Goal: Task Accomplishment & Management: Complete application form

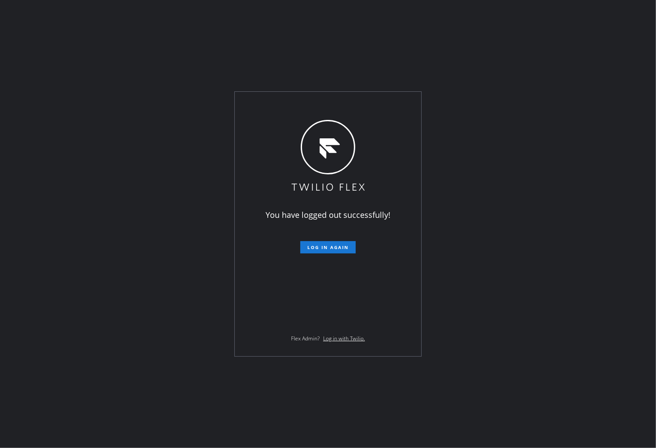
click at [364, 418] on div "You have logged out successfully! Log in again Flex Admin? Log in with Twilio." at bounding box center [328, 224] width 656 height 448
click at [1, 112] on div "You have logged out successfully! Log in again Flex Admin? Log in with Twilio." at bounding box center [328, 224] width 656 height 448
click at [326, 243] on button "Log in again" at bounding box center [327, 247] width 55 height 12
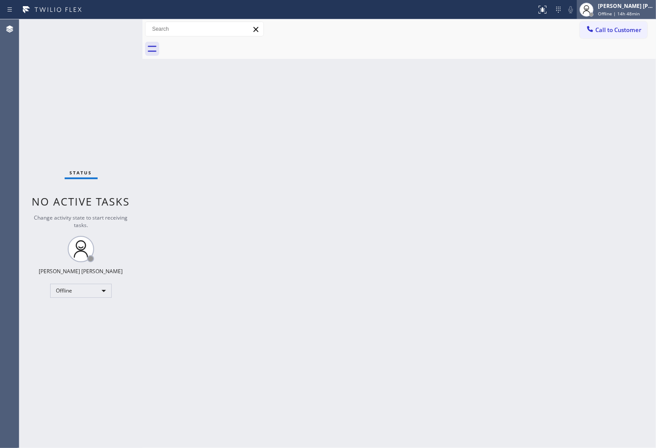
click at [615, 2] on div "[PERSON_NAME] [PERSON_NAME] Offline | 14h 48min" at bounding box center [626, 9] width 60 height 15
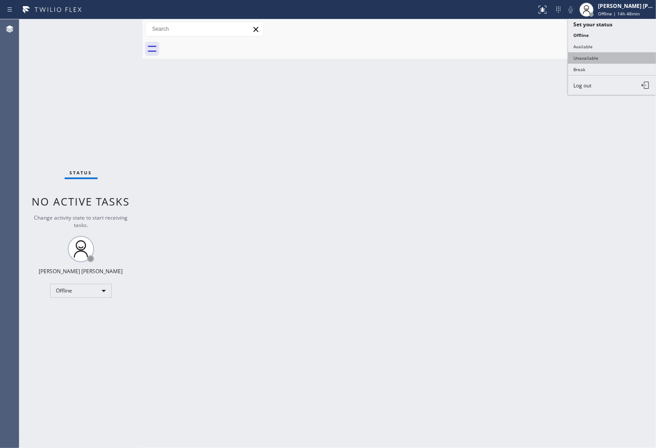
click at [596, 57] on button "Unavailable" at bounding box center [612, 57] width 88 height 11
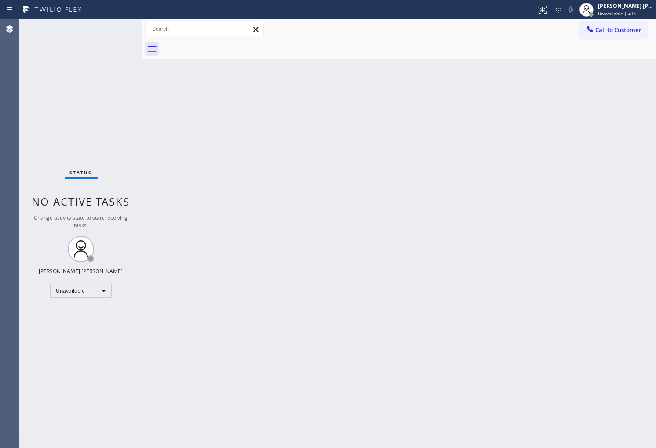
click at [29, 91] on div "Status No active tasks Change activity state to start receiving tasks. [PERSON_…" at bounding box center [80, 233] width 123 height 429
click at [599, 26] on span "Call to Customer" at bounding box center [618, 30] width 46 height 8
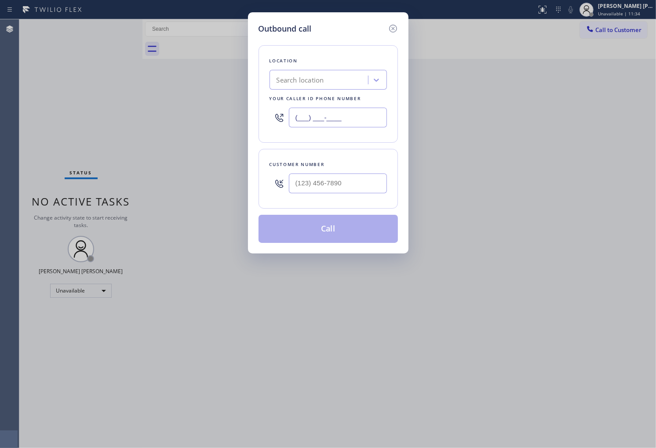
click at [332, 120] on input "(___) ___-____" at bounding box center [338, 118] width 98 height 20
paste input "7606"
click at [331, 120] on input "(___) ___-7606" at bounding box center [338, 118] width 98 height 20
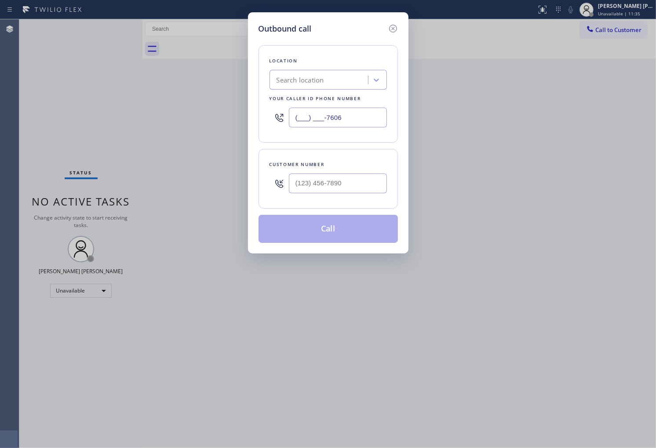
click at [331, 120] on input "(___) ___-7606" at bounding box center [338, 118] width 98 height 20
paste input "760) 638-5621"
type input "[PHONE_NUMBER]"
click at [383, 187] on input "text" at bounding box center [338, 184] width 98 height 20
paste input "760) 707-8710"
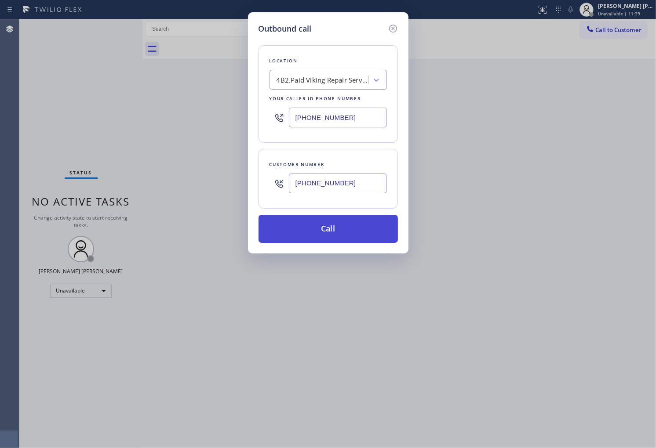
type input "[PHONE_NUMBER]"
click at [336, 229] on button "Call" at bounding box center [327, 229] width 139 height 28
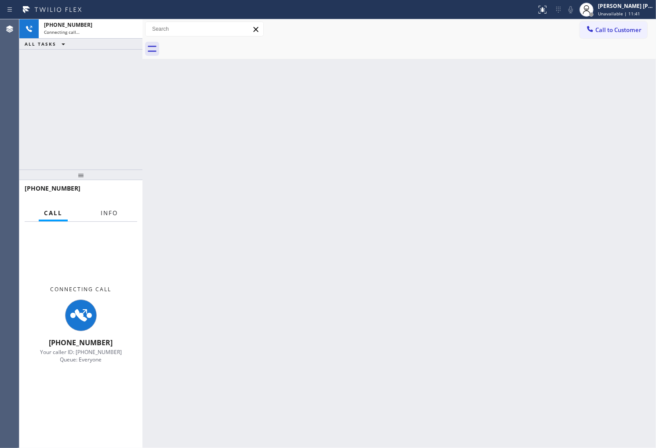
click at [111, 207] on button "Info" at bounding box center [109, 213] width 28 height 17
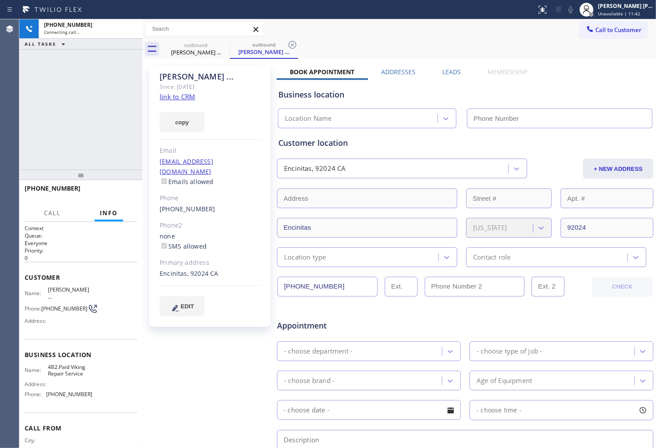
click at [182, 71] on div "[PERSON_NAME] ... Since: [DATE] link to CRM copy Email [EMAIL_ADDRESS][DOMAIN_N…" at bounding box center [209, 196] width 121 height 262
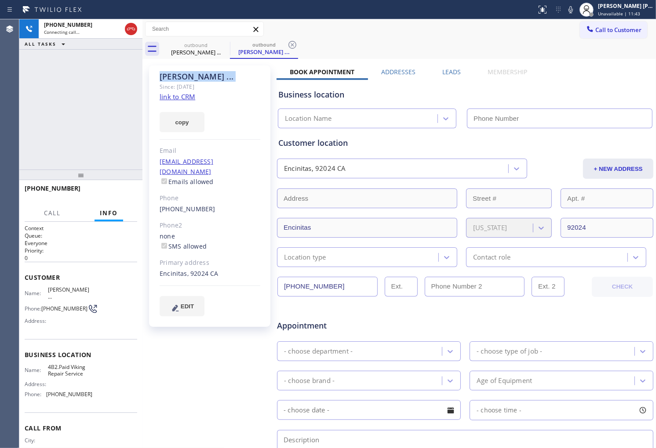
click at [182, 71] on div "[PERSON_NAME] ... Since: [DATE] link to CRM copy Email [EMAIL_ADDRESS][DOMAIN_N…" at bounding box center [209, 196] width 121 height 262
type input "[PHONE_NUMBER]"
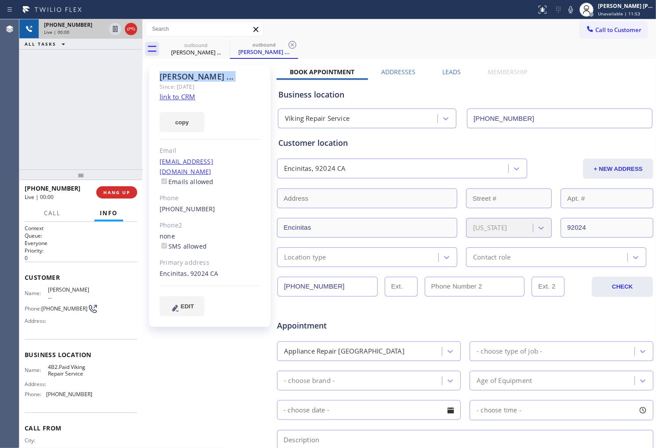
drag, startPoint x: 131, startPoint y: 30, endPoint x: 137, endPoint y: 32, distance: 6.4
click at [131, 30] on icon at bounding box center [131, 29] width 11 height 11
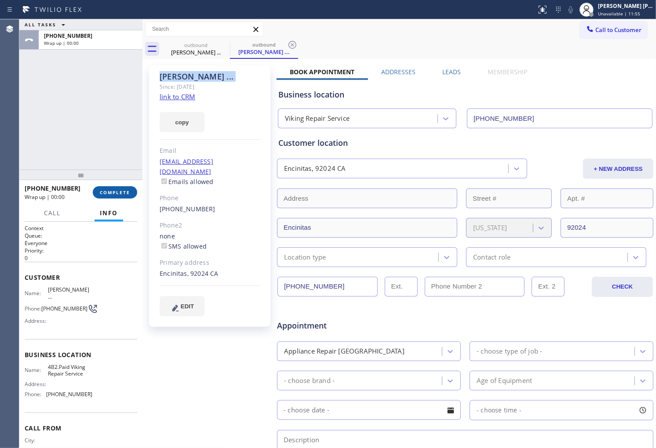
click at [113, 196] on button "COMPLETE" at bounding box center [115, 192] width 44 height 12
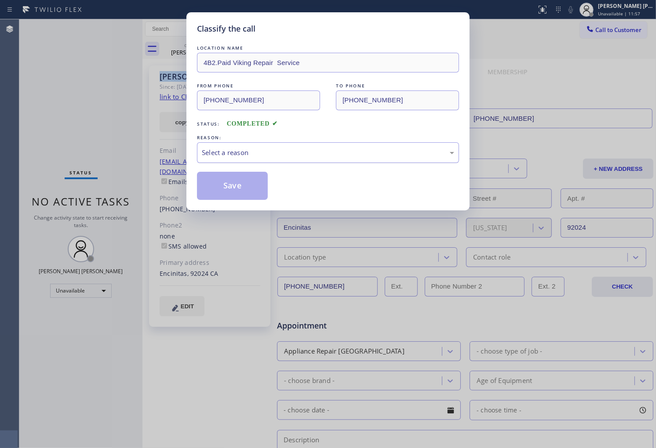
click at [251, 148] on div "Select a reason" at bounding box center [328, 153] width 252 height 10
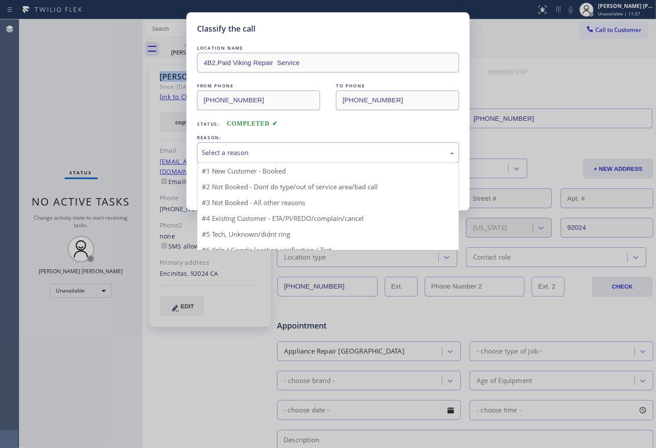
click at [251, 148] on div "Select a reason" at bounding box center [328, 153] width 252 height 10
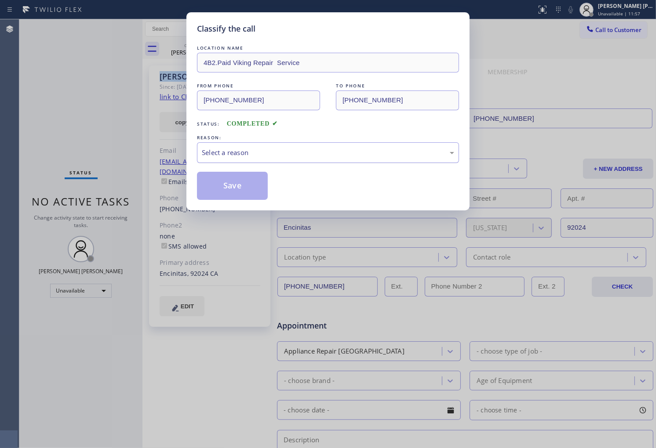
click at [240, 155] on div "Select a reason" at bounding box center [328, 153] width 252 height 10
click at [227, 191] on button "Save" at bounding box center [232, 186] width 71 height 28
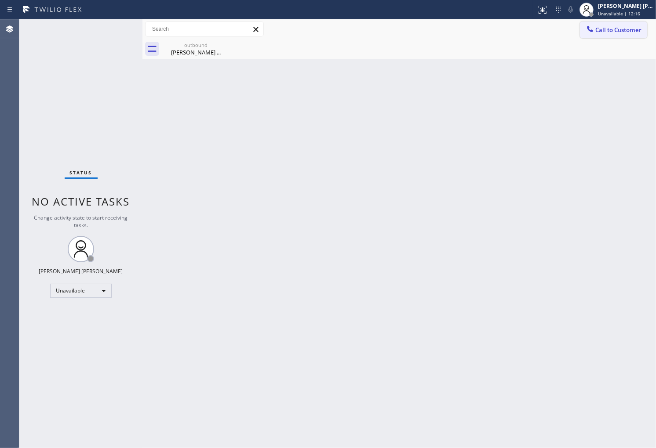
click at [629, 35] on button "Call to Customer" at bounding box center [613, 30] width 67 height 17
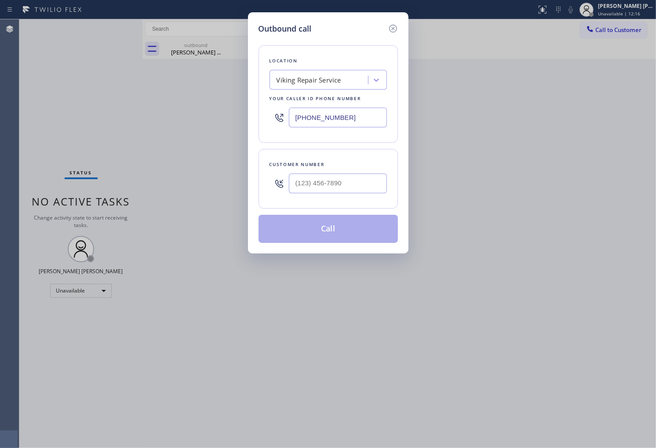
click at [356, 178] on input "text" at bounding box center [338, 184] width 98 height 20
click at [356, 178] on input "(___) ___-____" at bounding box center [338, 184] width 98 height 20
paste input "9047"
click at [361, 183] on input "(___) ___-9047" at bounding box center [338, 184] width 98 height 20
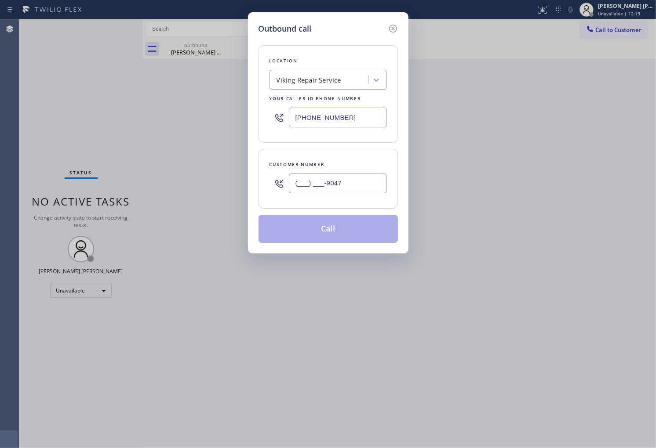
click at [361, 183] on input "(___) ___-9047" at bounding box center [338, 184] width 98 height 20
paste input "904) 708-3468"
type input "[PHONE_NUMBER]"
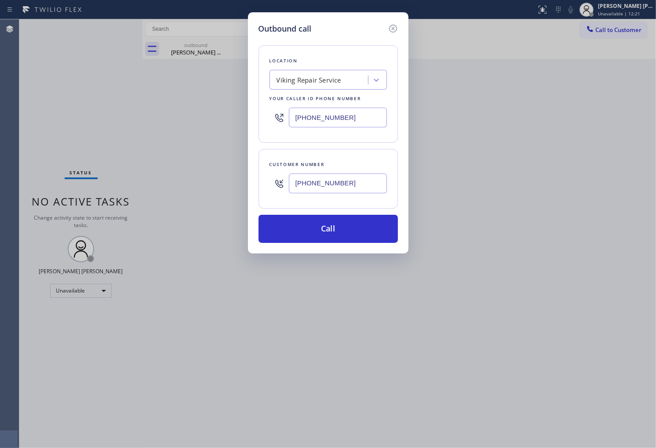
click at [322, 116] on input "[PHONE_NUMBER]" at bounding box center [338, 118] width 98 height 20
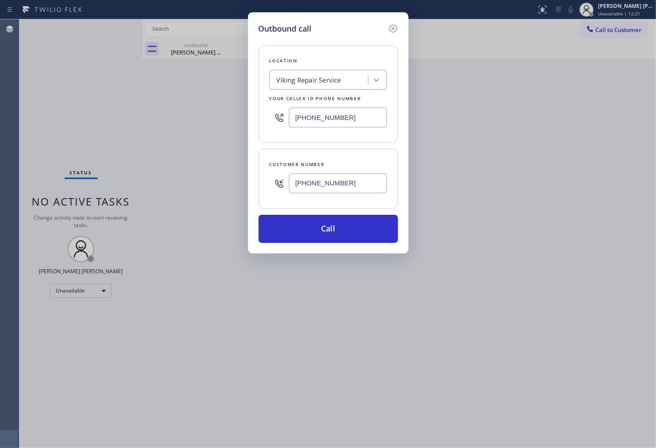
click at [322, 116] on input "[PHONE_NUMBER]" at bounding box center [338, 118] width 98 height 20
paste input "904) 351-0757"
type input "[PHONE_NUMBER]"
click at [353, 227] on button "Call" at bounding box center [327, 229] width 139 height 28
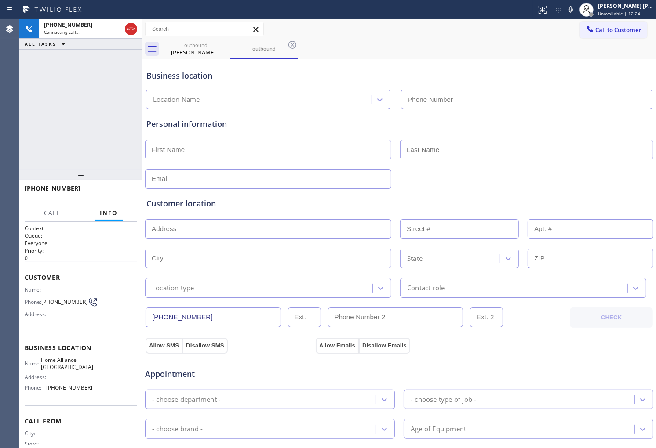
type input "[PHONE_NUMBER]"
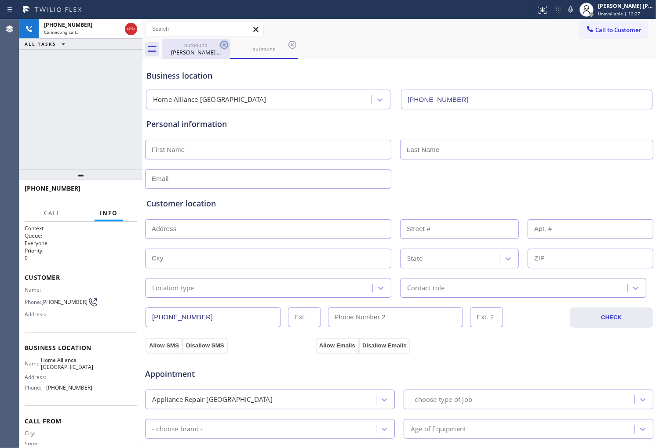
click at [222, 40] on icon at bounding box center [224, 45] width 11 height 11
click at [221, 45] on icon at bounding box center [224, 45] width 11 height 11
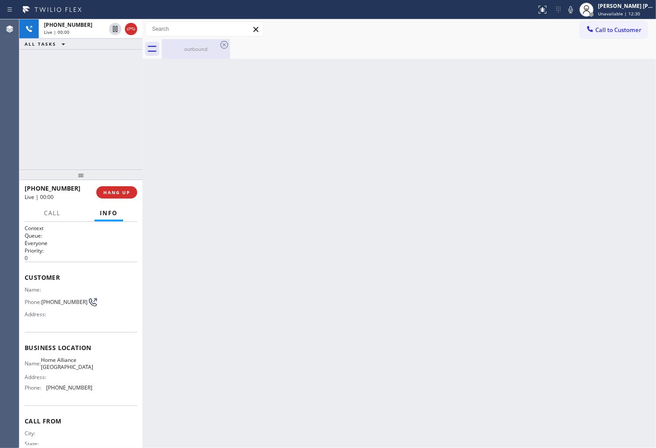
click at [188, 55] on div "outbound" at bounding box center [196, 49] width 66 height 20
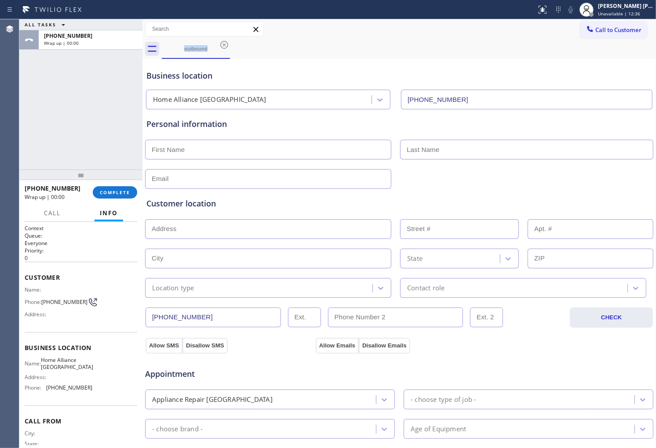
click at [56, 186] on span "[PHONE_NUMBER]" at bounding box center [53, 188] width 56 height 8
copy span "[PHONE_NUMBER]"
click at [128, 194] on span "COMPLETE" at bounding box center [115, 192] width 30 height 6
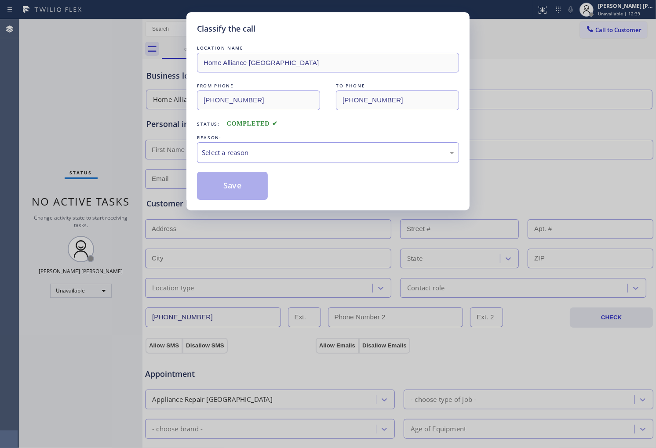
click at [264, 148] on div "Select a reason" at bounding box center [328, 153] width 252 height 10
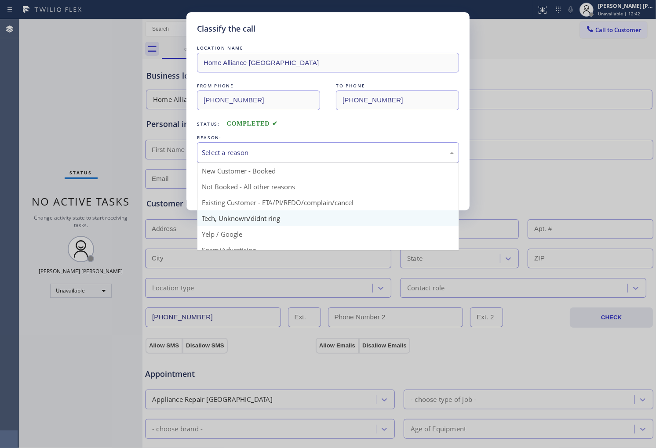
click at [252, 212] on div "Classify the call LOCATION NAME Home Alliance [GEOGRAPHIC_DATA] FROM PHONE [PHO…" at bounding box center [328, 224] width 656 height 448
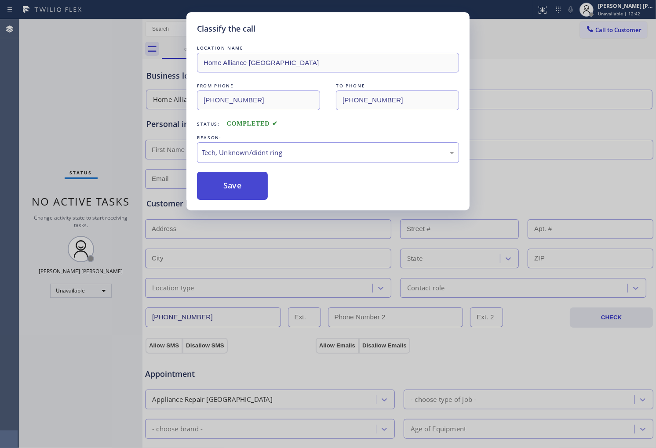
click at [248, 194] on button "Save" at bounding box center [232, 186] width 71 height 28
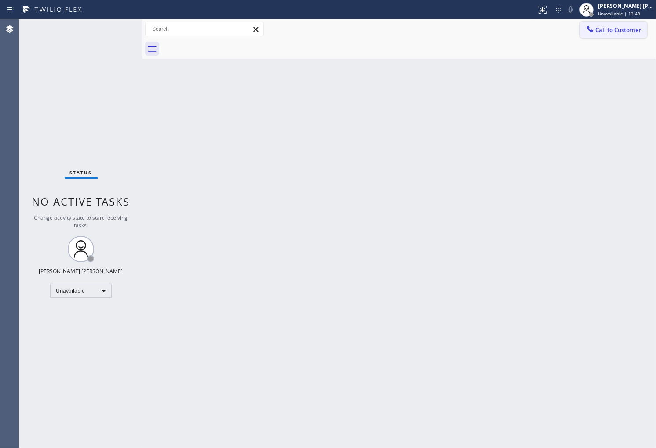
click at [614, 31] on span "Call to Customer" at bounding box center [618, 30] width 46 height 8
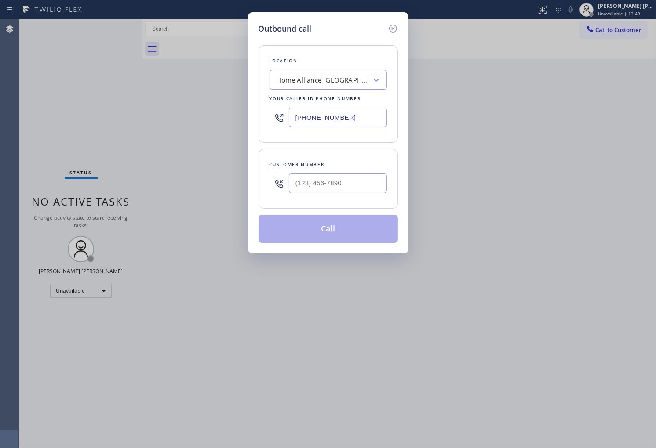
click at [321, 116] on input "[PHONE_NUMBER]" at bounding box center [338, 118] width 98 height 20
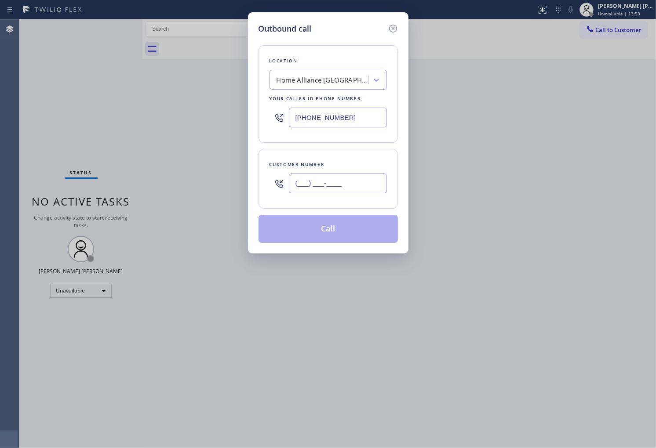
click at [313, 179] on input "(___) ___-____" at bounding box center [338, 184] width 98 height 20
paste input "917) 30"
type input "(917) 30_-____"
click at [338, 124] on input "[PHONE_NUMBER]" at bounding box center [338, 118] width 98 height 20
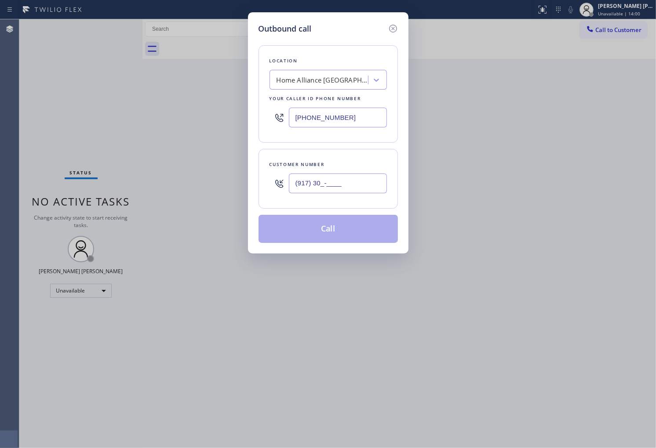
click at [338, 124] on input "[PHONE_NUMBER]" at bounding box center [338, 118] width 98 height 20
paste input "714) 912-8101"
type input "[PHONE_NUMBER]"
click at [307, 185] on input "(917) 30_-____" at bounding box center [338, 184] width 98 height 20
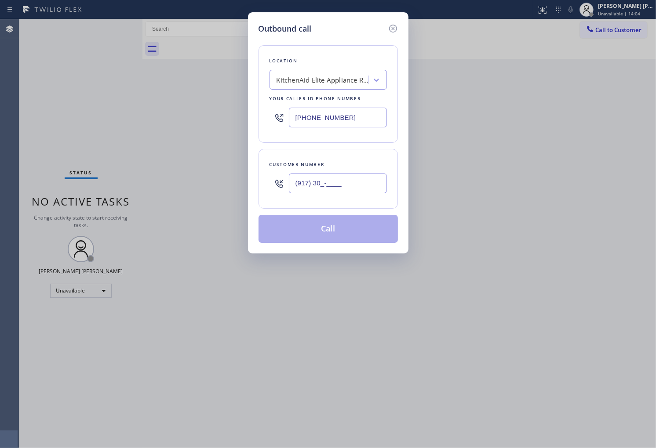
click at [307, 185] on input "(917) 30_-____" at bounding box center [338, 184] width 98 height 20
paste input "09) 921-1259"
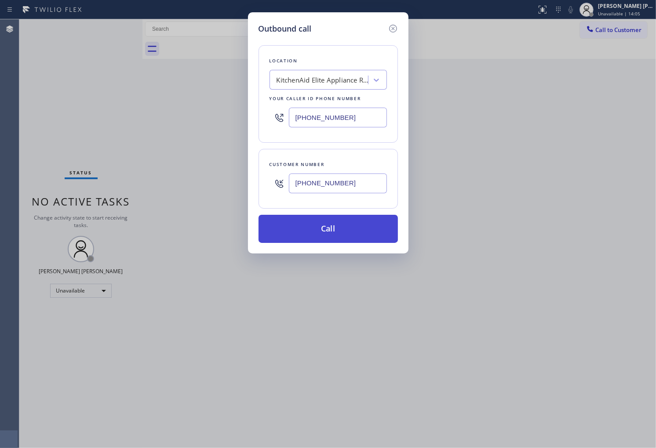
type input "[PHONE_NUMBER]"
click at [345, 233] on button "Call" at bounding box center [327, 229] width 139 height 28
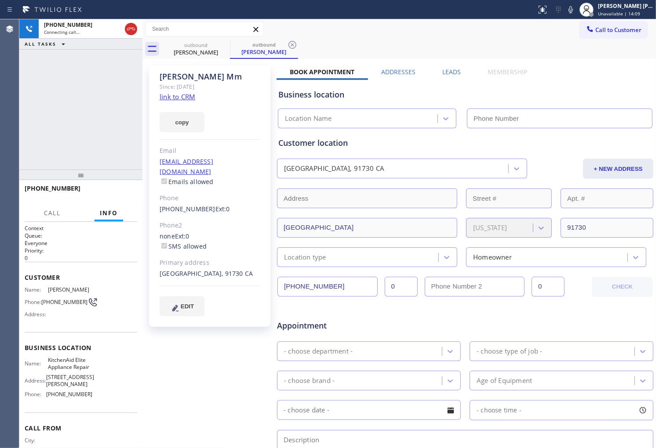
click at [182, 75] on div "[PERSON_NAME]" at bounding box center [210, 77] width 101 height 10
copy div "[PERSON_NAME]"
type input "[PHONE_NUMBER]"
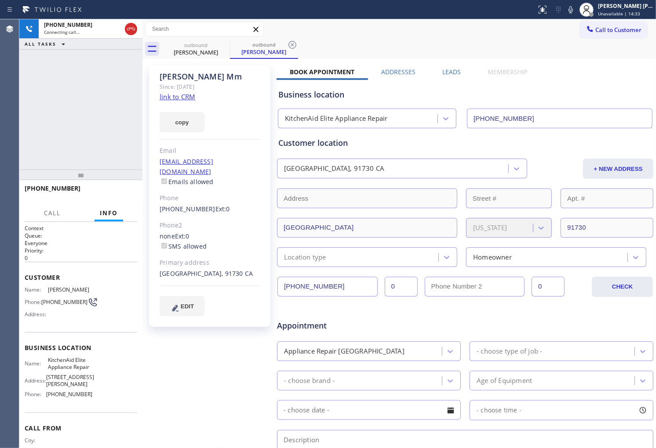
click at [89, 123] on div "[PHONE_NUMBER] Connecting call… ALL TASKS ALL TASKS ACTIVE TASKS TASKS IN WRAP …" at bounding box center [80, 94] width 123 height 150
click at [17, 107] on div "Agent Desktop" at bounding box center [9, 233] width 19 height 429
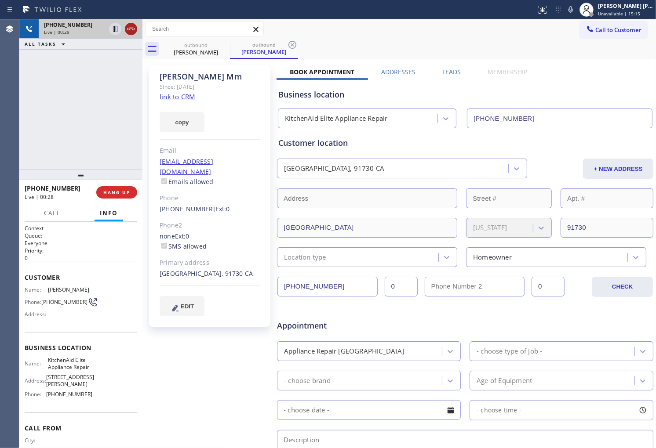
click at [131, 29] on icon at bounding box center [131, 29] width 11 height 11
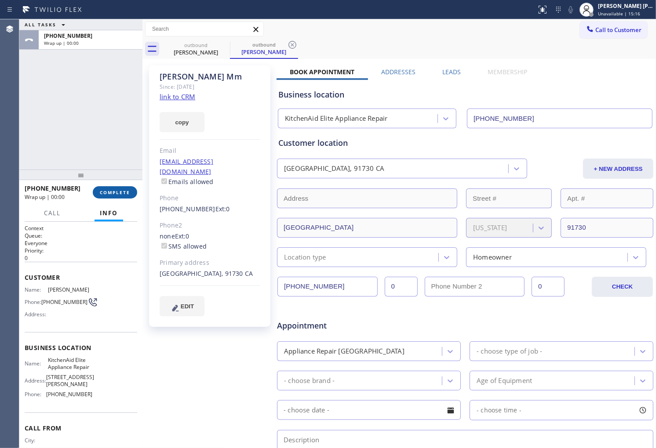
click at [122, 194] on span "COMPLETE" at bounding box center [115, 192] width 30 height 6
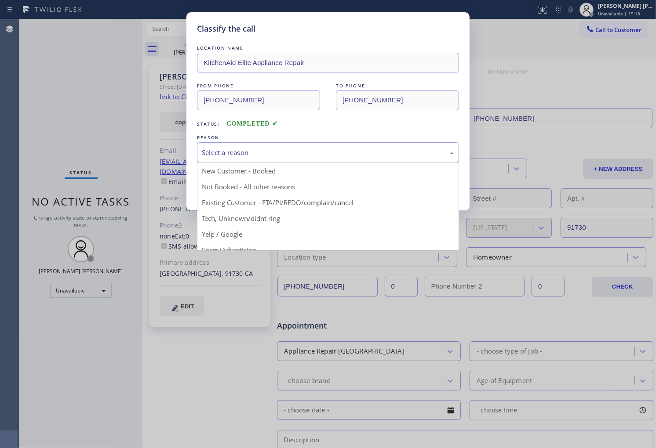
click at [266, 157] on div "Select a reason" at bounding box center [328, 153] width 252 height 10
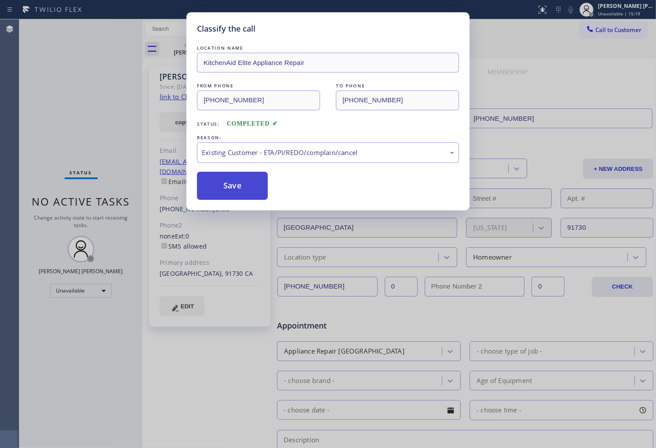
click at [229, 190] on button "Save" at bounding box center [232, 186] width 71 height 28
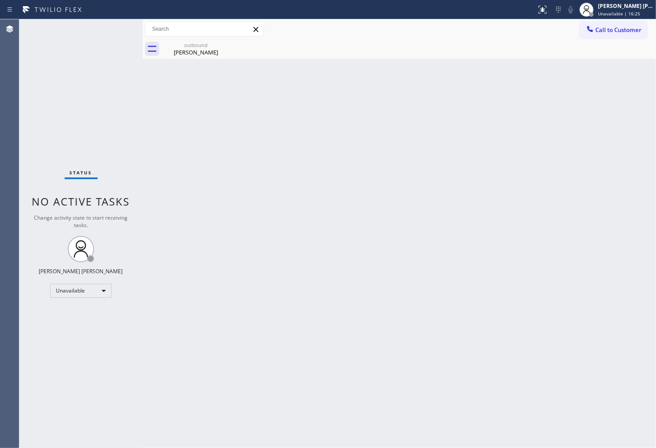
click at [0, 93] on div "Agent Desktop" at bounding box center [9, 233] width 19 height 429
click at [596, 18] on div at bounding box center [586, 9] width 19 height 19
click at [530, 32] on div "Call to Customer Outbound call Location KitchenAid Elite Appliance Repair Your …" at bounding box center [398, 29] width 513 height 15
click at [618, 28] on span "Call to Customer" at bounding box center [618, 30] width 46 height 8
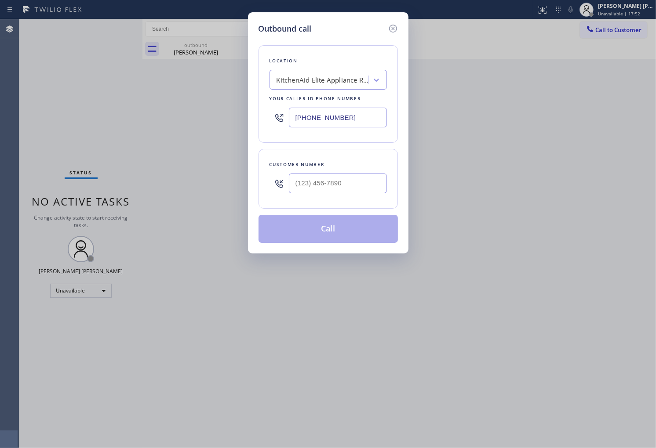
click at [318, 119] on input "[PHONE_NUMBER]" at bounding box center [338, 118] width 98 height 20
paste input "206) 966-6838"
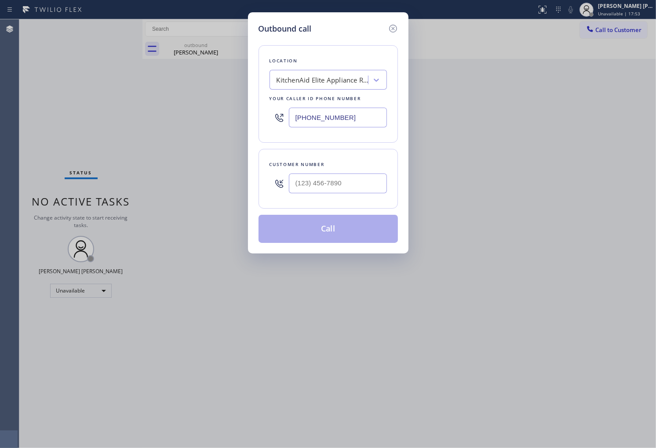
type input "[PHONE_NUMBER]"
click at [349, 184] on input "(___) ___-____" at bounding box center [338, 184] width 98 height 20
paste input "778) 881-5252"
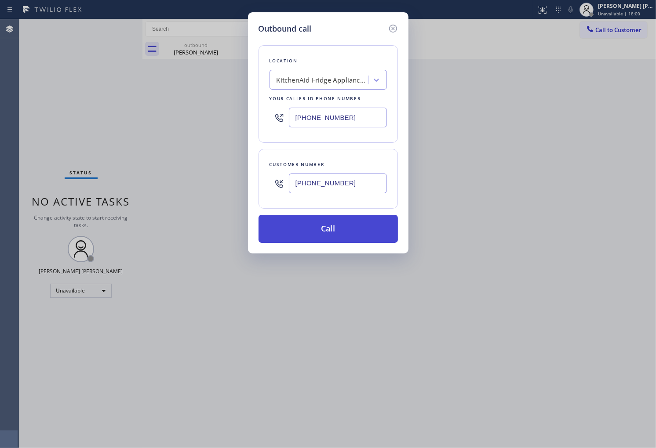
type input "[PHONE_NUMBER]"
click at [346, 227] on button "Call" at bounding box center [327, 229] width 139 height 28
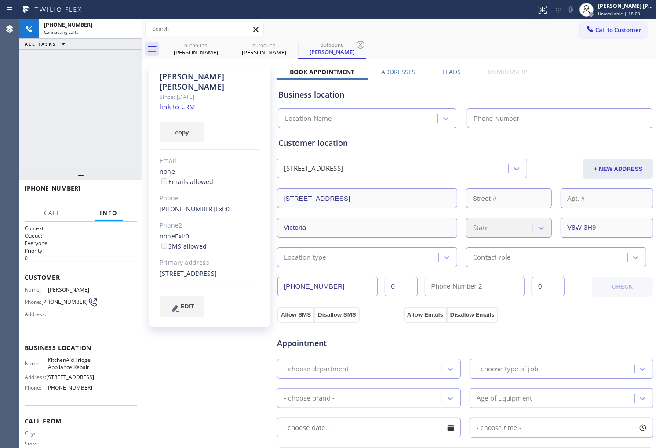
click at [0, 0] on icon at bounding box center [0, 0] width 0 height 0
click at [188, 75] on div "[PERSON_NAME]" at bounding box center [210, 82] width 101 height 20
copy div "[PERSON_NAME]"
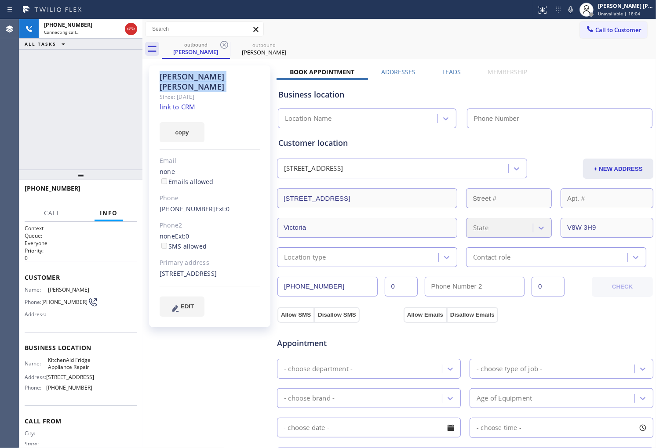
type input "[PHONE_NUMBER]"
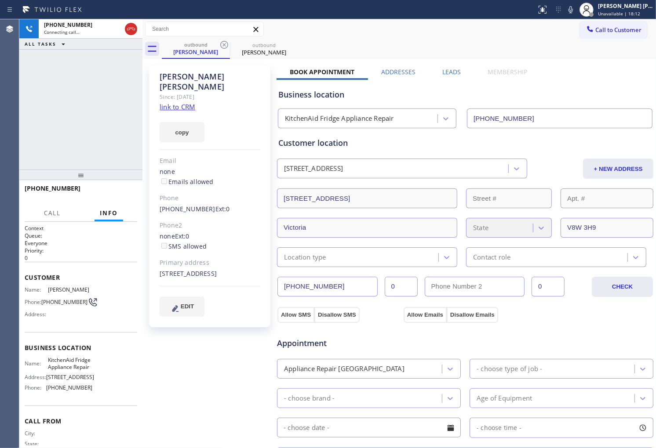
click at [5, 150] on div "Agent Desktop" at bounding box center [9, 233] width 19 height 429
click at [575, 10] on icon at bounding box center [570, 9] width 11 height 11
click at [576, 10] on icon at bounding box center [570, 9] width 11 height 11
click at [45, 148] on div "[PHONE_NUMBER] Connecting call… ALL TASKS ALL TASKS ACTIVE TASKS TASKS IN WRAP …" at bounding box center [80, 94] width 123 height 150
click at [53, 188] on span "[PHONE_NUMBER]" at bounding box center [53, 188] width 56 height 8
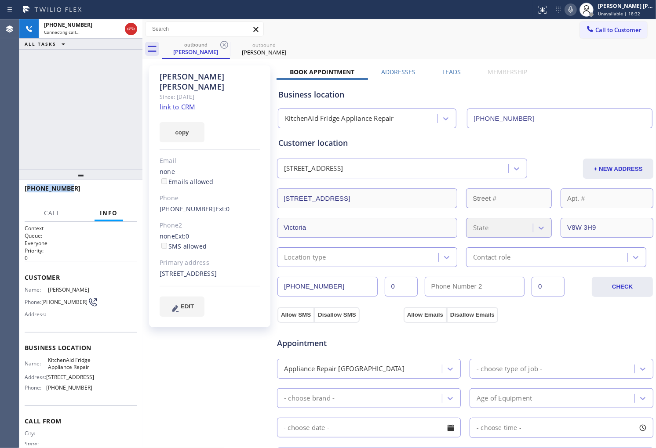
click at [53, 188] on span "[PHONE_NUMBER]" at bounding box center [53, 188] width 56 height 8
copy span "[PHONE_NUMBER]"
click at [79, 199] on div "Live | 00:21" at bounding box center [57, 196] width 65 height 7
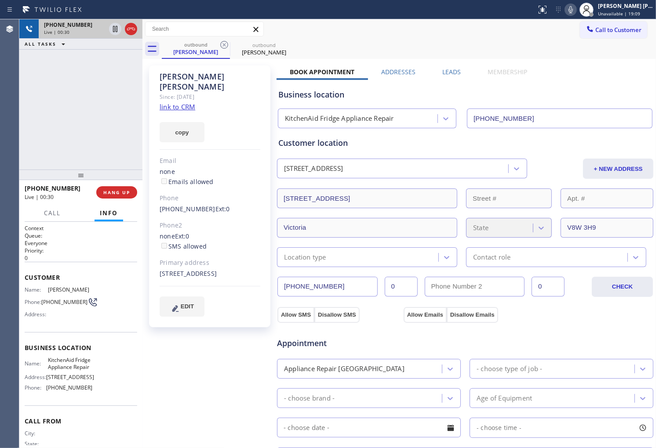
drag, startPoint x: 116, startPoint y: 36, endPoint x: 138, endPoint y: 32, distance: 22.4
click at [116, 36] on div at bounding box center [123, 28] width 32 height 19
click at [137, 30] on div at bounding box center [131, 29] width 12 height 11
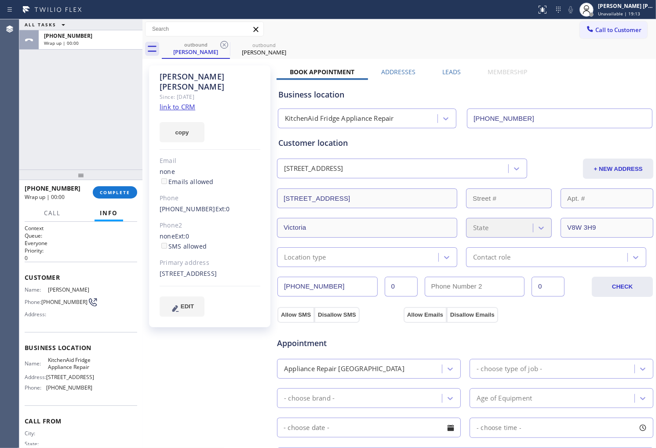
click at [64, 188] on span "[PHONE_NUMBER]" at bounding box center [53, 188] width 56 height 8
copy span "[PHONE_NUMBER]"
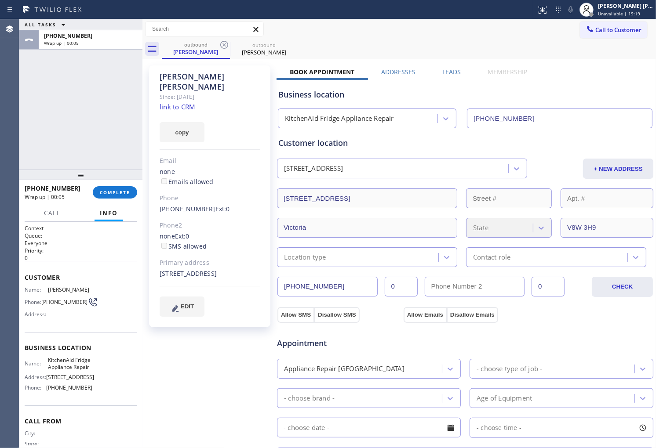
click at [63, 371] on span "KitchenAid Fridge Appliance Repair" at bounding box center [70, 364] width 44 height 14
copy span "KitchenAid Fridge Appliance Repair"
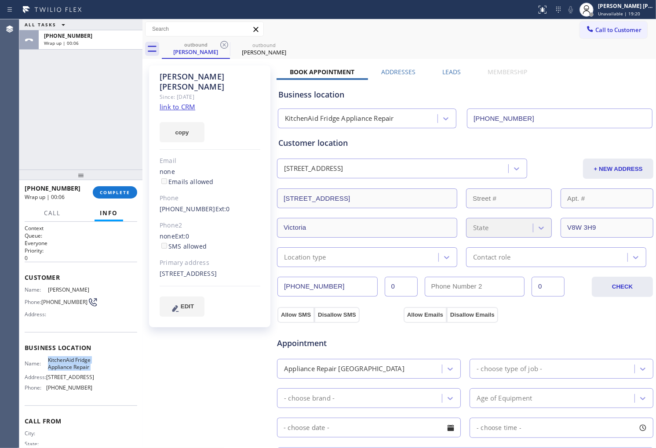
click at [113, 183] on div "[PHONE_NUMBER] Wrap up | 00:06 COMPLETE" at bounding box center [81, 192] width 113 height 23
click at [116, 194] on span "COMPLETE" at bounding box center [115, 192] width 30 height 6
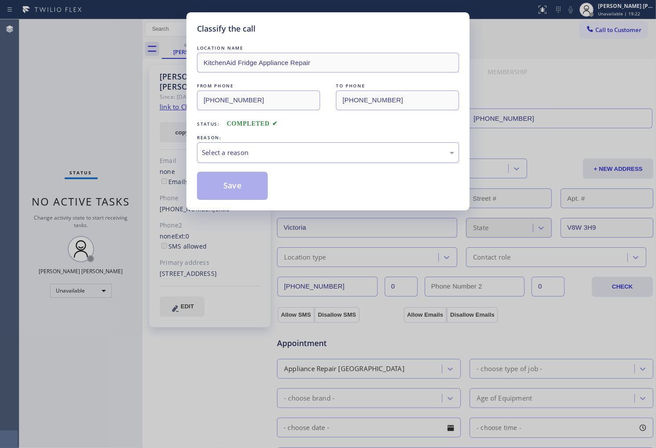
click at [246, 155] on div "Select a reason" at bounding box center [328, 153] width 252 height 10
click at [237, 187] on button "Save" at bounding box center [232, 186] width 71 height 28
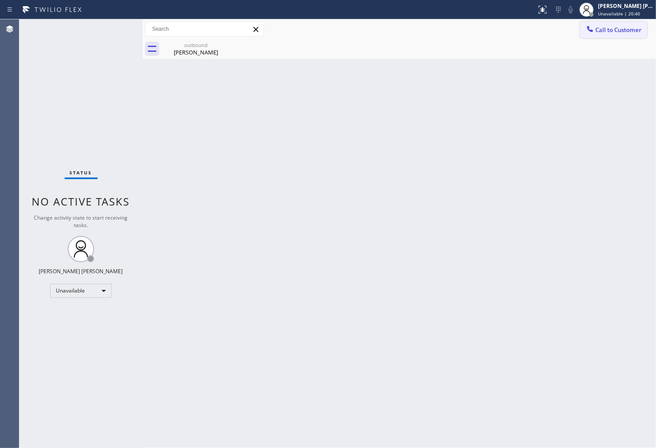
click at [600, 33] on span "Call to Customer" at bounding box center [618, 30] width 46 height 8
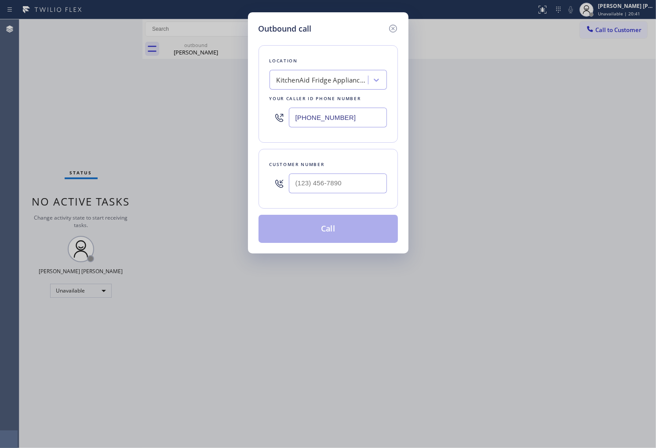
click at [331, 120] on input "[PHONE_NUMBER]" at bounding box center [338, 118] width 98 height 20
paste input "855) 666-9755"
type input "[PHONE_NUMBER]"
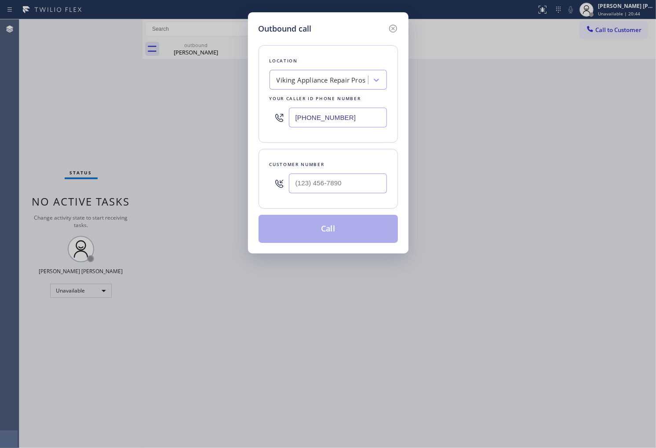
click at [346, 194] on div at bounding box center [338, 183] width 98 height 29
click at [342, 186] on input "(___) ___-____" at bounding box center [338, 184] width 98 height 20
paste input "510) 303-7803"
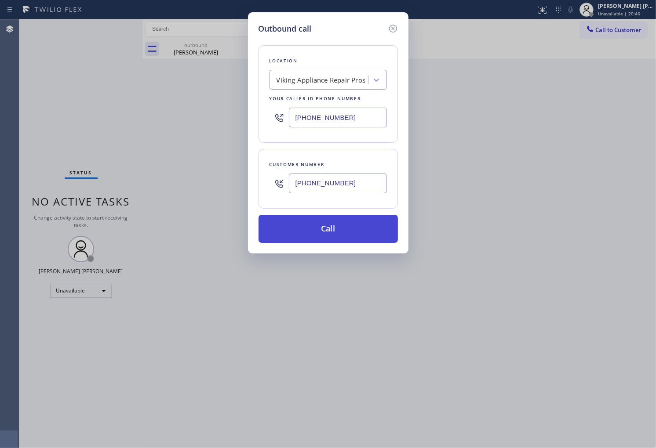
type input "[PHONE_NUMBER]"
click at [349, 235] on button "Call" at bounding box center [327, 229] width 139 height 28
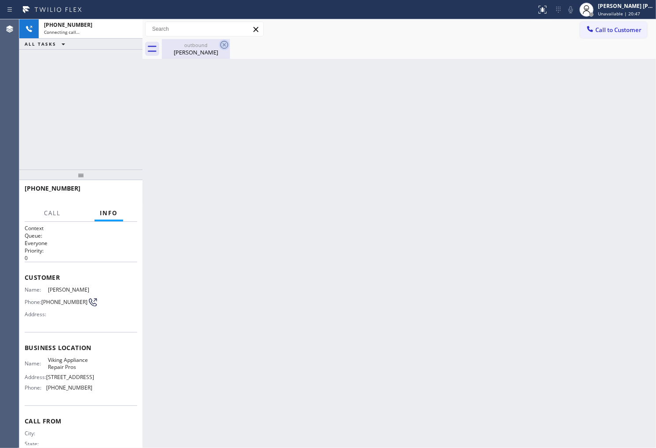
click at [221, 45] on icon at bounding box center [224, 45] width 11 height 11
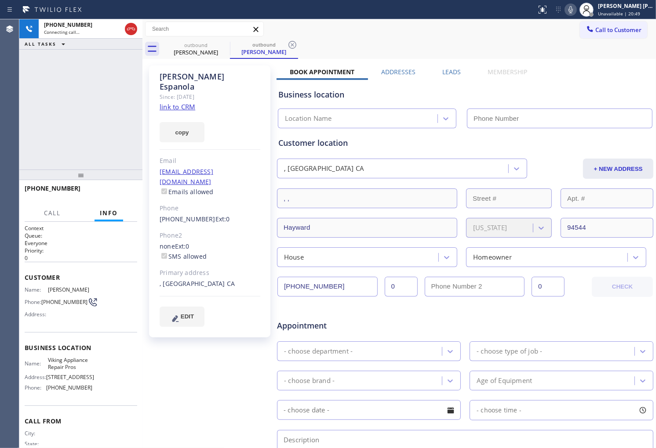
click at [187, 76] on div "[PERSON_NAME]" at bounding box center [210, 82] width 101 height 20
copy div "[PERSON_NAME]"
type input "[PHONE_NUMBER]"
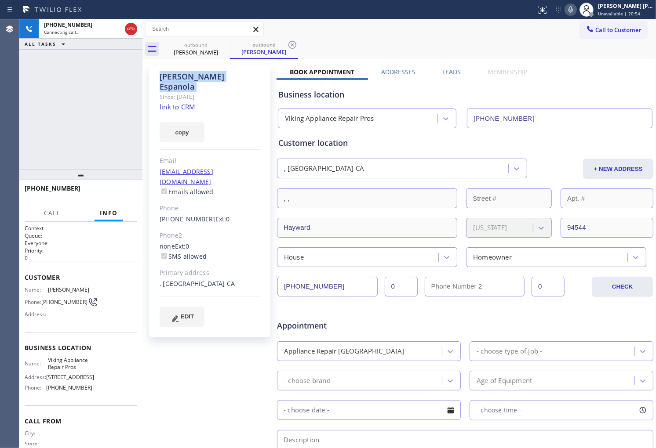
click at [43, 117] on div "[PHONE_NUMBER] Connecting call… ALL TASKS ALL TASKS ACTIVE TASKS TASKS IN WRAP …" at bounding box center [80, 94] width 123 height 150
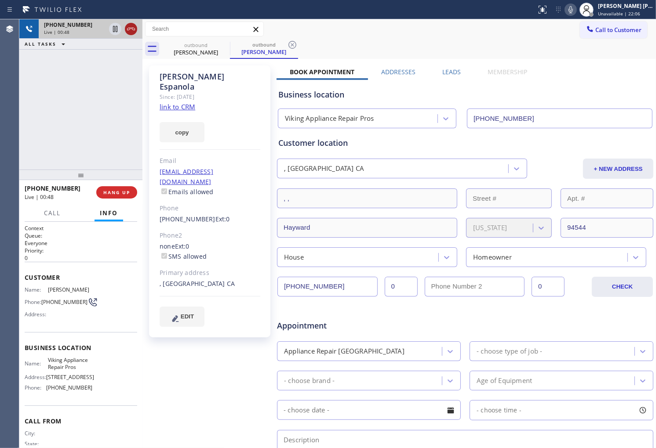
click at [132, 32] on icon at bounding box center [131, 29] width 11 height 11
click at [450, 75] on label "Leads" at bounding box center [451, 72] width 18 height 8
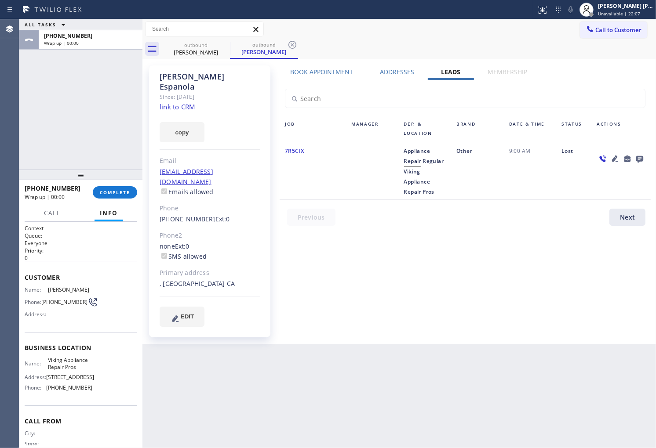
click at [643, 159] on icon at bounding box center [639, 159] width 7 height 7
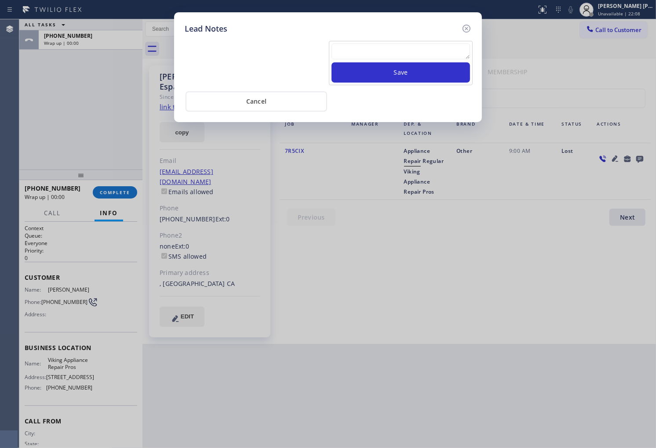
click at [454, 53] on textarea at bounding box center [400, 52] width 138 height 16
type textarea "pls xfer"
click at [405, 69] on button "Save" at bounding box center [400, 72] width 138 height 20
click at [465, 25] on icon at bounding box center [466, 29] width 8 height 8
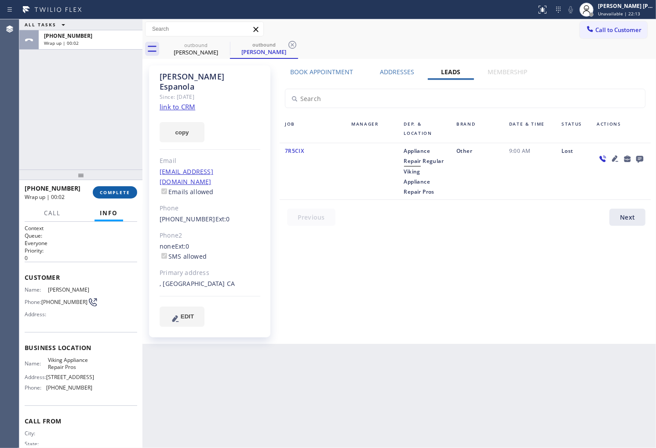
click at [116, 197] on button "COMPLETE" at bounding box center [115, 192] width 44 height 12
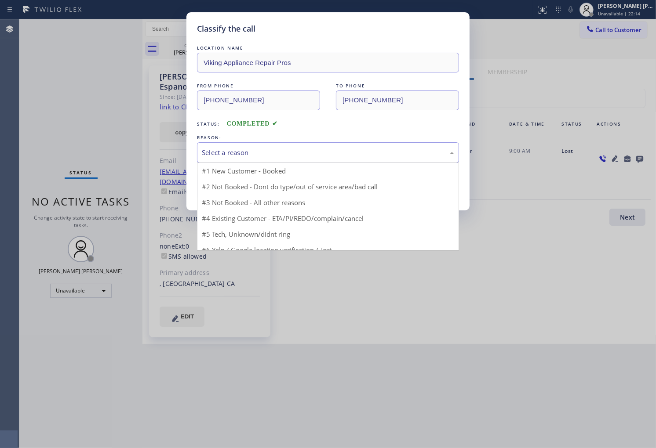
click at [282, 144] on div "Select a reason" at bounding box center [328, 152] width 262 height 21
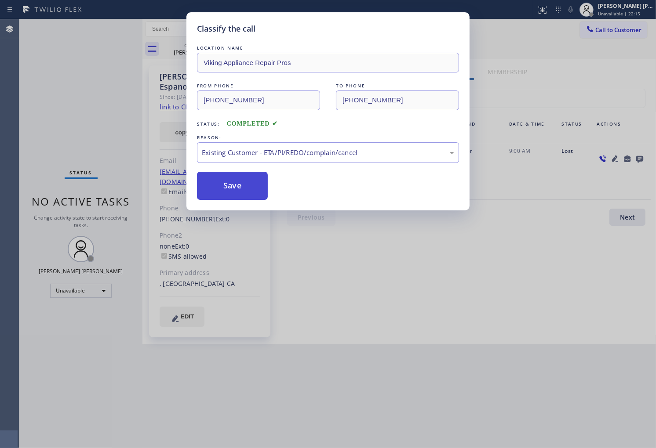
click at [235, 188] on button "Save" at bounding box center [232, 186] width 71 height 28
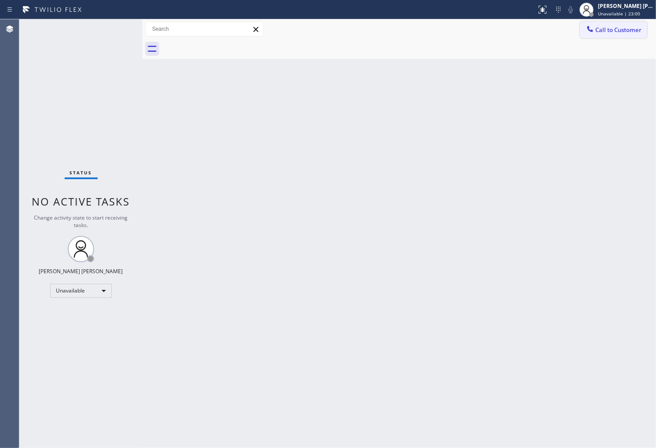
click at [594, 34] on div at bounding box center [590, 30] width 11 height 11
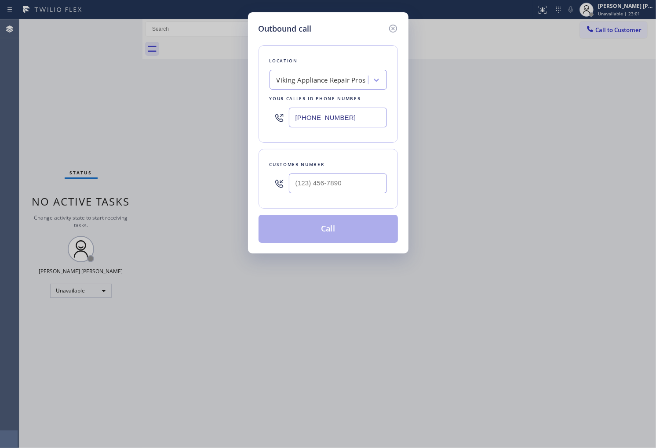
click at [343, 118] on input "[PHONE_NUMBER]" at bounding box center [338, 118] width 98 height 20
paste input "480) 787-0279"
type input "[PHONE_NUMBER]"
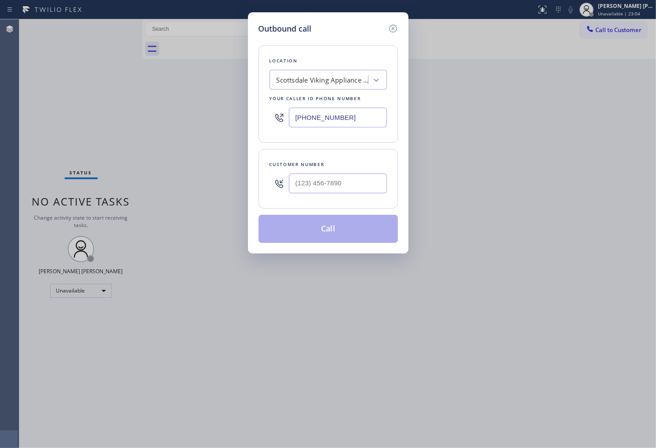
click at [330, 164] on div "Customer number" at bounding box center [327, 164] width 117 height 9
click at [330, 178] on input "(___) ___-____" at bounding box center [338, 184] width 98 height 20
paste input "480) 286-3468"
type input "[PHONE_NUMBER]"
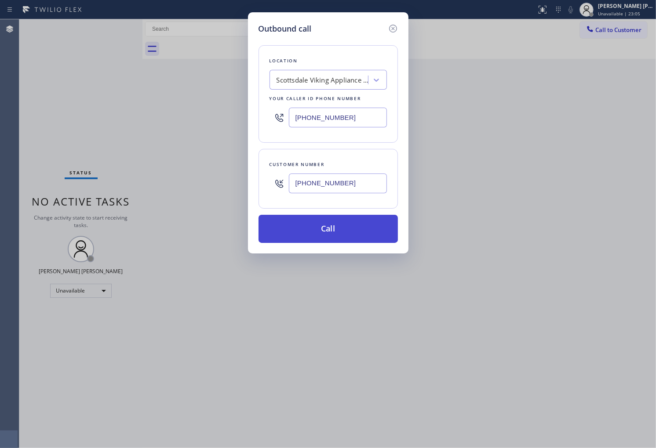
click at [335, 233] on button "Call" at bounding box center [327, 229] width 139 height 28
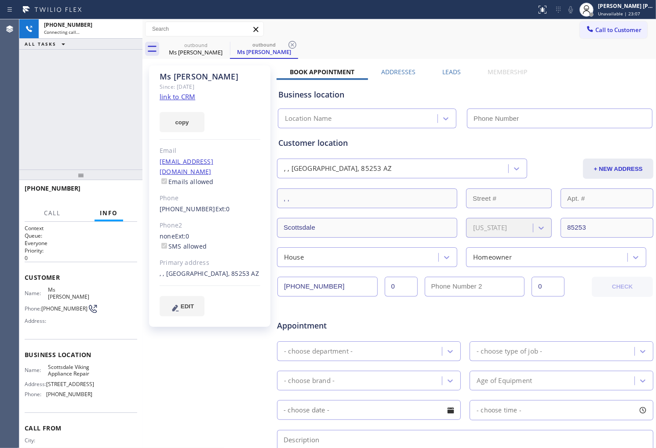
click at [181, 76] on div "Ms [PERSON_NAME]" at bounding box center [210, 77] width 101 height 10
type input "[PHONE_NUMBER]"
click at [95, 128] on div "[PHONE_NUMBER] Connecting call… ALL TASKS ALL TASKS ACTIVE TASKS TASKS IN WRAP …" at bounding box center [80, 94] width 123 height 150
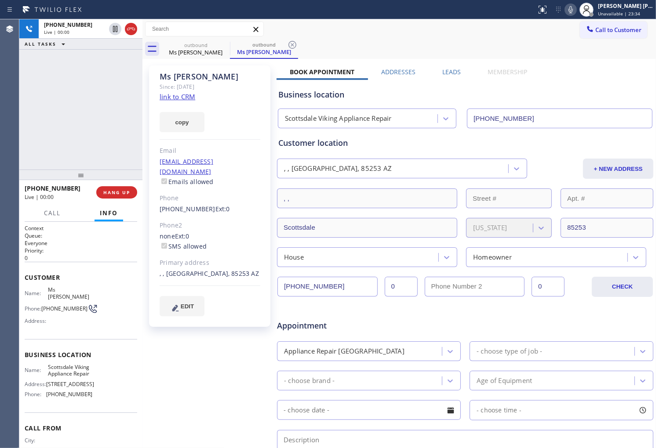
click at [10, 55] on div "Agent Desktop" at bounding box center [9, 233] width 19 height 429
click at [67, 184] on div "[PHONE_NUMBER]" at bounding box center [57, 188] width 65 height 8
click at [449, 64] on div "Ms [PERSON_NAME] Since: [DATE] link to CRM copy Email [EMAIL_ADDRESS][DOMAIN_NA…" at bounding box center [399, 346] width 509 height 570
click at [444, 75] on label "Leads" at bounding box center [451, 72] width 18 height 8
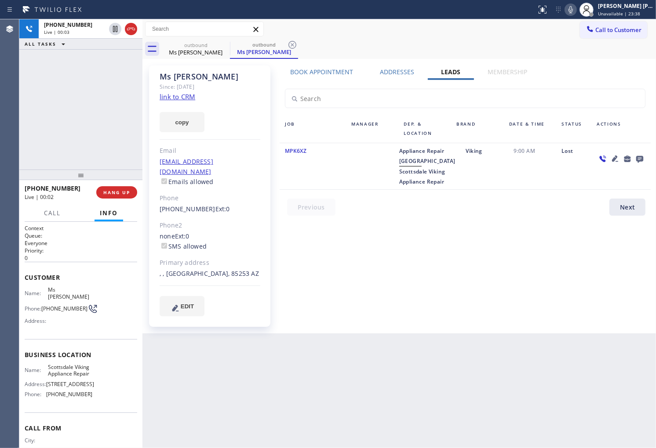
click at [639, 159] on icon at bounding box center [639, 159] width 7 height 7
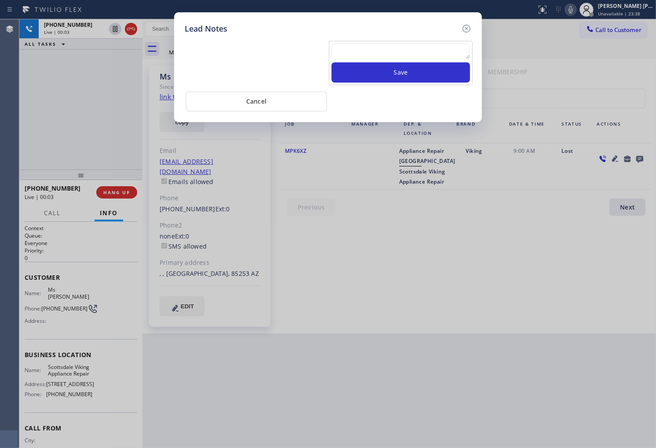
click at [436, 60] on div at bounding box center [400, 53] width 138 height 19
click at [436, 55] on textarea at bounding box center [400, 52] width 138 height 16
type textarea "no answer"
click at [436, 66] on button "Save" at bounding box center [400, 72] width 138 height 20
click at [468, 24] on icon at bounding box center [466, 28] width 11 height 11
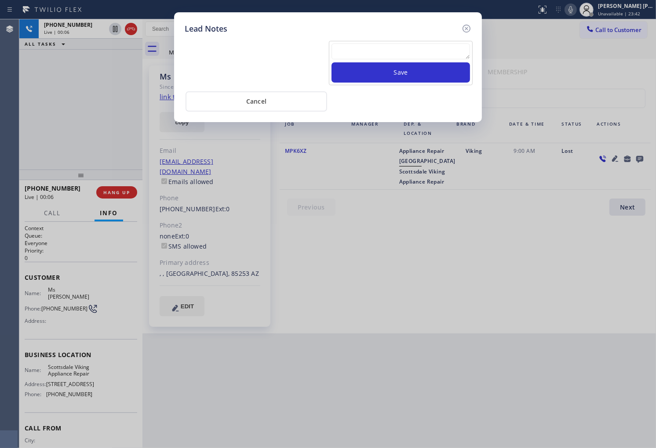
click at [468, 24] on div "Call to Customer Outbound call Location [GEOGRAPHIC_DATA] Viking Appliance Repa…" at bounding box center [398, 29] width 513 height 15
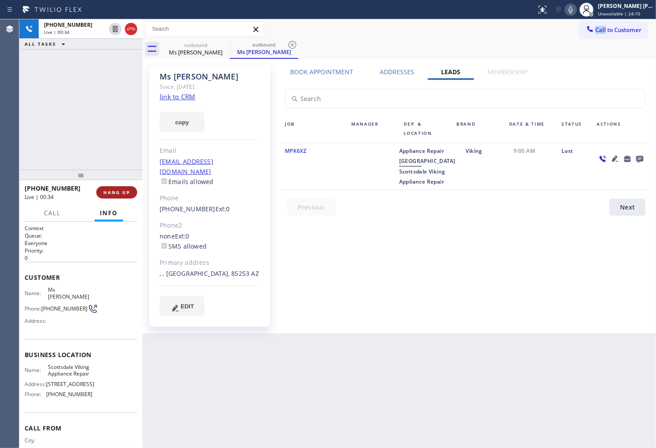
click at [120, 192] on span "HANG UP" at bounding box center [116, 192] width 27 height 6
click at [126, 192] on span "HANG UP" at bounding box center [116, 192] width 27 height 6
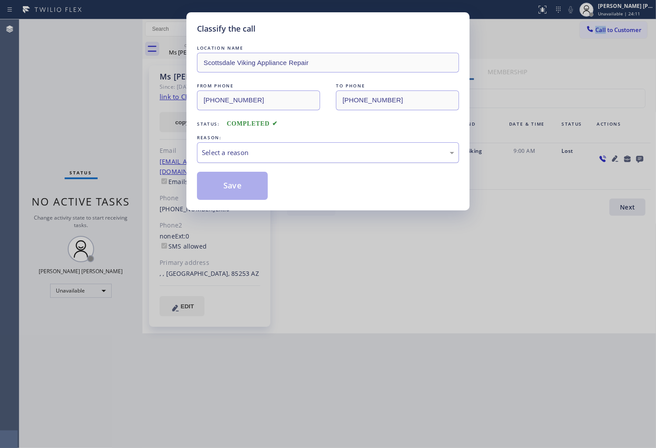
click at [277, 152] on div "Select a reason" at bounding box center [328, 153] width 252 height 10
click at [262, 188] on button "Save" at bounding box center [232, 186] width 71 height 28
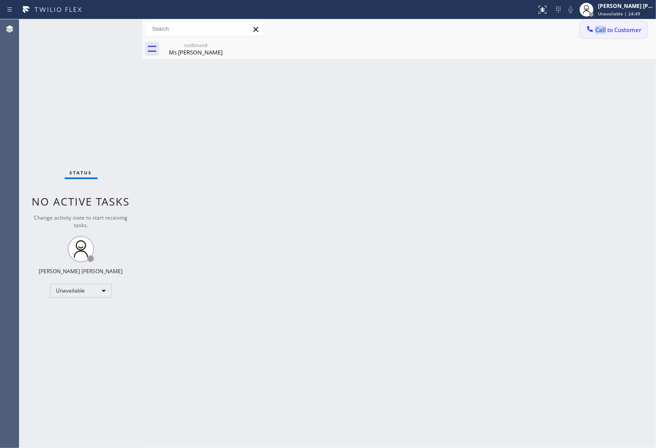
click at [622, 33] on span "Call to Customer" at bounding box center [618, 30] width 46 height 8
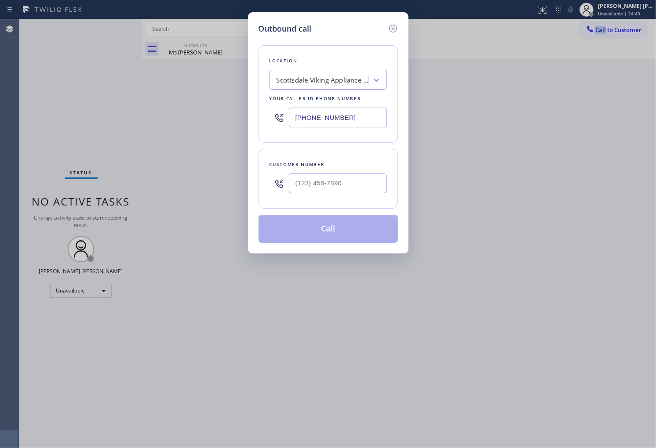
click at [327, 113] on input "[PHONE_NUMBER]" at bounding box center [338, 118] width 98 height 20
paste input "904) 708-3468"
type input "[PHONE_NUMBER]"
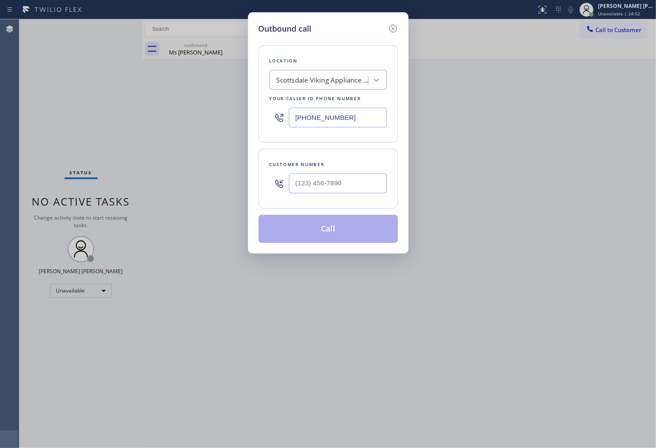
click at [318, 181] on input "text" at bounding box center [338, 184] width 98 height 20
paste input "904) 351-0757"
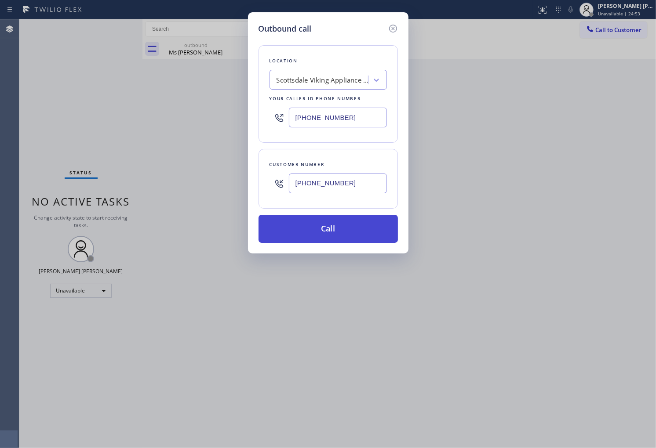
type input "[PHONE_NUMBER]"
click at [313, 226] on button "Call" at bounding box center [327, 229] width 139 height 28
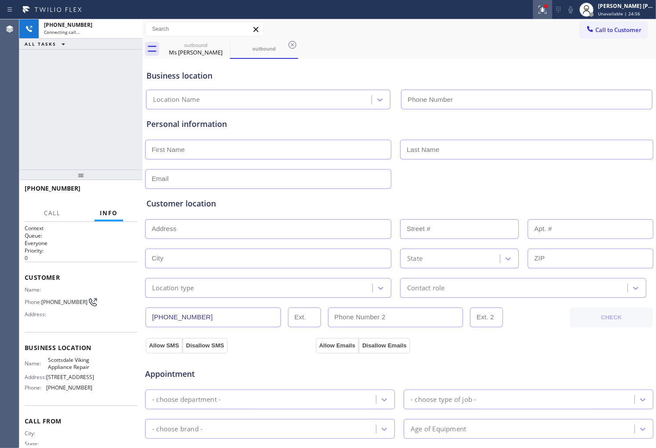
type input "[PHONE_NUMBER]"
click at [548, 11] on icon at bounding box center [542, 9] width 11 height 11
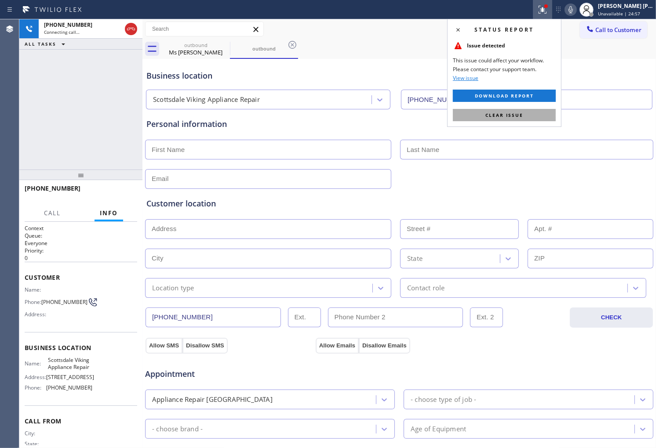
click at [514, 117] on span "Clear issue" at bounding box center [504, 115] width 38 height 6
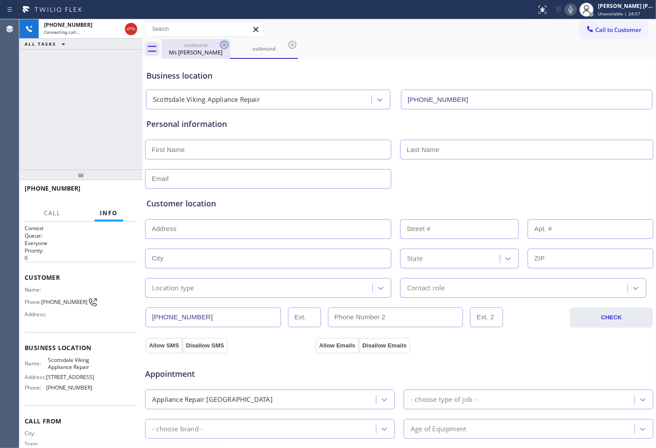
click at [223, 43] on icon at bounding box center [224, 45] width 8 height 8
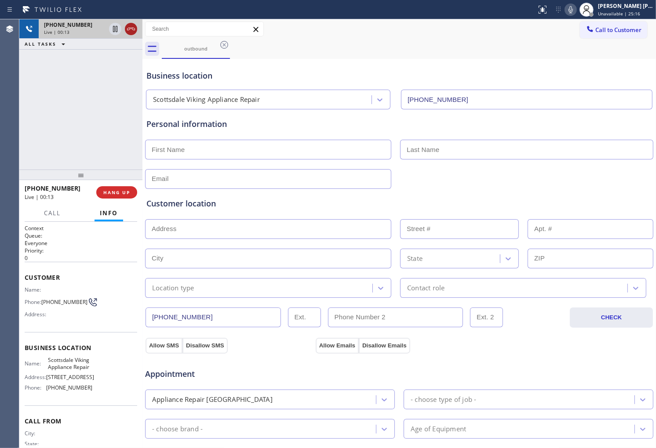
click at [132, 30] on icon at bounding box center [131, 29] width 11 height 11
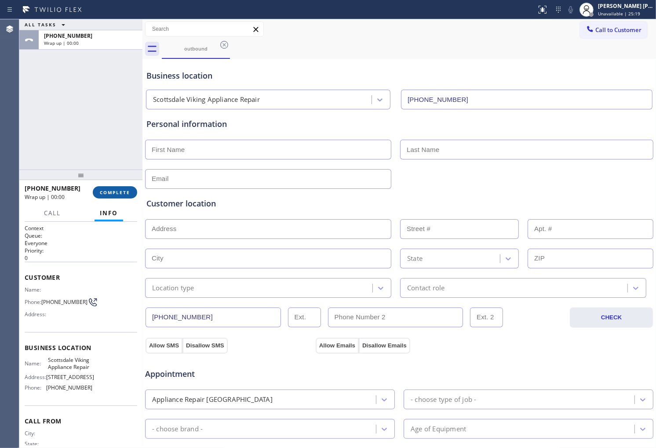
click at [128, 198] on button "COMPLETE" at bounding box center [115, 192] width 44 height 12
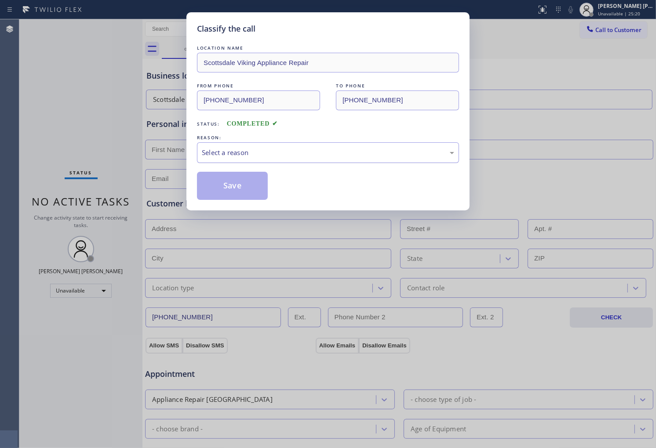
click at [280, 146] on div "Select a reason" at bounding box center [328, 152] width 262 height 21
click at [231, 197] on button "Save" at bounding box center [232, 186] width 71 height 28
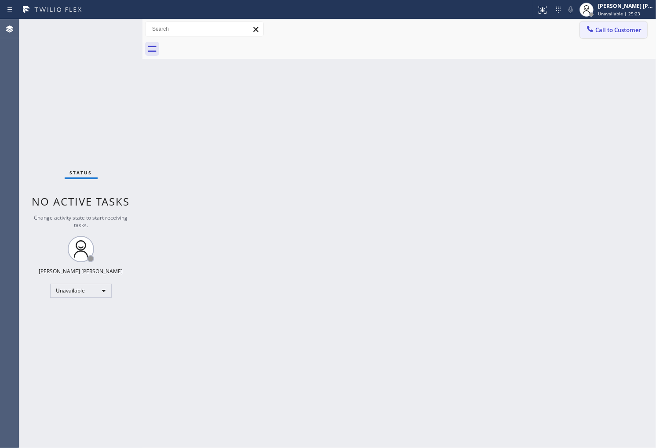
click at [627, 32] on span "Call to Customer" at bounding box center [618, 30] width 46 height 8
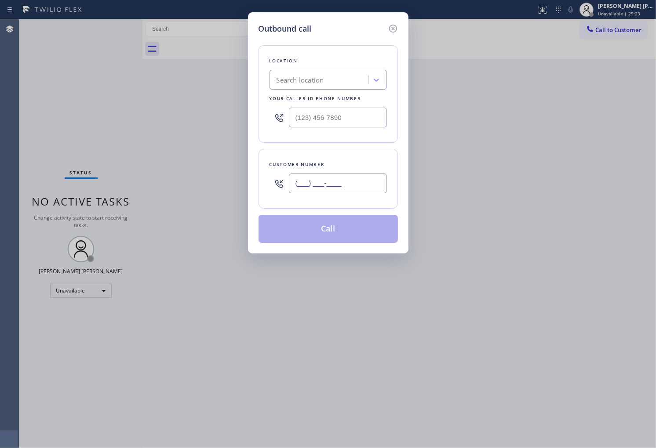
click at [343, 188] on input "(___) ___-____" at bounding box center [338, 184] width 98 height 20
paste input "904) 708-3468"
type input "[PHONE_NUMBER]"
click at [319, 116] on input "text" at bounding box center [338, 118] width 98 height 20
paste input "904) 351-0757"
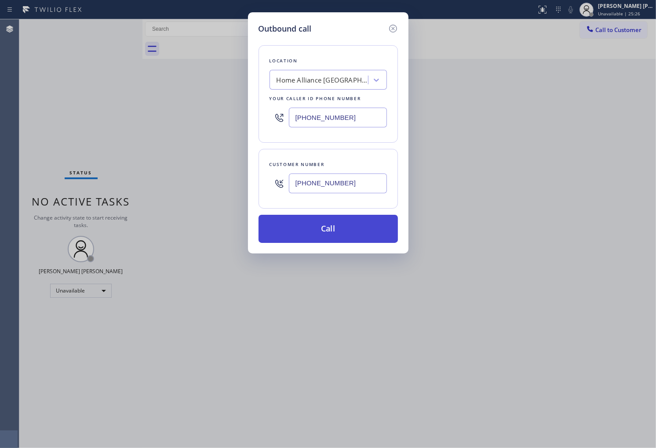
type input "[PHONE_NUMBER]"
click at [331, 233] on button "Call" at bounding box center [327, 229] width 139 height 28
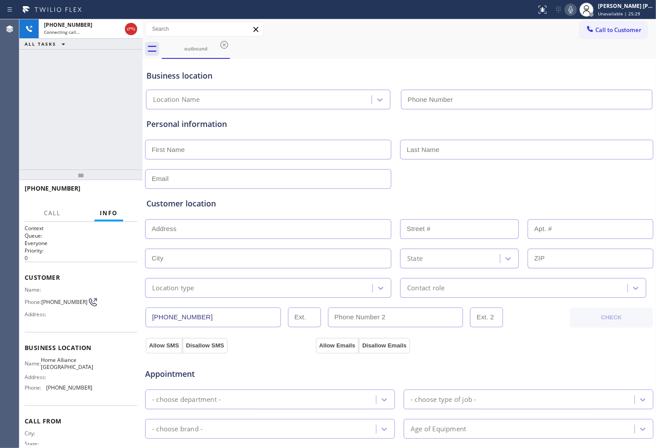
type input "[PHONE_NUMBER]"
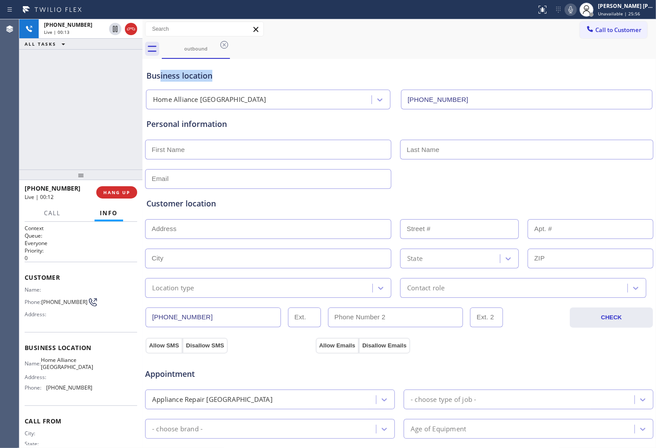
drag, startPoint x: 220, startPoint y: 75, endPoint x: 161, endPoint y: 80, distance: 59.5
click at [161, 80] on div "Business location" at bounding box center [399, 76] width 506 height 12
click at [199, 76] on div "Business location" at bounding box center [399, 76] width 506 height 12
click at [174, 79] on div "Business location" at bounding box center [399, 76] width 506 height 12
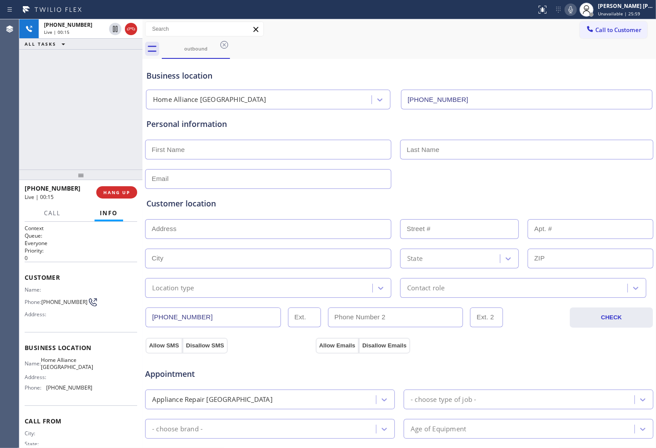
click at [199, 82] on div "Business location Home Alliance [GEOGRAPHIC_DATA] [PHONE_NUMBER]" at bounding box center [399, 85] width 509 height 48
click at [199, 74] on div "Business location" at bounding box center [399, 76] width 506 height 12
click at [132, 33] on icon at bounding box center [131, 29] width 11 height 11
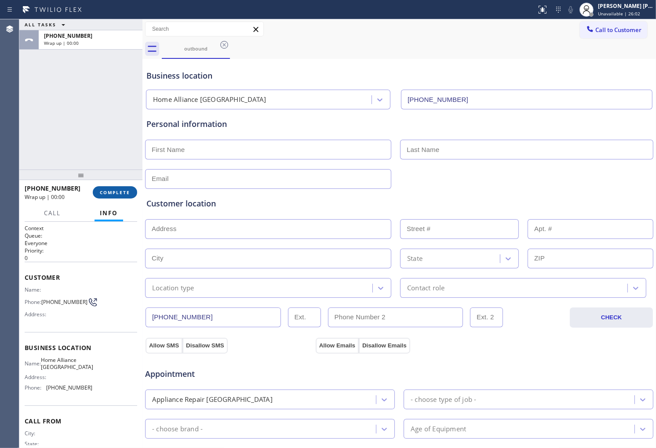
click at [117, 190] on span "COMPLETE" at bounding box center [115, 192] width 30 height 6
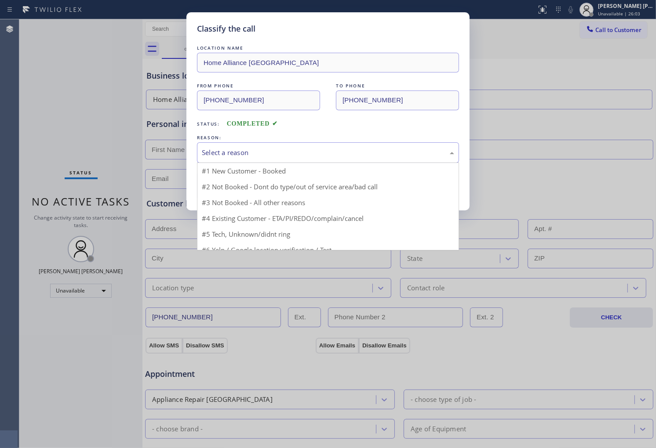
click at [256, 150] on div "Select a reason" at bounding box center [328, 153] width 252 height 10
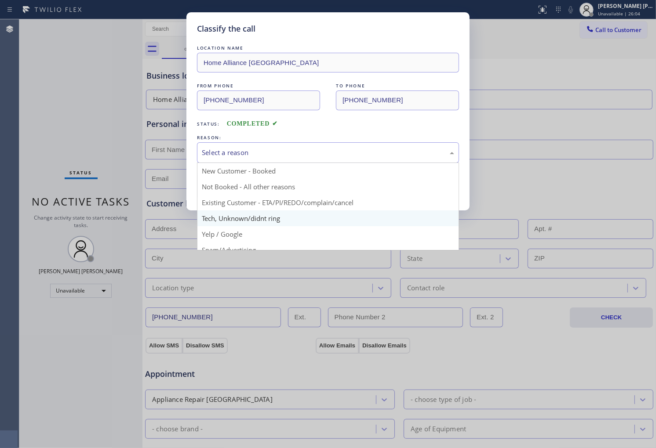
click at [247, 217] on div "Classify the call LOCATION NAME Home Alliance [GEOGRAPHIC_DATA] FROM PHONE [PHO…" at bounding box center [328, 224] width 656 height 448
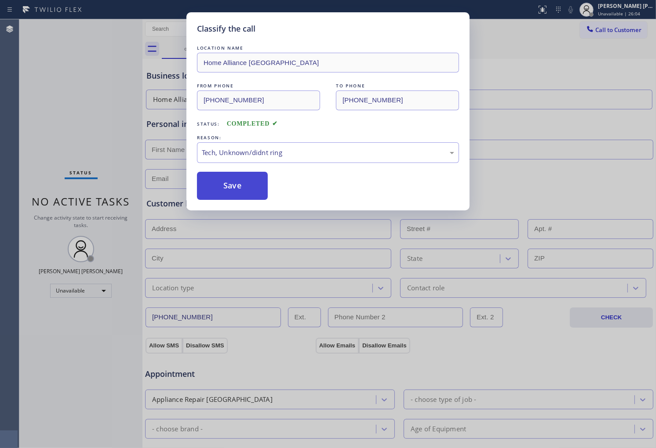
click at [239, 194] on button "Save" at bounding box center [232, 186] width 71 height 28
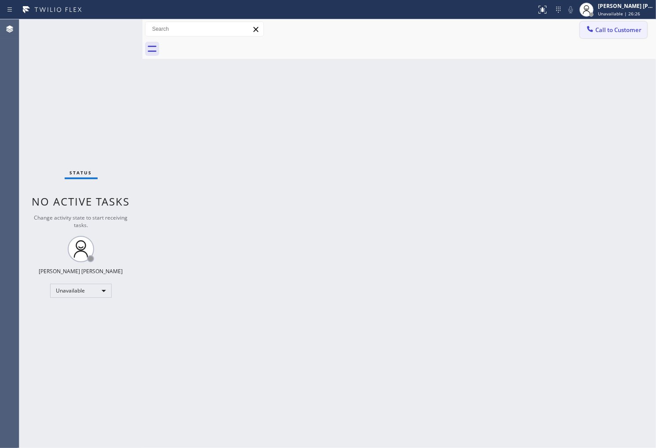
click at [625, 32] on span "Call to Customer" at bounding box center [618, 30] width 46 height 8
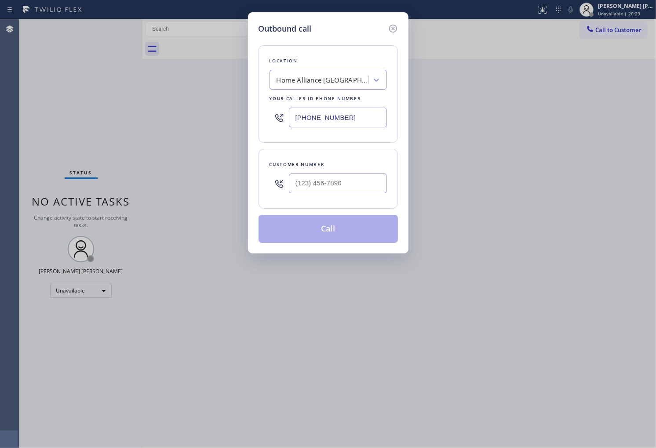
type input "(___) ___-____"
click at [342, 182] on input "(___) ___-____" at bounding box center [338, 184] width 98 height 20
type input "(___) ___-____"
click at [317, 195] on div at bounding box center [338, 183] width 98 height 29
click at [320, 188] on input "(___) ___-____" at bounding box center [338, 184] width 98 height 20
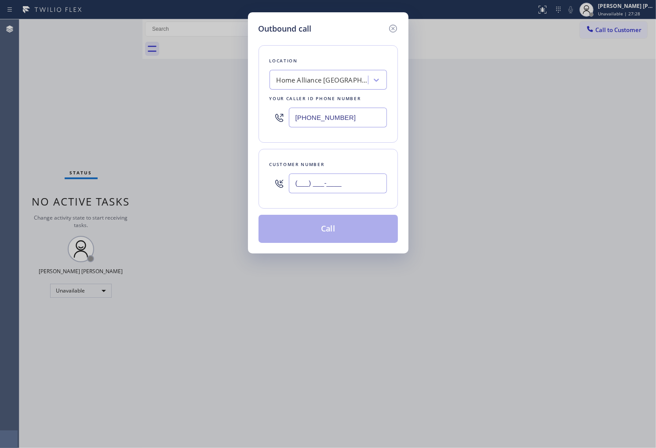
paste input "602) 510-4740"
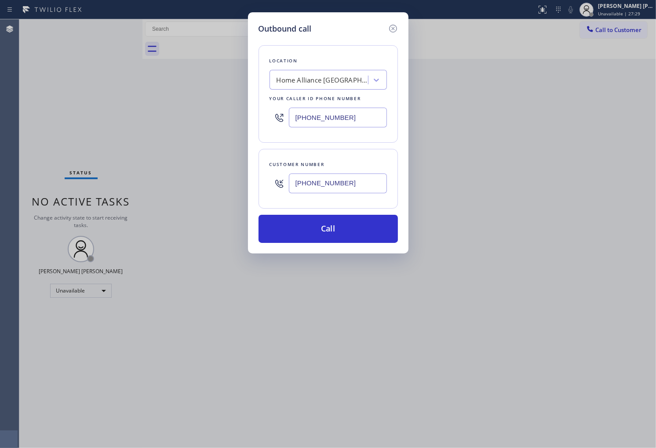
type input "[PHONE_NUMBER]"
click at [320, 120] on input "[PHONE_NUMBER]" at bounding box center [338, 118] width 98 height 20
paste input "623) 292-5313"
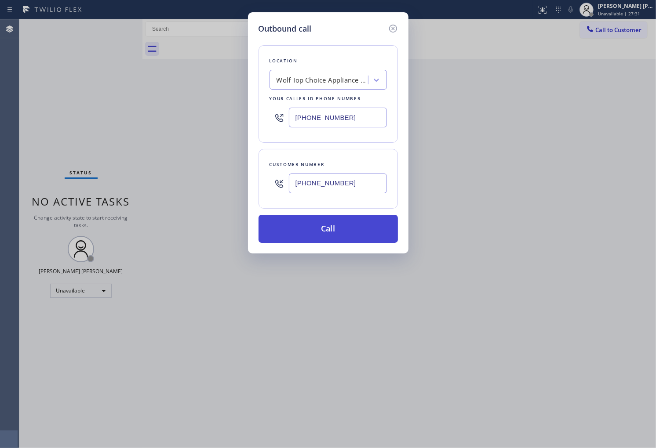
type input "[PHONE_NUMBER]"
click at [357, 227] on button "Call" at bounding box center [327, 229] width 139 height 28
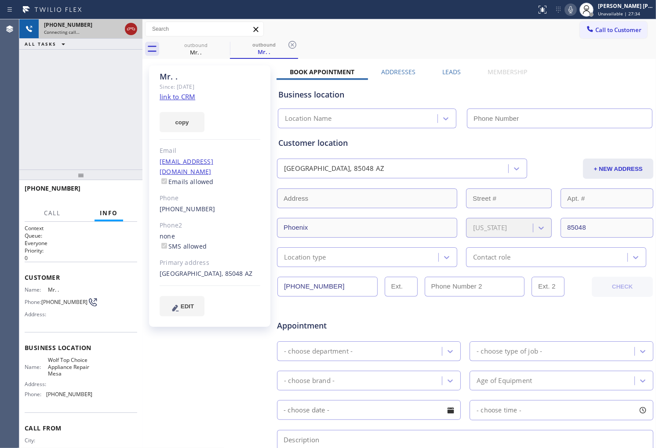
click at [134, 33] on icon at bounding box center [131, 29] width 11 height 11
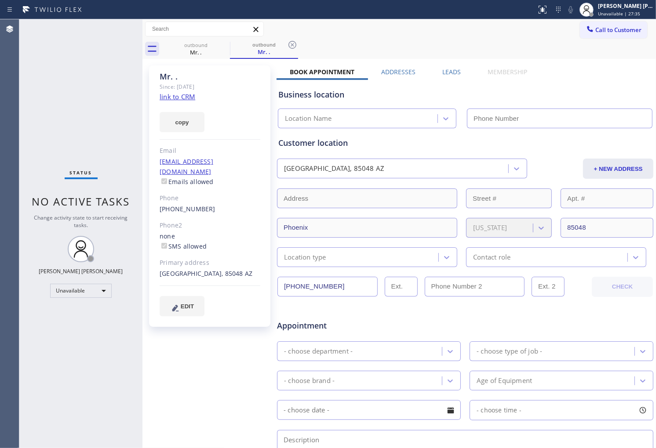
type input "[PHONE_NUMBER]"
click at [169, 95] on link "link to CRM" at bounding box center [178, 96] width 36 height 9
click at [618, 26] on span "Call to Customer" at bounding box center [618, 30] width 46 height 8
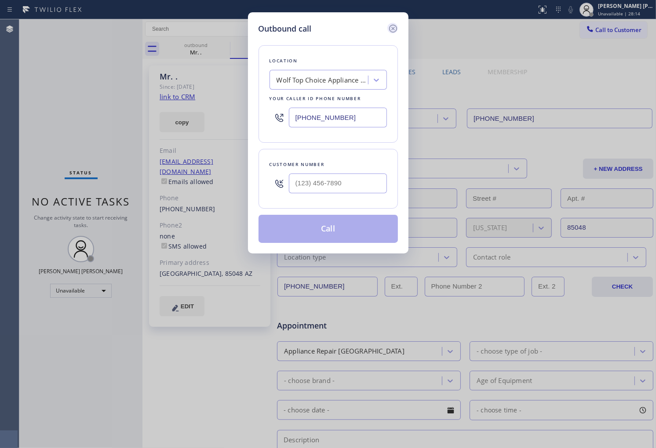
click at [393, 29] on icon at bounding box center [393, 28] width 11 height 11
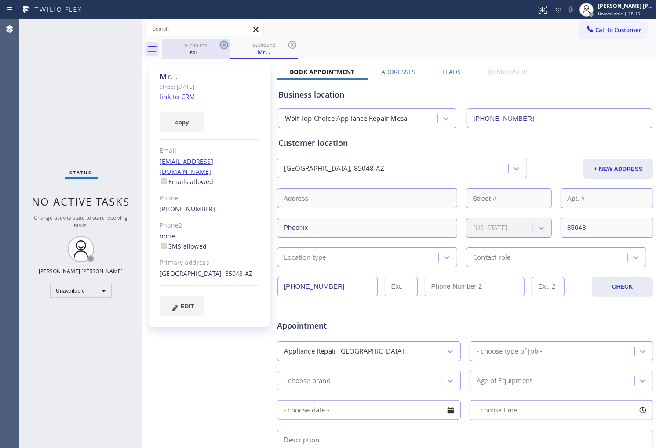
type input "[PHONE_NUMBER]"
click at [226, 45] on icon at bounding box center [224, 45] width 11 height 11
click at [225, 45] on icon at bounding box center [224, 45] width 8 height 8
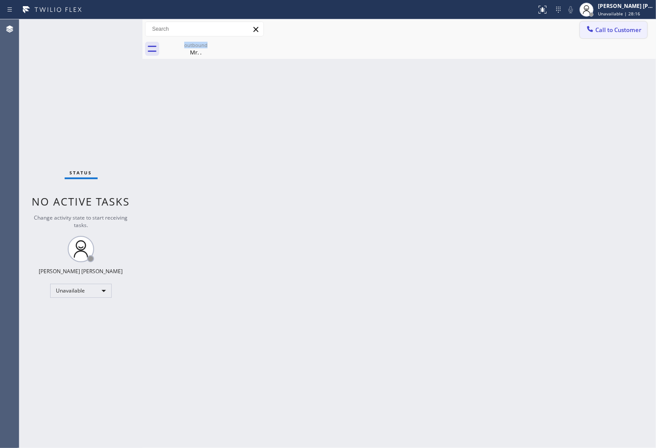
click at [623, 28] on span "Call to Customer" at bounding box center [618, 30] width 46 height 8
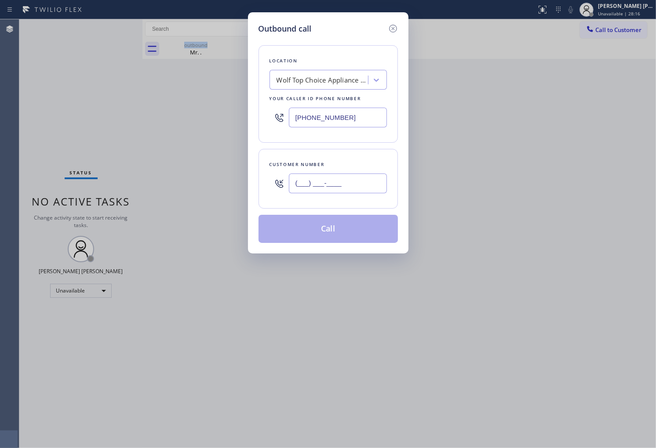
click at [376, 178] on input "(___) ___-____" at bounding box center [338, 184] width 98 height 20
paste input "253) 606-8638"
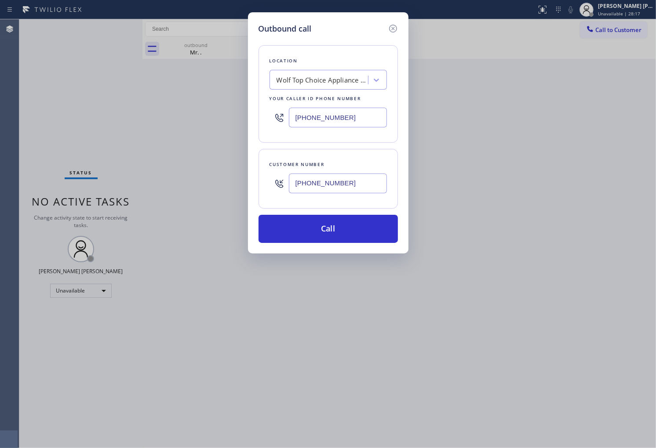
type input "[PHONE_NUMBER]"
click at [350, 131] on div "[PHONE_NUMBER]" at bounding box center [327, 117] width 117 height 29
click at [348, 121] on input "[PHONE_NUMBER]" at bounding box center [338, 118] width 98 height 20
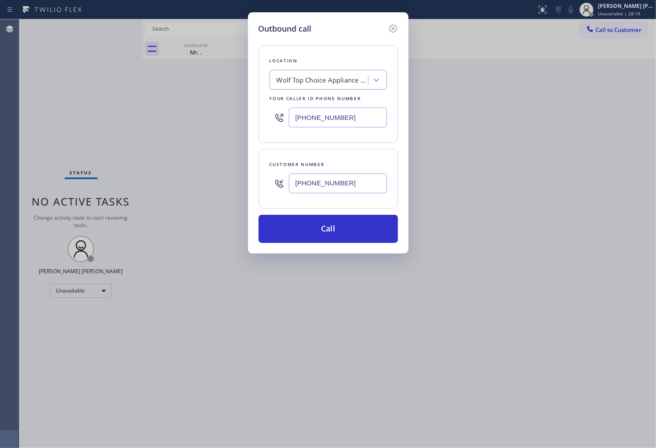
paste input "253) 733-1162"
type input "[PHONE_NUMBER]"
click at [370, 234] on button "Call" at bounding box center [327, 229] width 139 height 28
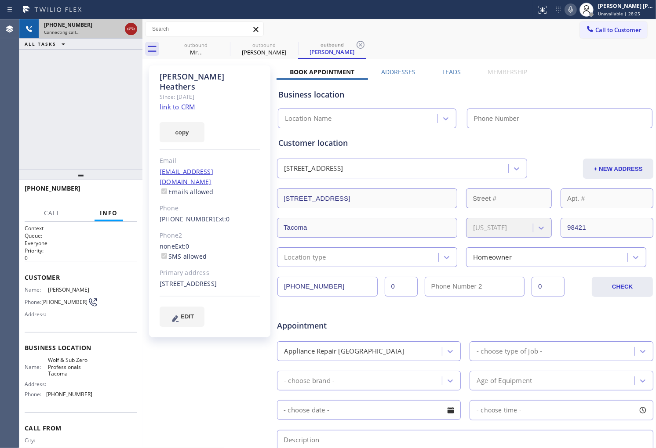
type input "[PHONE_NUMBER]"
click at [129, 31] on icon at bounding box center [131, 29] width 11 height 11
click at [183, 102] on link "link to CRM" at bounding box center [178, 106] width 36 height 9
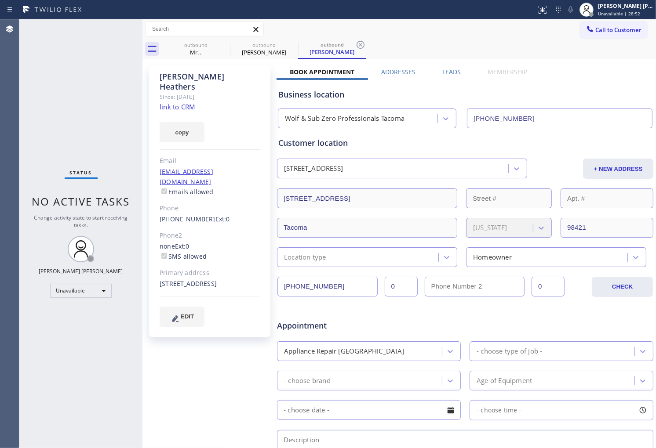
click at [0, 0] on icon at bounding box center [0, 0] width 0 height 0
click at [356, 45] on icon at bounding box center [360, 45] width 8 height 8
click at [223, 45] on div "outbound Mr. . outbound [PERSON_NAME] outbound [PERSON_NAME]" at bounding box center [409, 49] width 494 height 20
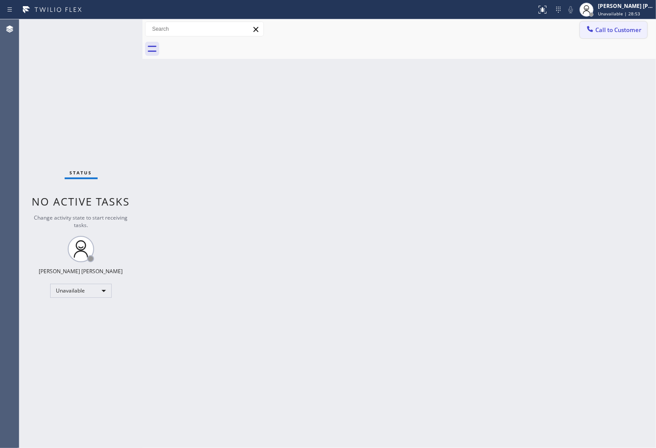
click at [600, 31] on span "Call to Customer" at bounding box center [618, 30] width 46 height 8
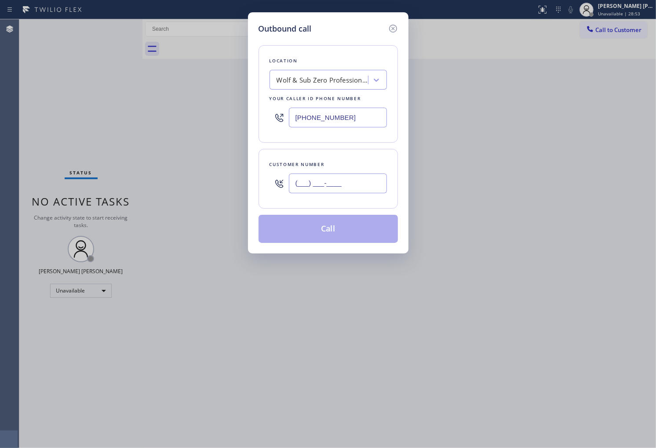
click at [356, 175] on input "(___) ___-____" at bounding box center [338, 184] width 98 height 20
paste input "925) 642-9177"
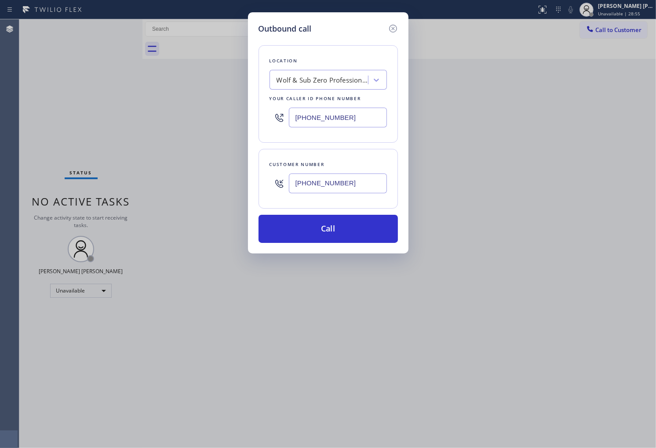
type input "[PHONE_NUMBER]"
click at [317, 119] on input "[PHONE_NUMBER]" at bounding box center [338, 118] width 98 height 20
paste input "925) 222-2903"
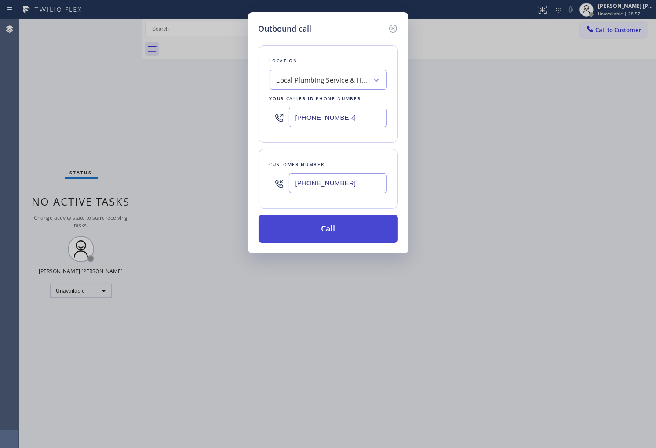
type input "[PHONE_NUMBER]"
click at [346, 228] on button "Call" at bounding box center [327, 229] width 139 height 28
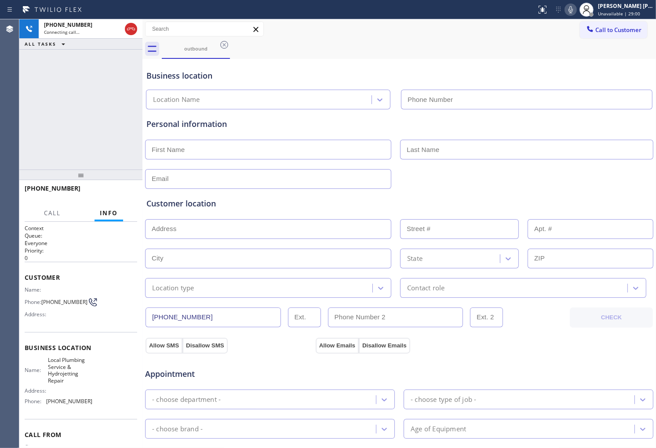
type input "[PHONE_NUMBER]"
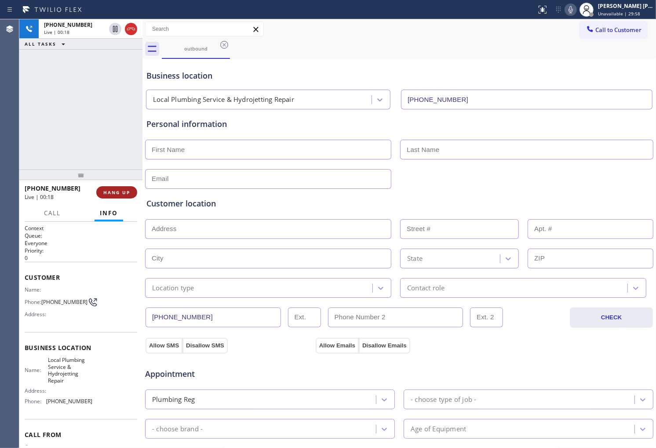
click at [126, 191] on span "HANG UP" at bounding box center [116, 192] width 27 height 6
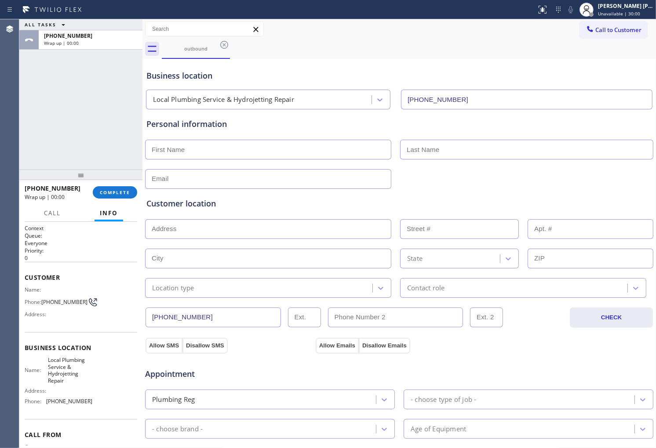
click at [57, 184] on span "[PHONE_NUMBER]" at bounding box center [53, 188] width 56 height 8
click at [123, 193] on span "COMPLETE" at bounding box center [115, 192] width 30 height 6
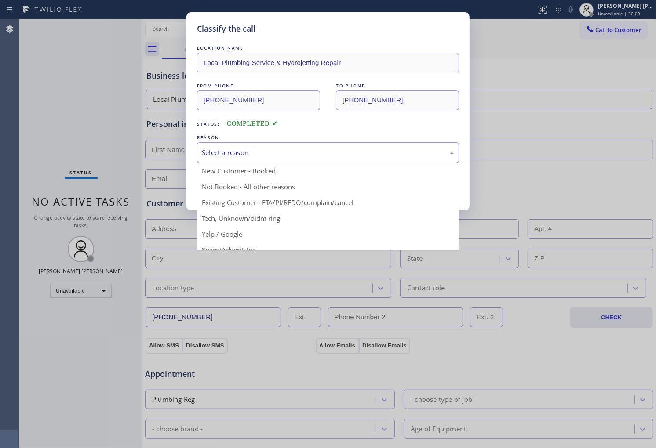
click at [276, 148] on div "Select a reason" at bounding box center [328, 153] width 252 height 10
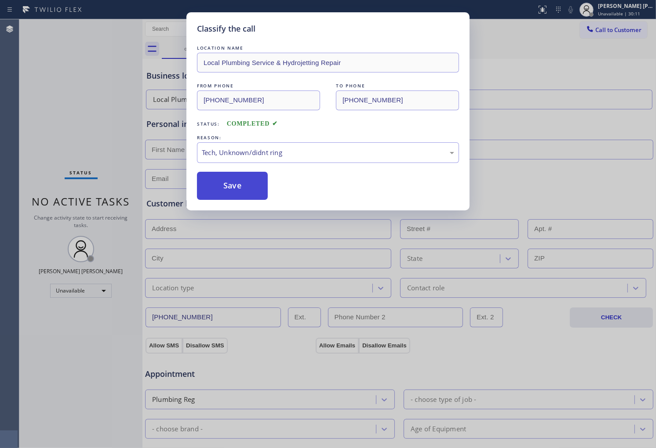
click at [247, 187] on button "Save" at bounding box center [232, 186] width 71 height 28
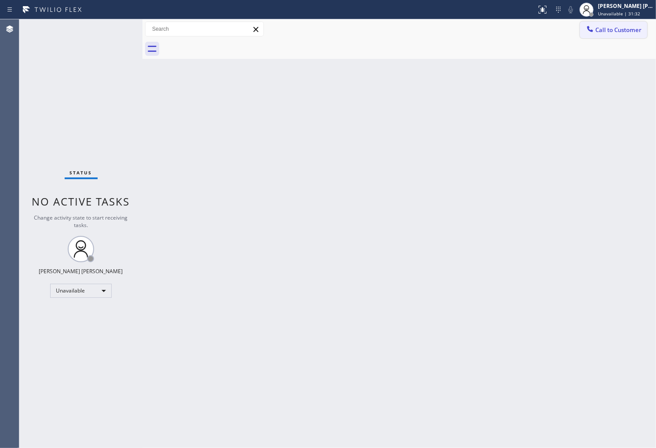
click at [603, 34] on button "Call to Customer" at bounding box center [613, 30] width 67 height 17
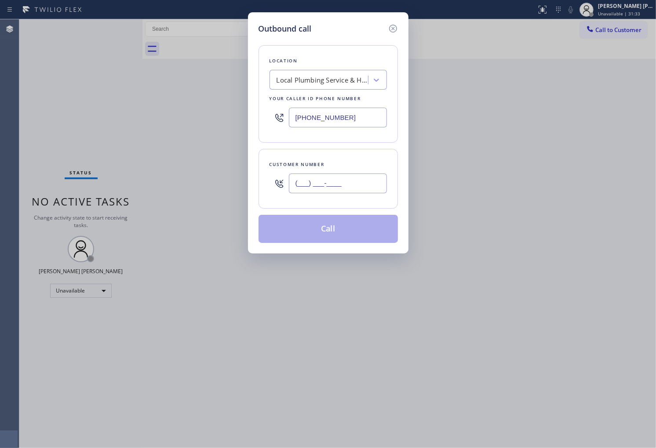
click at [322, 182] on input "(___) ___-____" at bounding box center [338, 184] width 98 height 20
paste input "954) 952-4695"
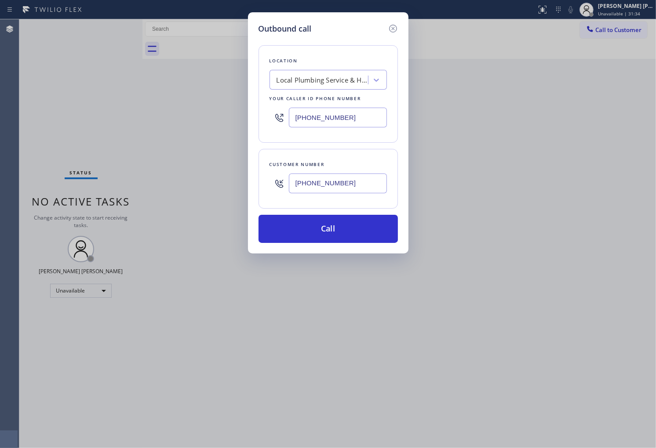
type input "[PHONE_NUMBER]"
click at [336, 121] on input "[PHONE_NUMBER]" at bounding box center [338, 118] width 98 height 20
paste input "54) 835-4535"
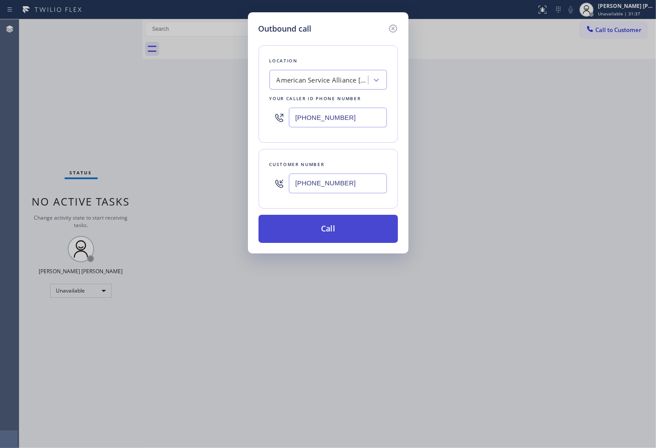
type input "[PHONE_NUMBER]"
click at [354, 225] on button "Call" at bounding box center [327, 229] width 139 height 28
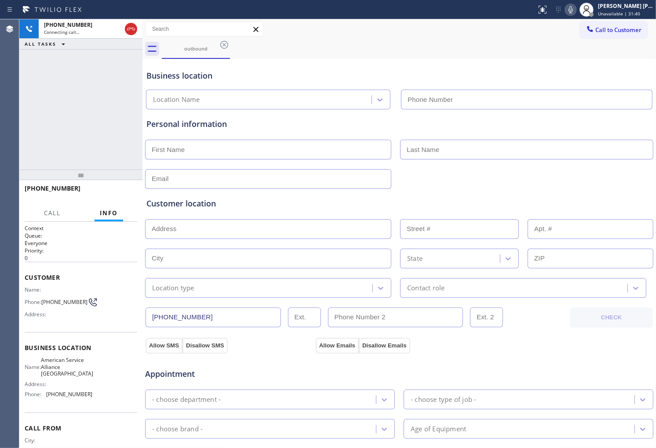
type input "[PHONE_NUMBER]"
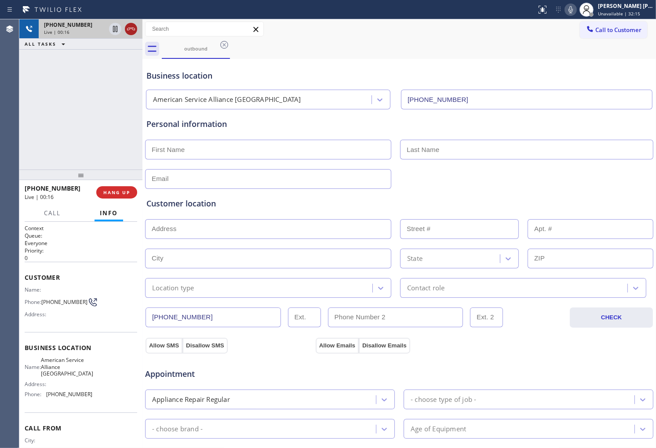
click at [132, 29] on icon at bounding box center [131, 29] width 8 height 3
click at [116, 190] on span "HANG UP" at bounding box center [116, 192] width 27 height 6
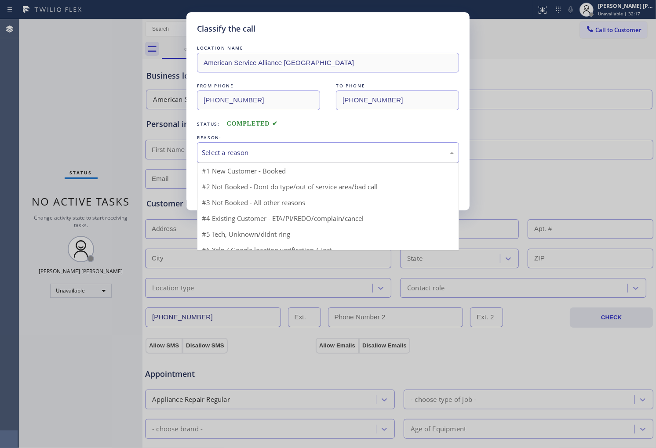
click at [236, 158] on div "Select a reason" at bounding box center [328, 152] width 262 height 21
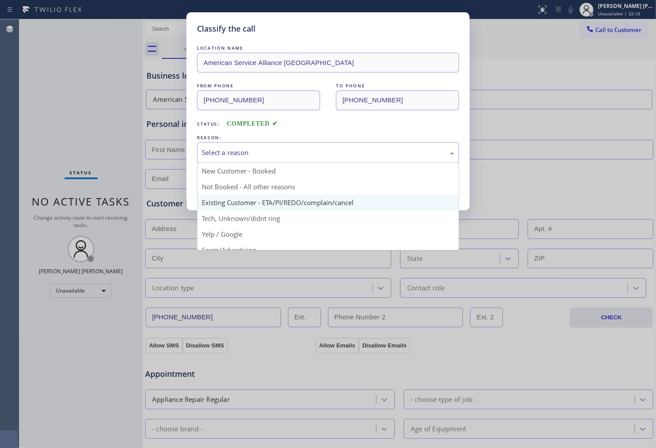
scroll to position [24, 0]
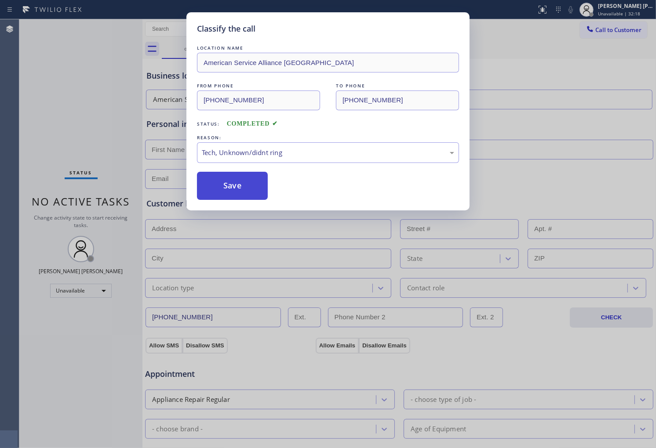
click at [231, 180] on button "Save" at bounding box center [232, 186] width 71 height 28
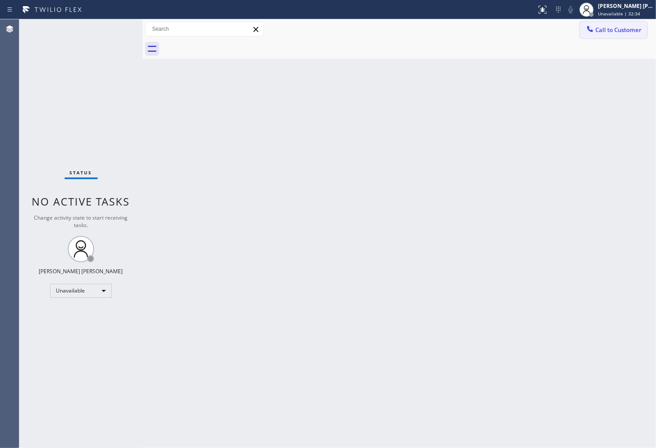
click at [612, 24] on button "Call to Customer" at bounding box center [613, 30] width 67 height 17
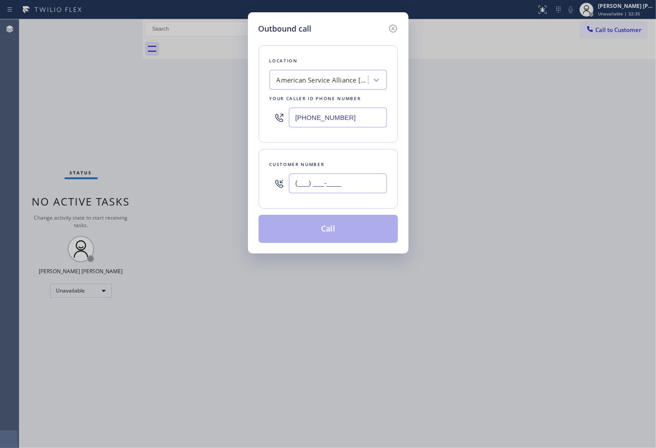
click at [348, 183] on input "(___) ___-____" at bounding box center [338, 184] width 98 height 20
paste input "718) 290-5385"
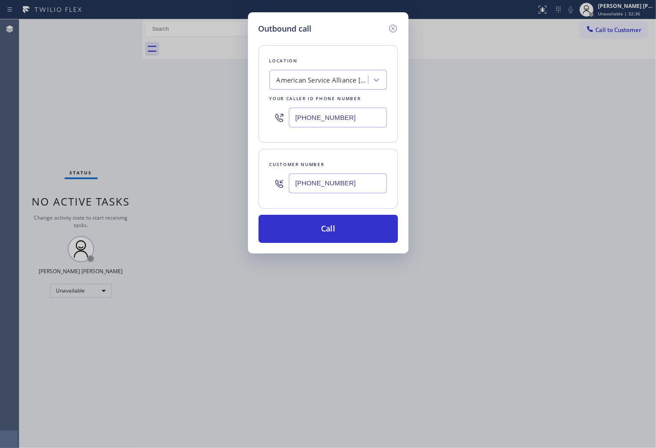
type input "[PHONE_NUMBER]"
click at [350, 112] on input "[PHONE_NUMBER]" at bounding box center [338, 118] width 98 height 20
paste input "718) 395-6751"
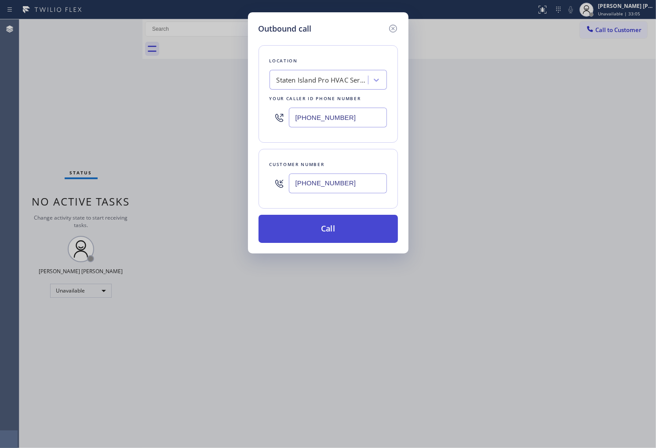
type input "[PHONE_NUMBER]"
click at [359, 234] on button "Call" at bounding box center [327, 229] width 139 height 28
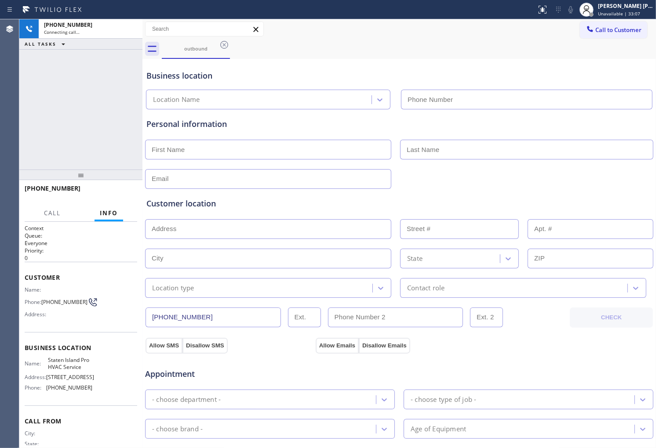
type input "[PHONE_NUMBER]"
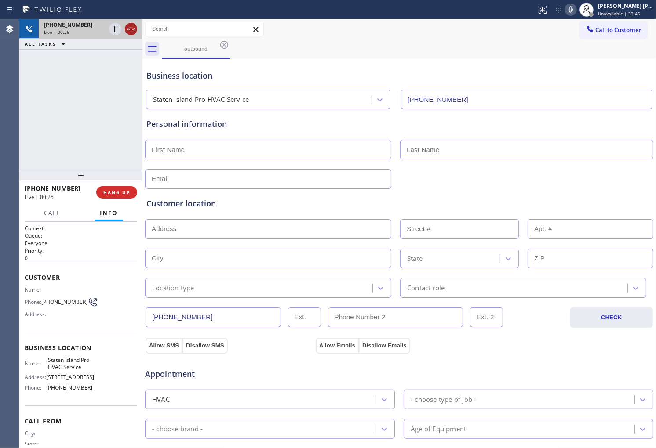
drag, startPoint x: 132, startPoint y: 29, endPoint x: 125, endPoint y: 138, distance: 109.2
click at [132, 29] on icon at bounding box center [131, 29] width 11 height 11
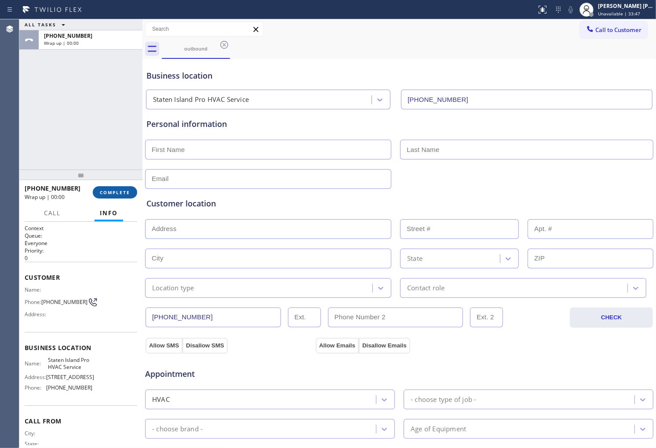
click at [125, 192] on span "COMPLETE" at bounding box center [115, 192] width 30 height 6
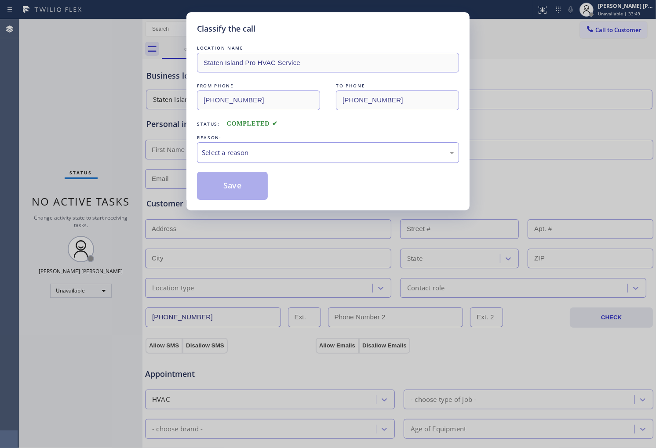
click at [248, 159] on div "Select a reason" at bounding box center [328, 152] width 262 height 21
click at [244, 194] on button "Save" at bounding box center [232, 186] width 71 height 28
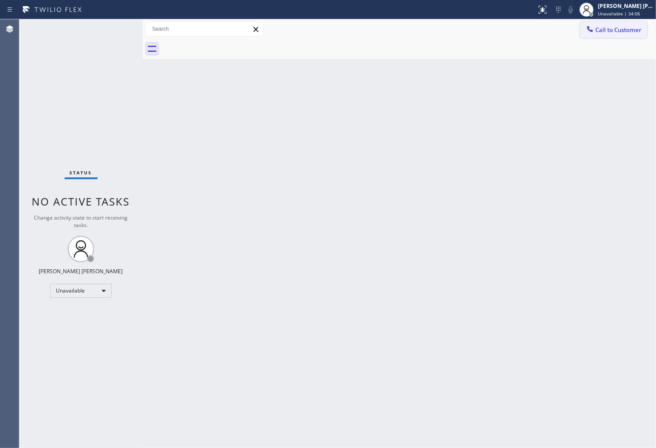
click at [609, 32] on span "Call to Customer" at bounding box center [618, 30] width 46 height 8
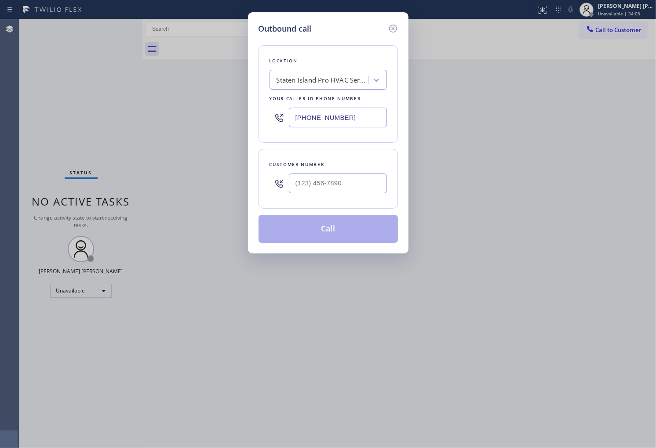
click at [325, 189] on input "text" at bounding box center [338, 184] width 98 height 20
paste input "205) 609-9607"
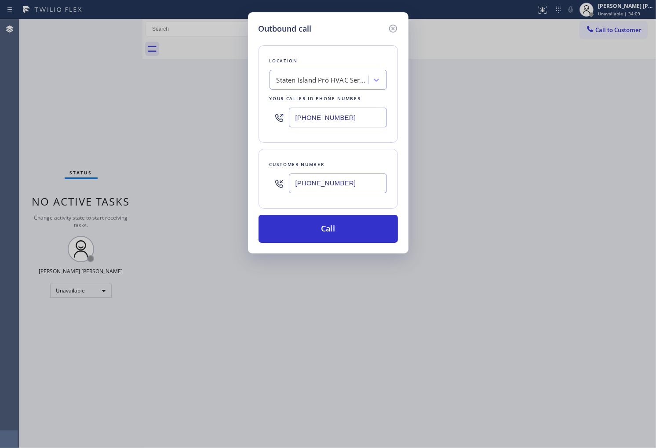
type input "[PHONE_NUMBER]"
click at [341, 107] on div "[PHONE_NUMBER]" at bounding box center [327, 117] width 117 height 29
drag, startPoint x: 341, startPoint y: 107, endPoint x: 337, endPoint y: 112, distance: 6.0
click at [341, 107] on div "[PHONE_NUMBER]" at bounding box center [327, 117] width 117 height 29
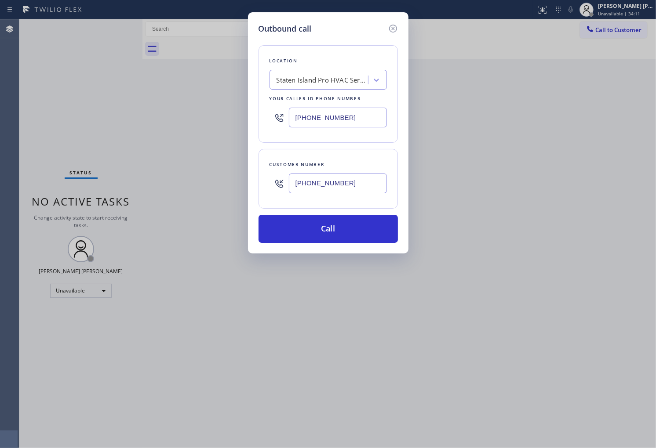
click at [337, 117] on input "[PHONE_NUMBER]" at bounding box center [338, 118] width 98 height 20
paste input "617) 958-7066"
type input "[PHONE_NUMBER]"
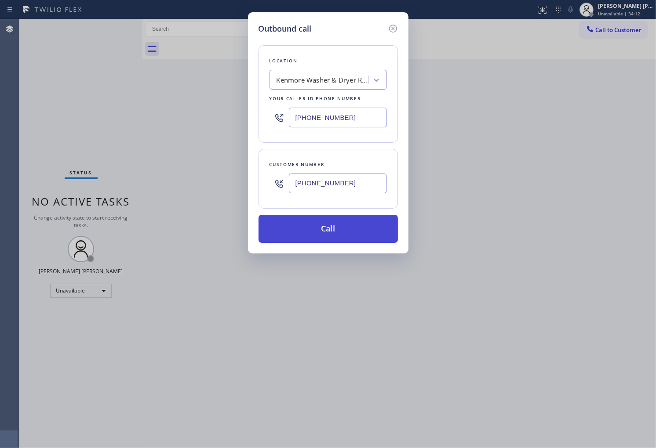
click at [348, 222] on button "Call" at bounding box center [327, 229] width 139 height 28
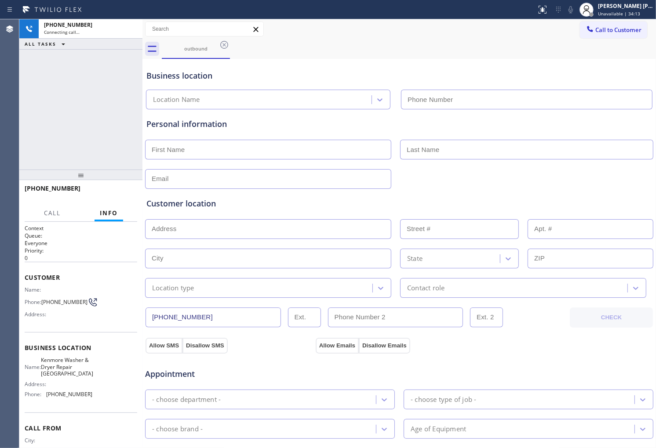
type input "[PHONE_NUMBER]"
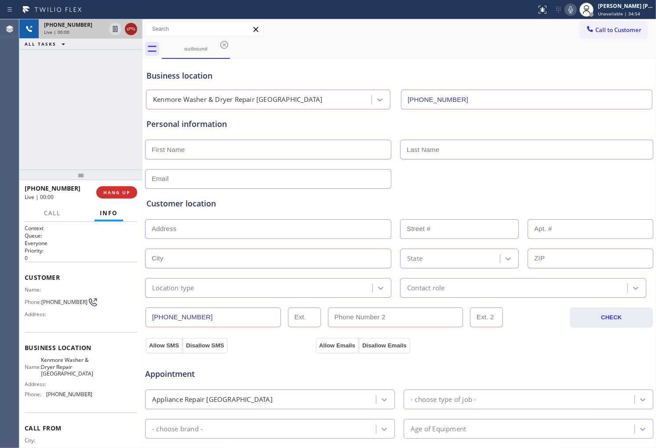
click at [131, 28] on icon at bounding box center [131, 29] width 11 height 11
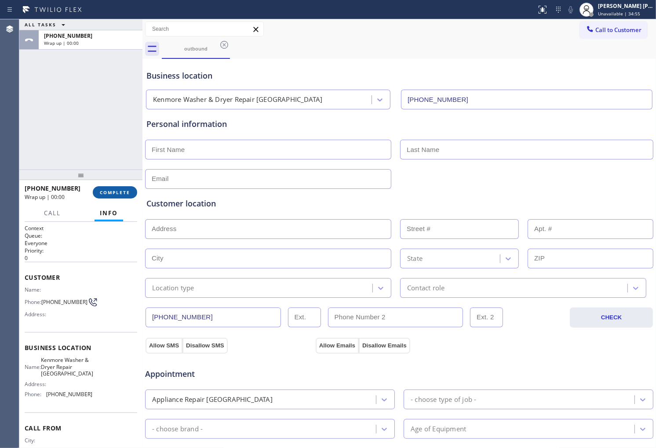
click at [123, 196] on button "COMPLETE" at bounding box center [115, 192] width 44 height 12
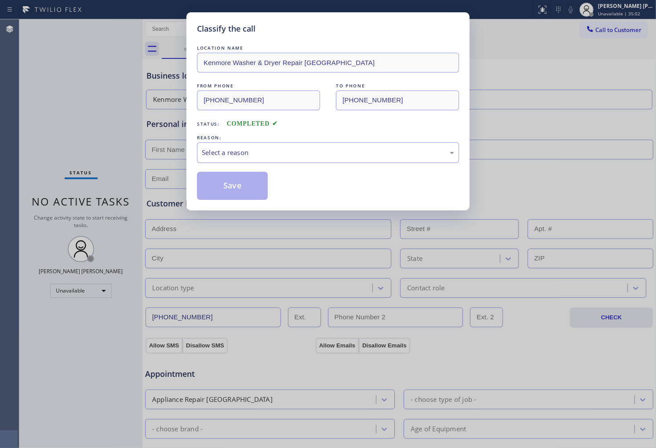
click at [289, 151] on div "Select a reason" at bounding box center [328, 153] width 252 height 10
click at [243, 199] on button "Save" at bounding box center [232, 186] width 71 height 28
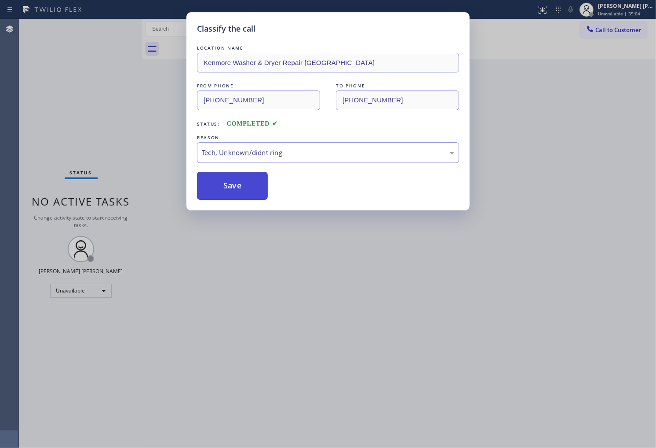
click at [246, 195] on button "Save" at bounding box center [232, 186] width 71 height 28
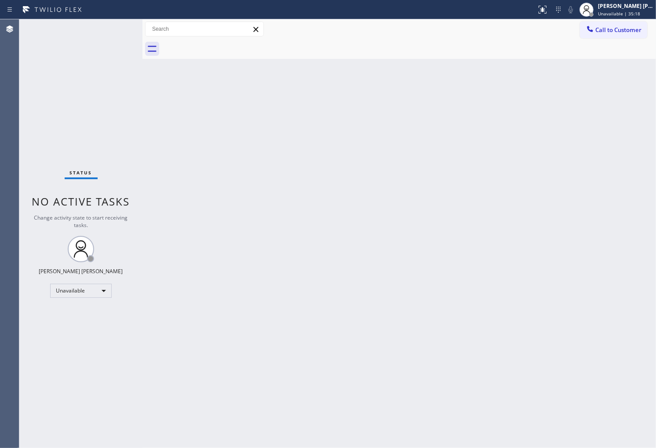
click at [619, 39] on div at bounding box center [409, 49] width 494 height 20
click at [630, 34] on button "Call to Customer" at bounding box center [613, 30] width 67 height 17
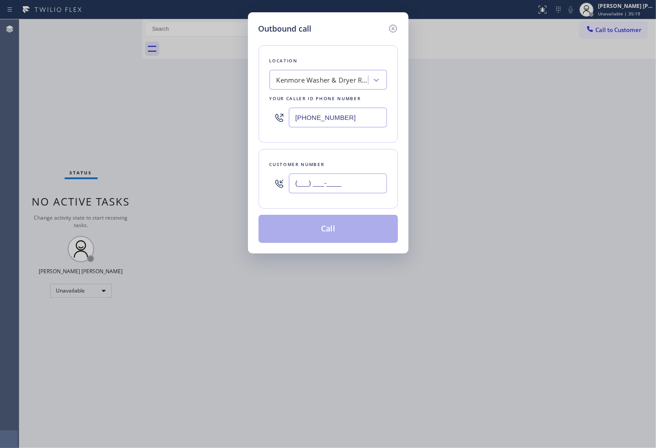
click at [330, 187] on input "(___) ___-____" at bounding box center [338, 184] width 98 height 20
paste input "215) 844-5802"
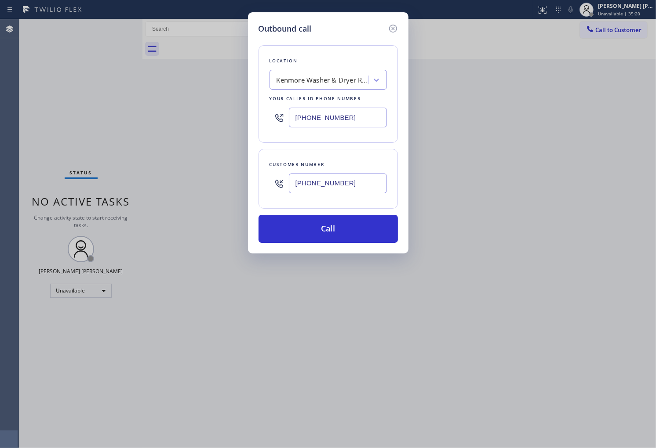
type input "[PHONE_NUMBER]"
click at [323, 114] on input "[PHONE_NUMBER]" at bounding box center [338, 118] width 98 height 20
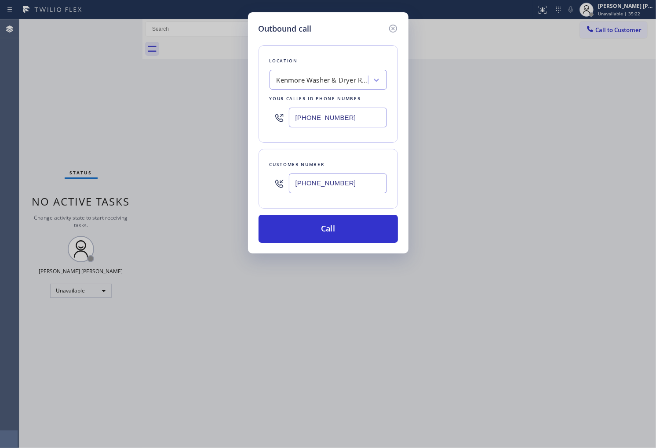
click at [323, 114] on input "[PHONE_NUMBER]" at bounding box center [338, 118] width 98 height 20
paste input "215) 544-364"
type input "[PHONE_NUMBER]"
click at [313, 229] on button "Call" at bounding box center [327, 229] width 139 height 28
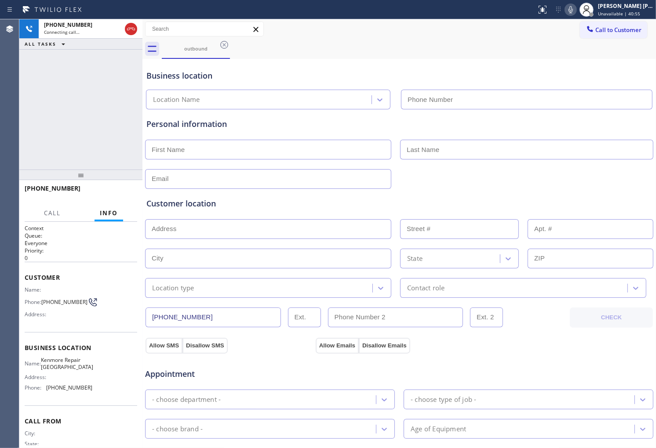
type input "[PHONE_NUMBER]"
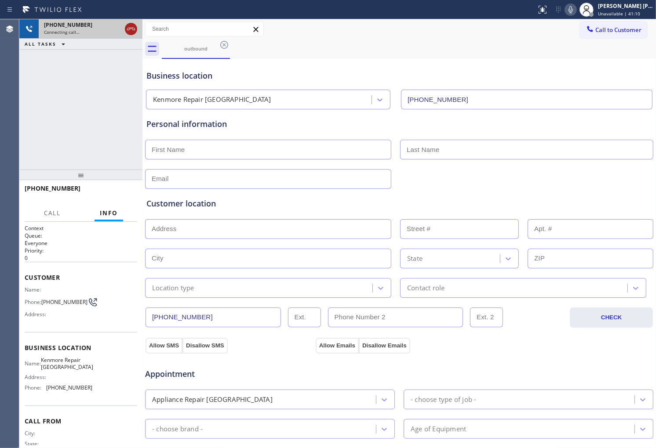
click at [135, 29] on icon at bounding box center [131, 29] width 8 height 3
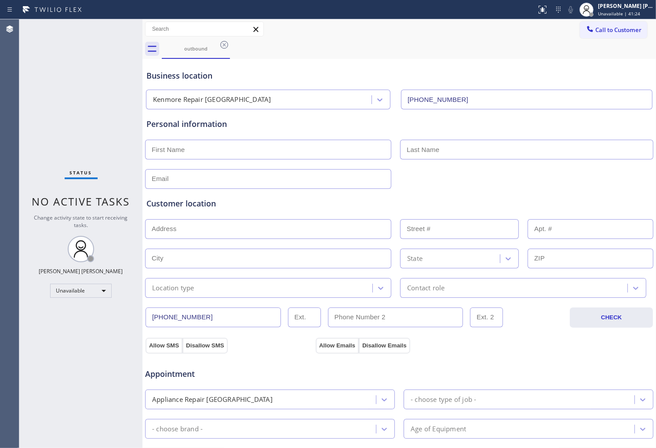
drag, startPoint x: 625, startPoint y: 29, endPoint x: 519, endPoint y: 91, distance: 122.5
click at [625, 29] on span "Call to Customer" at bounding box center [618, 30] width 46 height 8
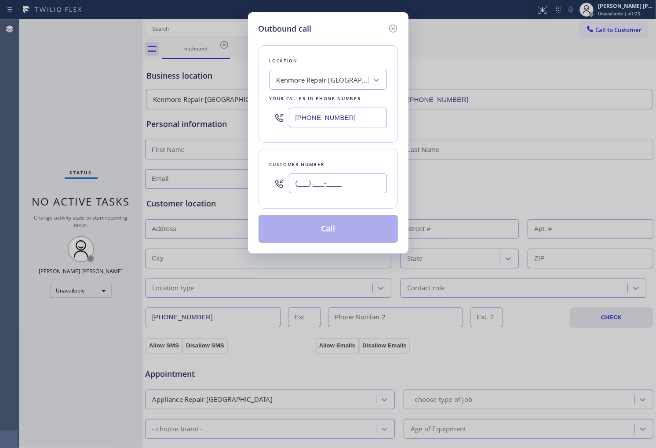
click at [341, 184] on input "(___) ___-____" at bounding box center [338, 184] width 98 height 20
paste input "215) 394-2378"
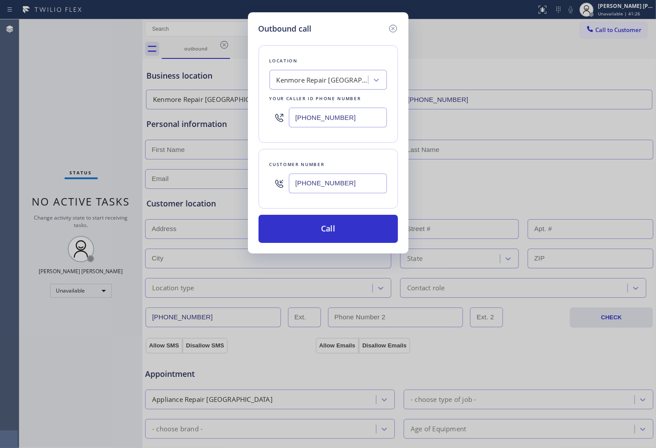
type input "[PHONE_NUMBER]"
click at [327, 115] on input "[PHONE_NUMBER]" at bounding box center [338, 118] width 98 height 20
paste input "96-4018"
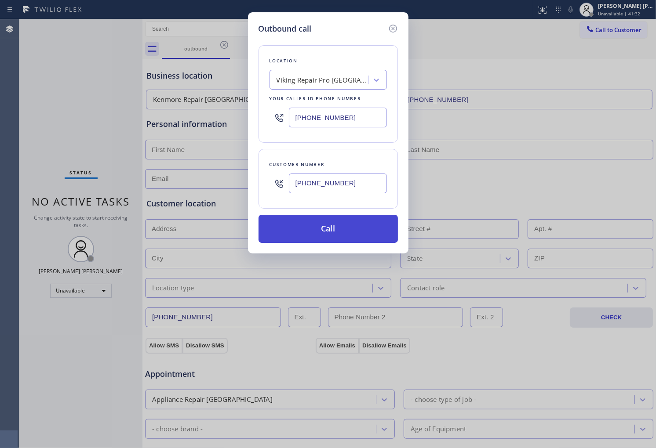
type input "[PHONE_NUMBER]"
click at [358, 229] on button "Call" at bounding box center [327, 229] width 139 height 28
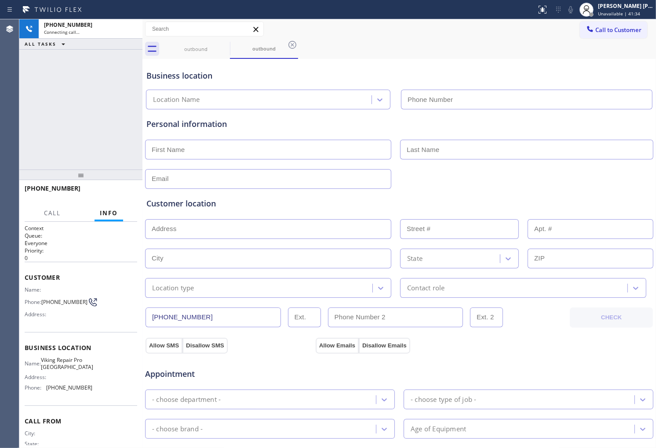
type input "[PHONE_NUMBER]"
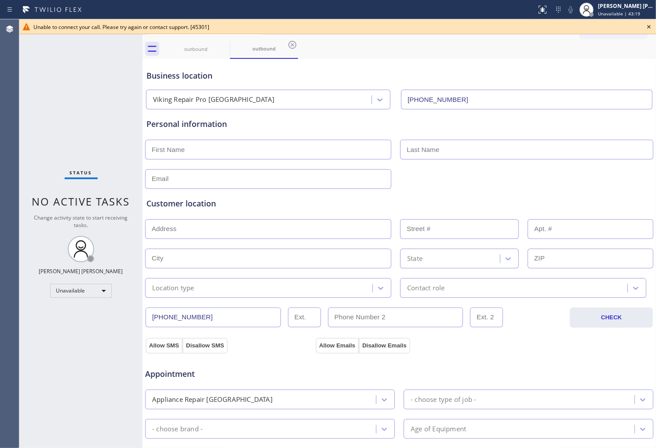
click at [653, 28] on icon at bounding box center [649, 27] width 11 height 11
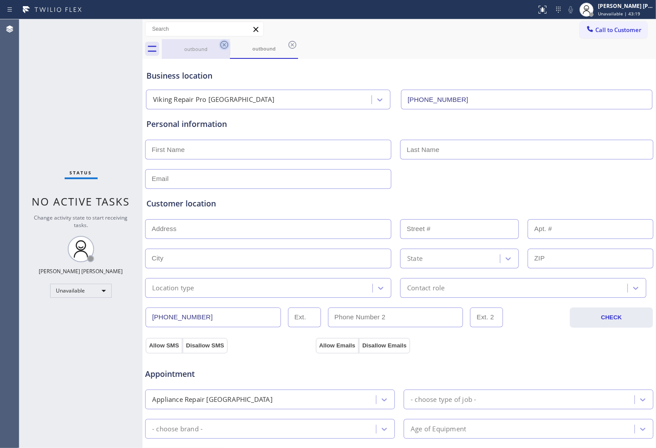
click at [226, 44] on icon at bounding box center [224, 45] width 11 height 11
click at [225, 44] on icon at bounding box center [224, 45] width 8 height 8
click at [288, 44] on icon at bounding box center [292, 45] width 8 height 8
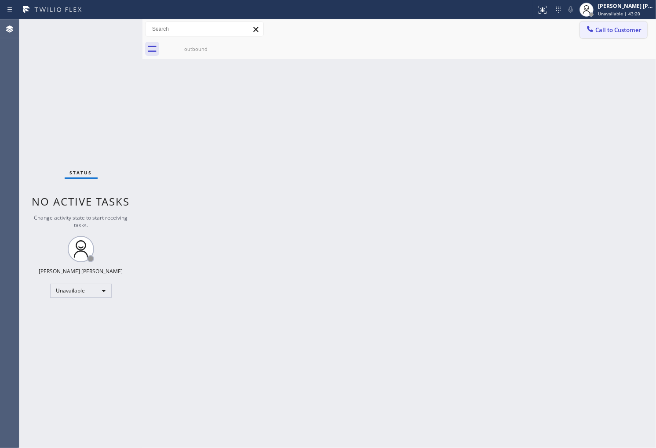
click at [631, 33] on span "Call to Customer" at bounding box center [618, 30] width 46 height 8
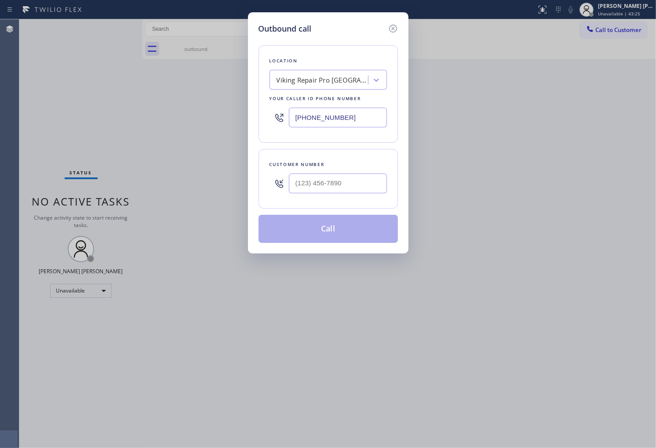
click at [324, 119] on input "[PHONE_NUMBER]" at bounding box center [338, 118] width 98 height 20
type input "[PHONE_NUMBER]"
click at [302, 186] on input "(___) ___-____" at bounding box center [338, 184] width 98 height 20
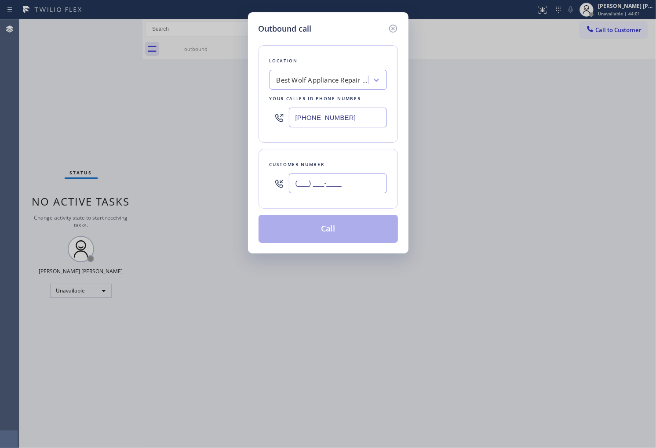
paste input "708) 275-9204"
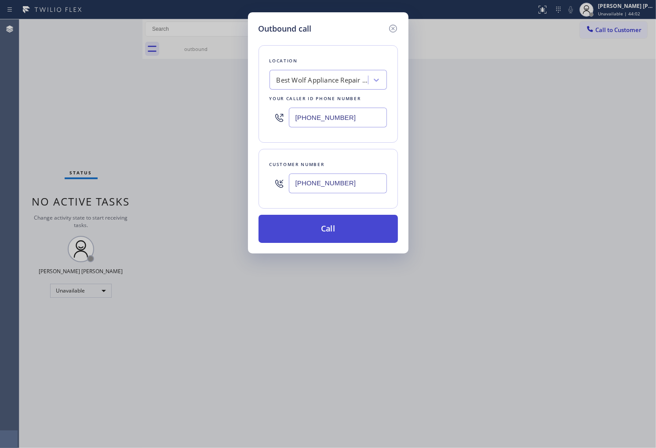
type input "[PHONE_NUMBER]"
click at [375, 225] on button "Call" at bounding box center [327, 229] width 139 height 28
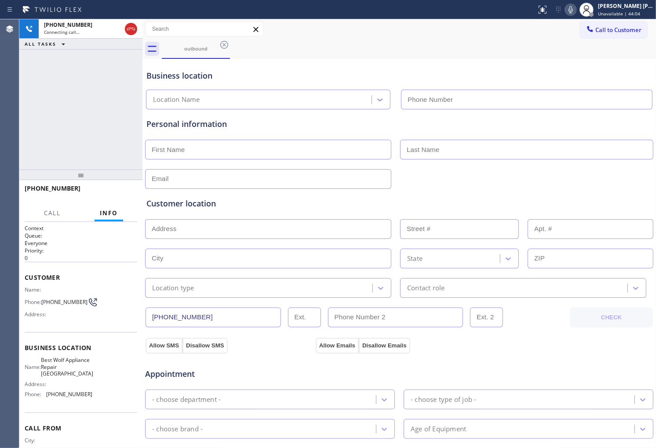
type input "[PHONE_NUMBER]"
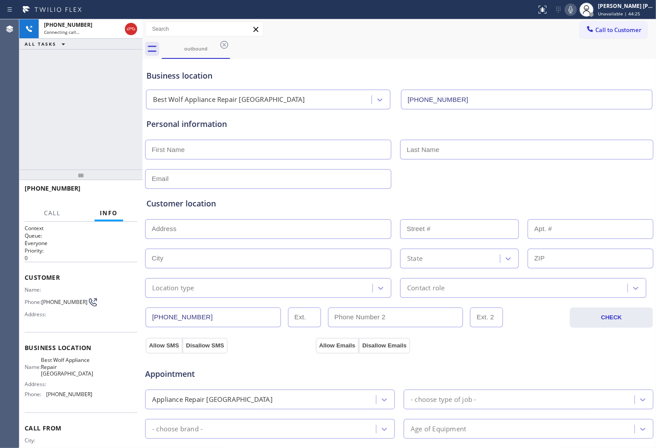
click at [25, 274] on span "Customer" at bounding box center [81, 277] width 113 height 8
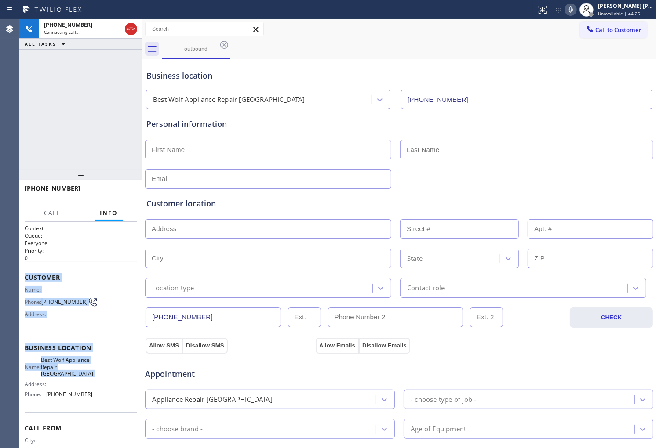
drag, startPoint x: 25, startPoint y: 274, endPoint x: 77, endPoint y: 383, distance: 120.5
click at [77, 383] on div "Context Queue: Everyone Priority: 0 Customer Name: Phone: [PHONE_NUMBER] Addres…" at bounding box center [81, 352] width 113 height 255
click at [576, 11] on icon at bounding box center [570, 9] width 11 height 11
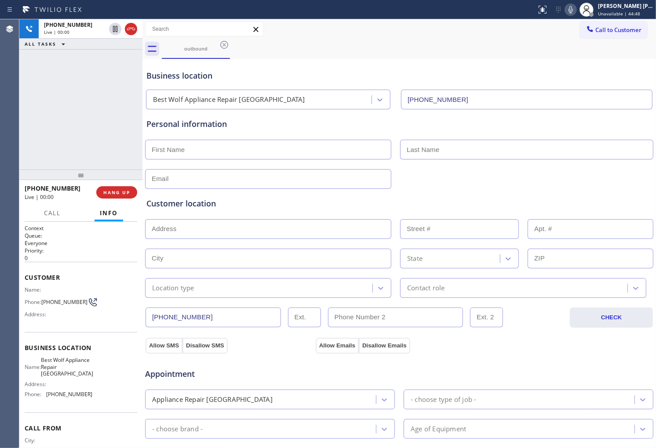
click at [113, 142] on div "[PHONE_NUMBER] Live | 00:00 ALL TASKS ALL TASKS ACTIVE TASKS TASKS IN WRAP UP" at bounding box center [80, 94] width 123 height 150
click at [132, 30] on icon at bounding box center [131, 29] width 11 height 11
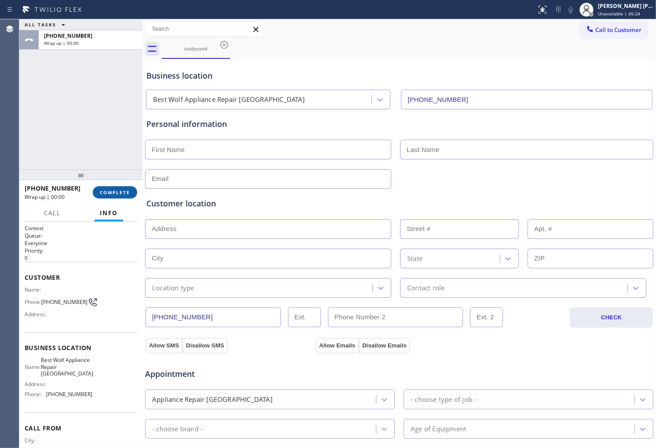
click at [124, 195] on span "COMPLETE" at bounding box center [115, 192] width 30 height 6
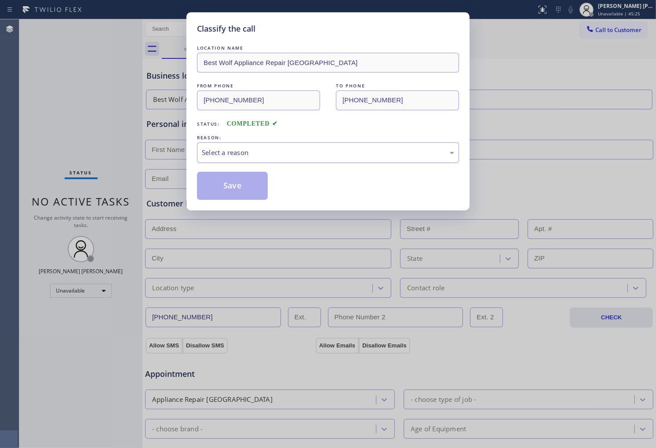
click at [300, 161] on div "Select a reason" at bounding box center [328, 152] width 262 height 21
click at [238, 186] on button "Save" at bounding box center [232, 186] width 71 height 28
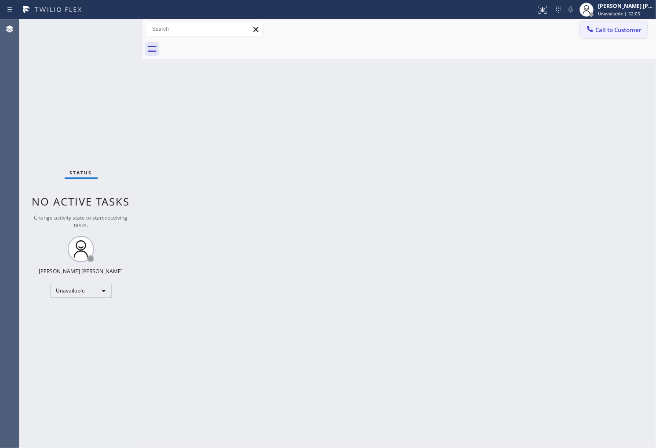
click at [630, 33] on span "Call to Customer" at bounding box center [618, 30] width 46 height 8
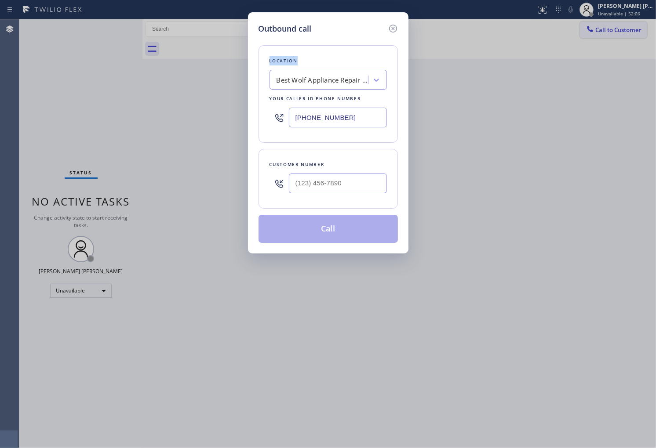
click at [630, 33] on div "Outbound call Location Best Wolf Appliance Repair [GEOGRAPHIC_DATA] Your caller…" at bounding box center [328, 224] width 656 height 448
click at [341, 120] on input "[PHONE_NUMBER]" at bounding box center [338, 118] width 98 height 20
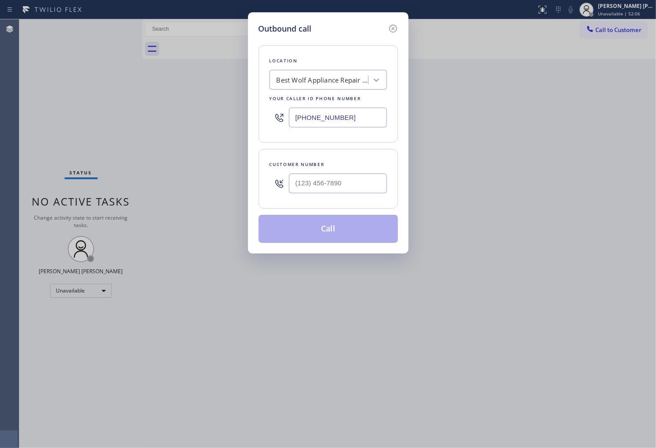
paste input "332) 334-6855"
type input "[PHONE_NUMBER]"
click at [356, 182] on input "(___) ___-____" at bounding box center [338, 184] width 98 height 20
paste input "646) 662-7344"
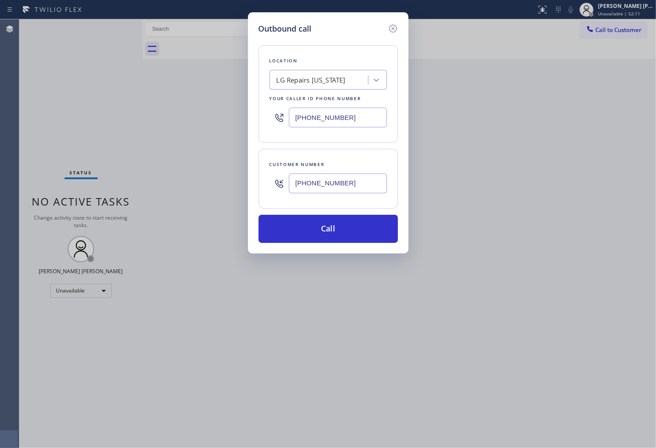
type input "[PHONE_NUMBER]"
click at [316, 227] on button "Call" at bounding box center [327, 229] width 139 height 28
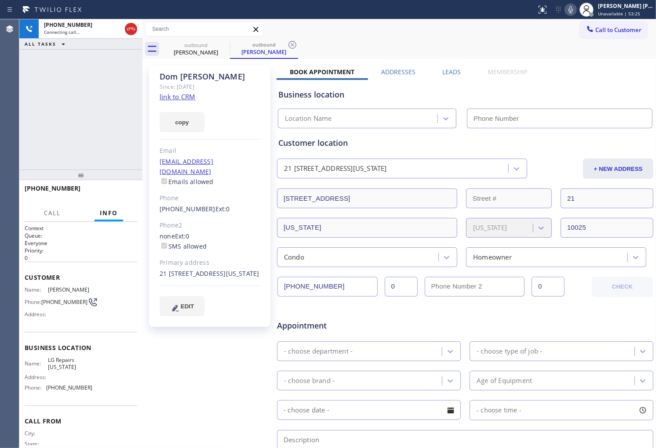
type input "[PHONE_NUMBER]"
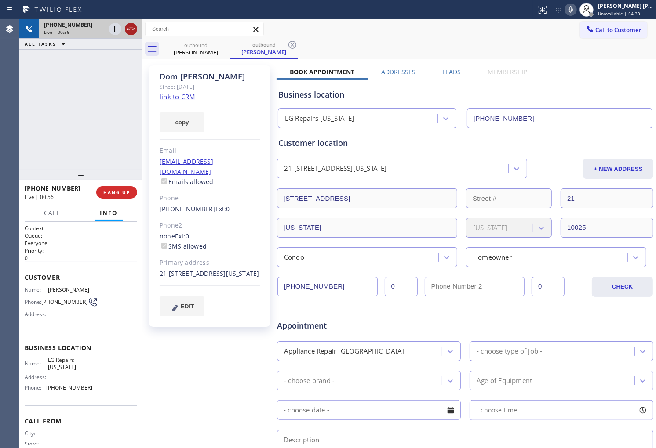
click at [129, 28] on icon at bounding box center [131, 29] width 11 height 11
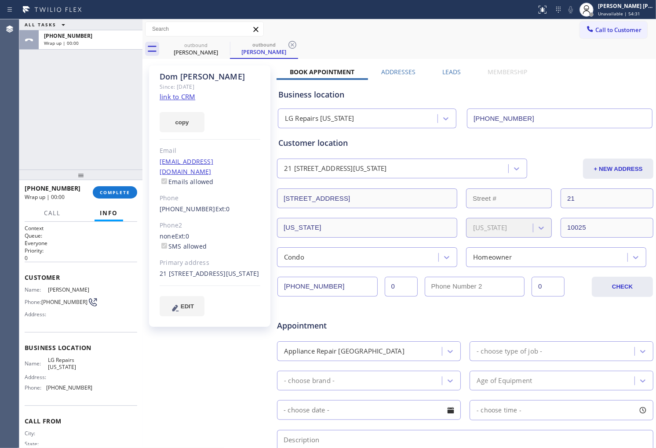
click at [449, 76] on div "Business location LG Repairs [US_STATE] [PHONE_NUMBER]" at bounding box center [464, 102] width 377 height 52
click at [455, 72] on label "Leads" at bounding box center [451, 72] width 18 height 8
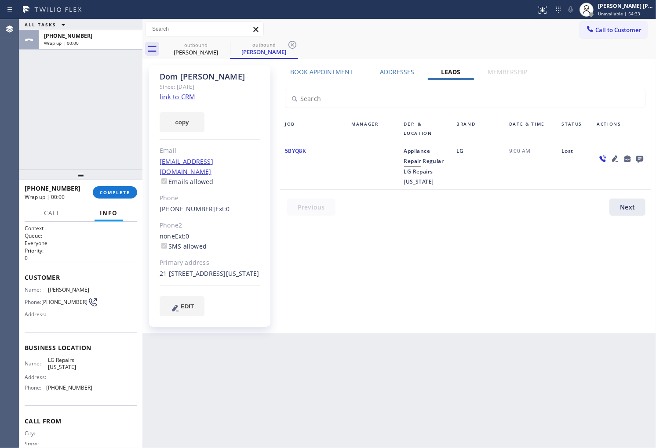
click at [120, 186] on div "[PHONE_NUMBER] Wrap up | 00:00 COMPLETE" at bounding box center [81, 192] width 113 height 23
click at [187, 75] on div "[PERSON_NAME]" at bounding box center [210, 77] width 101 height 10
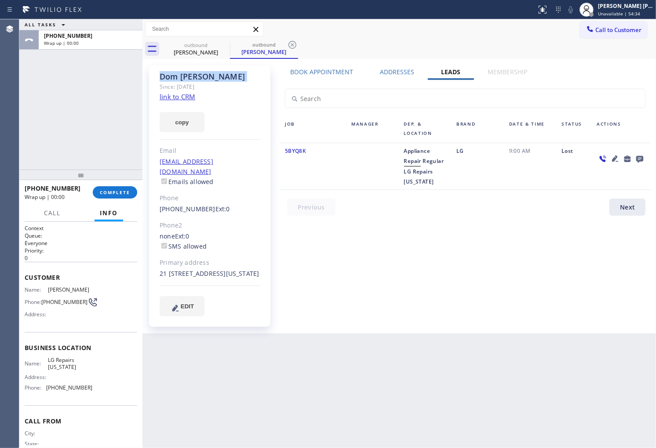
click at [187, 75] on div "[PERSON_NAME]" at bounding box center [210, 77] width 101 height 10
copy div "[PERSON_NAME]"
drag, startPoint x: 103, startPoint y: 182, endPoint x: 111, endPoint y: 192, distance: 12.8
click at [103, 180] on div at bounding box center [80, 175] width 123 height 11
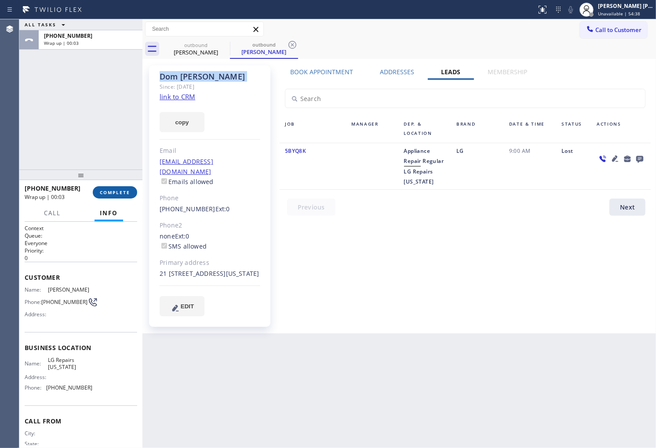
click at [103, 180] on div at bounding box center [80, 175] width 123 height 11
click at [113, 192] on span "COMPLETE" at bounding box center [115, 192] width 30 height 6
click at [227, 156] on div "Email" at bounding box center [210, 151] width 101 height 10
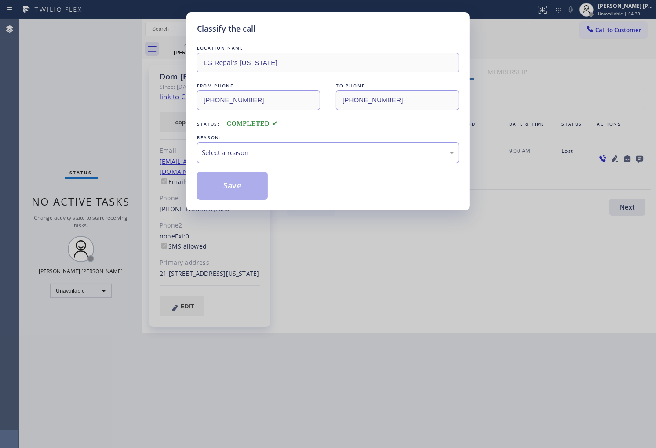
click at [270, 156] on div "Select a reason" at bounding box center [328, 153] width 252 height 10
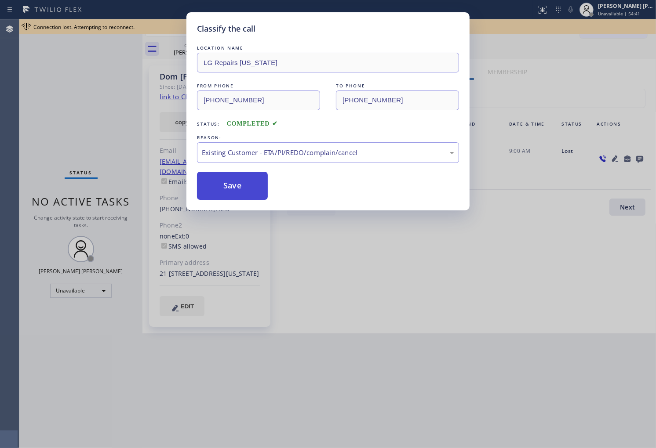
click at [248, 190] on button "Save" at bounding box center [232, 186] width 71 height 28
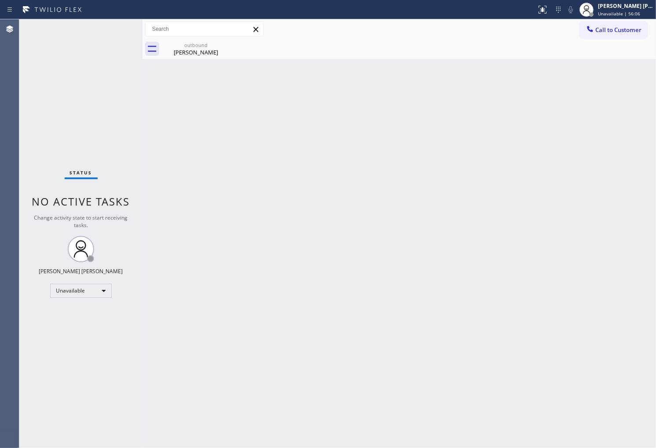
click at [38, 252] on div "Status No active tasks Change activity state to start receiving tasks. [PERSON_…" at bounding box center [80, 233] width 123 height 429
click at [214, 50] on div "[PERSON_NAME]" at bounding box center [196, 52] width 66 height 8
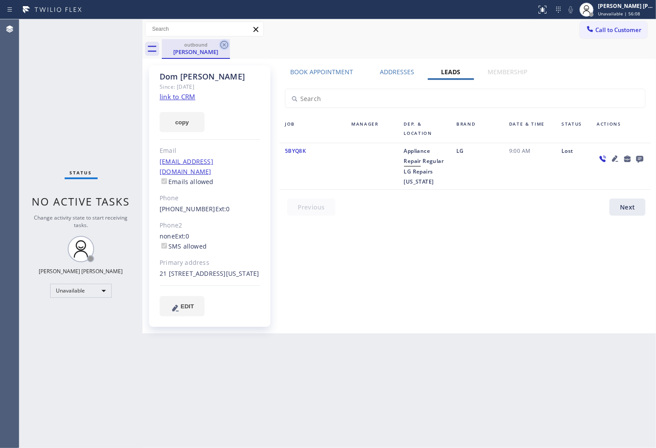
click at [221, 46] on icon at bounding box center [224, 45] width 8 height 8
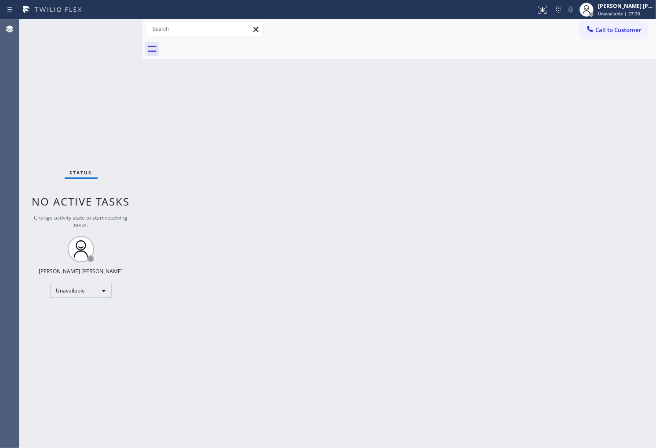
click at [614, 31] on span "Call to Customer" at bounding box center [618, 30] width 46 height 8
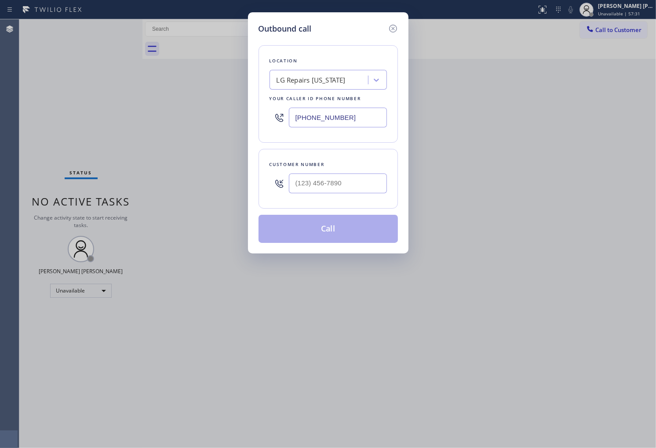
click at [320, 121] on input "[PHONE_NUMBER]" at bounding box center [338, 118] width 98 height 20
paste input "855) 731-4952"
type input "[PHONE_NUMBER]"
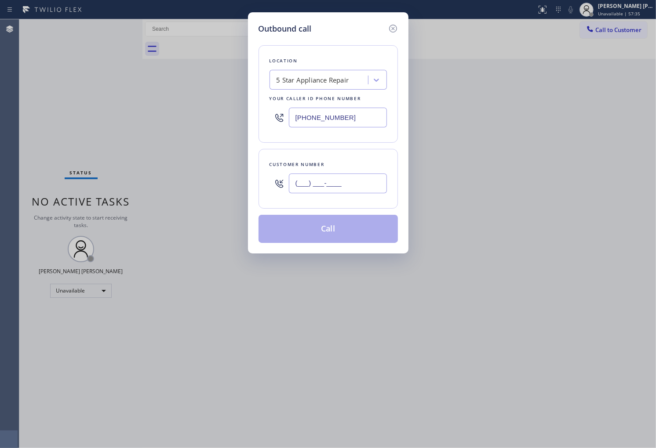
click at [367, 190] on input "(___) ___-____" at bounding box center [338, 184] width 98 height 20
paste input "855) 731-4952"
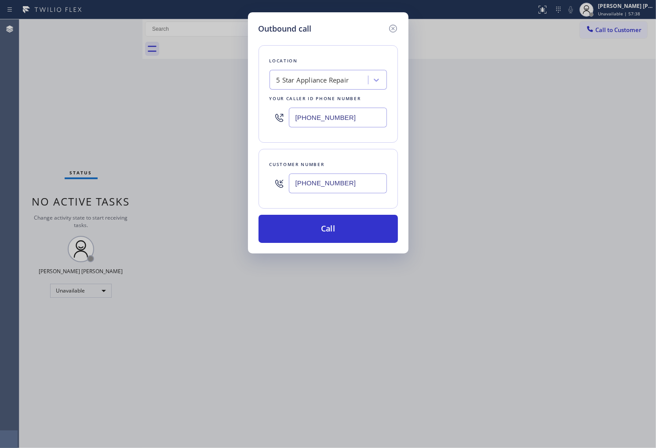
type input "[PHONE_NUMBER]"
click at [343, 212] on div "Location 5 Star Appliance Repair Your caller id phone number [PHONE_NUMBER] Cus…" at bounding box center [327, 139] width 139 height 208
click at [340, 223] on button "Call" at bounding box center [327, 229] width 139 height 28
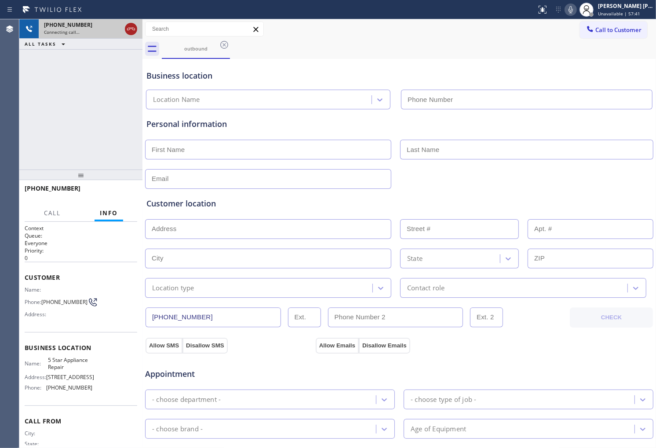
click at [130, 29] on icon at bounding box center [131, 29] width 11 height 11
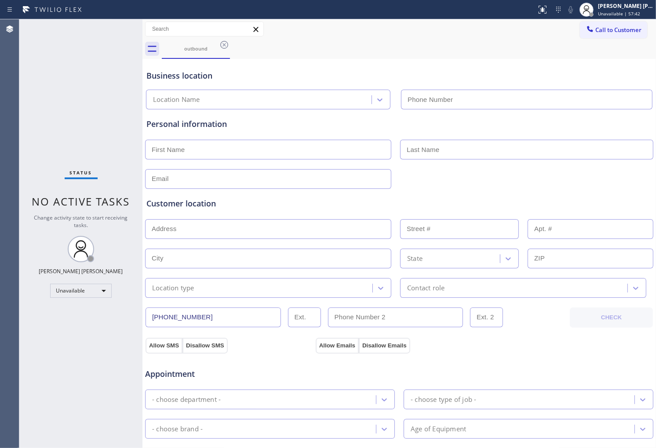
type input "[PHONE_NUMBER]"
drag, startPoint x: 608, startPoint y: 26, endPoint x: 542, endPoint y: 102, distance: 100.7
click at [608, 26] on span "Call to Customer" at bounding box center [618, 30] width 46 height 8
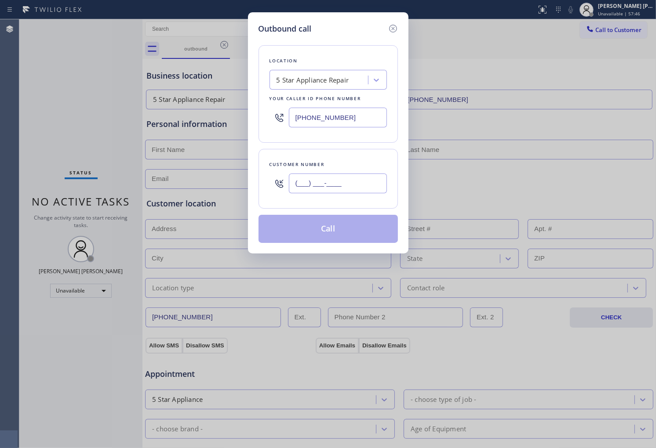
click at [353, 183] on input "(___) ___-____" at bounding box center [338, 184] width 98 height 20
paste input "310) 486-3922"
type input "[PHONE_NUMBER]"
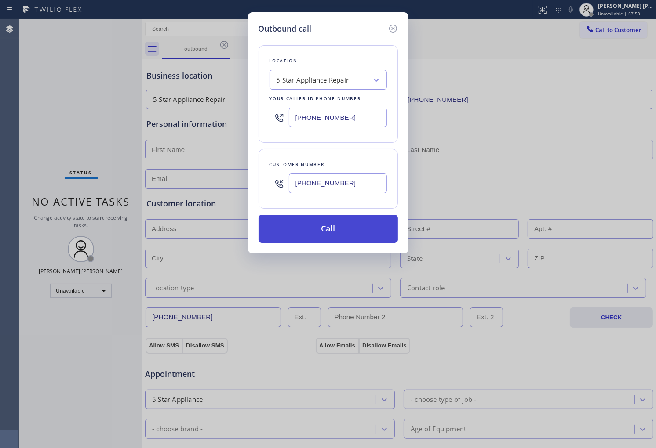
click at [320, 233] on button "Call" at bounding box center [327, 229] width 139 height 28
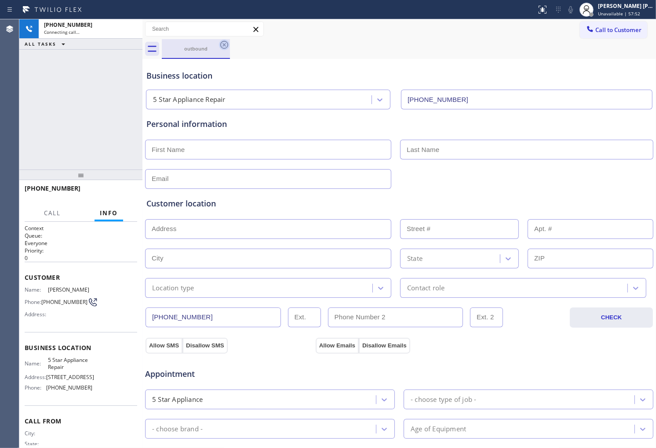
click at [222, 44] on icon at bounding box center [224, 45] width 11 height 11
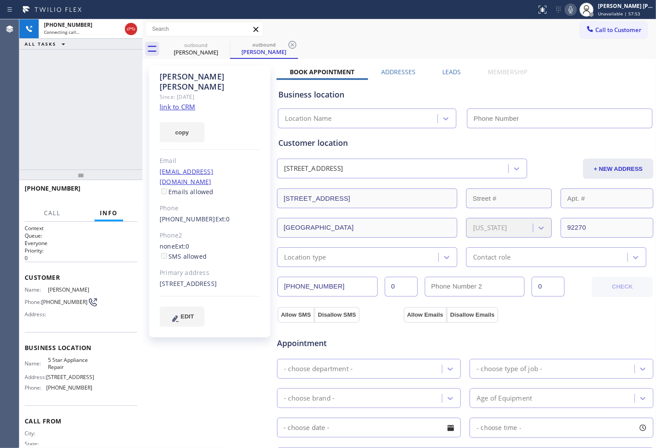
click at [196, 72] on div "[PERSON_NAME]" at bounding box center [210, 82] width 101 height 20
copy div "[PERSON_NAME]"
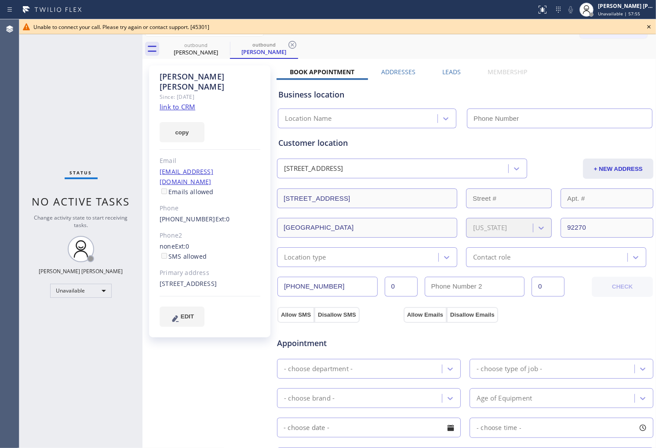
click at [200, 207] on div "[PERSON_NAME] Since: [DATE] link to CRM copy Email [EMAIL_ADDRESS][DOMAIN_NAME]…" at bounding box center [209, 201] width 121 height 272
click at [198, 215] on link "[PHONE_NUMBER]" at bounding box center [188, 219] width 56 height 8
type input "[PHONE_NUMBER]"
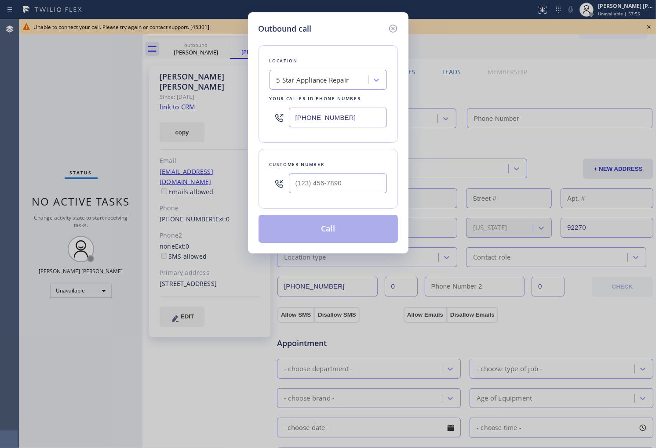
type input "[PHONE_NUMBER]"
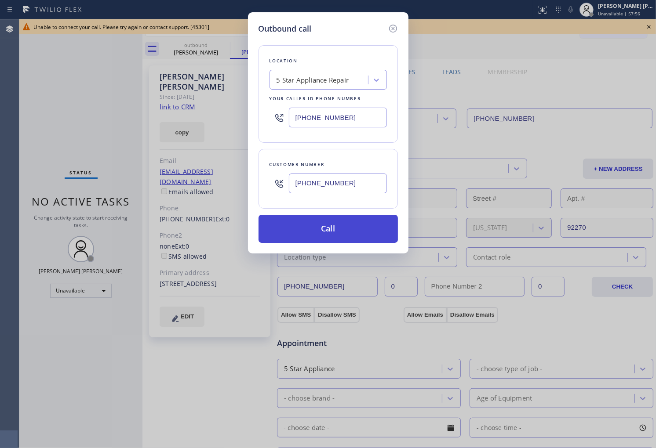
click at [338, 226] on button "Call" at bounding box center [327, 229] width 139 height 28
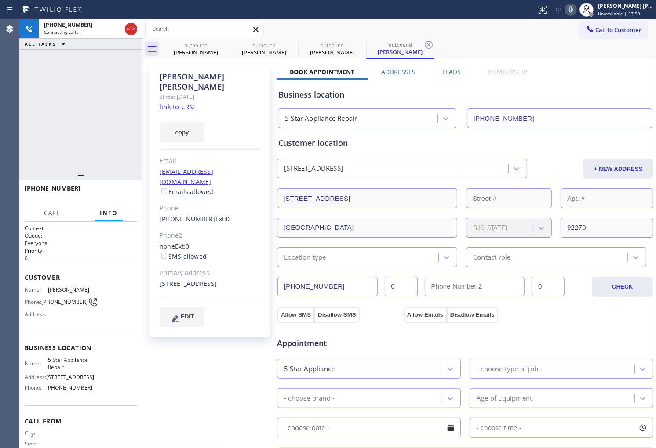
type input "[PHONE_NUMBER]"
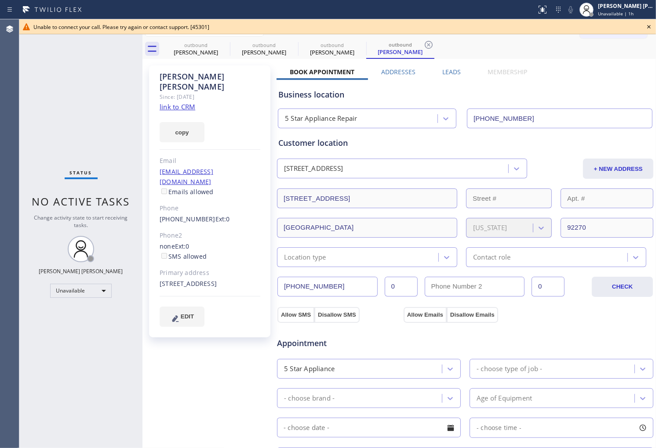
click at [40, 202] on span "No active tasks" at bounding box center [81, 201] width 98 height 15
click at [647, 27] on icon at bounding box center [649, 27] width 11 height 11
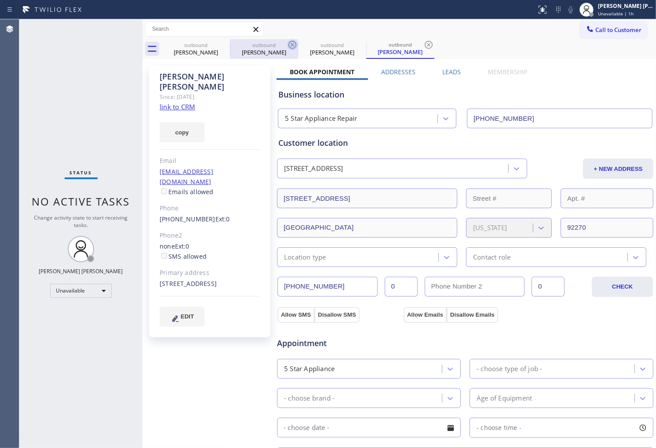
click at [0, 0] on icon at bounding box center [0, 0] width 0 height 0
click at [221, 47] on icon at bounding box center [224, 45] width 11 height 11
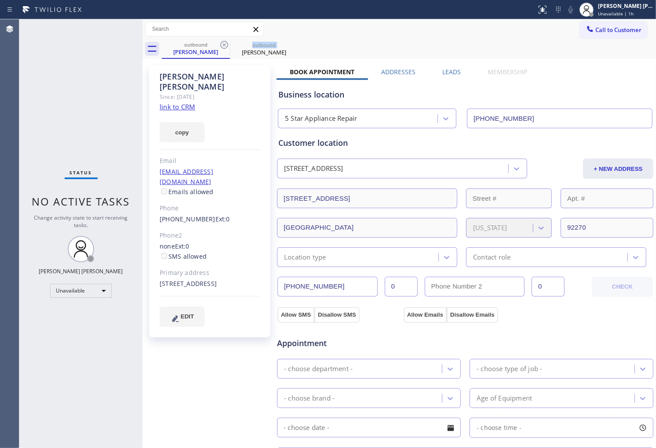
click at [221, 47] on icon at bounding box center [224, 45] width 11 height 11
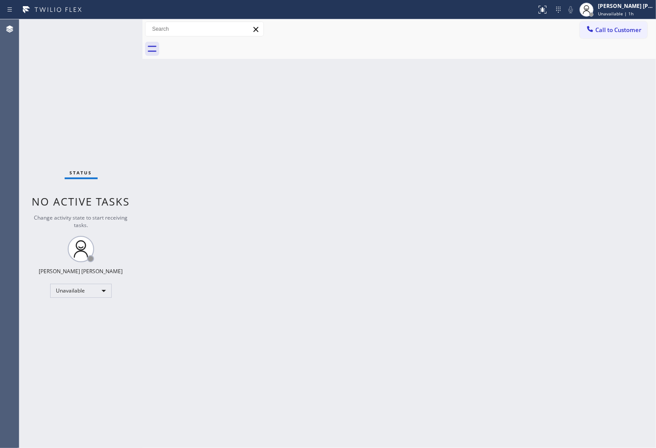
click at [221, 47] on div at bounding box center [409, 49] width 494 height 20
click at [595, 35] on button "Call to Customer" at bounding box center [613, 30] width 67 height 17
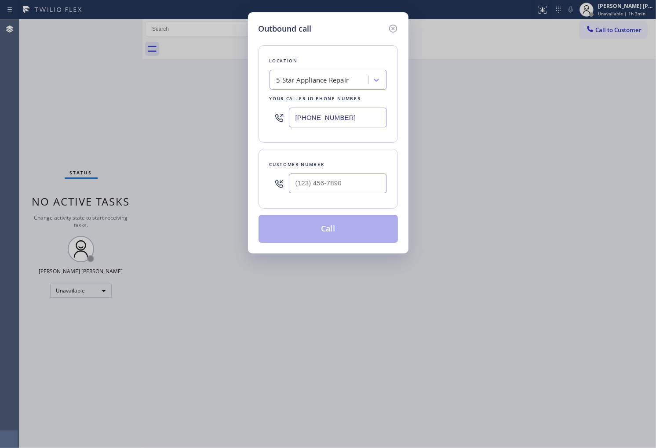
click at [350, 119] on input "[PHONE_NUMBER]" at bounding box center [338, 118] width 98 height 20
paste input "650) 977-4405"
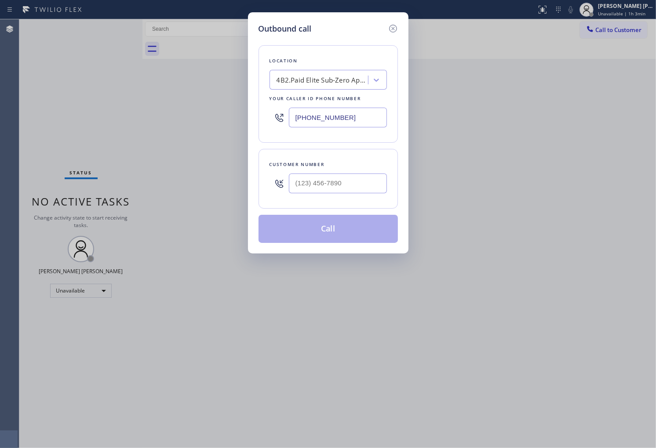
type input "[PHONE_NUMBER]"
click at [315, 178] on input "text" at bounding box center [338, 184] width 98 height 20
paste input "510) 557-8836"
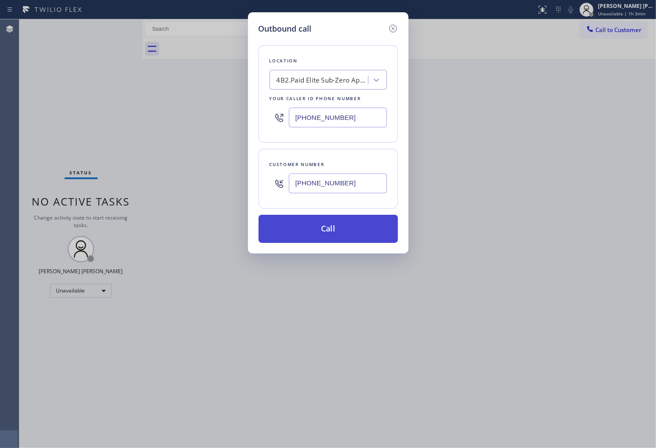
type input "[PHONE_NUMBER]"
click at [349, 233] on button "Call" at bounding box center [327, 229] width 139 height 28
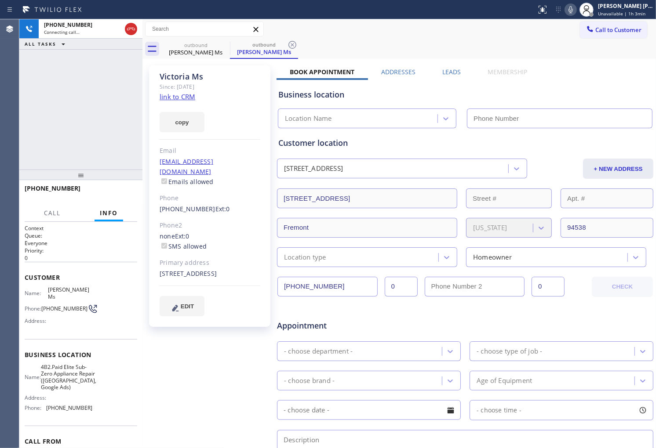
click at [175, 76] on div "[PERSON_NAME] Ms" at bounding box center [210, 77] width 101 height 10
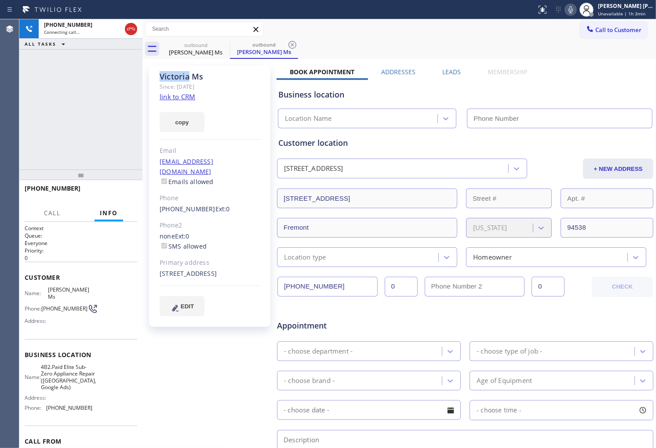
click at [175, 76] on div "[PERSON_NAME] Ms" at bounding box center [210, 77] width 101 height 10
type input "[PHONE_NUMBER]"
click at [42, 79] on div "[PHONE_NUMBER] Connecting call… ALL TASKS ALL TASKS ACTIVE TASKS TASKS IN WRAP …" at bounding box center [80, 94] width 123 height 150
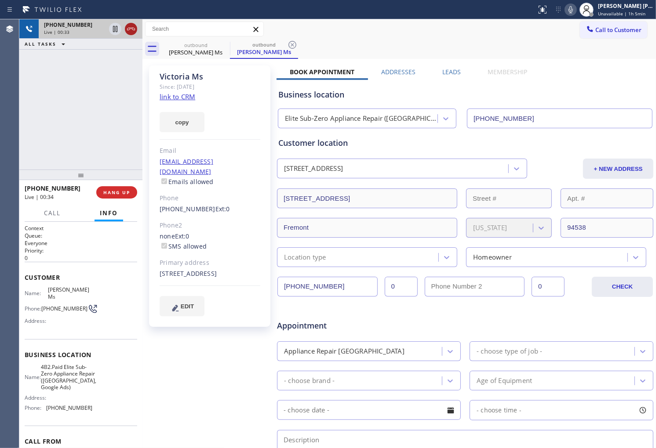
click at [130, 29] on icon at bounding box center [131, 29] width 11 height 11
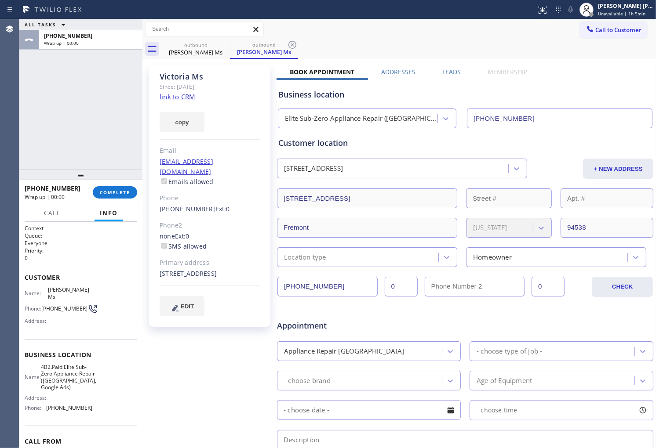
click at [66, 188] on span "[PHONE_NUMBER]" at bounding box center [53, 188] width 56 height 8
copy span "[PHONE_NUMBER]"
click at [120, 195] on span "COMPLETE" at bounding box center [115, 192] width 30 height 6
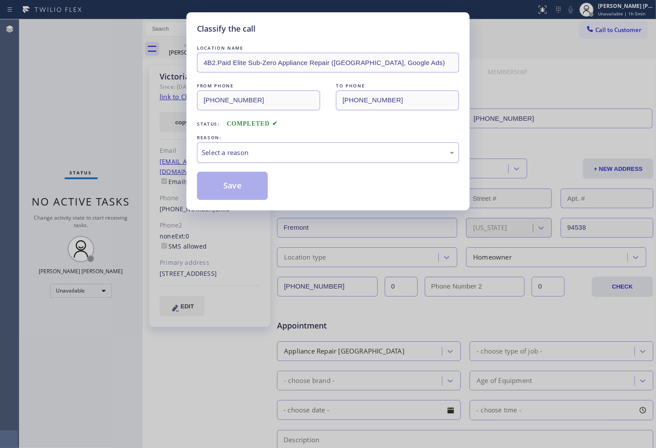
click at [274, 155] on div "Select a reason" at bounding box center [328, 153] width 252 height 10
click at [234, 190] on button "Save" at bounding box center [232, 186] width 71 height 28
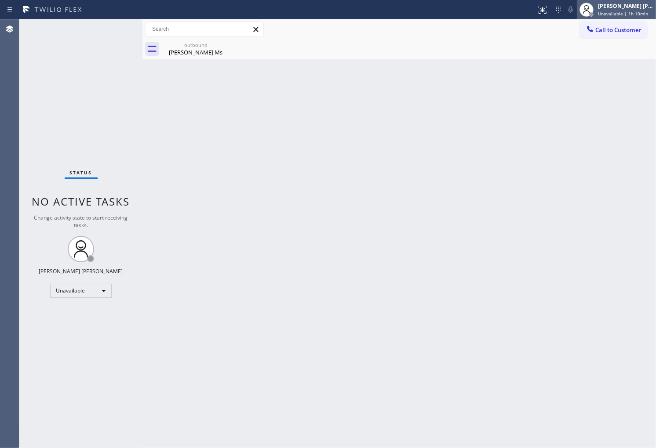
click at [616, 8] on div "[PERSON_NAME] [PERSON_NAME]" at bounding box center [625, 5] width 55 height 7
click at [618, 16] on span "Unavailable | 1h 10min" at bounding box center [623, 14] width 50 height 6
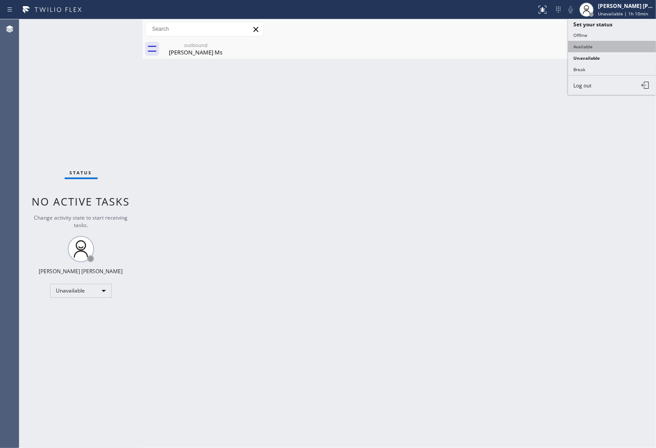
click at [600, 46] on button "Available" at bounding box center [612, 46] width 88 height 11
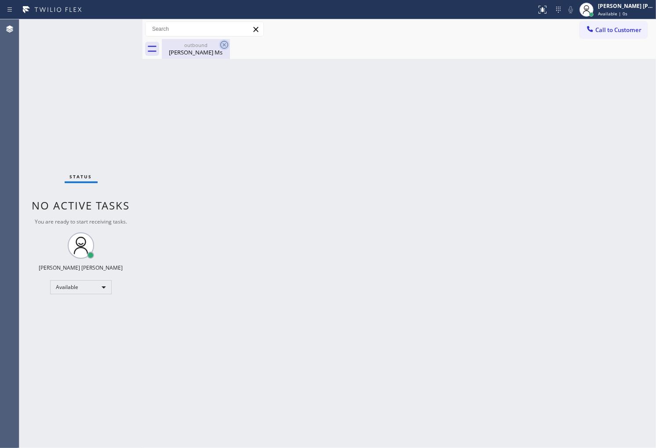
click at [225, 49] on icon at bounding box center [224, 45] width 11 height 11
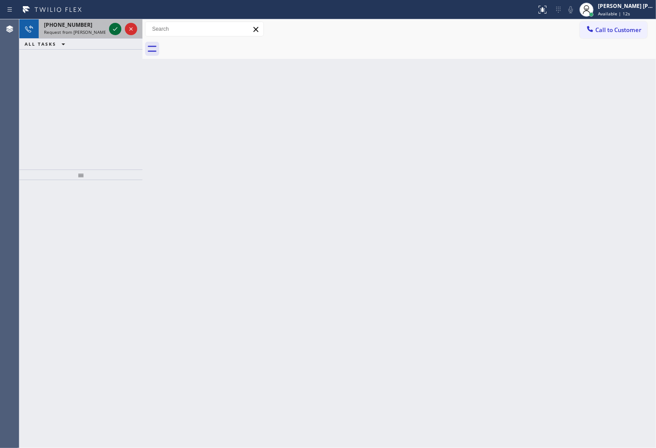
click at [114, 29] on icon at bounding box center [115, 29] width 11 height 11
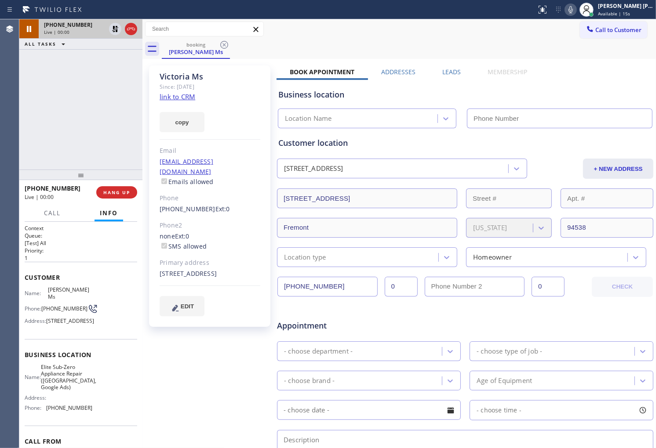
type input "[PHONE_NUMBER]"
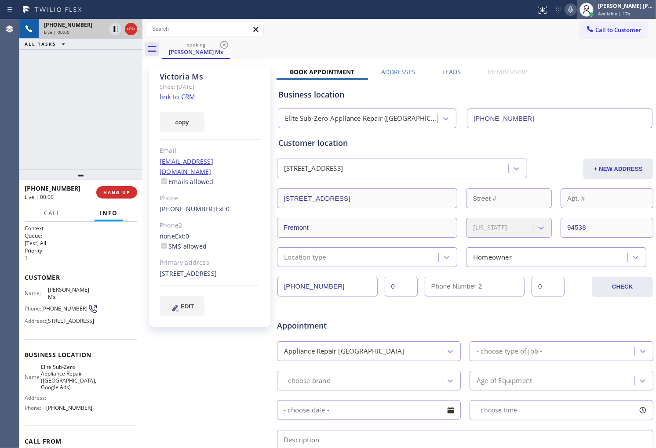
click at [625, 11] on span "Available | 17s" at bounding box center [614, 14] width 32 height 6
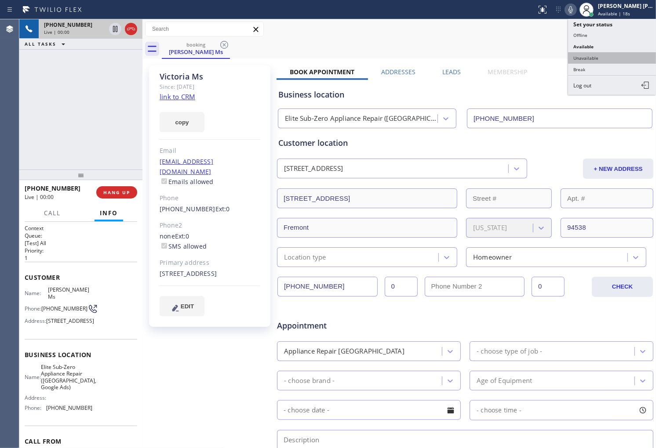
click at [608, 58] on button "Unavailable" at bounding box center [612, 57] width 88 height 11
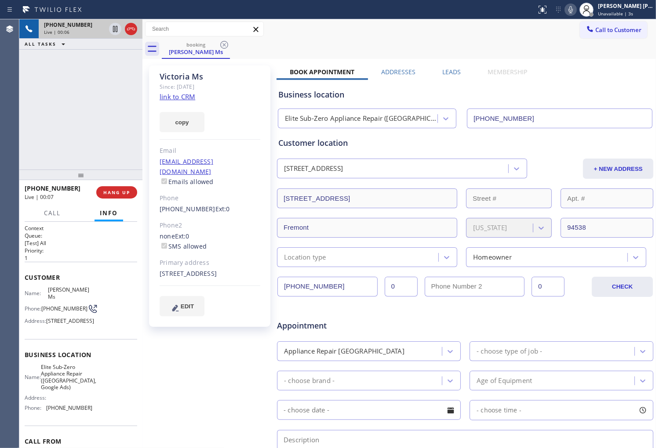
click at [342, 95] on div "Business location" at bounding box center [465, 95] width 374 height 12
click at [367, 91] on div "Business location" at bounding box center [465, 95] width 374 height 12
drag, startPoint x: 371, startPoint y: 91, endPoint x: 306, endPoint y: 92, distance: 65.5
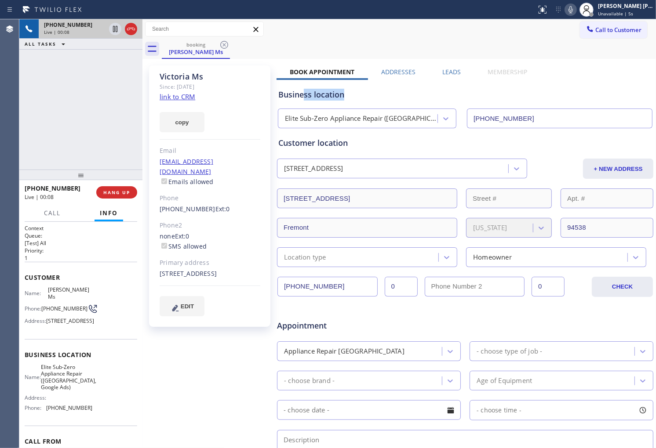
click at [306, 92] on div "Business location" at bounding box center [465, 95] width 374 height 12
click at [332, 93] on div "Business location" at bounding box center [465, 95] width 374 height 12
click at [310, 95] on div "Business location" at bounding box center [465, 95] width 374 height 12
drag, startPoint x: 345, startPoint y: 95, endPoint x: 354, endPoint y: 95, distance: 9.2
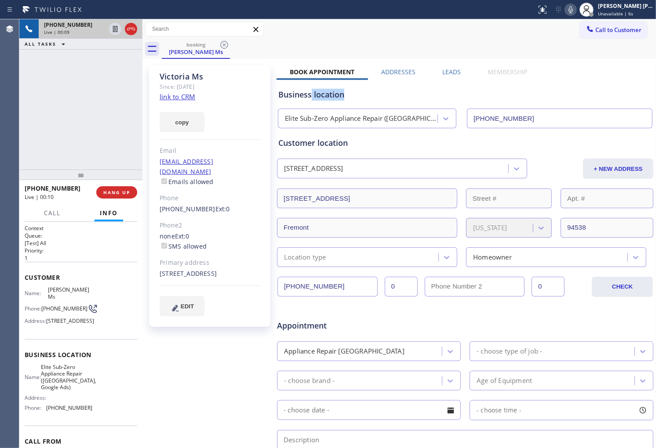
click at [354, 95] on div "Business location" at bounding box center [465, 95] width 374 height 12
click at [331, 95] on div "Business location" at bounding box center [465, 95] width 374 height 12
click at [326, 95] on div "Business location" at bounding box center [465, 95] width 374 height 12
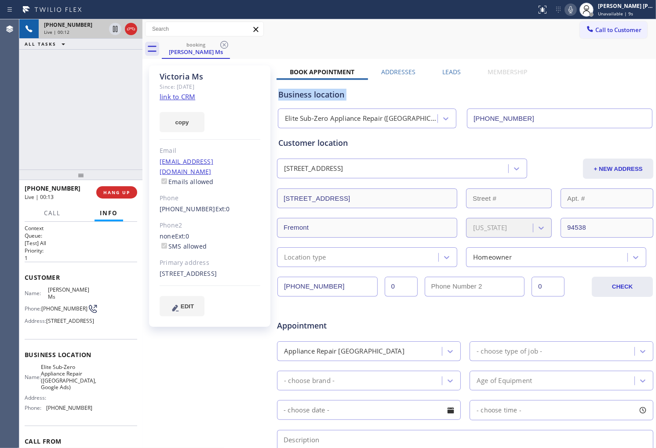
click at [287, 96] on div "Business location" at bounding box center [465, 95] width 374 height 12
drag, startPoint x: 360, startPoint y: 95, endPoint x: 277, endPoint y: 99, distance: 82.7
click at [277, 99] on div "Business location Elite Sub-Zero Appliance Repair ([GEOGRAPHIC_DATA], Google Ad…" at bounding box center [464, 104] width 377 height 48
click at [326, 98] on div "Business location" at bounding box center [465, 95] width 374 height 12
click at [198, 72] on div "[PERSON_NAME] Ms" at bounding box center [210, 77] width 101 height 10
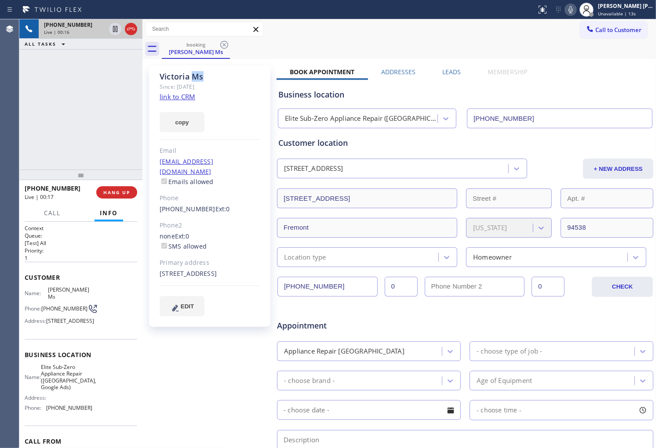
click at [198, 72] on div "[PERSON_NAME] Ms" at bounding box center [210, 77] width 101 height 10
click at [175, 75] on div "[PERSON_NAME] Ms" at bounding box center [210, 77] width 101 height 10
click at [196, 75] on div "[PERSON_NAME] Ms" at bounding box center [210, 77] width 101 height 10
click at [196, 72] on div "[PERSON_NAME] Ms" at bounding box center [210, 77] width 101 height 10
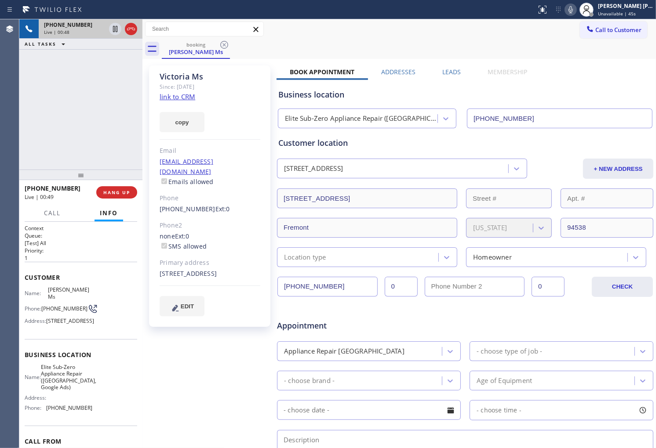
click at [196, 72] on div "[PERSON_NAME] Ms" at bounding box center [210, 77] width 101 height 10
click at [166, 274] on div "[STREET_ADDRESS]" at bounding box center [210, 274] width 101 height 10
click at [221, 86] on div "Since: [DATE]" at bounding box center [210, 87] width 101 height 10
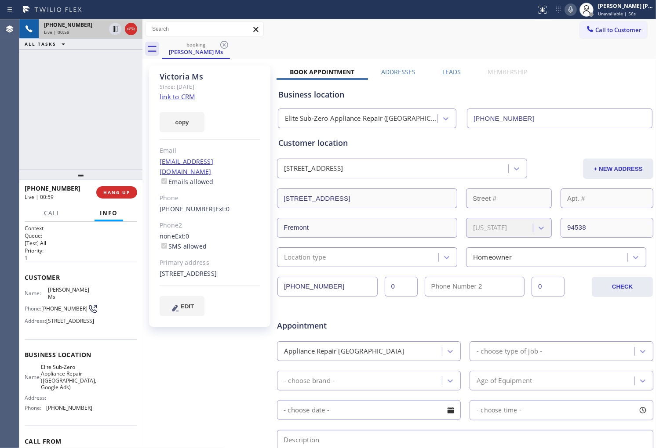
click at [221, 86] on div "Since: [DATE]" at bounding box center [210, 87] width 101 height 10
click at [106, 98] on div "[PHONE_NUMBER] Live | 00:59 ALL TASKS ALL TASKS ACTIVE TASKS TASKS IN WRAP UP" at bounding box center [80, 94] width 123 height 150
click at [85, 110] on div "[PHONE_NUMBER] Live | 01:02 ALL TASKS ALL TASKS ACTIVE TASKS TASKS IN WRAP UP" at bounding box center [80, 94] width 123 height 150
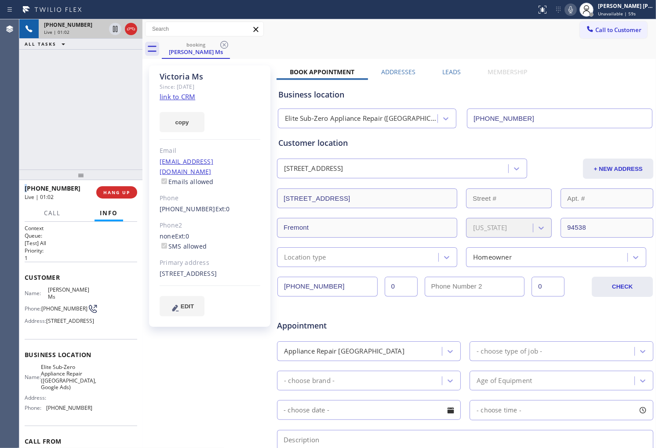
click at [85, 110] on div "[PHONE_NUMBER] Live | 01:02 ALL TASKS ALL TASKS ACTIVE TASKS TASKS IN WRAP UP" at bounding box center [80, 94] width 123 height 150
click at [129, 28] on icon at bounding box center [131, 29] width 11 height 11
click at [130, 194] on span "HANG UP" at bounding box center [116, 192] width 27 height 6
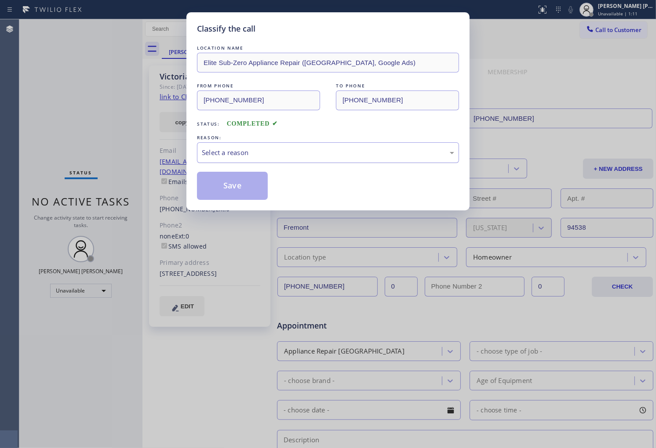
click at [269, 151] on div "Select a reason" at bounding box center [328, 153] width 252 height 10
click at [233, 191] on button "Save" at bounding box center [232, 186] width 71 height 28
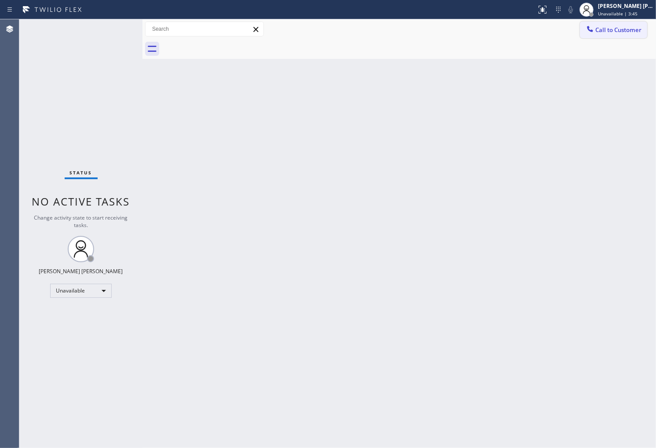
click at [609, 29] on span "Call to Customer" at bounding box center [618, 30] width 46 height 8
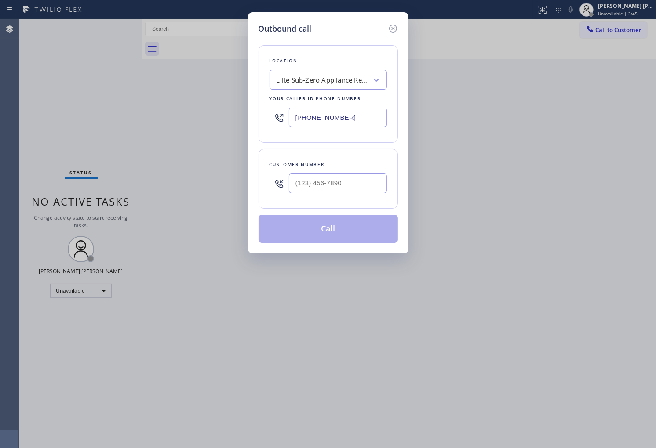
click at [349, 121] on input "[PHONE_NUMBER]" at bounding box center [338, 118] width 98 height 20
paste input "908) 824-6720"
type input "[PHONE_NUMBER]"
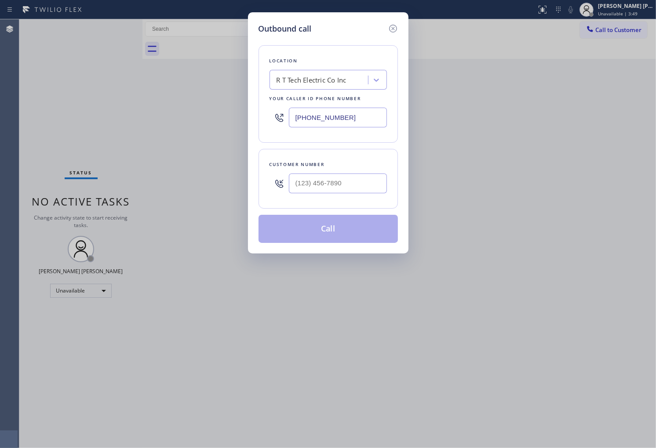
click at [346, 186] on input "text" at bounding box center [338, 184] width 98 height 20
click at [346, 186] on input "(___) ___-____" at bounding box center [338, 184] width 98 height 20
paste input "8478"
click at [335, 187] on input "(___) ___-8478" at bounding box center [338, 184] width 98 height 20
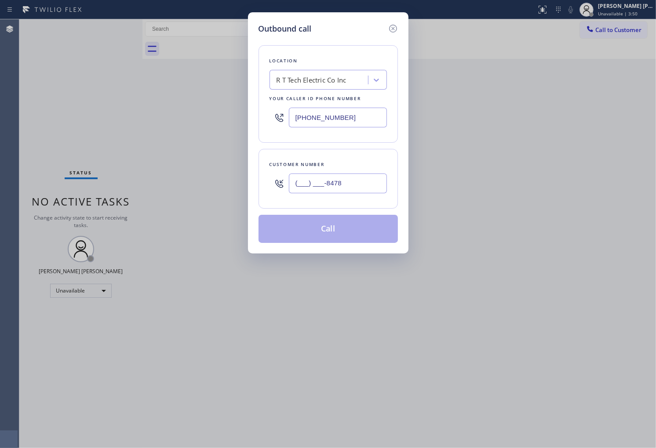
click at [335, 187] on input "(___) ___-8478" at bounding box center [338, 184] width 98 height 20
paste input "847) 804-3725"
type input "[PHONE_NUMBER]"
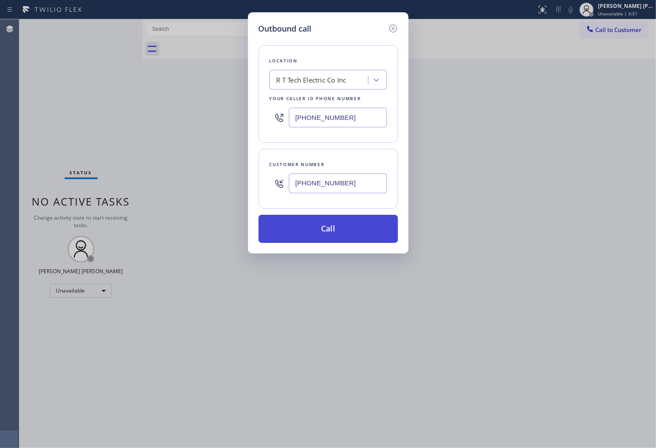
click at [342, 230] on button "Call" at bounding box center [327, 229] width 139 height 28
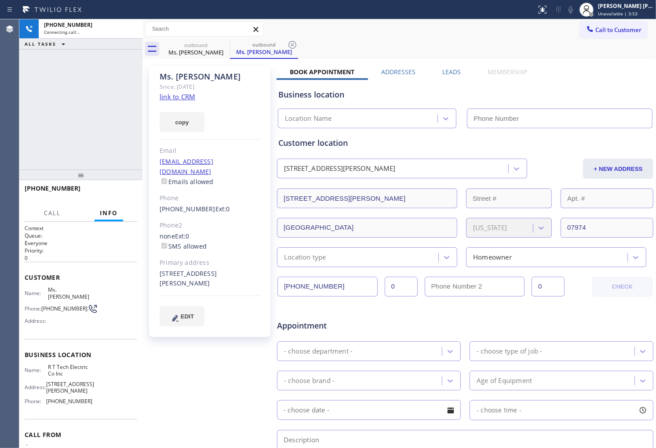
click at [179, 75] on div "Ms. [PERSON_NAME]" at bounding box center [210, 77] width 101 height 10
type input "[PHONE_NUMBER]"
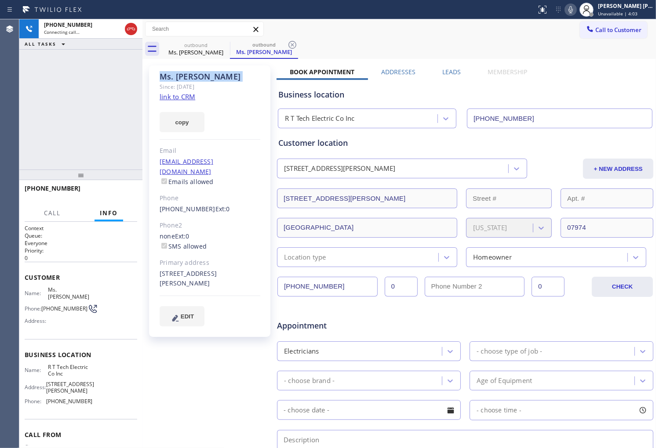
click at [7, 138] on div "Agent Desktop" at bounding box center [9, 233] width 19 height 429
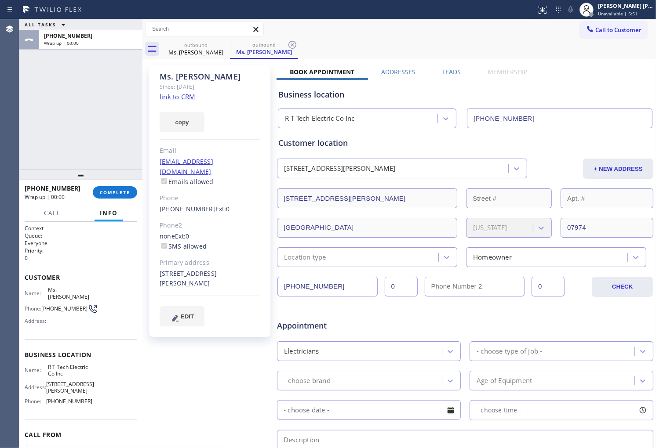
click at [456, 75] on label "Leads" at bounding box center [451, 72] width 18 height 8
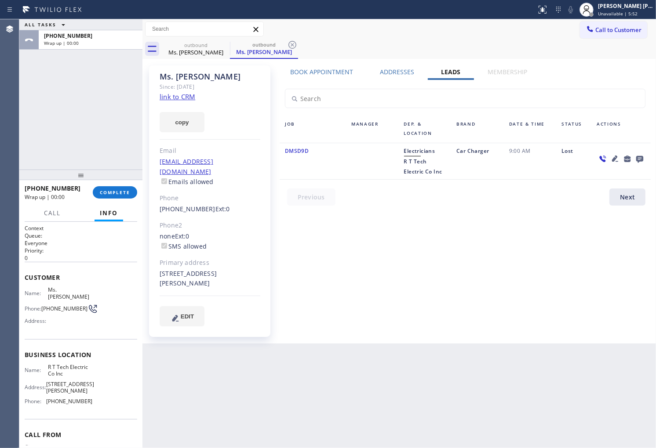
click at [644, 158] on icon at bounding box center [639, 158] width 11 height 11
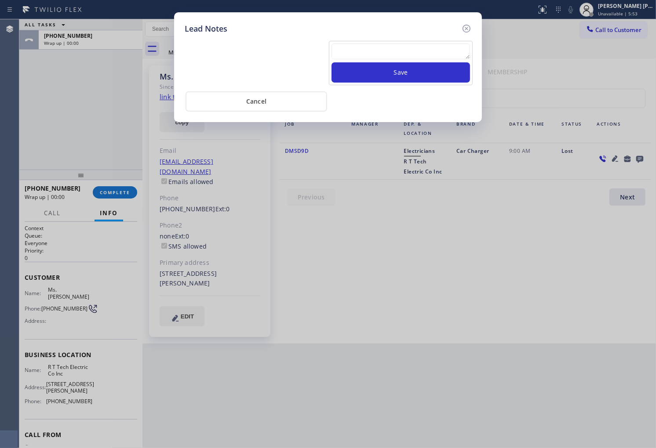
click at [409, 55] on textarea at bounding box center [400, 52] width 138 height 16
type textarea "[DATE] won't work"
click at [406, 81] on button "Save" at bounding box center [400, 72] width 138 height 20
click at [466, 28] on icon at bounding box center [466, 29] width 8 height 8
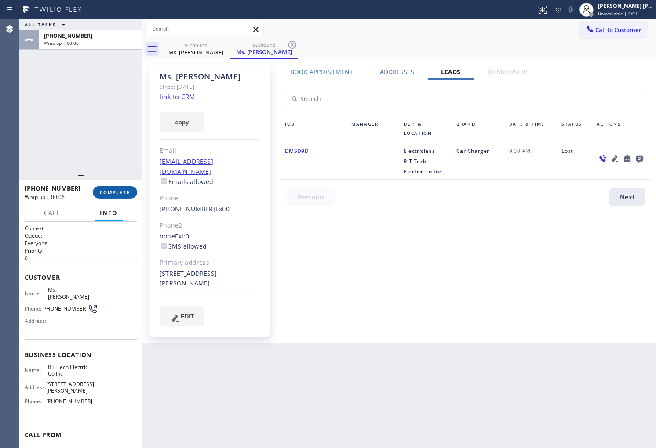
click at [131, 191] on button "COMPLETE" at bounding box center [115, 192] width 44 height 12
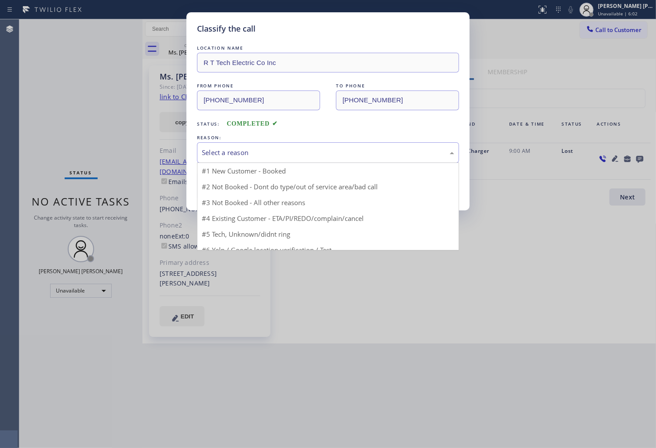
click at [249, 148] on div "Select a reason" at bounding box center [328, 153] width 252 height 10
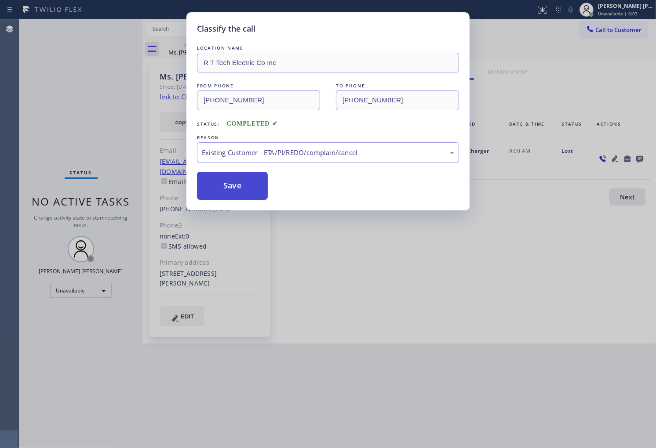
click at [238, 189] on button "Save" at bounding box center [232, 186] width 71 height 28
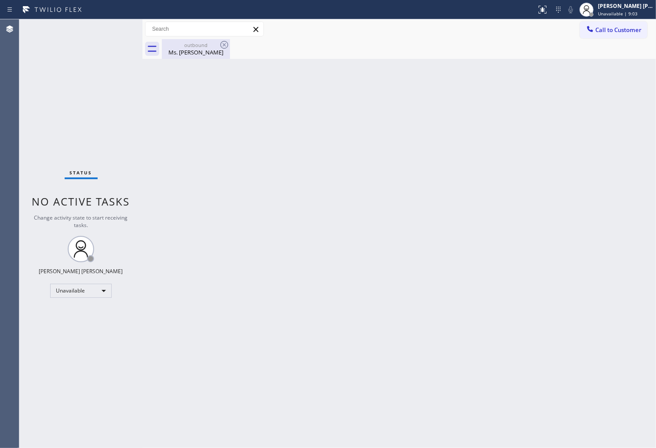
click at [214, 55] on div "Ms. [PERSON_NAME]" at bounding box center [196, 52] width 66 height 8
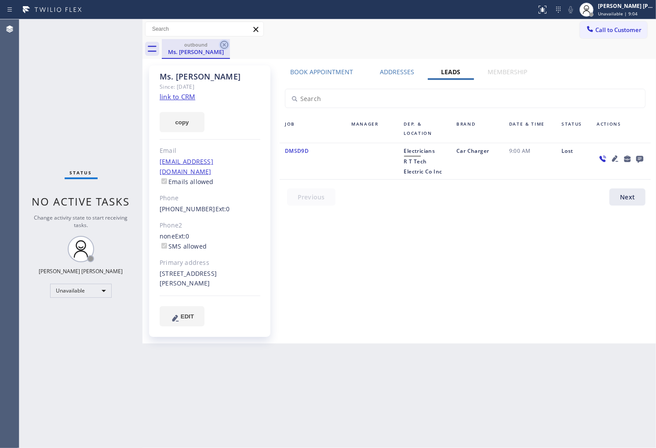
click at [221, 47] on icon at bounding box center [224, 45] width 8 height 8
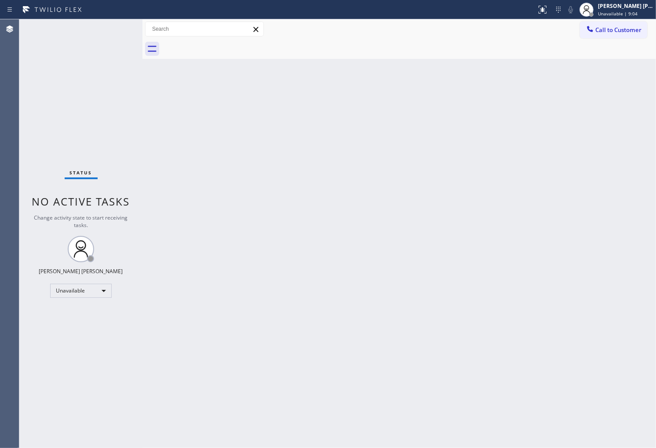
click at [605, 33] on span "Call to Customer" at bounding box center [618, 30] width 46 height 8
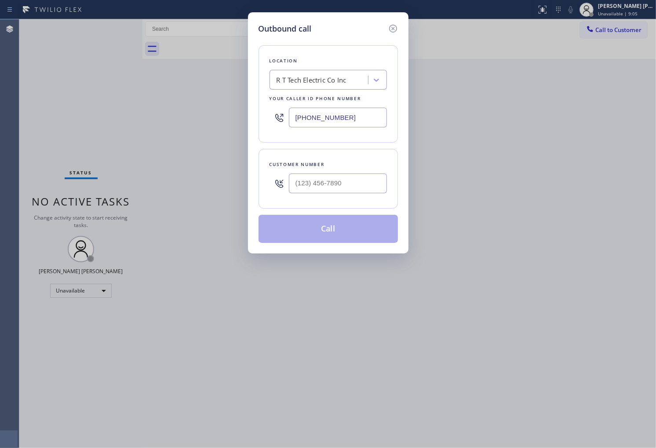
click at [337, 187] on input "text" at bounding box center [338, 184] width 98 height 20
click at [337, 187] on input "(___) ___-____" at bounding box center [338, 184] width 98 height 20
paste input "7184"
click at [351, 184] on input "(___) ___-7184" at bounding box center [338, 184] width 98 height 20
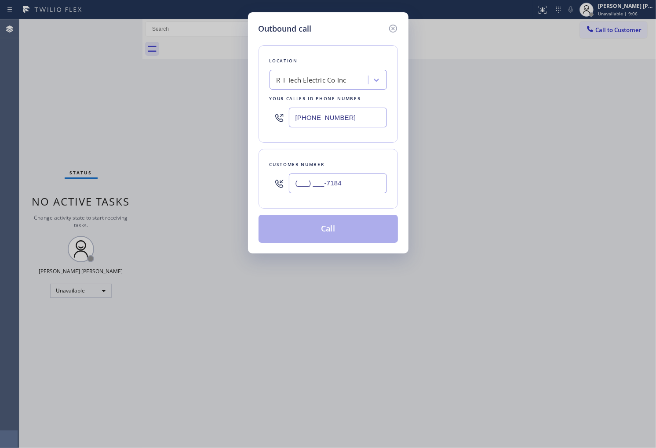
click at [351, 184] on input "(___) ___-7184" at bounding box center [338, 184] width 98 height 20
paste input "718) 490-265"
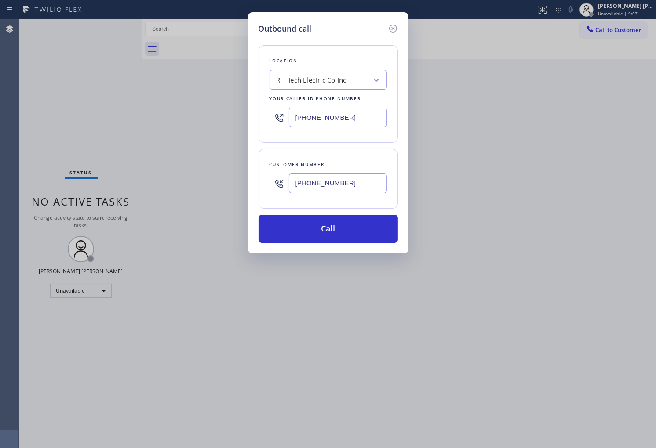
type input "[PHONE_NUMBER]"
click at [342, 125] on input "[PHONE_NUMBER]" at bounding box center [338, 118] width 98 height 20
paste input "315) 284-2925"
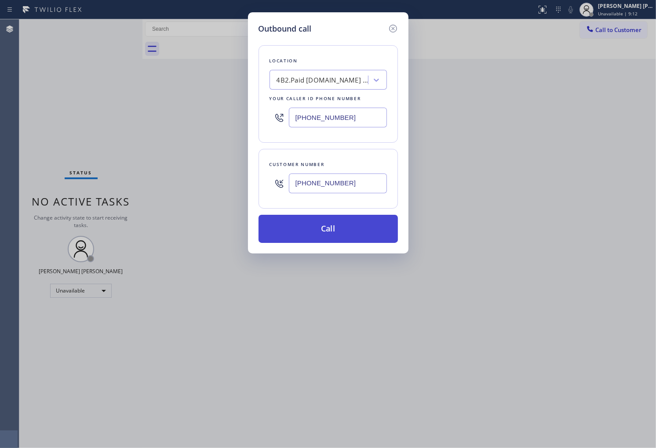
type input "[PHONE_NUMBER]"
click at [352, 233] on button "Call" at bounding box center [327, 229] width 139 height 28
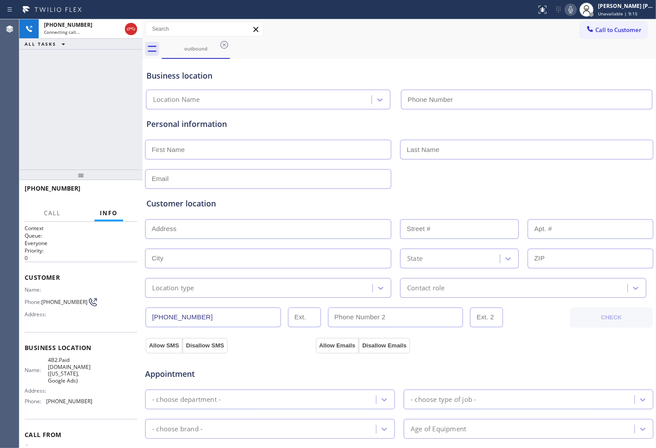
type input "[PHONE_NUMBER]"
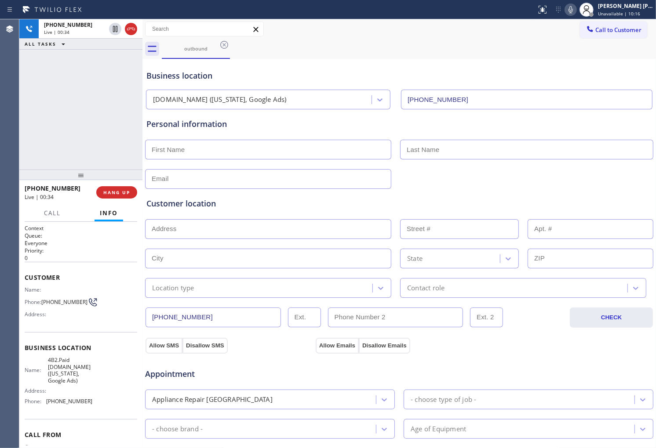
click at [72, 189] on div "[PHONE_NUMBER]" at bounding box center [57, 188] width 65 height 8
drag, startPoint x: 72, startPoint y: 189, endPoint x: 40, endPoint y: 190, distance: 32.5
click at [40, 190] on div "[PHONE_NUMBER]" at bounding box center [57, 188] width 65 height 8
click at [40, 190] on span "[PHONE_NUMBER]" at bounding box center [53, 188] width 56 height 8
drag, startPoint x: 74, startPoint y: 186, endPoint x: 59, endPoint y: 188, distance: 14.6
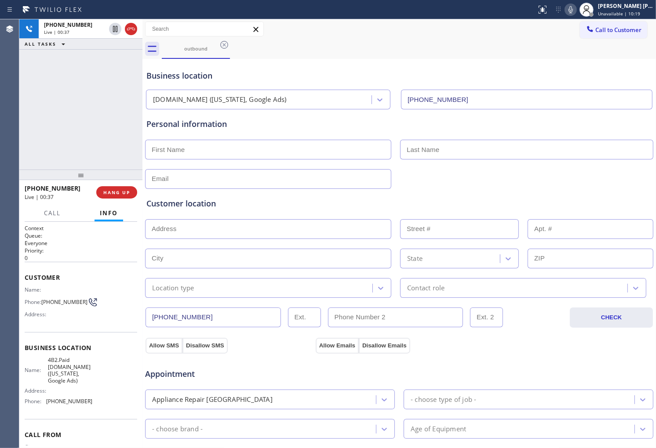
click at [73, 186] on div "[PHONE_NUMBER]" at bounding box center [57, 188] width 65 height 8
drag, startPoint x: 59, startPoint y: 188, endPoint x: 32, endPoint y: 189, distance: 27.3
click at [32, 189] on div "[PHONE_NUMBER]" at bounding box center [57, 188] width 65 height 8
click at [32, 189] on span "[PHONE_NUMBER]" at bounding box center [53, 188] width 56 height 8
click at [56, 135] on div "[PHONE_NUMBER] Live | 00:38 ALL TASKS ALL TASKS ACTIVE TASKS TASKS IN WRAP UP" at bounding box center [80, 94] width 123 height 150
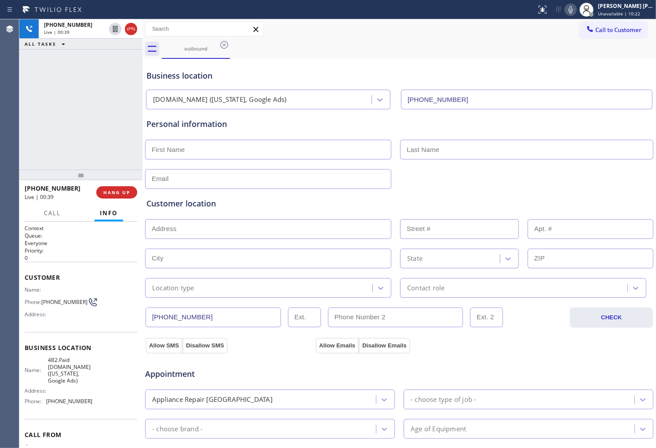
click at [211, 76] on div "Business location" at bounding box center [399, 76] width 506 height 12
drag, startPoint x: 211, startPoint y: 76, endPoint x: 181, endPoint y: 76, distance: 30.8
click at [181, 76] on div "Business location" at bounding box center [399, 76] width 506 height 12
click at [164, 78] on div "Business location" at bounding box center [399, 76] width 506 height 12
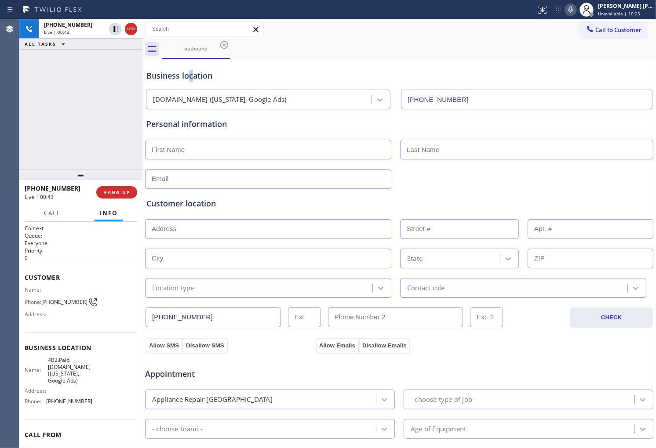
click at [191, 73] on div "Business location" at bounding box center [399, 76] width 506 height 12
click at [258, 70] on div "Business location" at bounding box center [399, 76] width 506 height 12
click at [131, 29] on icon at bounding box center [131, 29] width 11 height 11
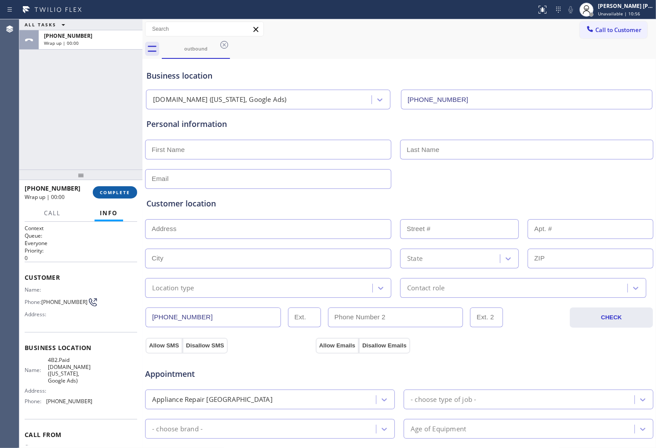
click at [107, 198] on button "COMPLETE" at bounding box center [115, 192] width 44 height 12
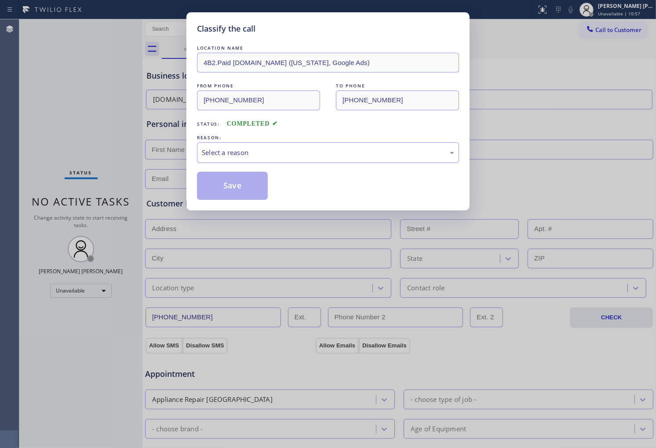
click at [272, 156] on div "Select a reason" at bounding box center [328, 153] width 252 height 10
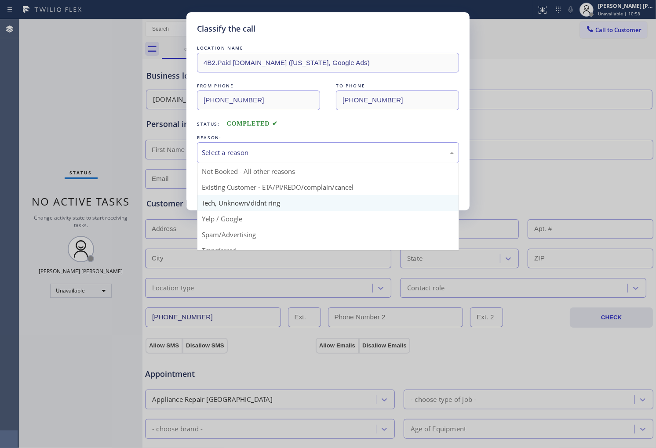
scroll to position [7, 0]
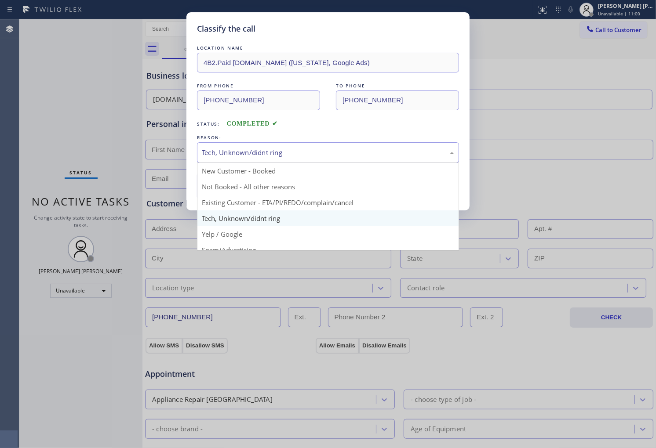
click at [274, 160] on div "Tech, Unknown/didnt ring" at bounding box center [328, 152] width 262 height 21
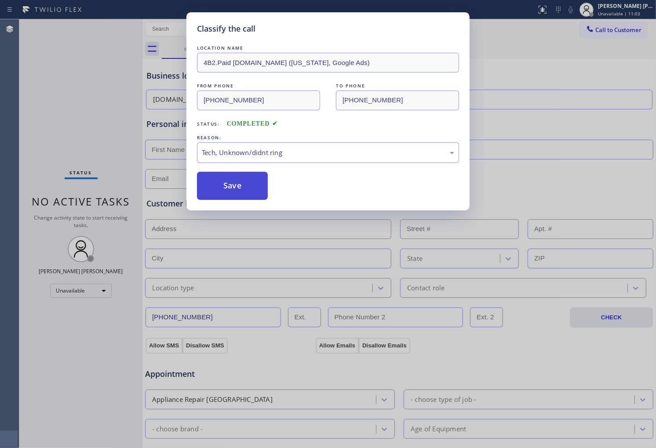
click at [233, 192] on button "Save" at bounding box center [232, 186] width 71 height 28
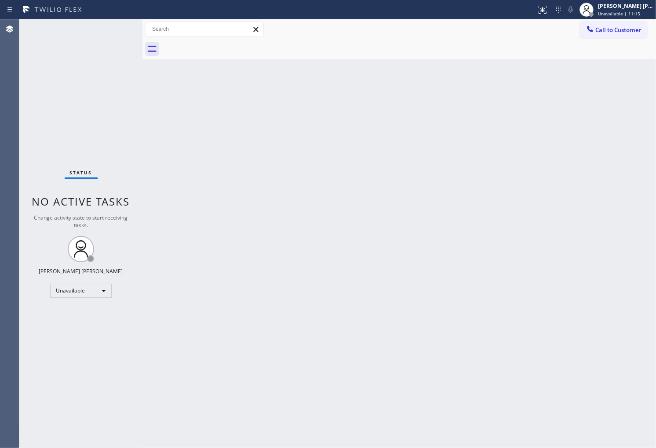
drag, startPoint x: 601, startPoint y: 29, endPoint x: 575, endPoint y: 63, distance: 43.2
click at [601, 29] on span "Call to Customer" at bounding box center [618, 30] width 46 height 8
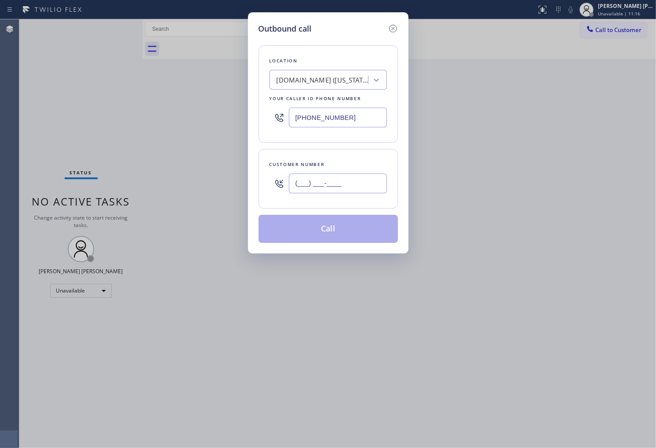
click at [315, 178] on input "(___) ___-____" at bounding box center [338, 184] width 98 height 20
paste input "706) 974-5346"
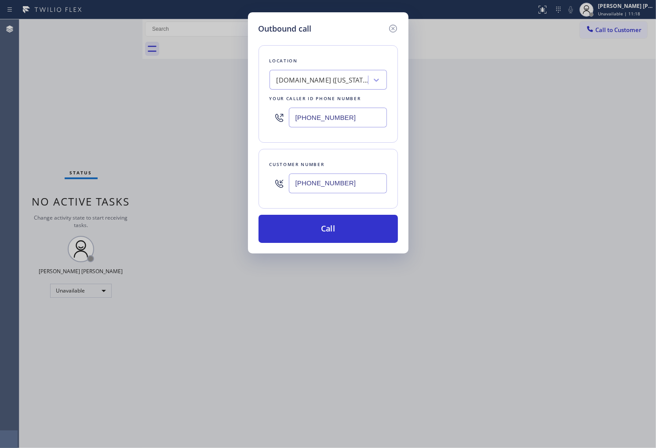
type input "[PHONE_NUMBER]"
click at [325, 114] on input "[PHONE_NUMBER]" at bounding box center [338, 118] width 98 height 20
paste input "678) 974-0444"
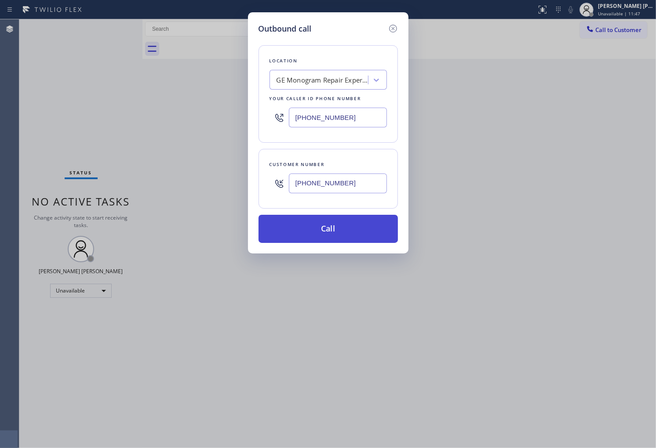
type input "[PHONE_NUMBER]"
click at [367, 231] on button "Call" at bounding box center [327, 229] width 139 height 28
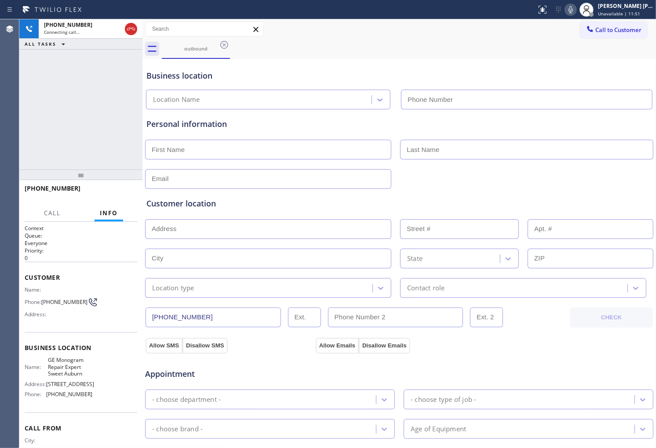
type input "[PHONE_NUMBER]"
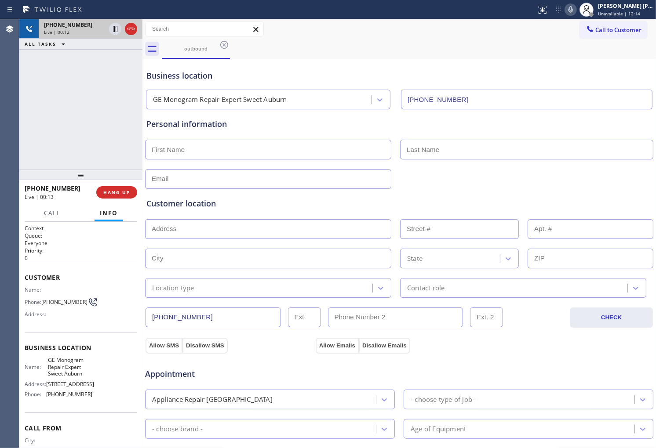
click at [130, 32] on icon at bounding box center [131, 29] width 11 height 11
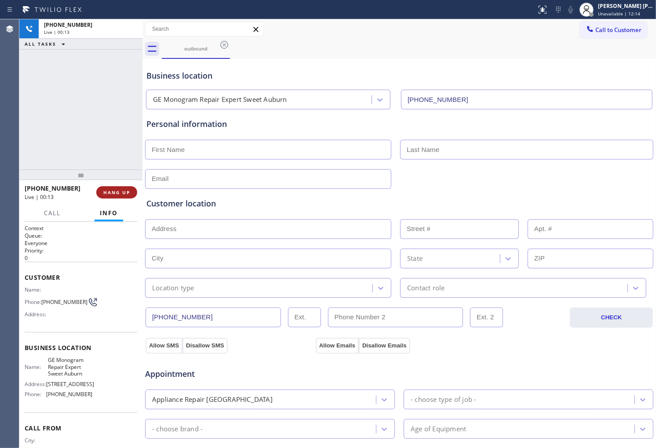
click at [112, 192] on span "HANG UP" at bounding box center [116, 192] width 27 height 6
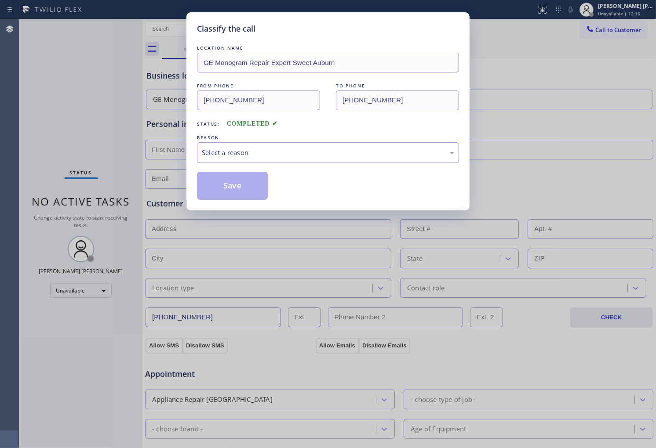
click at [270, 152] on div "Select a reason" at bounding box center [328, 153] width 252 height 10
click at [240, 187] on button "Save" at bounding box center [232, 186] width 71 height 28
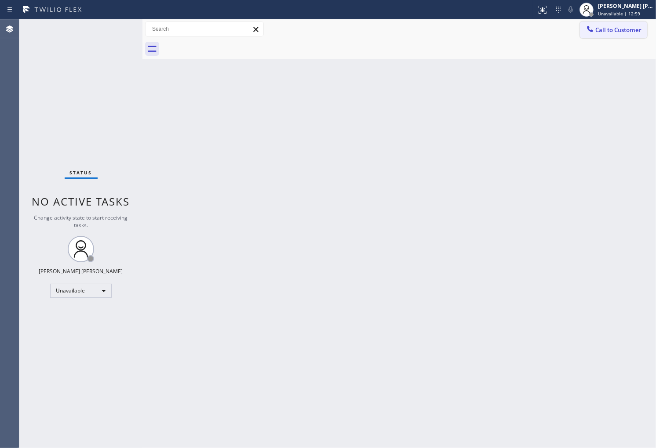
click at [618, 32] on span "Call to Customer" at bounding box center [618, 30] width 46 height 8
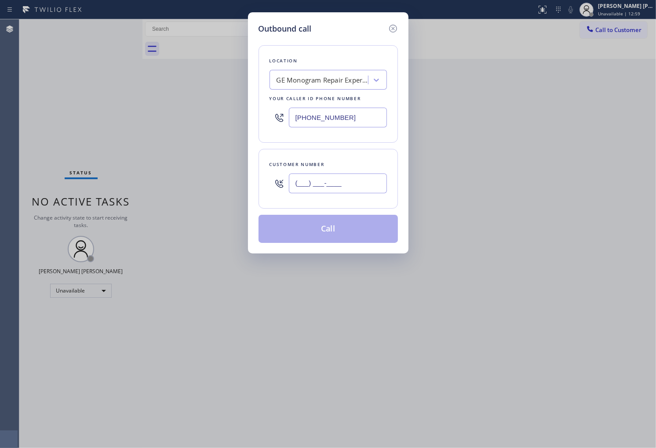
click at [350, 176] on input "(___) ___-____" at bounding box center [338, 184] width 98 height 20
paste input "347) 524-9330"
type input "[PHONE_NUMBER]"
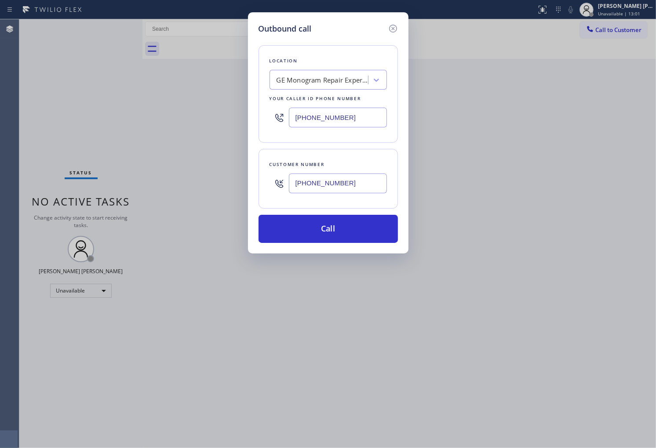
click at [344, 126] on input "[PHONE_NUMBER]" at bounding box center [338, 118] width 98 height 20
paste input "855) 731-4952"
type input "[PHONE_NUMBER]"
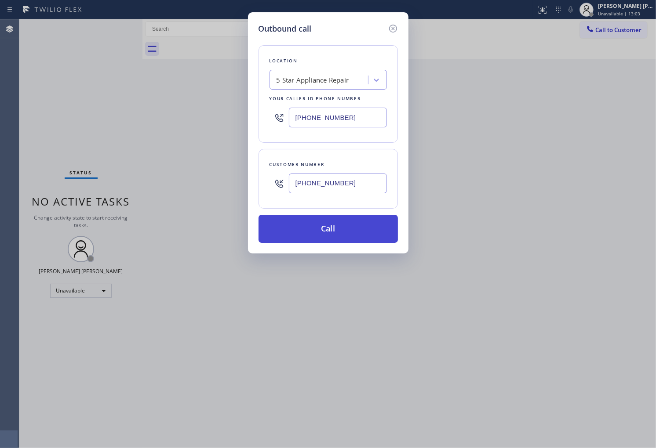
click at [346, 225] on button "Call" at bounding box center [327, 229] width 139 height 28
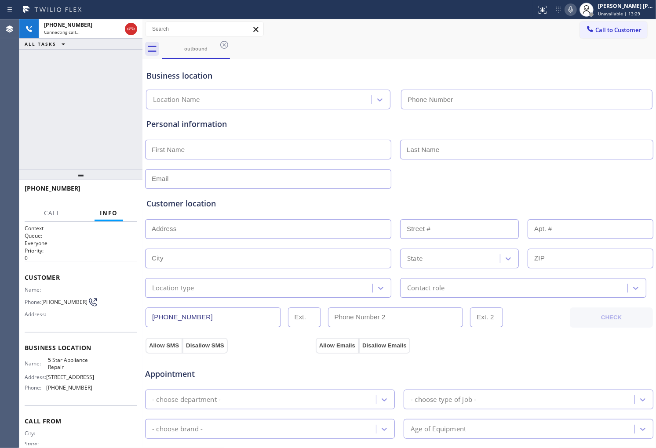
type input "[PHONE_NUMBER]"
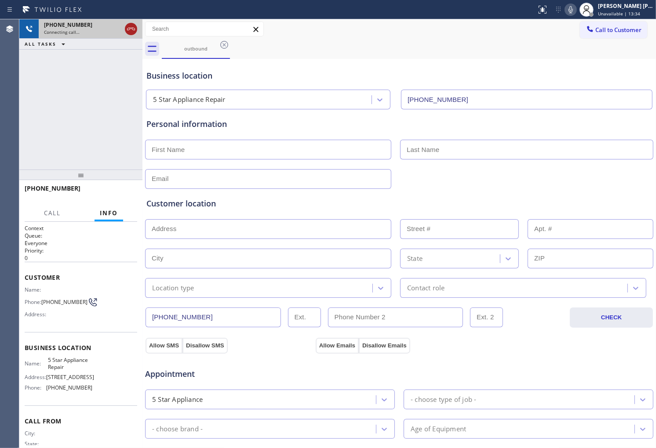
click at [127, 29] on icon at bounding box center [131, 29] width 8 height 3
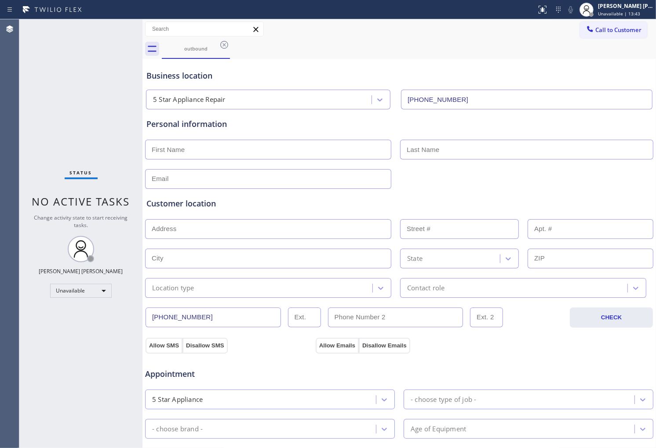
drag, startPoint x: 227, startPoint y: 44, endPoint x: 275, endPoint y: 51, distance: 48.4
click at [227, 44] on icon at bounding box center [224, 45] width 8 height 8
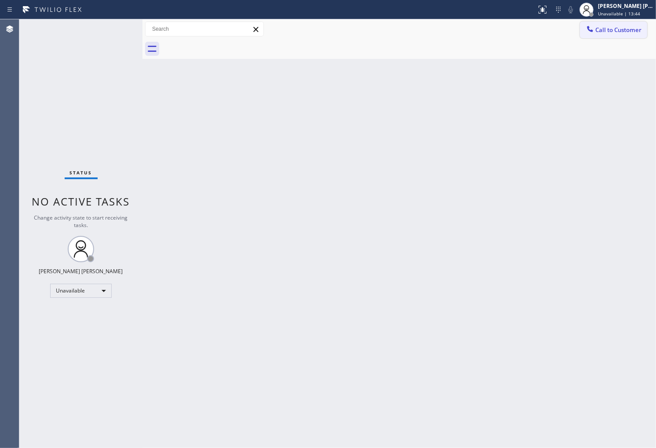
click at [613, 34] on button "Call to Customer" at bounding box center [613, 30] width 67 height 17
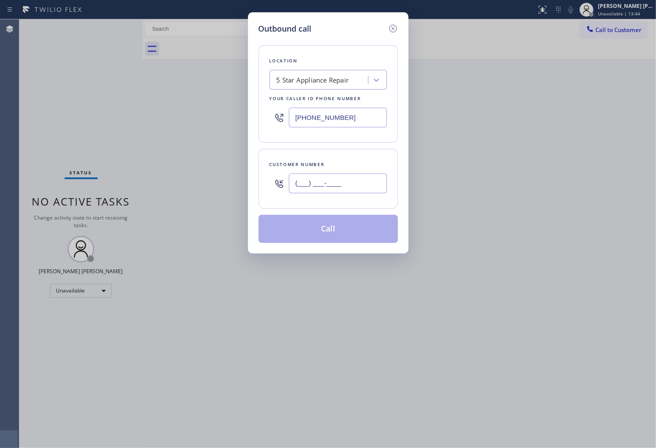
click at [343, 192] on input "(___) ___-____" at bounding box center [338, 184] width 98 height 20
paste input "847) 220-5039"
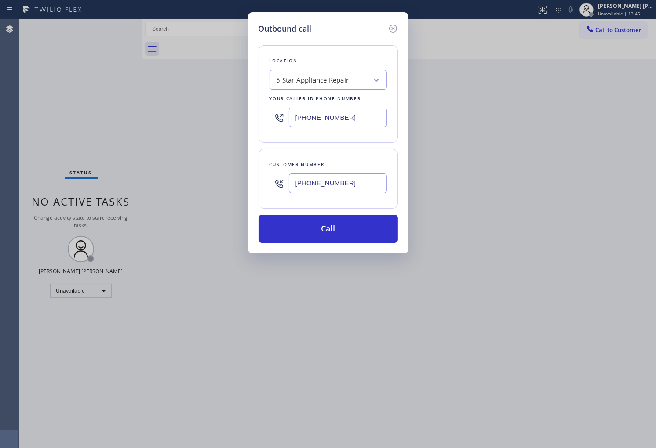
type input "[PHONE_NUMBER]"
click at [316, 121] on input "[PHONE_NUMBER]" at bounding box center [338, 118] width 98 height 20
paste input "47) 750-4848"
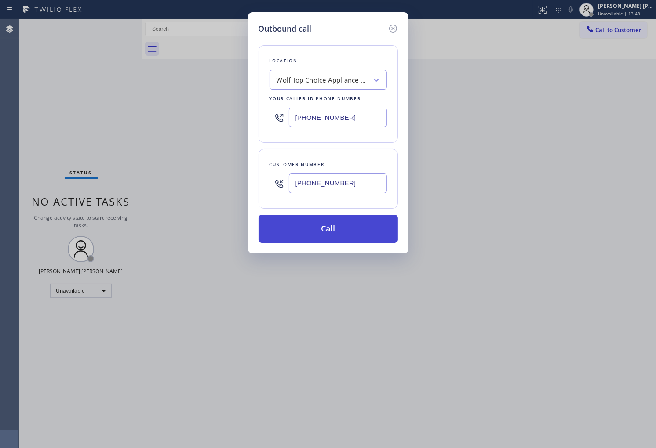
type input "[PHONE_NUMBER]"
click at [353, 223] on button "Call" at bounding box center [327, 229] width 139 height 28
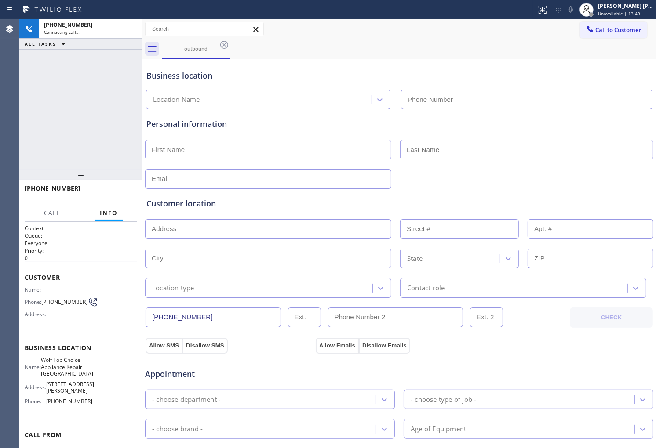
type input "[PHONE_NUMBER]"
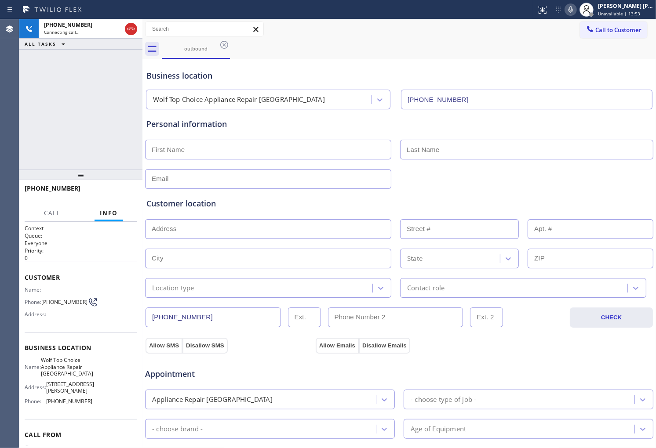
drag, startPoint x: 92, startPoint y: 106, endPoint x: 213, endPoint y: 132, distance: 123.2
click at [92, 106] on div "[PHONE_NUMBER] Connecting call… ALL TASKS ALL TASKS ACTIVE TASKS TASKS IN WRAP …" at bounding box center [80, 94] width 123 height 150
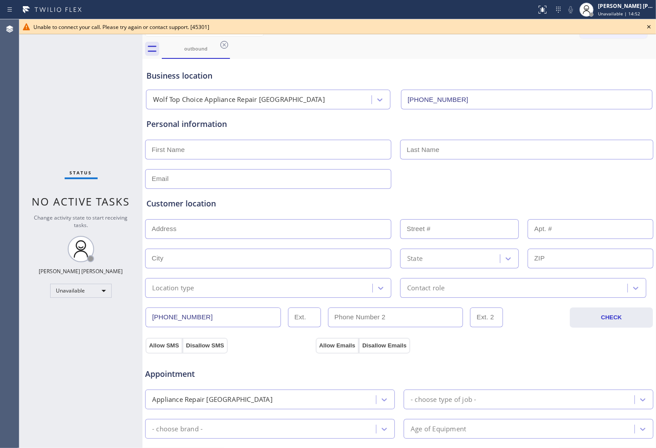
click at [0, 98] on div "Agent Desktop" at bounding box center [9, 233] width 19 height 429
click at [650, 27] on icon at bounding box center [649, 27] width 11 height 11
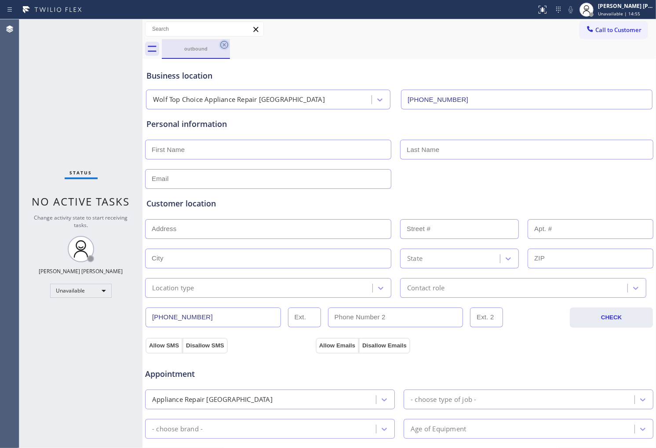
click at [225, 47] on icon at bounding box center [224, 45] width 11 height 11
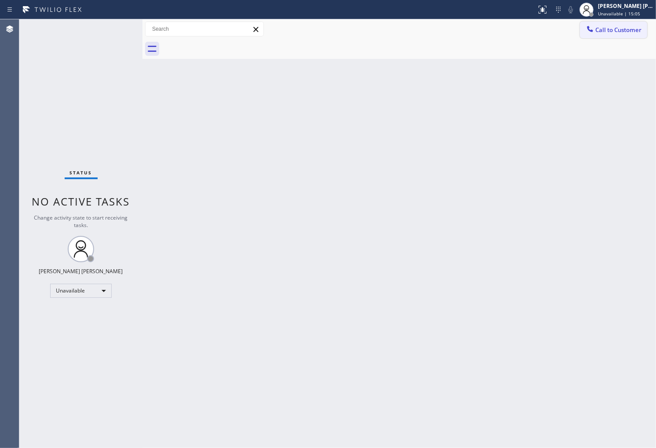
click at [604, 29] on span "Call to Customer" at bounding box center [618, 30] width 46 height 8
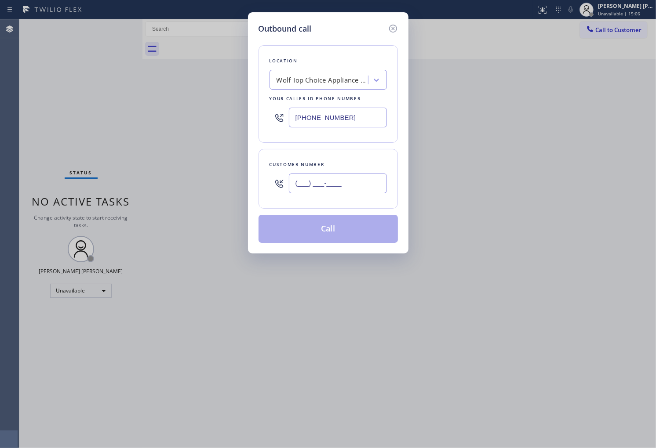
click at [333, 191] on input "(___) ___-____" at bounding box center [338, 184] width 98 height 20
paste input "404) 844-5774"
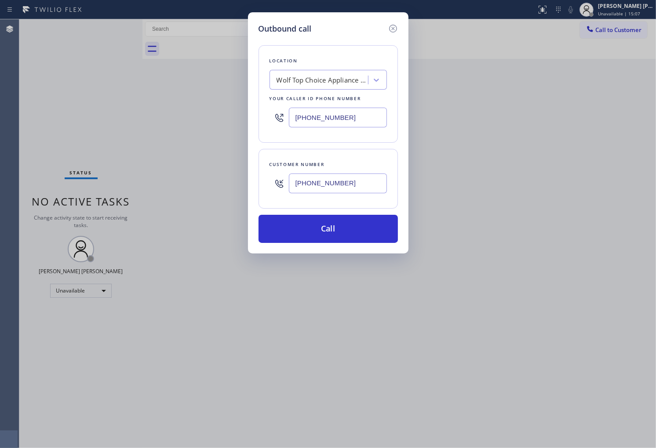
type input "[PHONE_NUMBER]"
click at [353, 116] on input "[PHONE_NUMBER]" at bounding box center [338, 118] width 98 height 20
paste input "470) 785-8201"
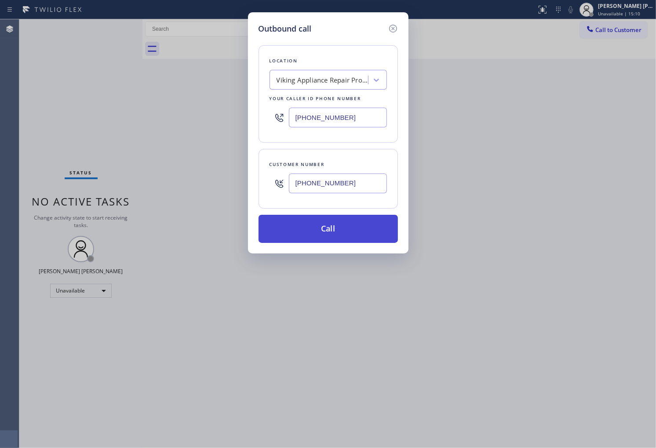
type input "[PHONE_NUMBER]"
click at [361, 222] on button "Call" at bounding box center [327, 229] width 139 height 28
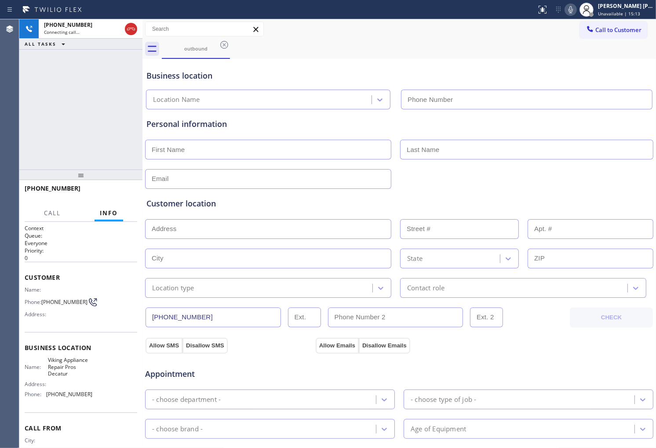
type input "[PHONE_NUMBER]"
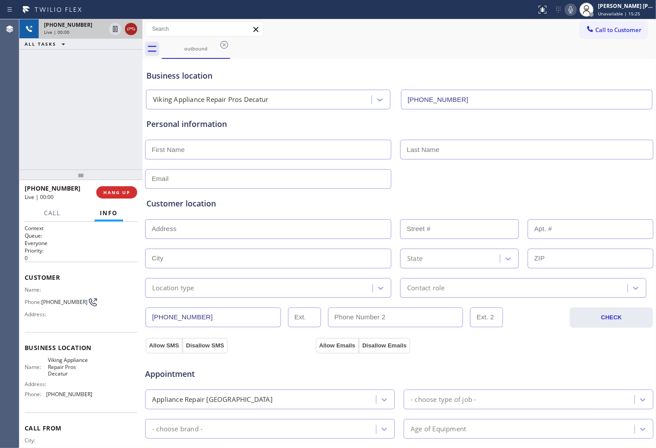
click at [130, 28] on icon at bounding box center [131, 29] width 11 height 11
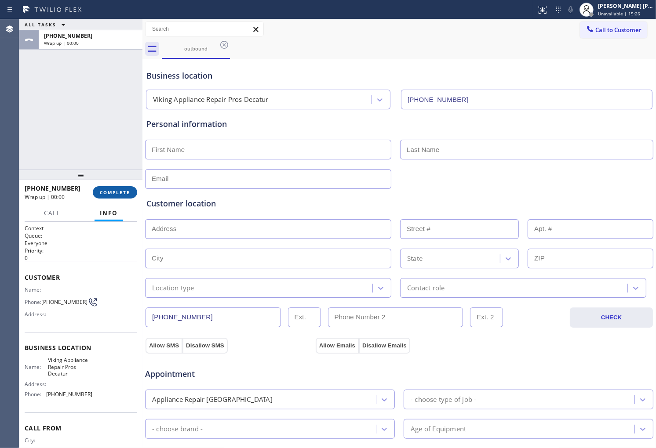
click at [122, 196] on button "COMPLETE" at bounding box center [115, 192] width 44 height 12
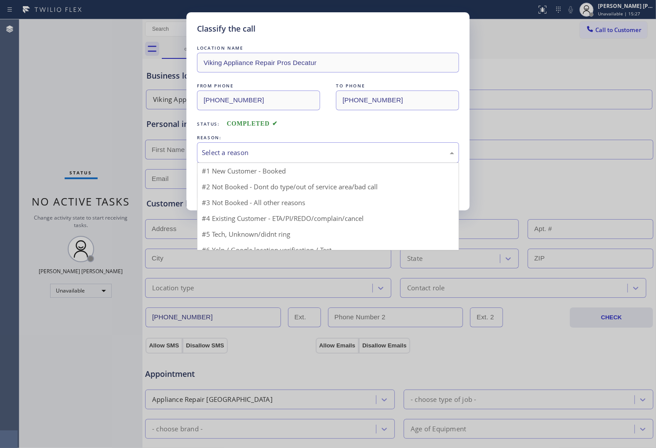
click at [220, 151] on div "Select a reason" at bounding box center [328, 153] width 252 height 10
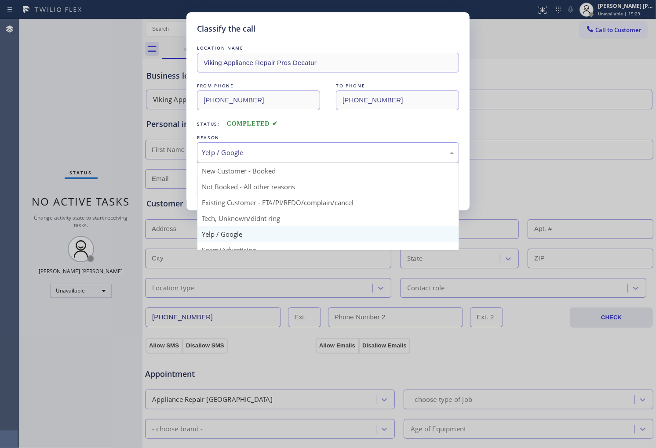
click at [271, 151] on div "Yelp / Google" at bounding box center [328, 153] width 252 height 10
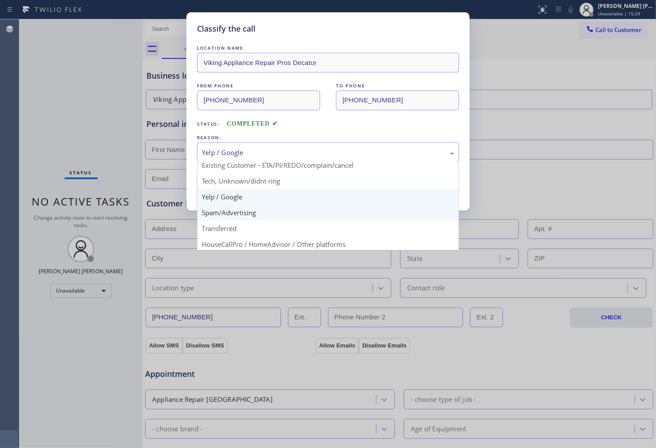
scroll to position [49, 0]
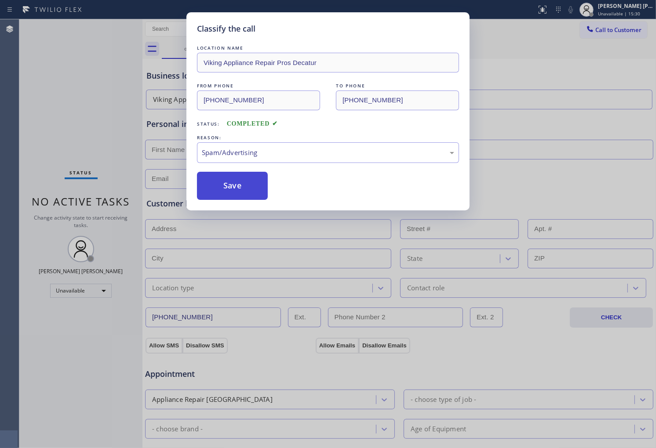
click at [236, 195] on button "Save" at bounding box center [232, 186] width 71 height 28
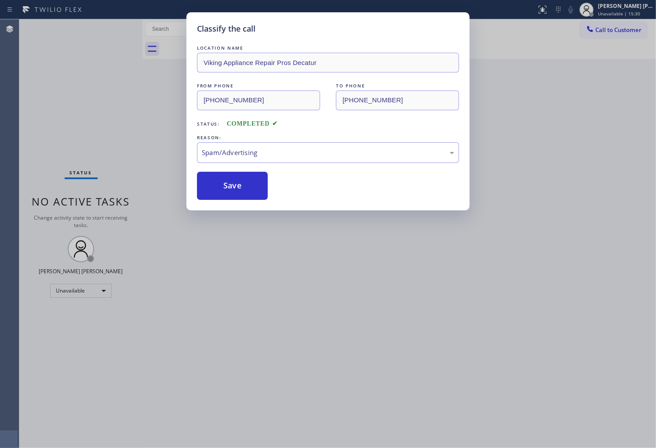
click at [653, 148] on div "Classify the call LOCATION NAME Viking Appliance Repair Pros Decatur FROM PHONE…" at bounding box center [328, 224] width 656 height 448
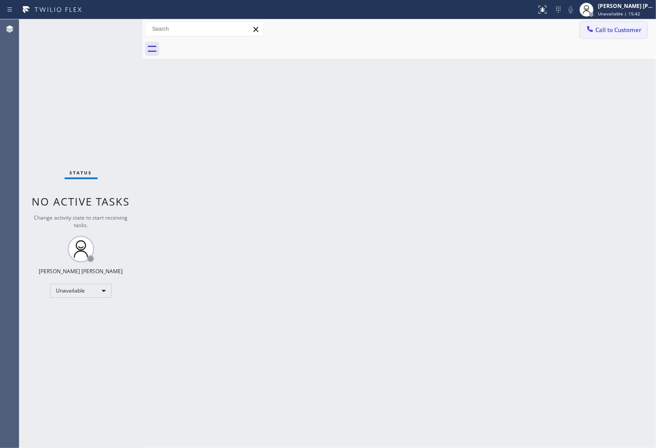
click at [610, 31] on span "Call to Customer" at bounding box center [618, 30] width 46 height 8
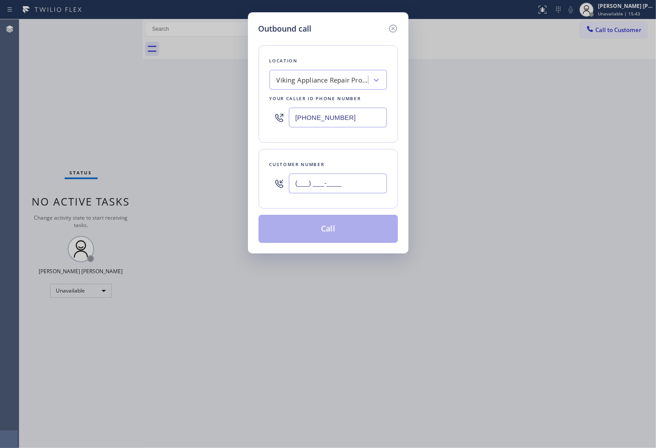
click at [348, 186] on input "(___) ___-____" at bounding box center [338, 184] width 98 height 20
paste input "818) 585-8361"
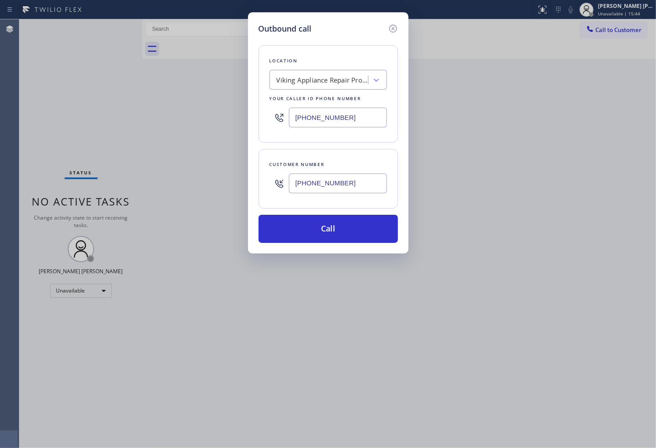
type input "[PHONE_NUMBER]"
click at [331, 115] on input "[PHONE_NUMBER]" at bounding box center [338, 118] width 98 height 20
paste input "213) 444-7988"
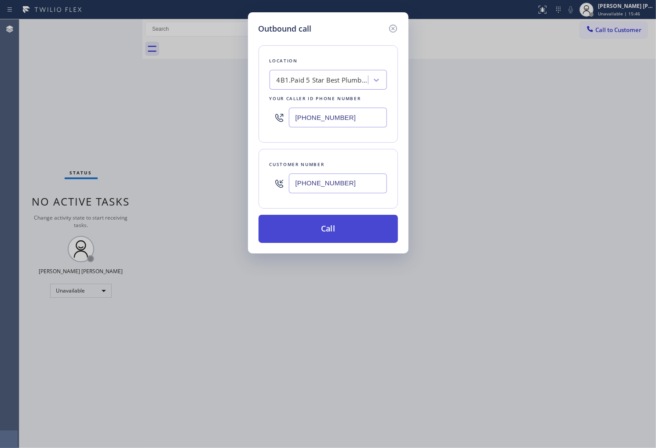
type input "[PHONE_NUMBER]"
click at [355, 225] on button "Call" at bounding box center [327, 229] width 139 height 28
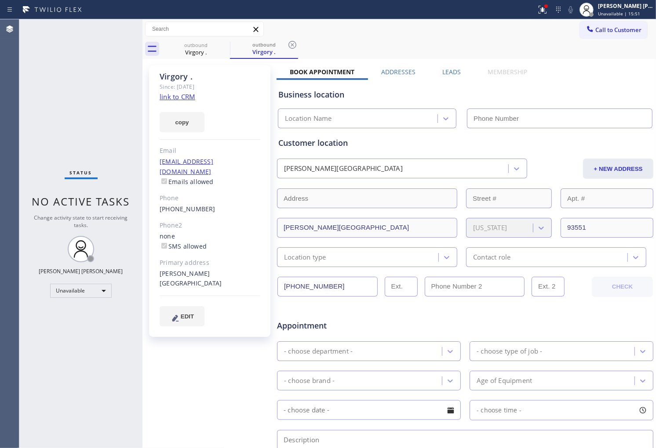
click at [175, 95] on link "link to CRM" at bounding box center [178, 96] width 36 height 9
type input "[PHONE_NUMBER]"
click at [221, 46] on icon at bounding box center [224, 45] width 11 height 11
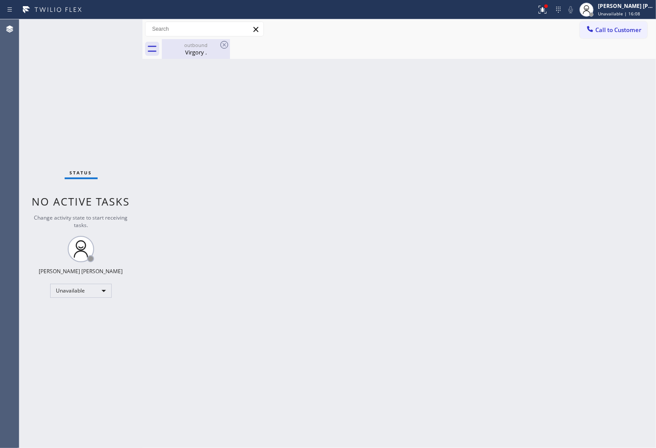
click at [205, 54] on div "Virgory ." at bounding box center [196, 52] width 66 height 8
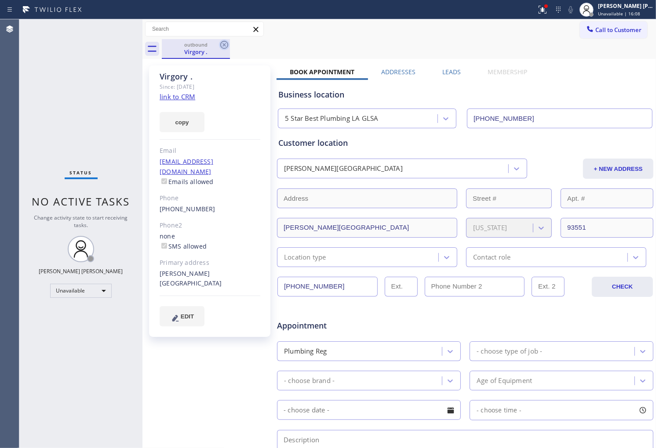
click at [222, 43] on icon at bounding box center [224, 45] width 11 height 11
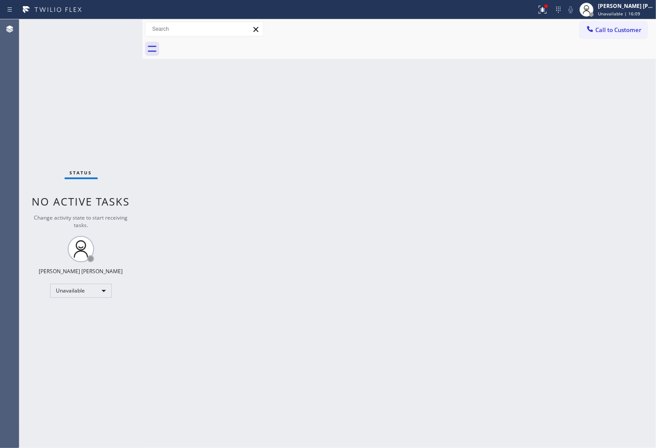
click at [615, 26] on span "Call to Customer" at bounding box center [618, 30] width 46 height 8
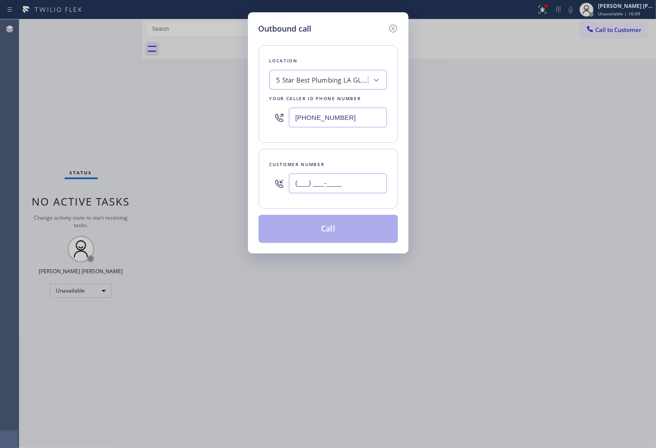
click at [368, 182] on input "(___) ___-____" at bounding box center [338, 184] width 98 height 20
paste input "718) 441-9804"
type input "[PHONE_NUMBER]"
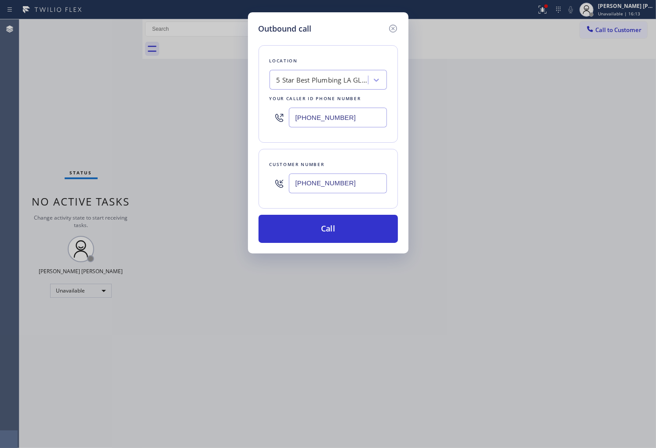
click at [327, 116] on input "[PHONE_NUMBER]" at bounding box center [338, 118] width 98 height 20
paste input "516) 595-0600"
type input "[PHONE_NUMBER]"
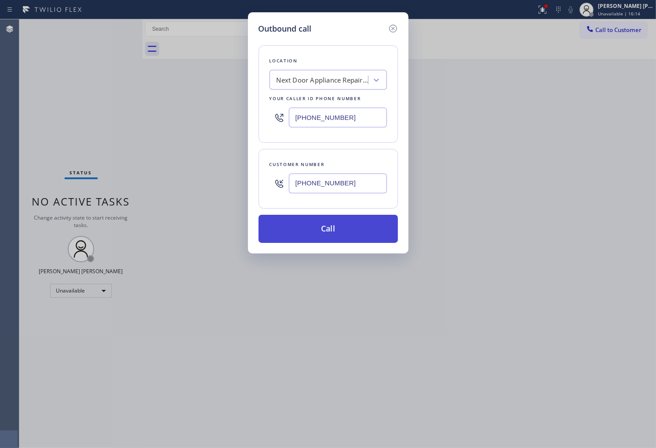
click at [357, 226] on button "Call" at bounding box center [327, 229] width 139 height 28
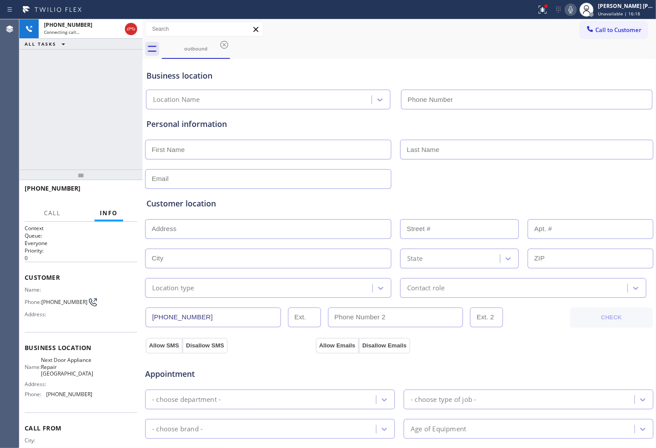
type input "[PHONE_NUMBER]"
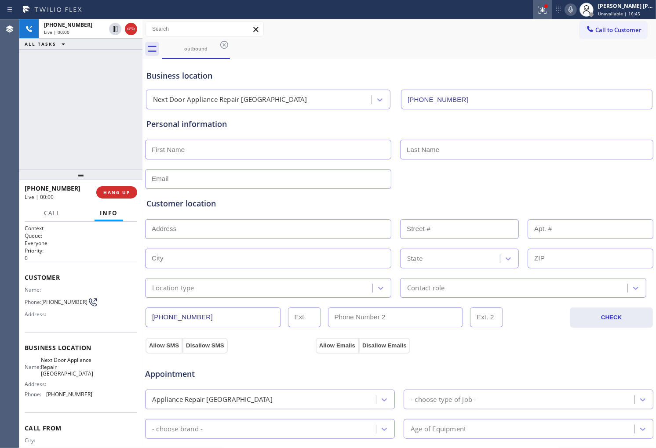
click at [546, 4] on icon at bounding box center [542, 9] width 11 height 11
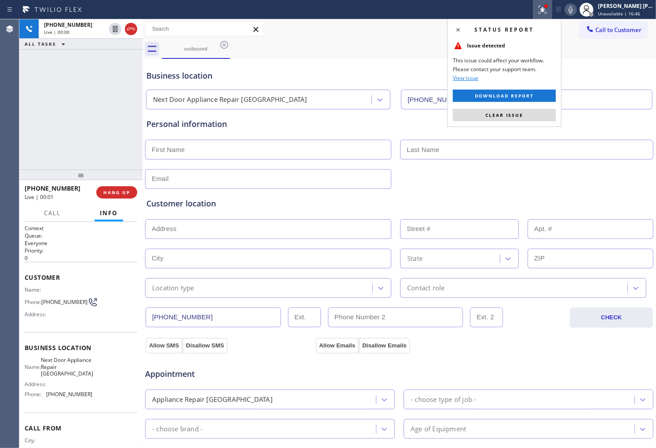
click at [511, 107] on div "Status report Issue detected This issue could affect your workflow. Please cont…" at bounding box center [504, 73] width 114 height 108
click at [526, 112] on button "Clear issue" at bounding box center [504, 115] width 103 height 12
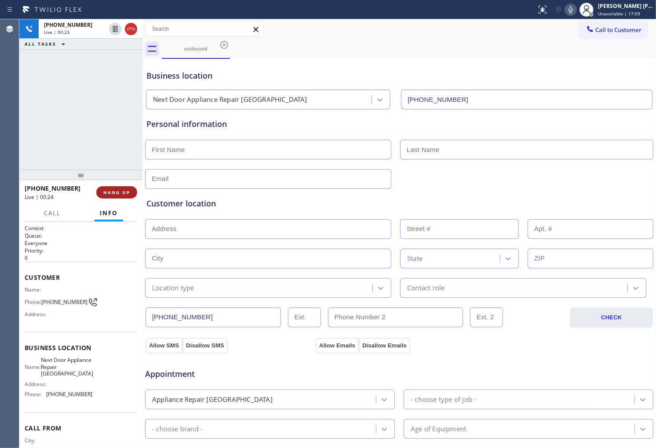
click at [124, 194] on button "HANG UP" at bounding box center [116, 192] width 41 height 12
click at [124, 193] on span "HANG UP" at bounding box center [116, 192] width 27 height 6
click at [121, 191] on span "HANG UP" at bounding box center [116, 192] width 27 height 6
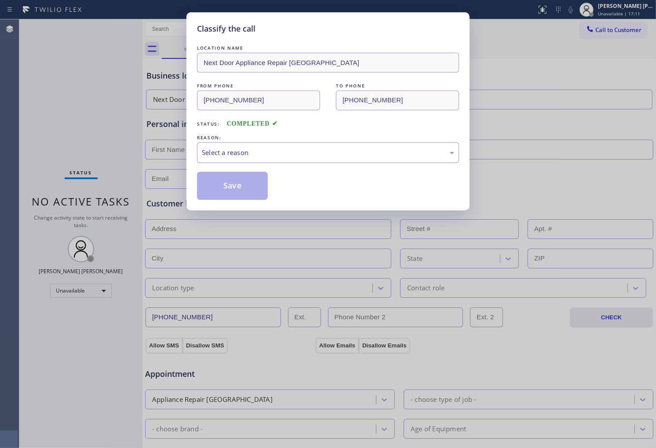
click at [270, 156] on div "Select a reason" at bounding box center [328, 153] width 252 height 10
click at [246, 192] on button "Save" at bounding box center [232, 186] width 71 height 28
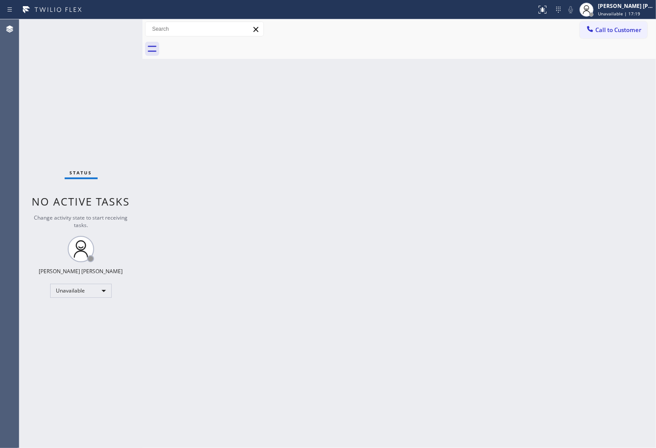
click at [623, 33] on span "Call to Customer" at bounding box center [618, 30] width 46 height 8
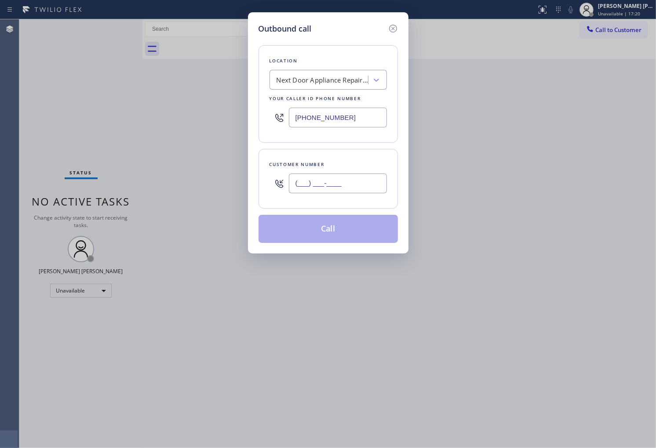
click at [366, 189] on input "(___) ___-____" at bounding box center [338, 184] width 98 height 20
paste input "516) 207-2675"
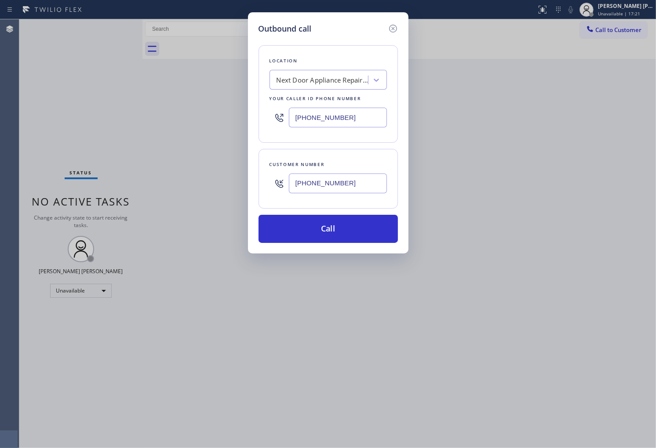
type input "[PHONE_NUMBER]"
click at [318, 114] on input "[PHONE_NUMBER]" at bounding box center [338, 118] width 98 height 20
paste input "646-1475"
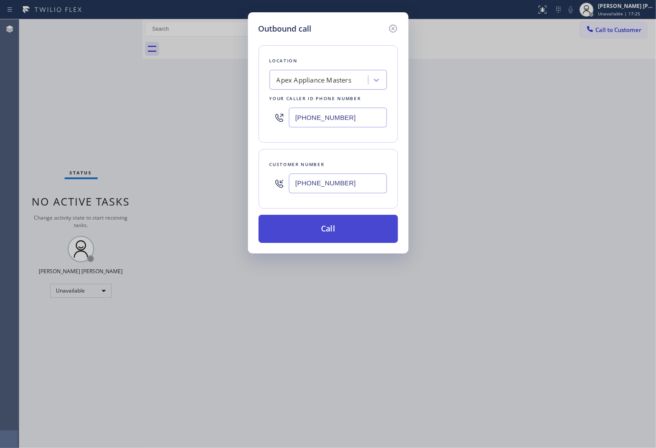
type input "[PHONE_NUMBER]"
click at [345, 229] on button "Call" at bounding box center [327, 229] width 139 height 28
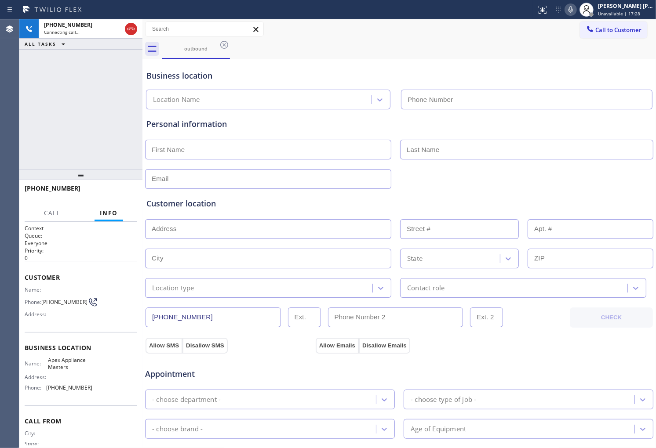
type input "[PHONE_NUMBER]"
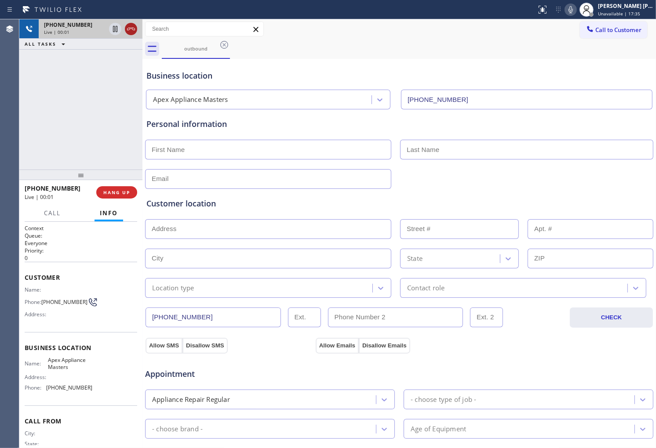
click at [132, 25] on icon at bounding box center [131, 29] width 11 height 11
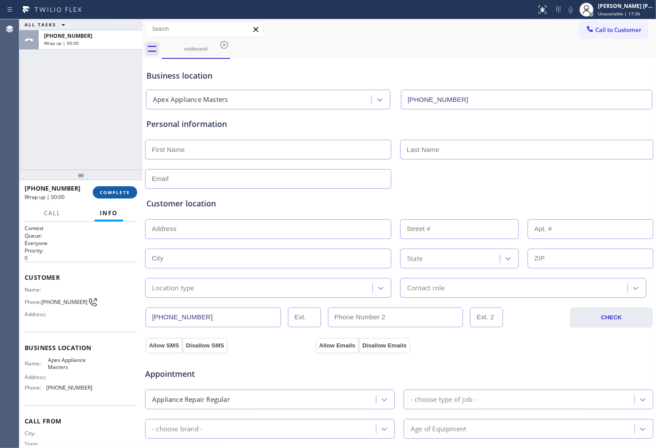
click at [127, 191] on span "COMPLETE" at bounding box center [115, 192] width 30 height 6
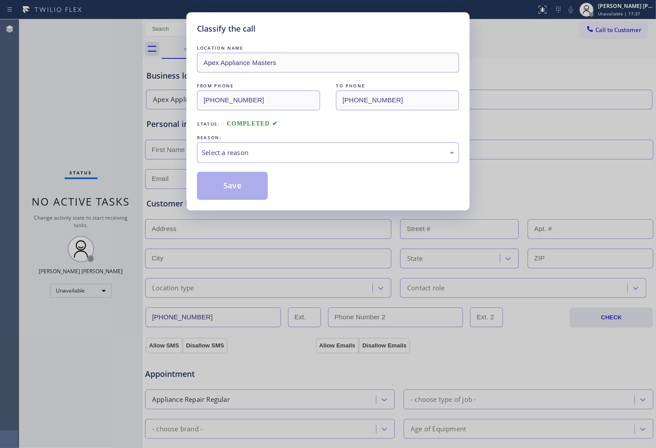
click at [278, 167] on div "LOCATION NAME Apex Appliance Masters FROM PHONE [PHONE_NUMBER] TO PHONE [PHONE_…" at bounding box center [328, 122] width 262 height 156
click at [279, 155] on div "Select a reason" at bounding box center [328, 153] width 252 height 10
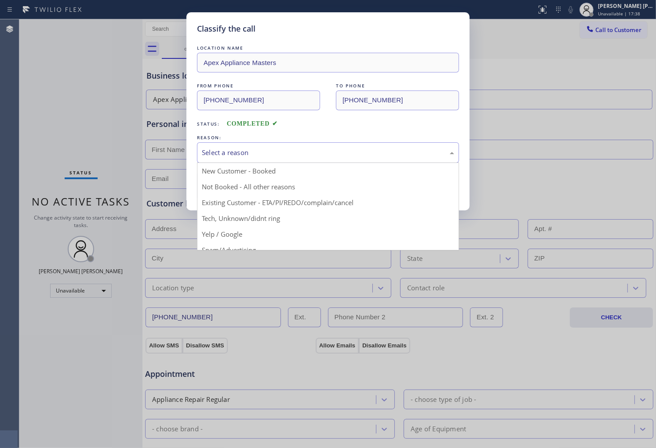
click at [266, 158] on div "Select a reason" at bounding box center [328, 152] width 262 height 21
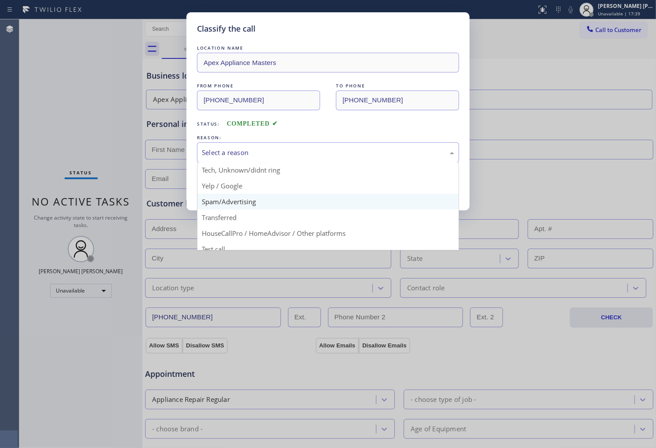
scroll to position [49, 0]
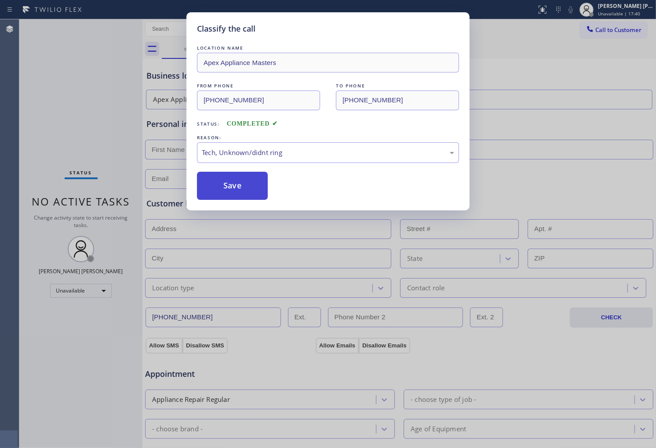
click at [234, 171] on div "LOCATION NAME Apex Appliance Masters FROM PHONE [PHONE_NUMBER] TO PHONE [PHONE_…" at bounding box center [328, 122] width 262 height 156
click at [229, 179] on button "Save" at bounding box center [232, 186] width 71 height 28
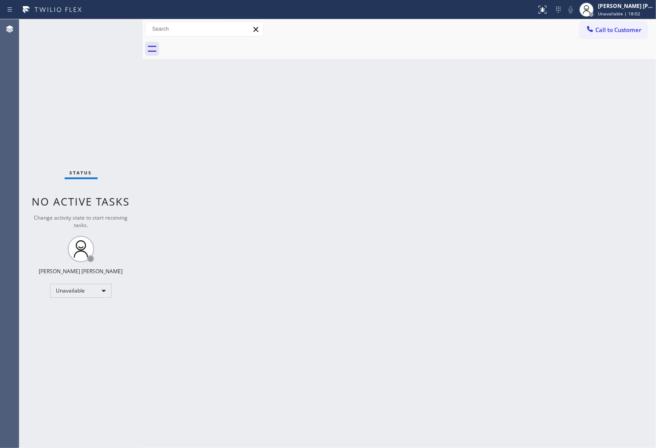
drag, startPoint x: 621, startPoint y: 26, endPoint x: 573, endPoint y: 105, distance: 92.0
click at [621, 26] on span "Call to Customer" at bounding box center [618, 30] width 46 height 8
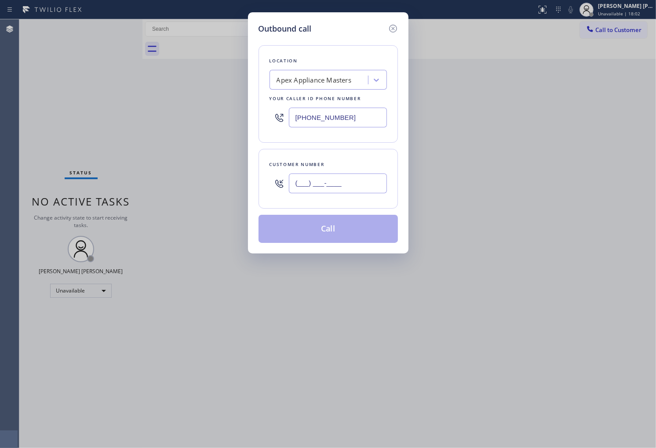
click at [316, 185] on input "(___) ___-____" at bounding box center [338, 184] width 98 height 20
paste input "412) 201-3284"
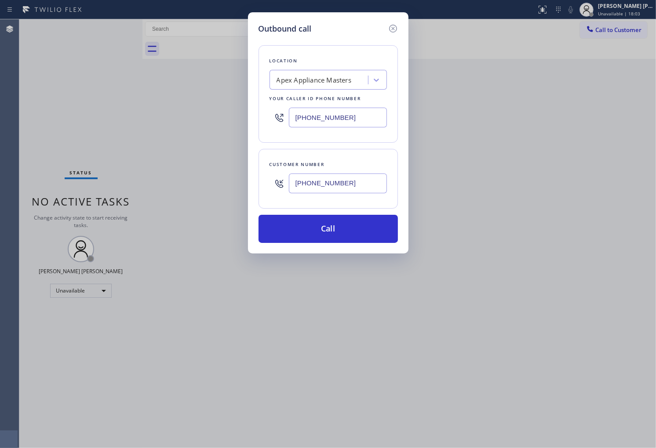
type input "[PHONE_NUMBER]"
click at [306, 110] on input "[PHONE_NUMBER]" at bounding box center [338, 118] width 98 height 20
paste input "267) 376-7491"
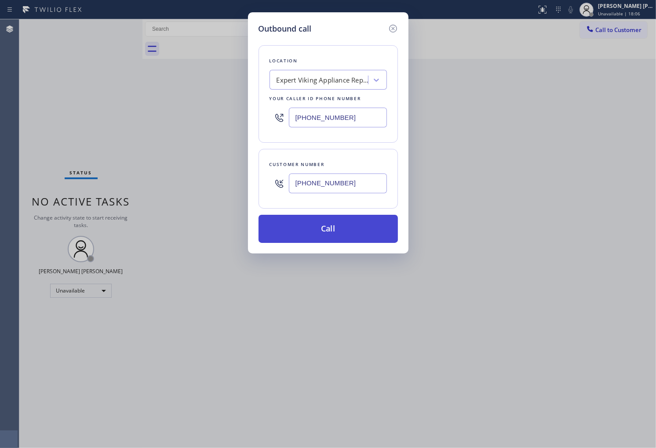
type input "[PHONE_NUMBER]"
click at [345, 230] on button "Call" at bounding box center [327, 229] width 139 height 28
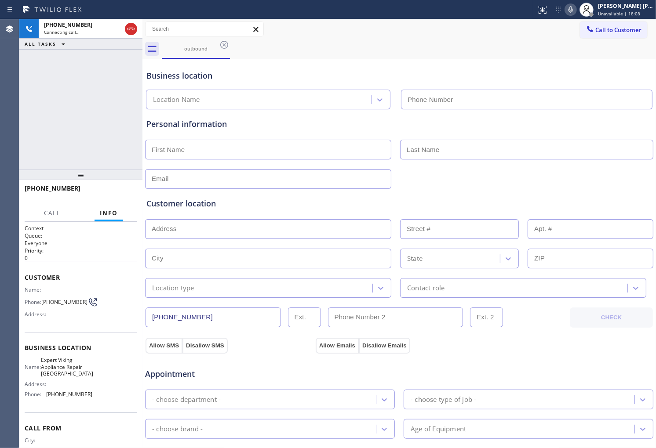
type input "[PHONE_NUMBER]"
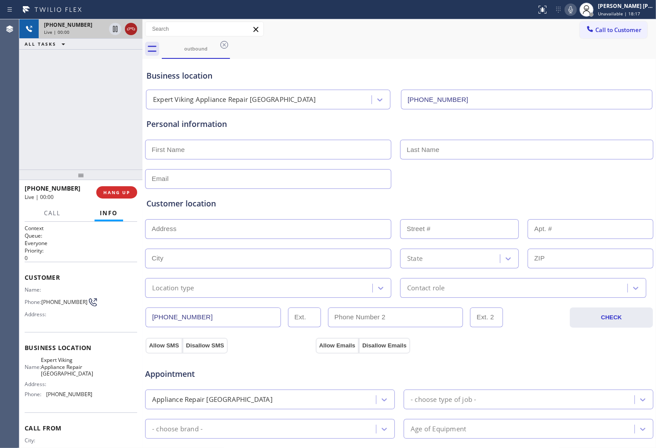
click at [132, 33] on icon at bounding box center [131, 29] width 11 height 11
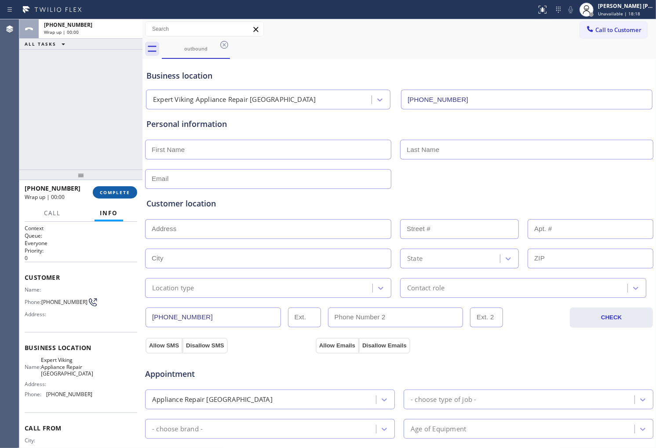
click at [118, 193] on span "COMPLETE" at bounding box center [115, 192] width 30 height 6
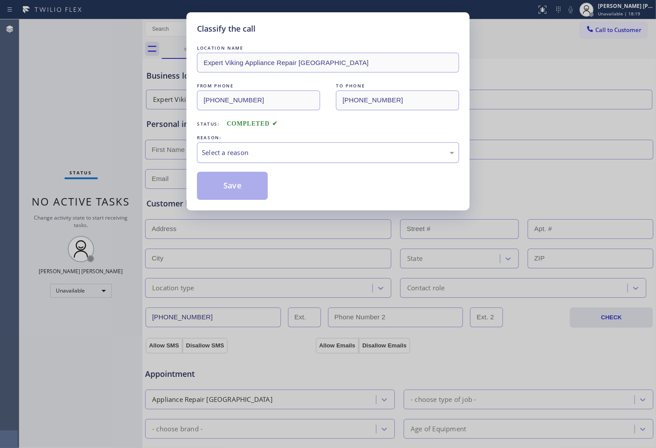
click at [250, 149] on div "Select a reason" at bounding box center [328, 153] width 252 height 10
click at [222, 188] on button "Save" at bounding box center [232, 186] width 71 height 28
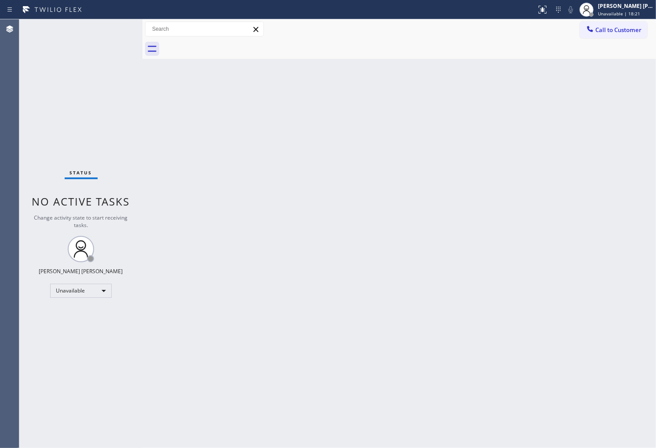
click at [620, 30] on span "Call to Customer" at bounding box center [618, 30] width 46 height 8
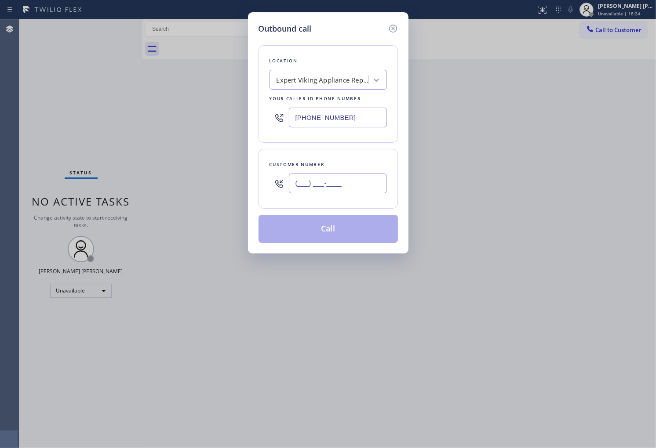
click at [353, 187] on input "(___) ___-____" at bounding box center [338, 184] width 98 height 20
paste input "412) 201-3284"
type input "[PHONE_NUMBER]"
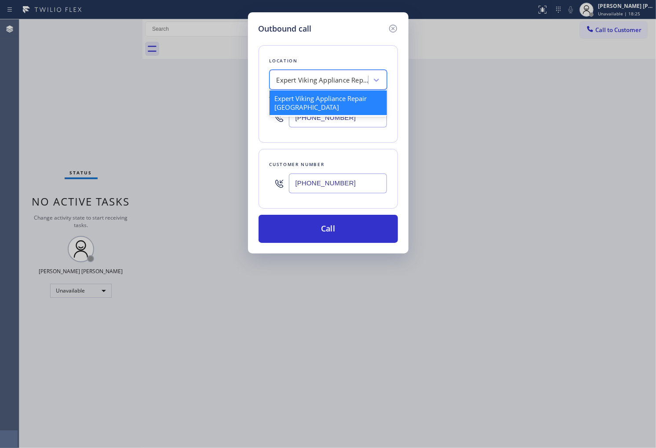
click at [320, 87] on div "Expert Viking Appliance Repair [GEOGRAPHIC_DATA]" at bounding box center [320, 80] width 96 height 15
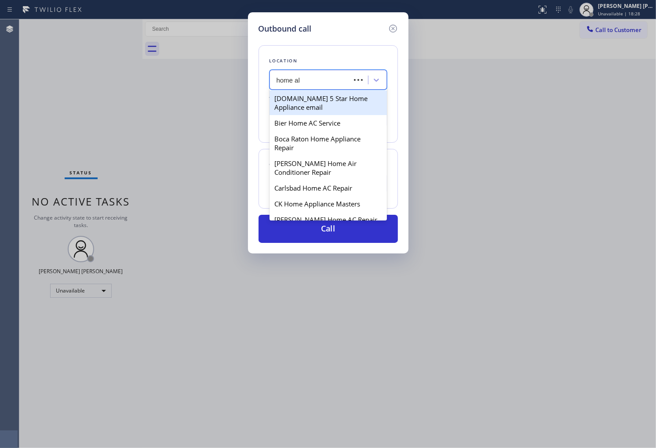
type input "home all"
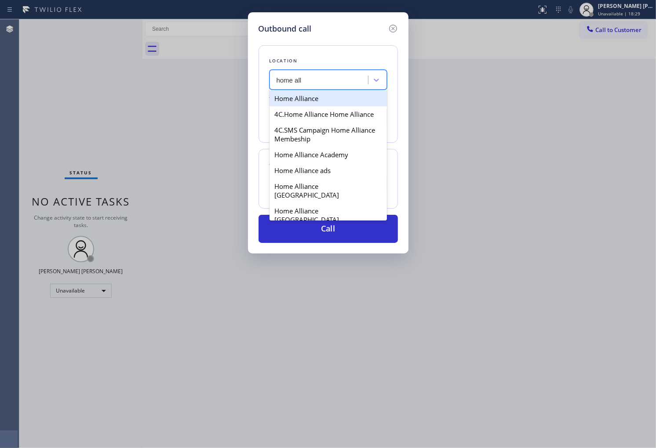
click at [316, 100] on div "Home Alliance" at bounding box center [327, 99] width 117 height 16
type input "[PHONE_NUMBER]"
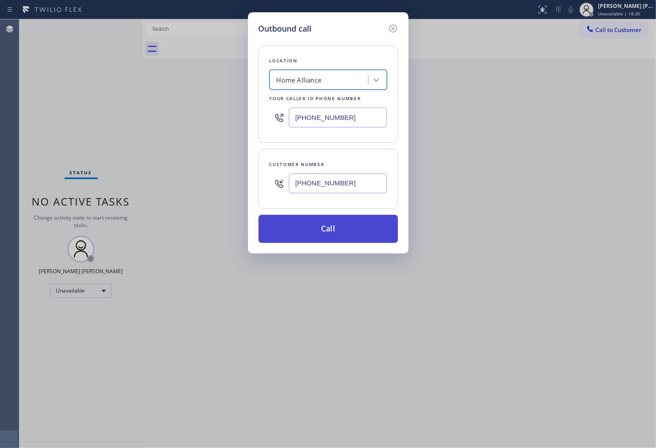
click at [334, 224] on button "Call" at bounding box center [327, 229] width 139 height 28
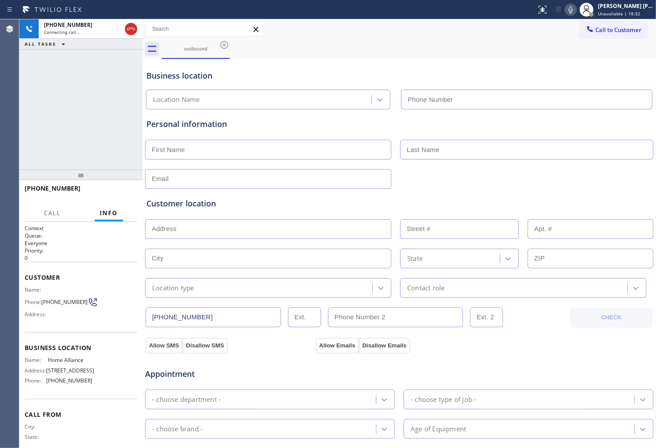
type input "[PHONE_NUMBER]"
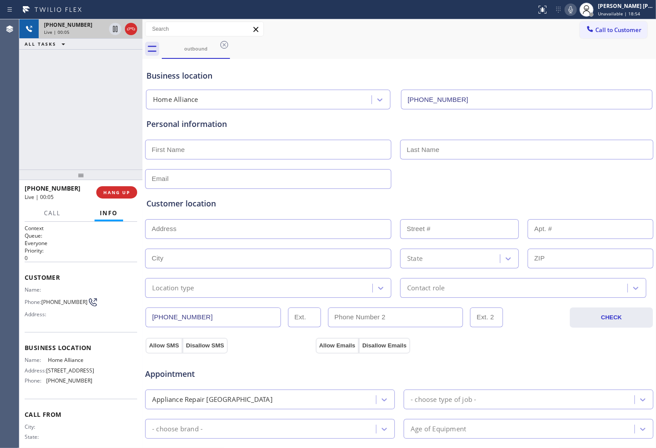
click at [137, 29] on div at bounding box center [123, 28] width 32 height 19
click at [126, 20] on div at bounding box center [123, 28] width 32 height 19
click at [130, 24] on icon at bounding box center [131, 29] width 11 height 11
click at [114, 195] on span "HANG UP" at bounding box center [116, 192] width 27 height 6
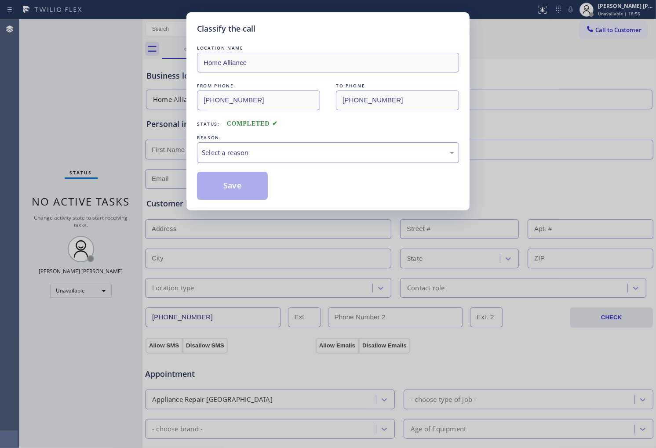
click at [271, 155] on div "Select a reason" at bounding box center [328, 153] width 252 height 10
click at [232, 199] on button "Save" at bounding box center [232, 186] width 71 height 28
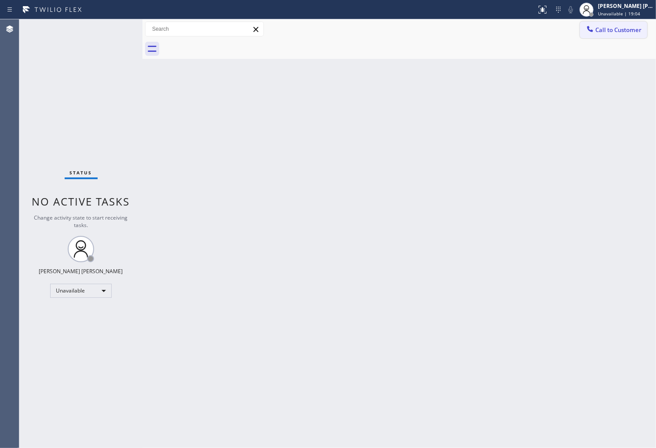
click at [601, 33] on span "Call to Customer" at bounding box center [618, 30] width 46 height 8
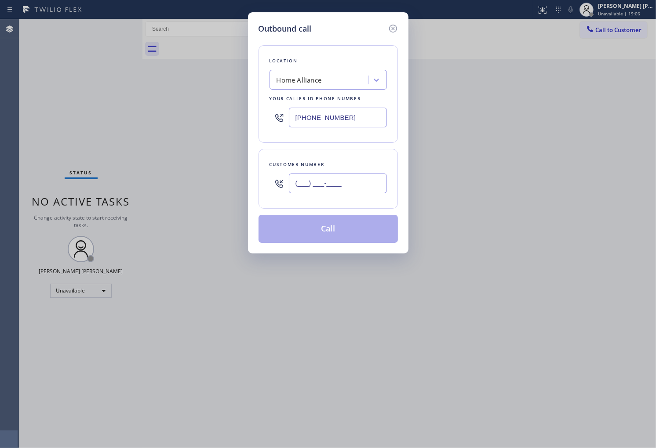
click at [355, 190] on input "(___) ___-____" at bounding box center [338, 184] width 98 height 20
paste input "252) 341-7672"
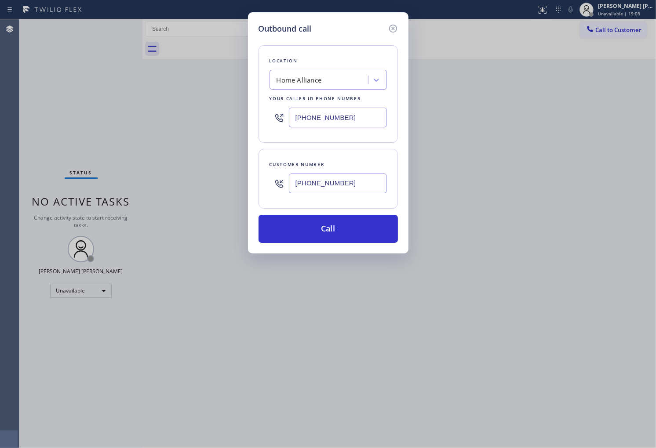
type input "[PHONE_NUMBER]"
click at [341, 113] on input "[PHONE_NUMBER]" at bounding box center [338, 118] width 98 height 20
paste input "323) 310-1579"
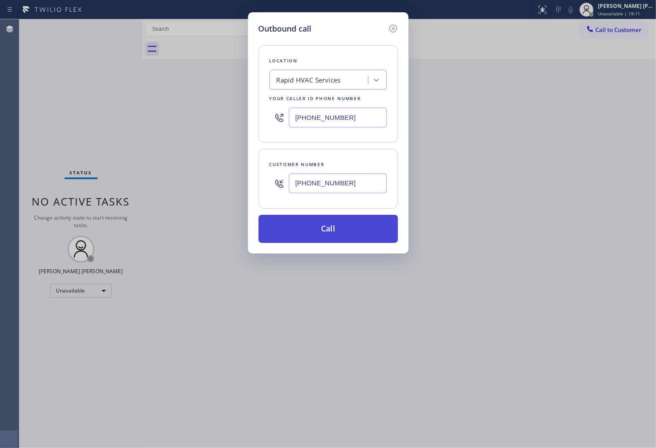
type input "[PHONE_NUMBER]"
click at [349, 216] on button "Call" at bounding box center [327, 229] width 139 height 28
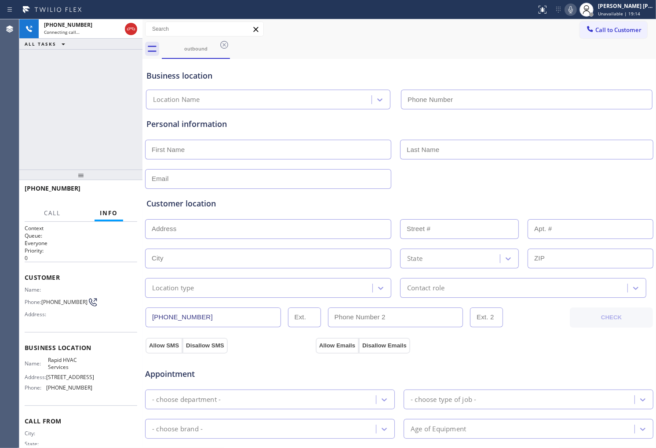
type input "[PHONE_NUMBER]"
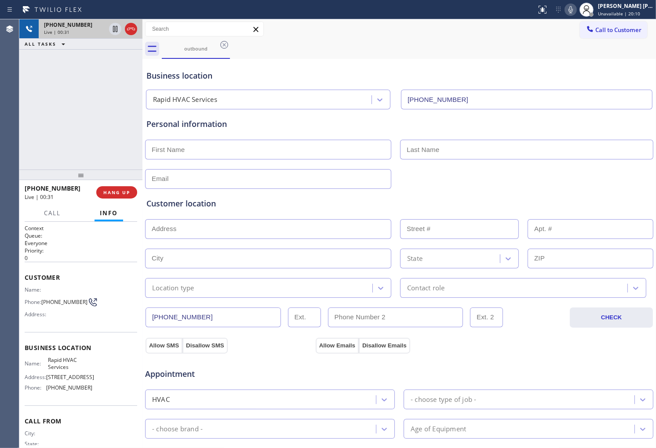
drag, startPoint x: 131, startPoint y: 25, endPoint x: 131, endPoint y: 32, distance: 6.6
click at [131, 25] on icon at bounding box center [131, 29] width 11 height 11
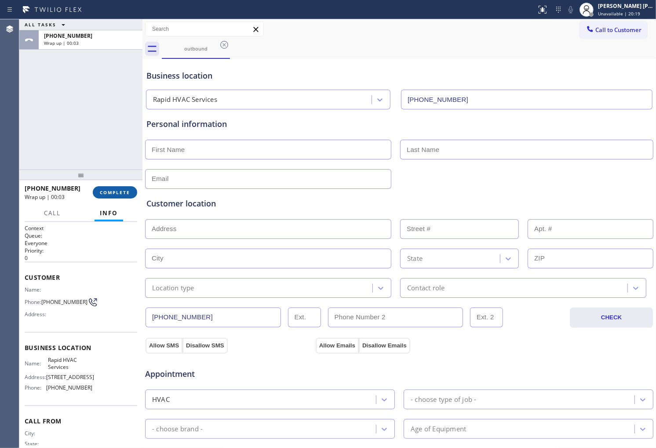
click at [128, 197] on button "COMPLETE" at bounding box center [115, 192] width 44 height 12
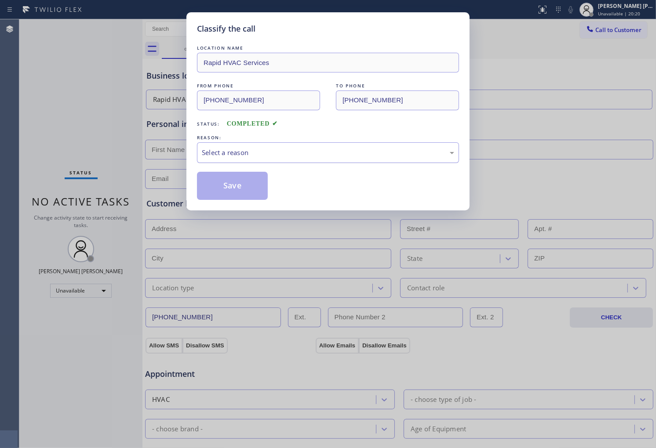
click at [298, 155] on div "Select a reason" at bounding box center [328, 153] width 252 height 10
click at [233, 186] on button "Save" at bounding box center [232, 186] width 71 height 28
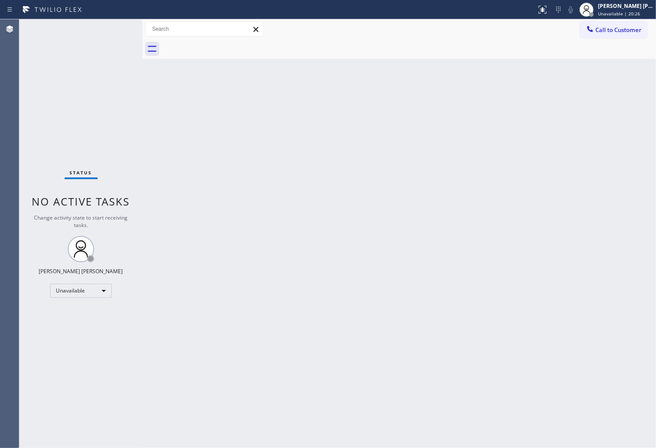
click at [600, 33] on span "Call to Customer" at bounding box center [618, 30] width 46 height 8
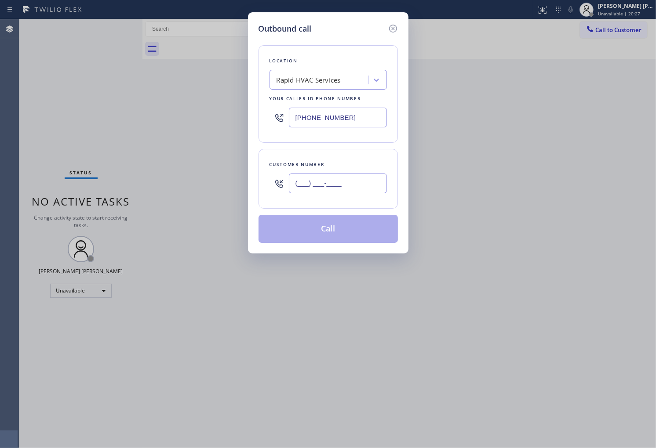
click at [341, 183] on input "(___) ___-____" at bounding box center [338, 184] width 98 height 20
paste input "323) 251-5369"
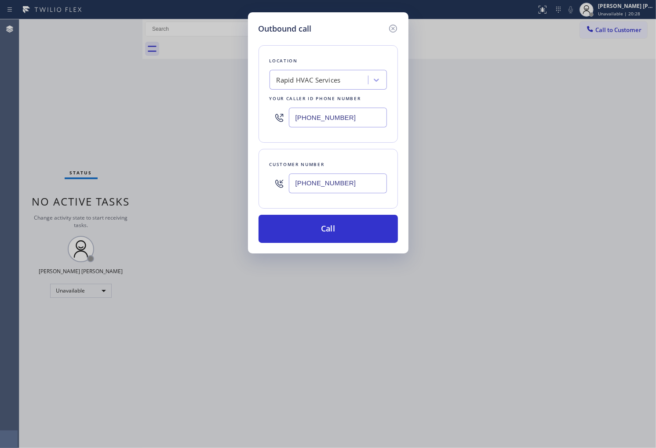
type input "[PHONE_NUMBER]"
click at [331, 113] on input "[PHONE_NUMBER]" at bounding box center [338, 118] width 98 height 20
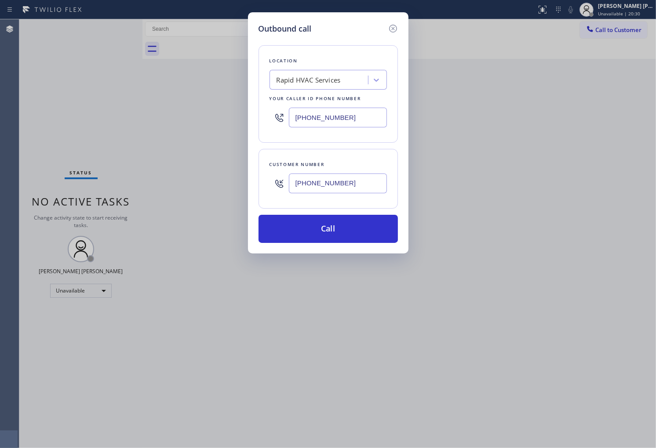
click at [331, 113] on input "[PHONE_NUMBER]" at bounding box center [338, 118] width 98 height 20
paste input "855) 999-4417"
type input "[PHONE_NUMBER]"
click at [345, 223] on button "Call" at bounding box center [327, 229] width 139 height 28
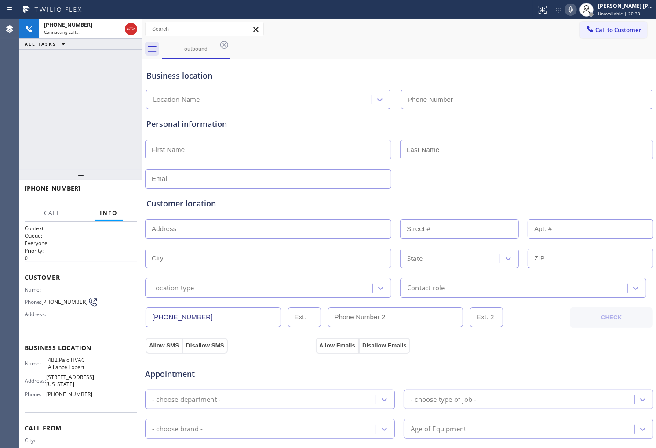
type input "[PHONE_NUMBER]"
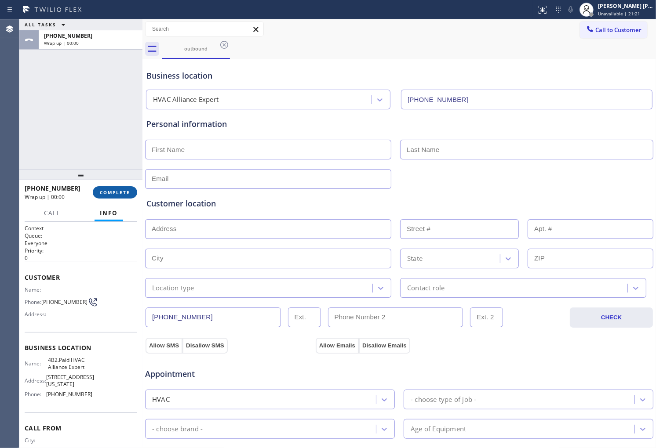
click at [114, 192] on span "COMPLETE" at bounding box center [115, 192] width 30 height 6
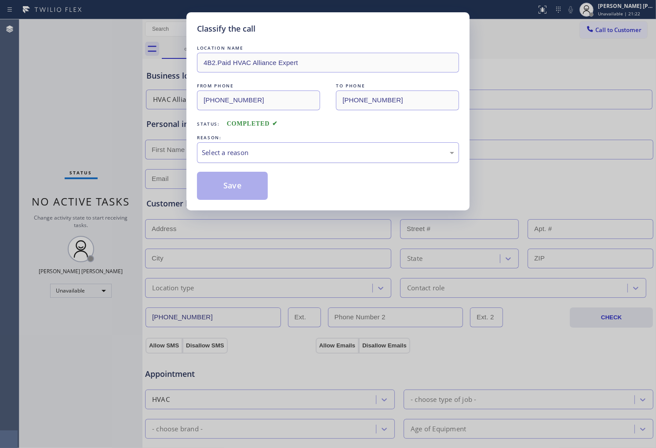
click at [230, 157] on div "Select a reason" at bounding box center [328, 153] width 252 height 10
click at [245, 183] on button "Save" at bounding box center [232, 186] width 71 height 28
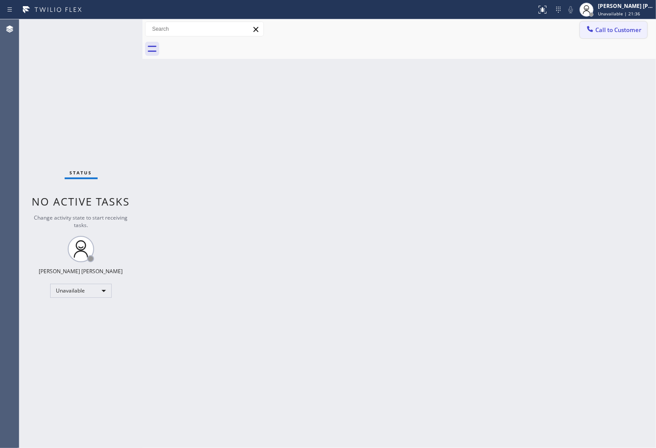
click at [632, 34] on button "Call to Customer" at bounding box center [613, 30] width 67 height 17
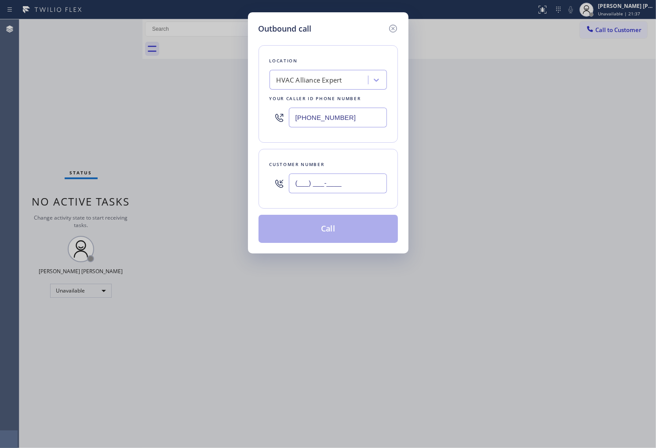
click at [337, 190] on input "(___) ___-____" at bounding box center [338, 184] width 98 height 20
paste input "367) 005-5668"
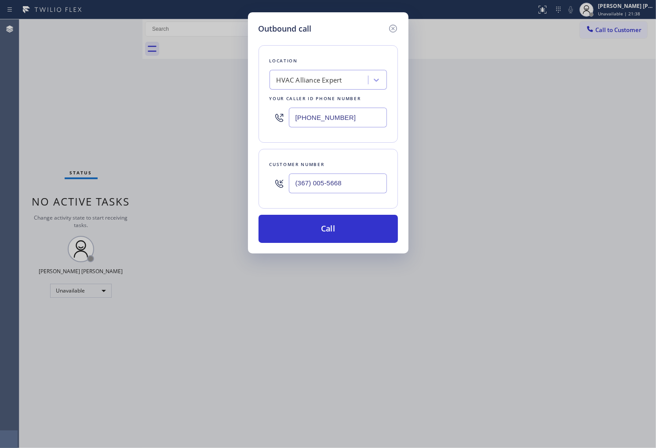
type input "(367) 005-5668"
click at [392, 27] on icon at bounding box center [393, 28] width 11 height 11
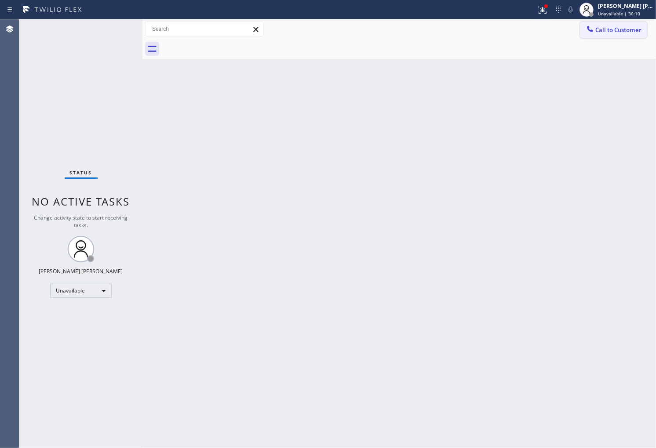
click at [615, 31] on span "Call to Customer" at bounding box center [618, 30] width 46 height 8
click at [0, 0] on div "Outbound call Location HVAC Alliance Expert Your caller id phone number [PHONE_…" at bounding box center [0, 0] width 0 height 0
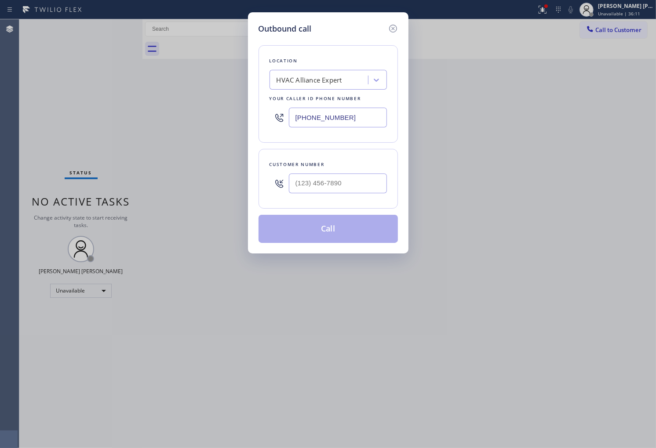
click at [324, 122] on input "[PHONE_NUMBER]" at bounding box center [338, 118] width 98 height 20
paste input "619"
click at [324, 116] on input "[PHONE_NUMBER]" at bounding box center [338, 118] width 98 height 20
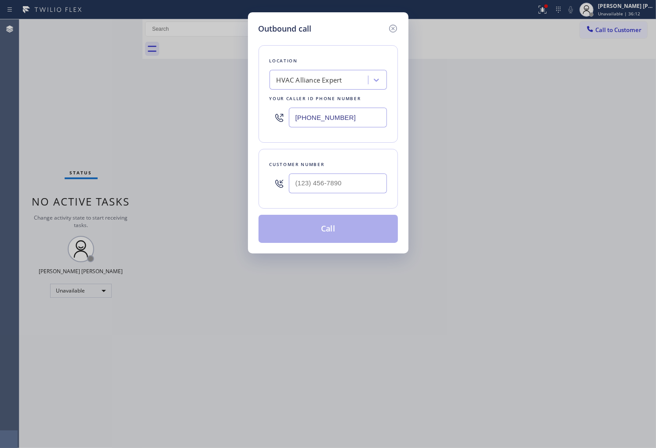
click at [324, 116] on input "[PHONE_NUMBER]" at bounding box center [338, 118] width 98 height 20
paste input "619) 717-8630"
click at [355, 119] on input "[PHONE_NUMBER]" at bounding box center [338, 118] width 98 height 20
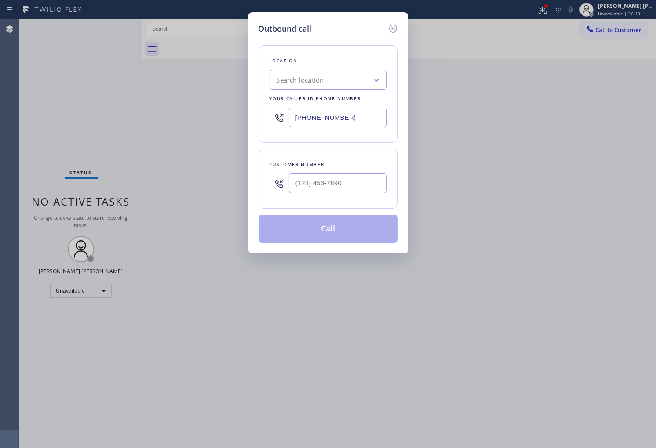
click at [355, 119] on input "[PHONE_NUMBER]" at bounding box center [338, 118] width 98 height 20
paste input "619) 717-8630"
type input "[PHONE_NUMBER]"
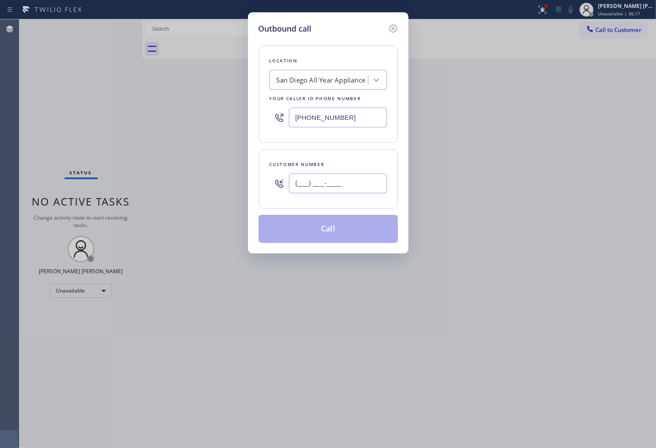
click at [326, 188] on input "(___) ___-____" at bounding box center [338, 184] width 98 height 20
paste input "303) 885-3404"
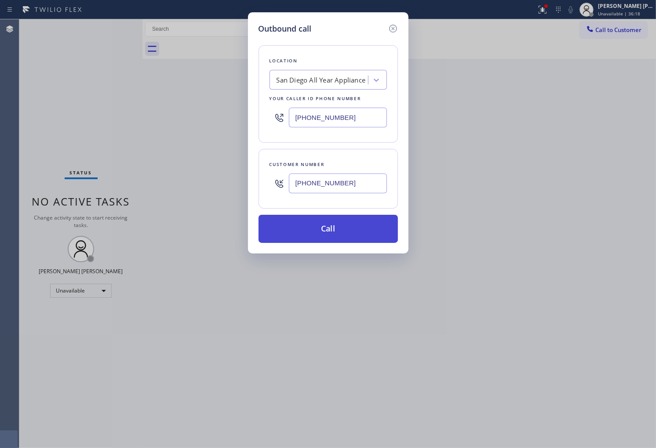
type input "[PHONE_NUMBER]"
click at [339, 229] on button "Call" at bounding box center [327, 229] width 139 height 28
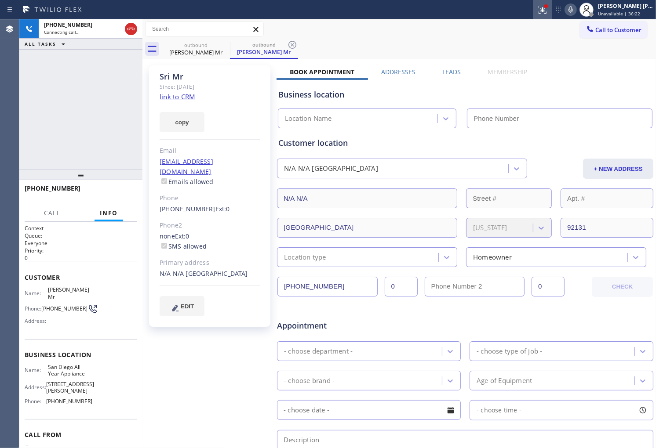
click at [552, 7] on div at bounding box center [542, 9] width 19 height 11
click at [549, 7] on div at bounding box center [545, 6] width 5 height 5
click at [548, 5] on div at bounding box center [546, 6] width 4 height 4
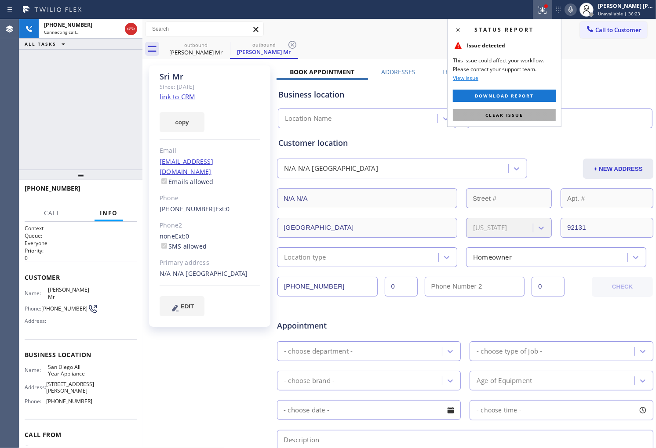
click at [515, 116] on span "Clear issue" at bounding box center [504, 115] width 38 height 6
type input "[PHONE_NUMBER]"
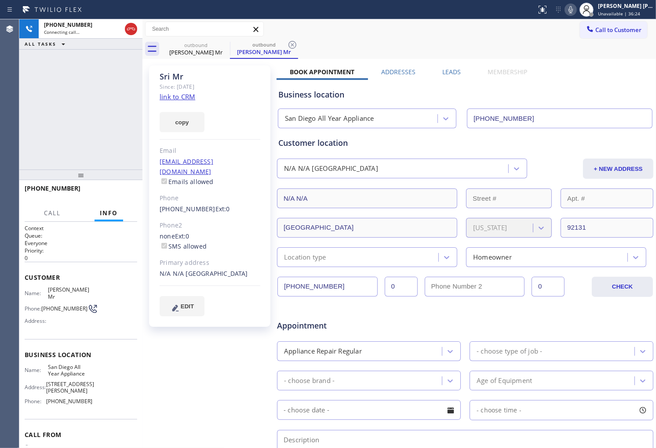
click at [173, 80] on div "[PERSON_NAME] Mr" at bounding box center [210, 77] width 101 height 10
click at [173, 79] on div "[PERSON_NAME] Mr" at bounding box center [210, 77] width 101 height 10
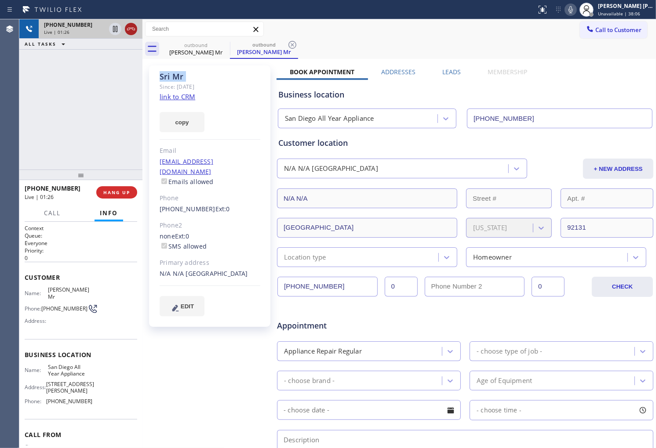
click at [133, 27] on icon at bounding box center [131, 29] width 11 height 11
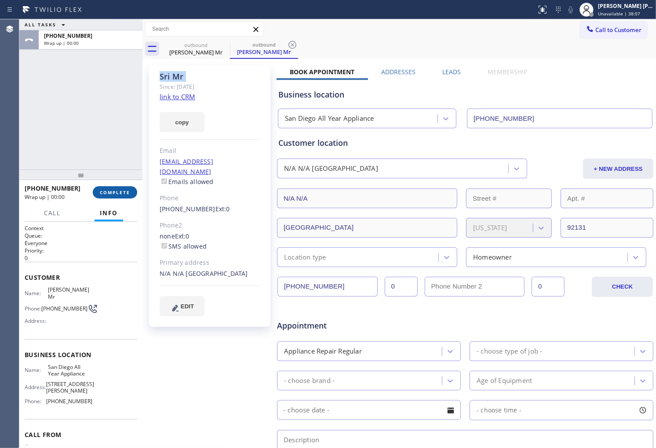
click at [127, 188] on button "COMPLETE" at bounding box center [115, 192] width 44 height 12
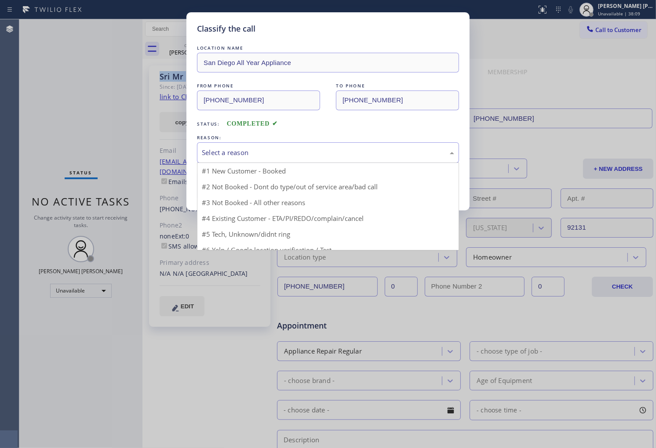
click at [267, 161] on div "Select a reason" at bounding box center [328, 152] width 262 height 21
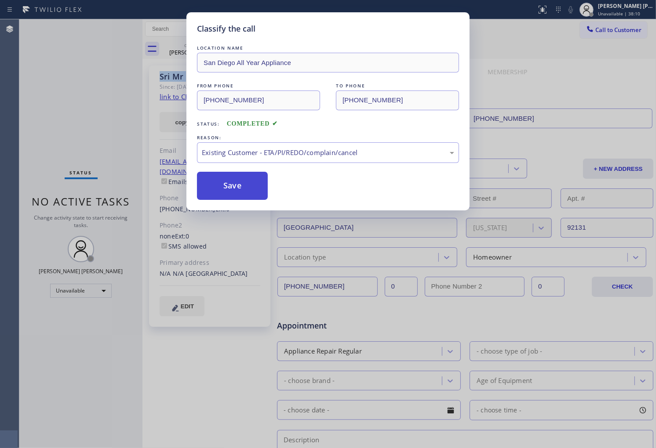
click at [236, 196] on button "Save" at bounding box center [232, 186] width 71 height 28
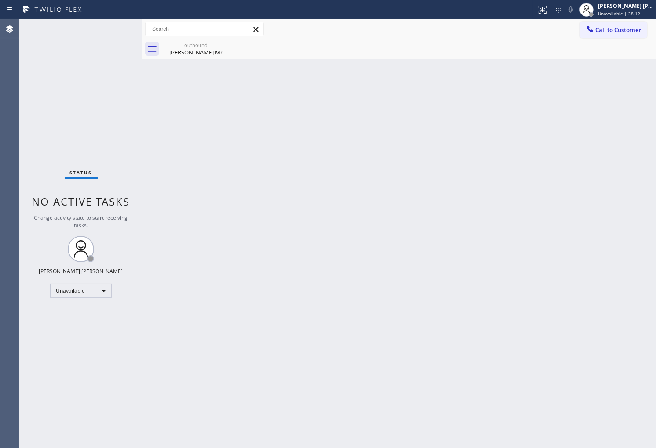
drag, startPoint x: 635, startPoint y: 33, endPoint x: 581, endPoint y: 131, distance: 111.4
click at [635, 33] on span "Call to Customer" at bounding box center [618, 30] width 46 height 8
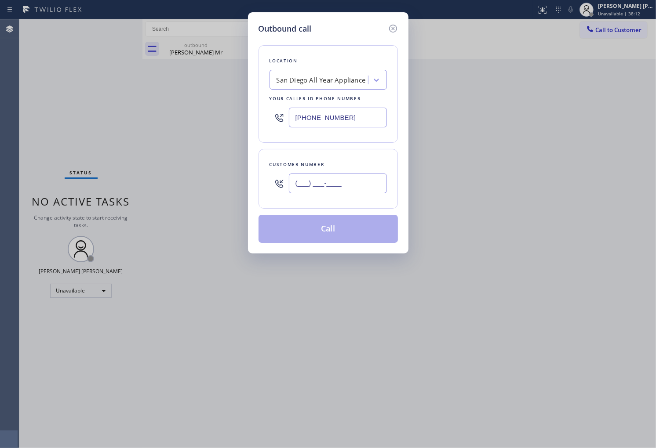
click at [380, 186] on input "(___) ___-____" at bounding box center [338, 184] width 98 height 20
paste input "323) 627-4090"
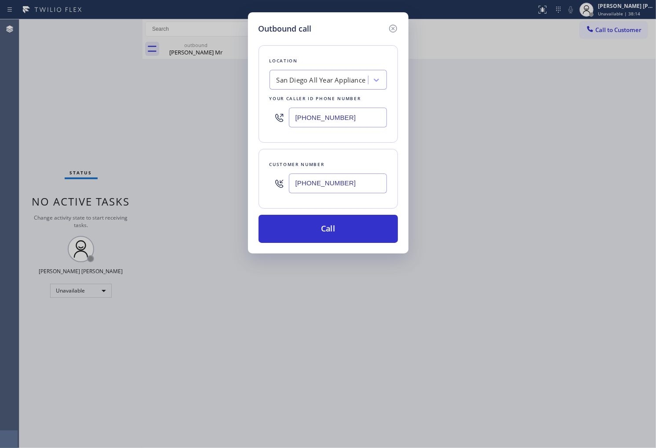
type input "[PHONE_NUMBER]"
click at [345, 121] on input "[PHONE_NUMBER]" at bounding box center [338, 118] width 98 height 20
paste input "323) 210-470"
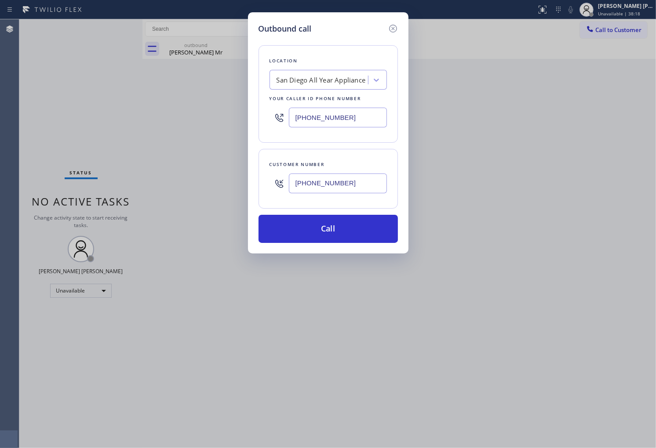
click at [359, 113] on input "[PHONE_NUMBER]" at bounding box center [338, 118] width 98 height 20
paste input "323) 210-470"
type input "[PHONE_NUMBER]"
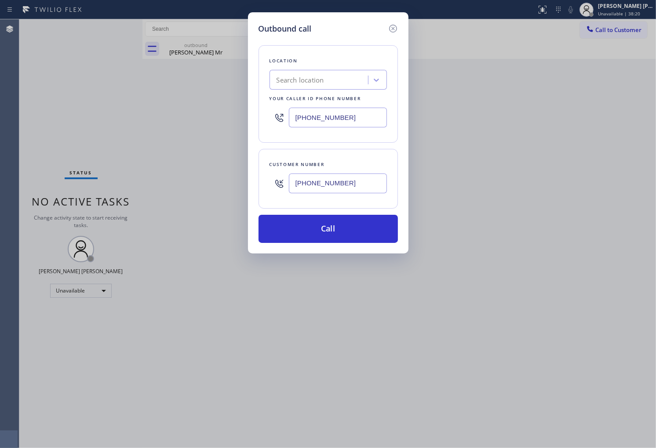
click at [353, 78] on div "Search location" at bounding box center [320, 80] width 96 height 15
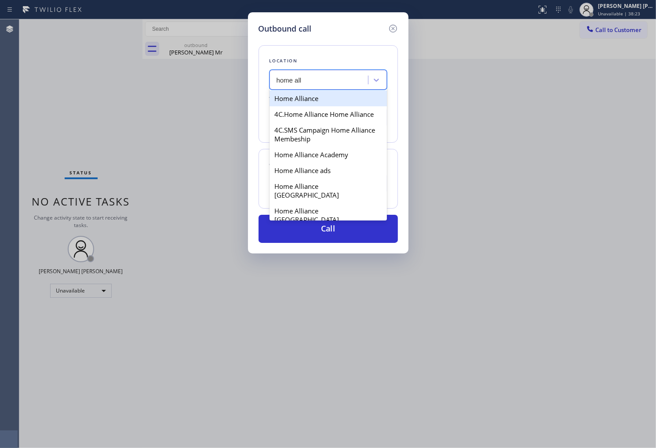
type input "home all"
click at [418, 133] on div "Outbound call Location option Home Alliance, selected. option Home Alliance foc…" at bounding box center [328, 224] width 656 height 448
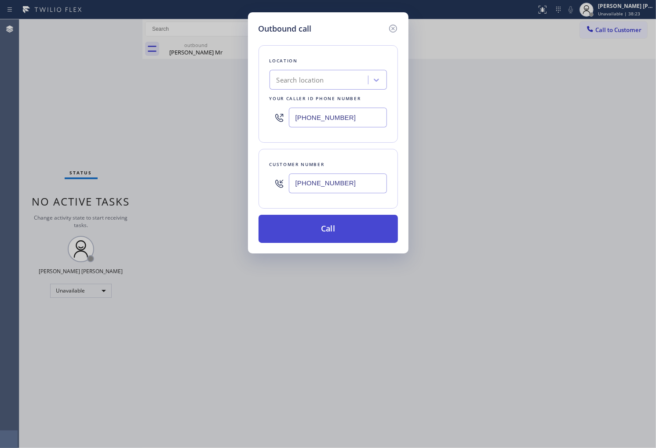
click at [344, 222] on button "Call" at bounding box center [327, 229] width 139 height 28
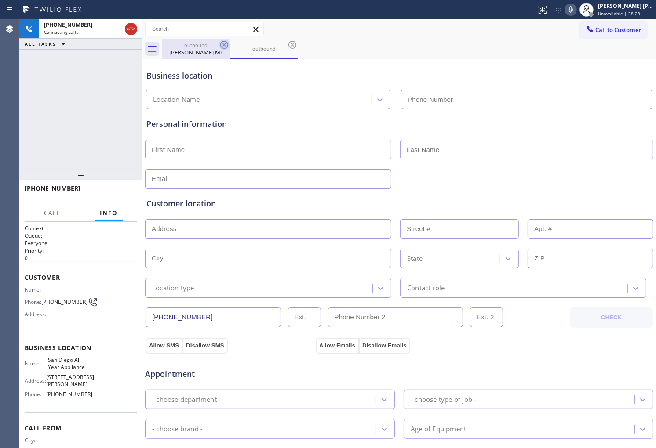
click at [222, 46] on icon at bounding box center [224, 45] width 8 height 8
type input "[PHONE_NUMBER]"
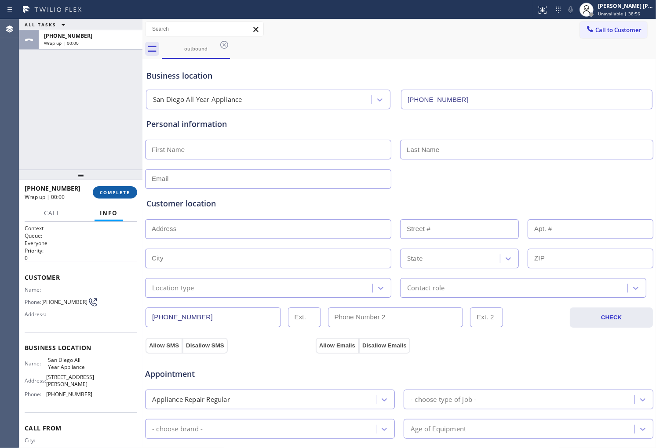
click at [126, 195] on span "COMPLETE" at bounding box center [115, 192] width 30 height 6
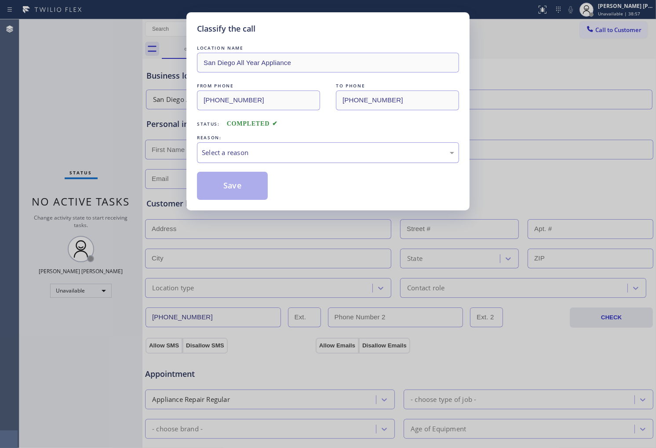
click at [258, 157] on div "Select a reason" at bounding box center [328, 153] width 252 height 10
drag, startPoint x: 239, startPoint y: 187, endPoint x: 239, endPoint y: 182, distance: 4.4
click at [239, 185] on button "Save" at bounding box center [232, 186] width 71 height 28
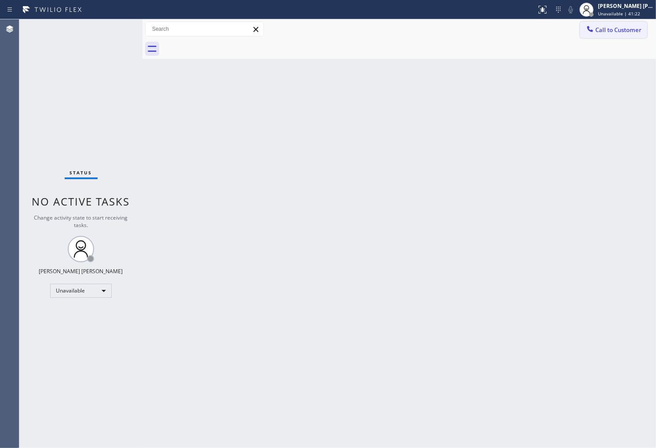
click at [590, 33] on icon at bounding box center [590, 29] width 9 height 9
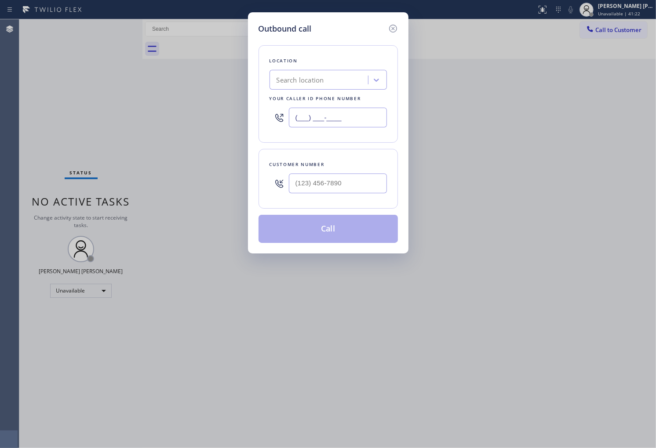
click at [346, 115] on input "(___) ___-____" at bounding box center [338, 118] width 98 height 20
paste input "206) 279-9957"
type input "[PHONE_NUMBER]"
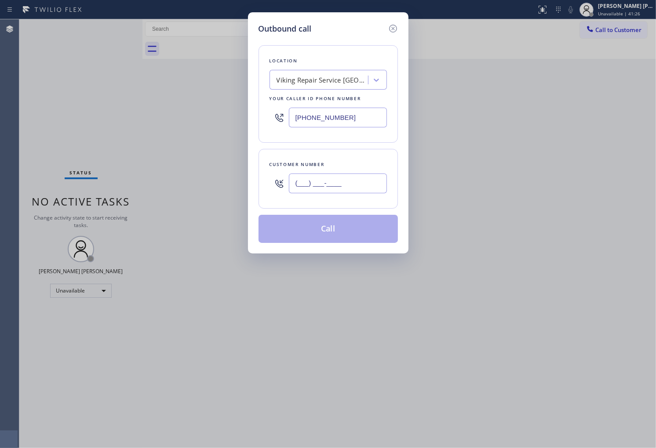
click at [343, 181] on input "(___) ___-____" at bounding box center [338, 184] width 98 height 20
paste input "206) 234-8946"
type input "[PHONE_NUMBER]"
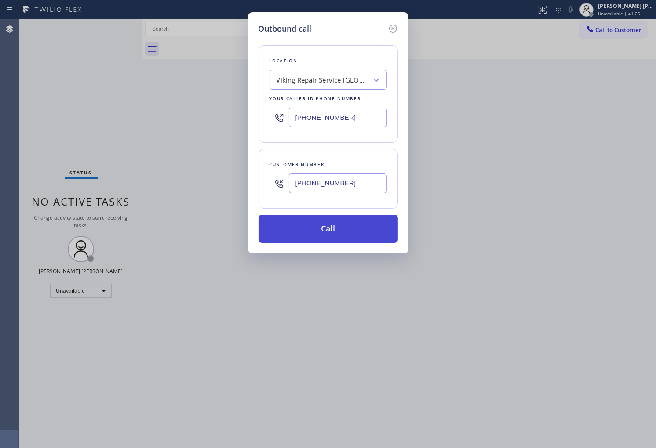
click at [344, 226] on button "Call" at bounding box center [327, 229] width 139 height 28
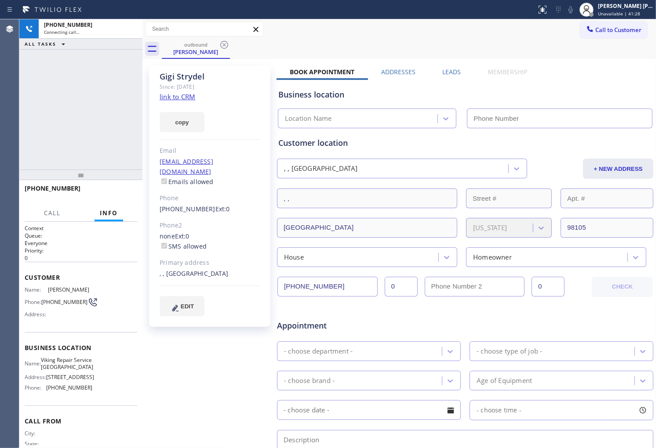
drag, startPoint x: 177, startPoint y: 93, endPoint x: 175, endPoint y: 77, distance: 16.4
click at [175, 77] on div "[PERSON_NAME]" at bounding box center [210, 77] width 101 height 10
click at [0, 99] on div "Agent Desktop" at bounding box center [9, 233] width 19 height 429
type input "[PHONE_NUMBER]"
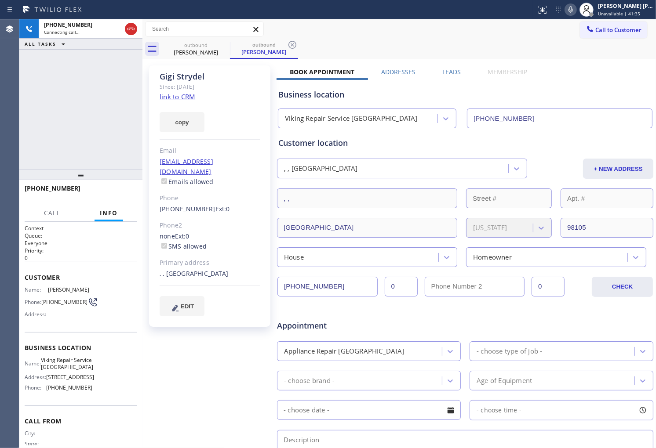
click at [4, 96] on div "Agent Desktop" at bounding box center [9, 233] width 19 height 429
drag, startPoint x: 582, startPoint y: 12, endPoint x: 597, endPoint y: 51, distance: 42.0
click at [576, 12] on icon at bounding box center [570, 9] width 11 height 11
click at [576, 14] on icon at bounding box center [570, 9] width 11 height 11
click at [576, 10] on icon at bounding box center [570, 9] width 11 height 11
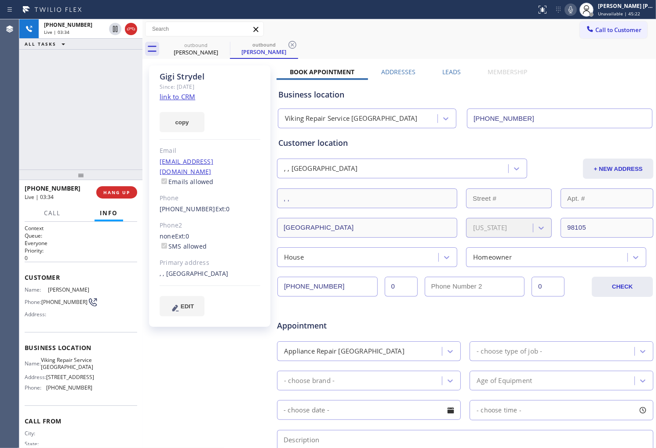
click at [198, 77] on div "[PERSON_NAME]" at bounding box center [210, 77] width 101 height 10
click at [248, 85] on div "Since: [DATE]" at bounding box center [210, 87] width 101 height 10
click at [167, 77] on div "[PERSON_NAME]" at bounding box center [210, 77] width 101 height 10
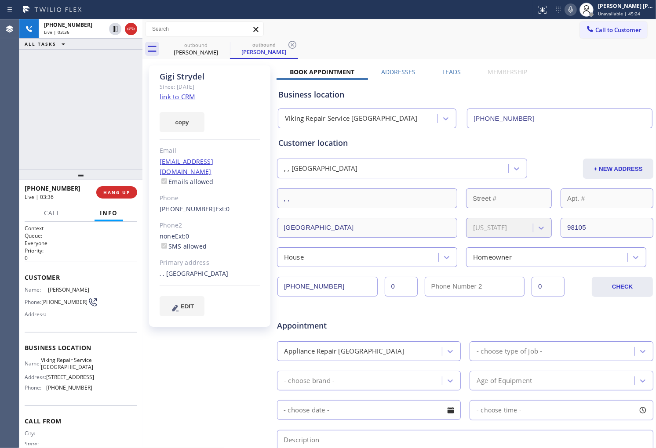
click at [190, 76] on div "[PERSON_NAME]" at bounding box center [210, 77] width 101 height 10
click at [221, 80] on div "[PERSON_NAME]" at bounding box center [210, 77] width 101 height 10
click at [165, 78] on div "[PERSON_NAME]" at bounding box center [210, 77] width 101 height 10
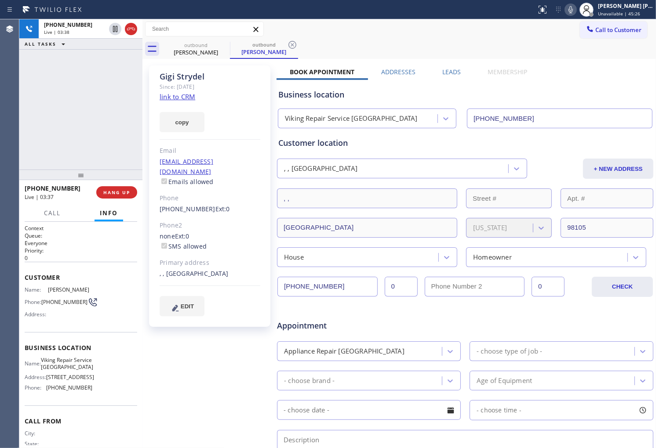
click at [196, 78] on div "[PERSON_NAME]" at bounding box center [210, 77] width 101 height 10
click at [258, 80] on div "[PERSON_NAME]" at bounding box center [210, 77] width 101 height 10
click at [85, 117] on div "[PHONE_NUMBER] Live | 05:53 ALL TASKS ALL TASKS ACTIVE TASKS TASKS IN WRAP UP" at bounding box center [80, 94] width 123 height 150
click at [576, 9] on icon at bounding box center [570, 9] width 11 height 11
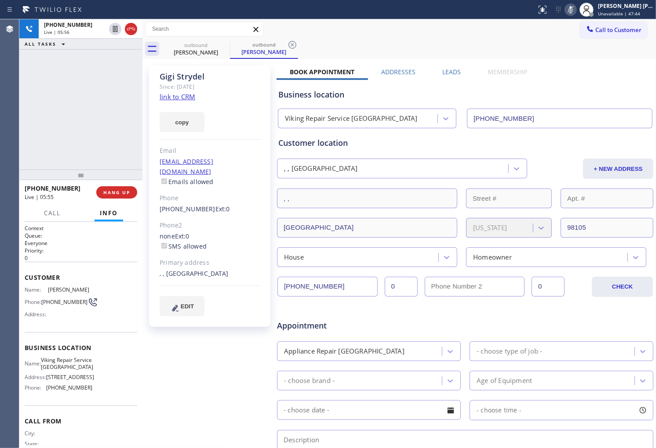
click at [576, 10] on icon at bounding box center [570, 9] width 11 height 11
click at [95, 116] on div "[PHONE_NUMBER] Live | 05:57 ALL TASKS ALL TASKS ACTIVE TASKS TASKS IN WRAP UP" at bounding box center [80, 94] width 123 height 150
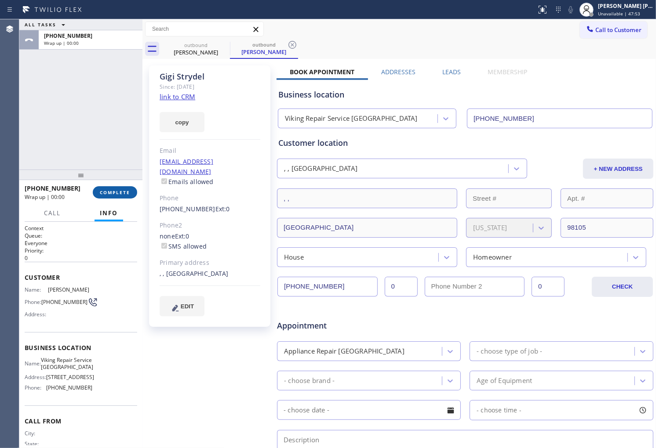
click at [119, 188] on button "COMPLETE" at bounding box center [115, 192] width 44 height 12
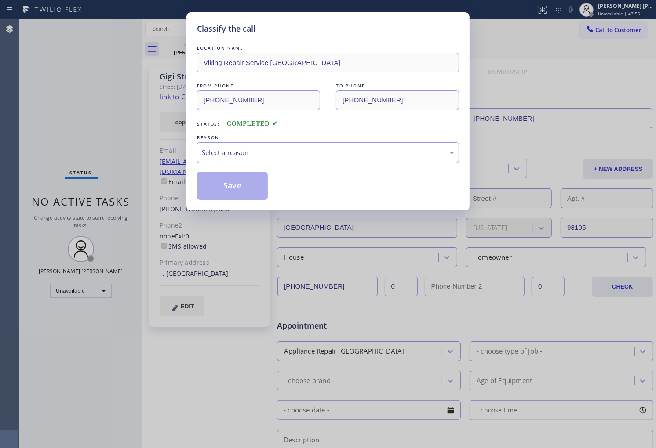
click at [231, 155] on div "Select a reason" at bounding box center [328, 153] width 252 height 10
click at [235, 175] on button "Save" at bounding box center [232, 186] width 71 height 28
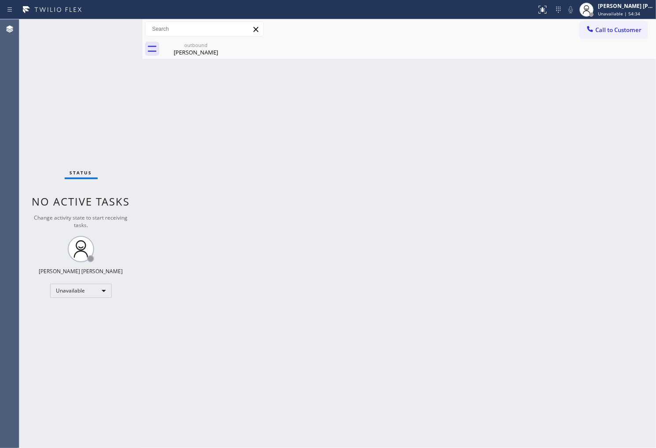
click at [631, 34] on button "Call to Customer" at bounding box center [613, 30] width 67 height 17
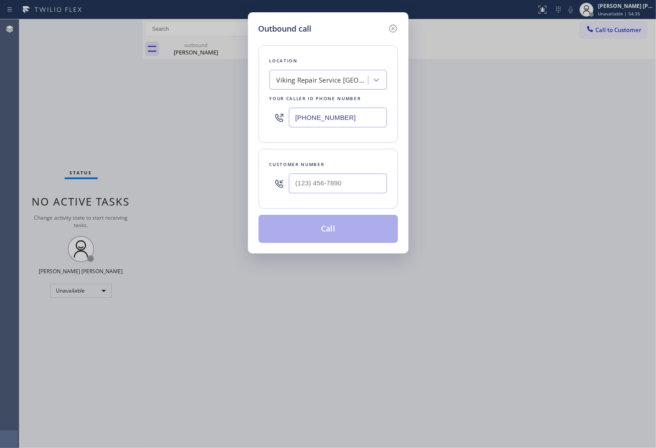
click at [357, 185] on input "text" at bounding box center [338, 184] width 98 height 20
click at [357, 185] on input "(___) ___-____" at bounding box center [338, 184] width 98 height 20
paste input "3053"
click at [349, 190] on input "(___) ___-3053" at bounding box center [338, 184] width 98 height 20
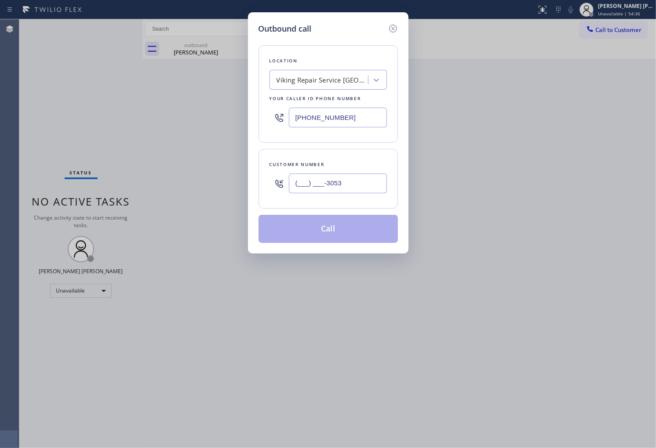
click at [349, 190] on input "(___) ___-3053" at bounding box center [338, 184] width 98 height 20
paste input "305) 370-4981"
type input "[PHONE_NUMBER]"
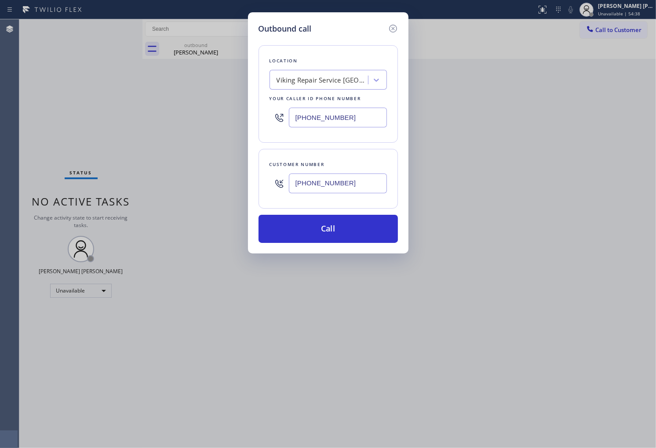
click at [352, 116] on input "[PHONE_NUMBER]" at bounding box center [338, 118] width 98 height 20
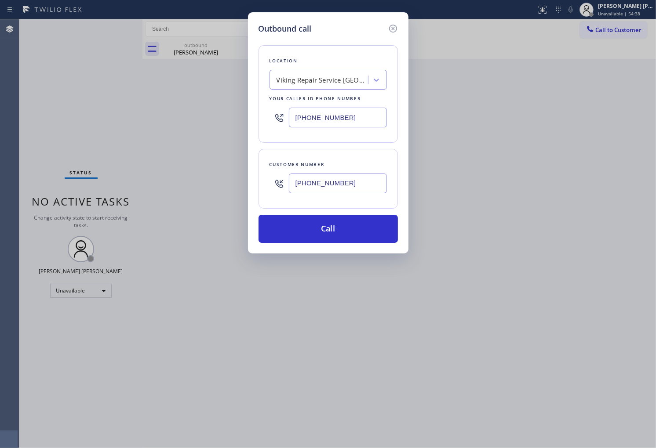
paste input "786) 481-0052"
type input "[PHONE_NUMBER]"
click at [361, 231] on button "Call" at bounding box center [327, 229] width 139 height 28
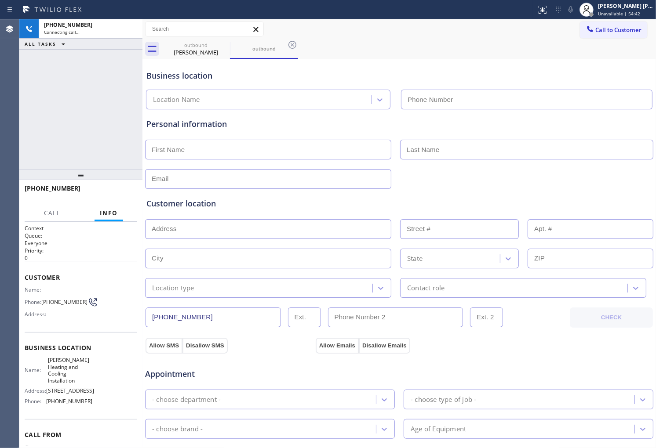
type input "[PHONE_NUMBER]"
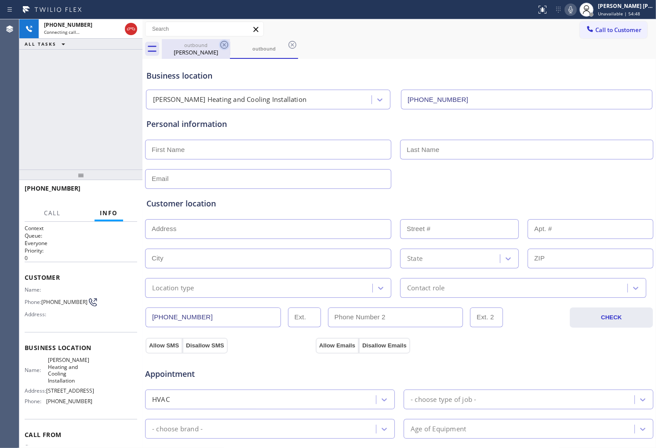
click at [222, 53] on div "[PERSON_NAME]" at bounding box center [196, 52] width 66 height 8
type input "[PHONE_NUMBER]"
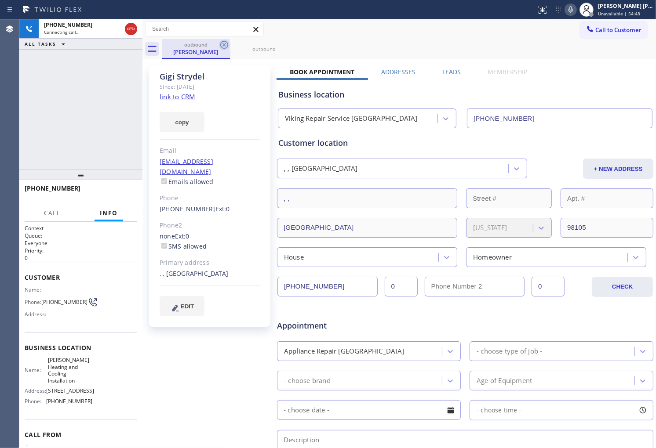
click at [223, 45] on icon at bounding box center [224, 45] width 8 height 8
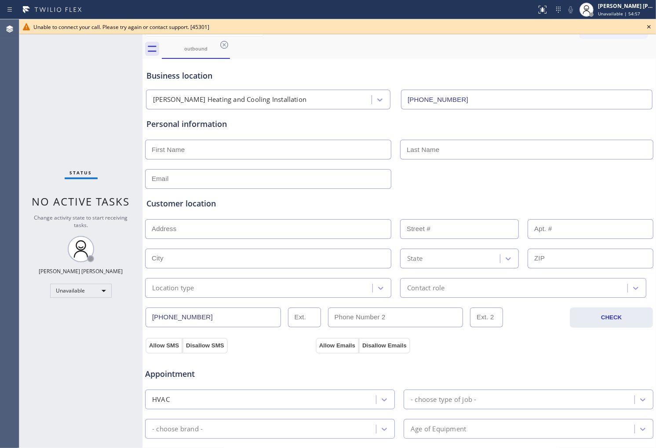
click at [648, 25] on icon at bounding box center [649, 27] width 4 height 4
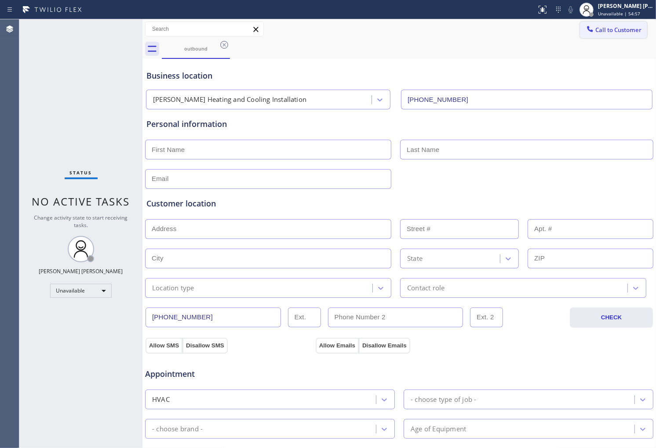
click at [607, 31] on span "Call to Customer" at bounding box center [618, 30] width 46 height 8
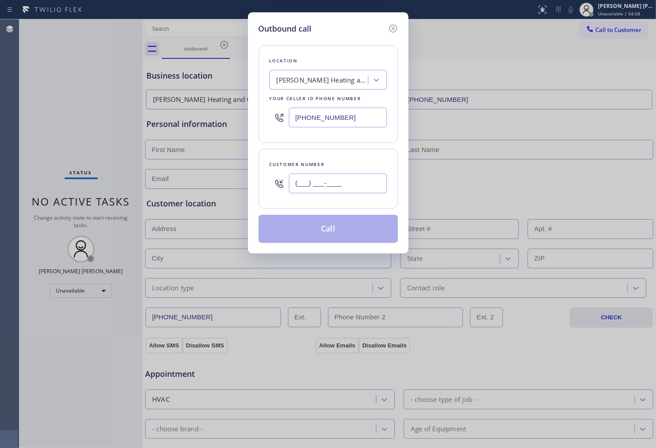
click at [357, 176] on input "(___) ___-____" at bounding box center [338, 184] width 98 height 20
paste input "305) 370-4981"
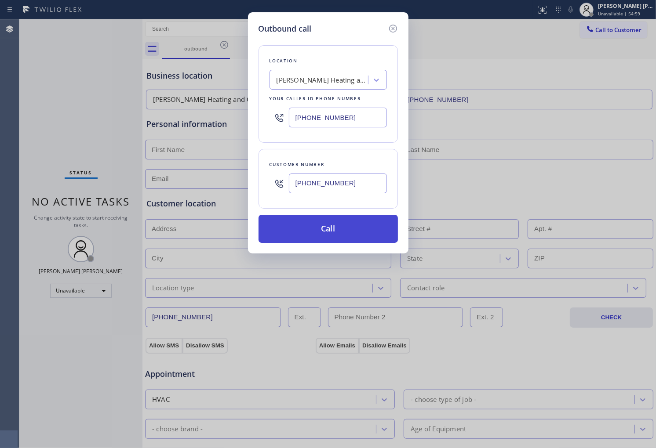
type input "[PHONE_NUMBER]"
click at [344, 226] on button "Call" at bounding box center [327, 229] width 139 height 28
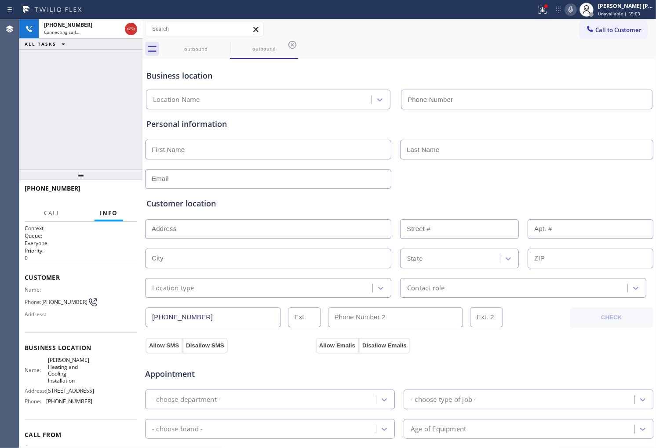
type input "[PHONE_NUMBER]"
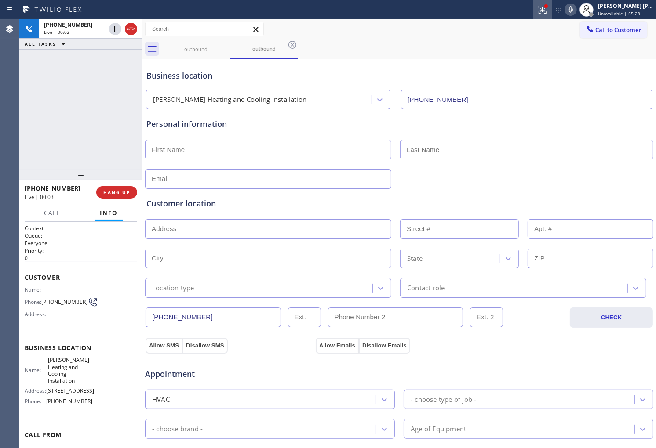
click at [552, 10] on div at bounding box center [542, 9] width 19 height 11
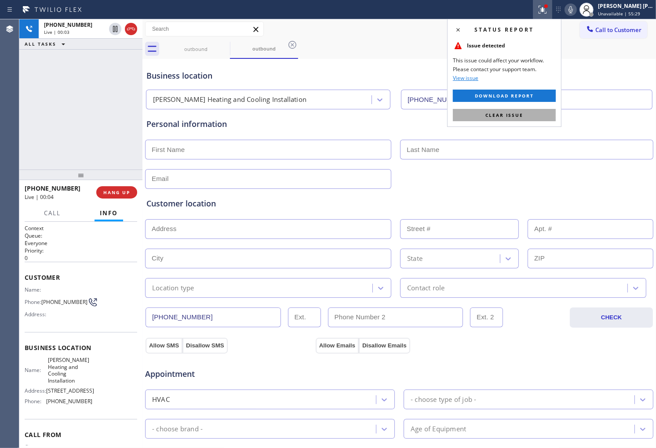
click at [525, 115] on button "Clear issue" at bounding box center [504, 115] width 103 height 12
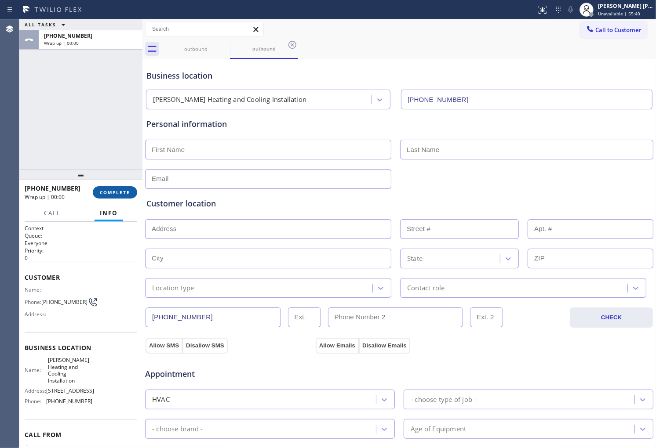
drag, startPoint x: 121, startPoint y: 194, endPoint x: 133, endPoint y: 192, distance: 11.6
click at [122, 194] on span "COMPLETE" at bounding box center [115, 192] width 30 height 6
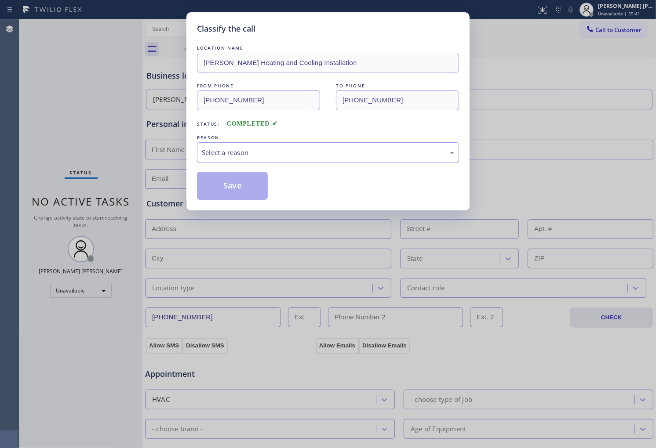
click at [282, 155] on div "Select a reason" at bounding box center [328, 153] width 252 height 10
click at [230, 193] on button "Save" at bounding box center [232, 186] width 71 height 28
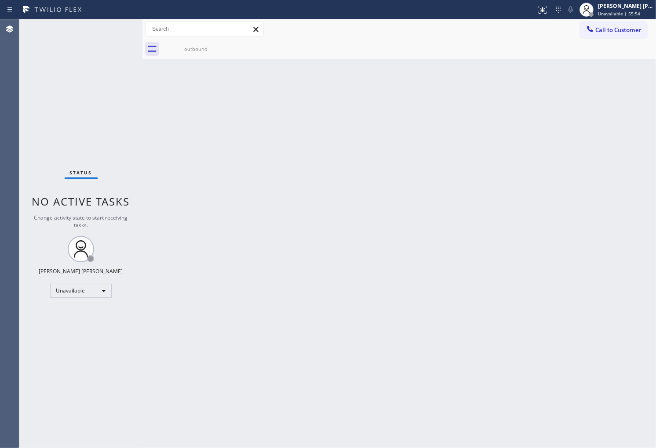
click at [429, 211] on div "Back to Dashboard Change Sender ID Customers Technicians Select a contact Outbo…" at bounding box center [398, 233] width 513 height 429
click at [618, 29] on span "Call to Customer" at bounding box center [618, 30] width 46 height 8
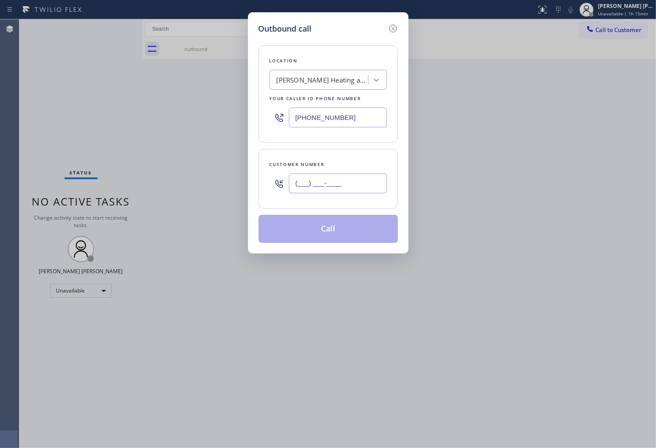
click at [346, 189] on input "(___) ___-____" at bounding box center [338, 184] width 98 height 20
paste input "415) 819-6481"
type input "[PHONE_NUMBER]"
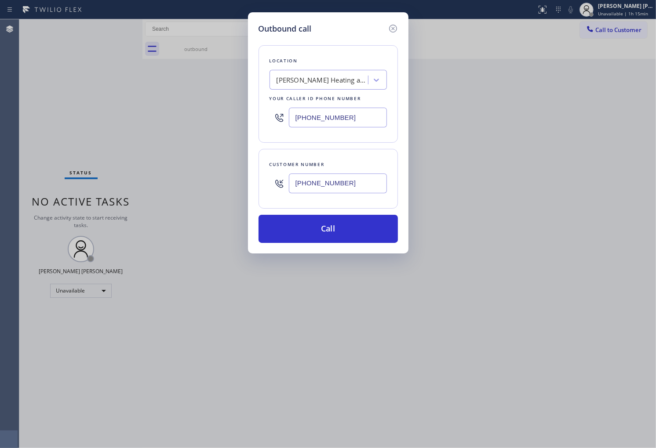
click at [330, 119] on input "[PHONE_NUMBER]" at bounding box center [338, 118] width 98 height 20
paste input "617) 219-9255"
type input "[PHONE_NUMBER]"
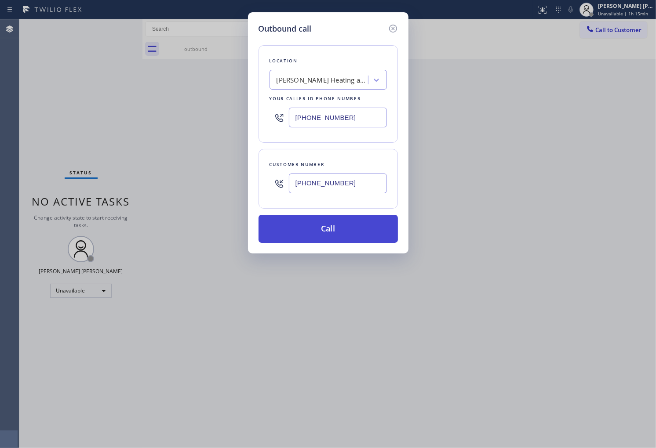
click at [345, 234] on button "Call" at bounding box center [327, 229] width 139 height 28
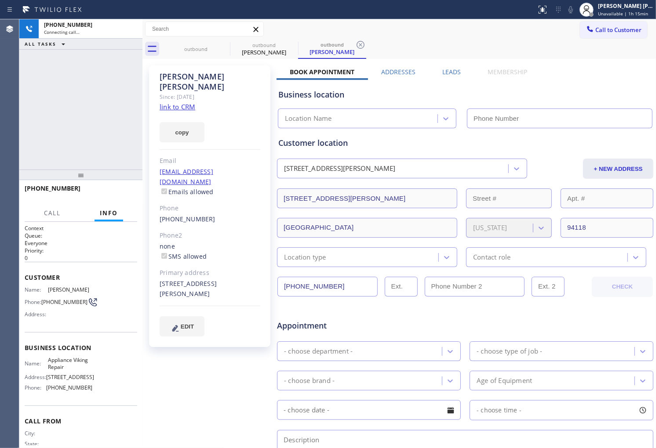
click at [185, 102] on link "link to CRM" at bounding box center [178, 106] width 36 height 9
type input "[PHONE_NUMBER]"
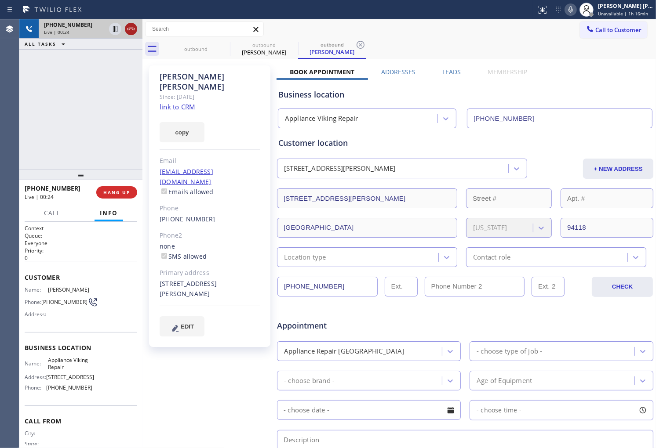
click at [131, 32] on icon at bounding box center [131, 29] width 11 height 11
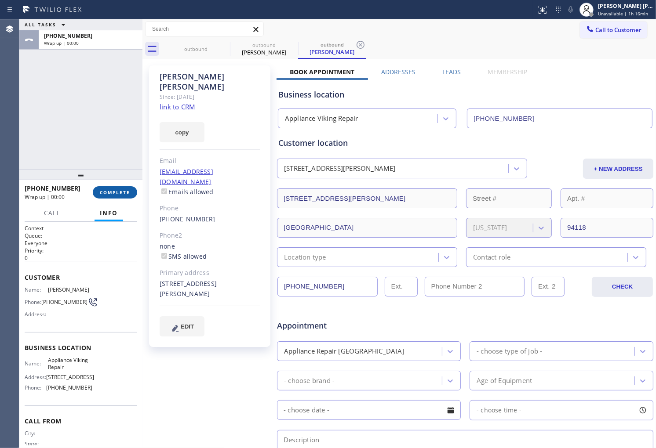
click at [135, 192] on button "COMPLETE" at bounding box center [115, 192] width 44 height 12
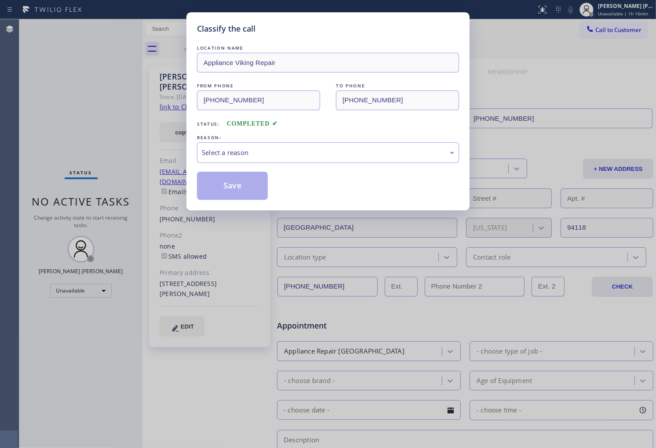
click at [336, 165] on div "LOCATION NAME Appliance Viking Repair FROM PHONE [PHONE_NUMBER] TO PHONE [PHONE…" at bounding box center [328, 122] width 262 height 156
click at [337, 157] on div "Select a reason" at bounding box center [328, 153] width 252 height 10
click at [239, 186] on button "Save" at bounding box center [232, 186] width 71 height 28
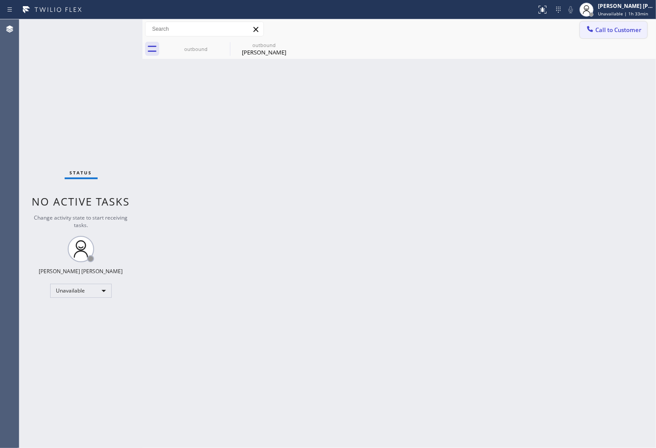
click at [609, 22] on button "Call to Customer" at bounding box center [613, 30] width 67 height 17
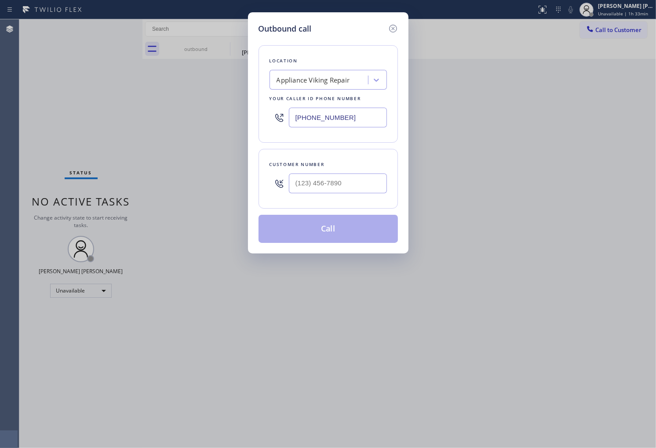
click at [336, 116] on input "[PHONE_NUMBER]" at bounding box center [338, 118] width 98 height 20
paste input "877) 777-0796"
type input "[PHONE_NUMBER]"
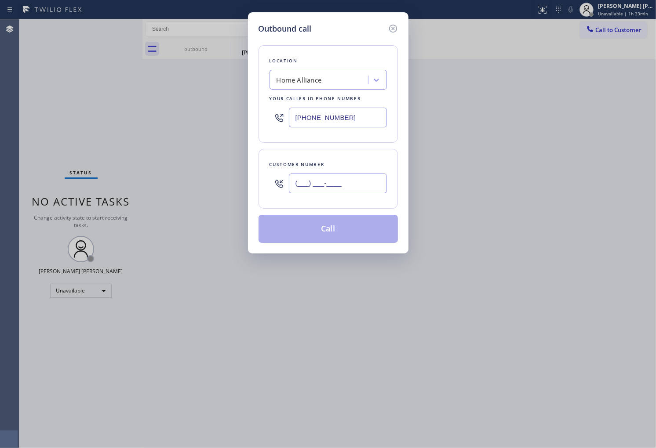
click at [318, 182] on input "(___) ___-____" at bounding box center [338, 184] width 98 height 20
paste input "240) 329-1910"
type input "[PHONE_NUMBER]"
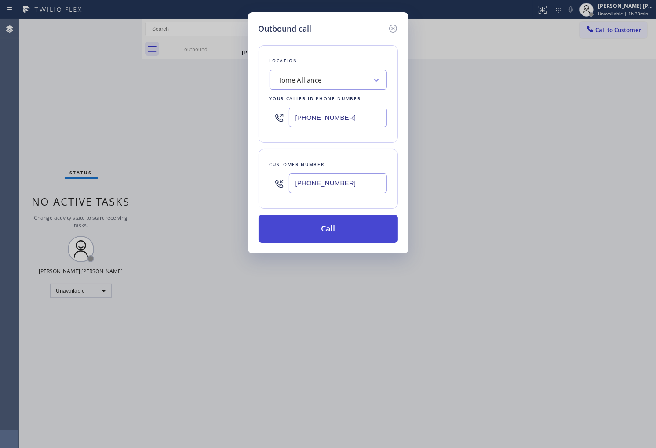
click at [349, 231] on button "Call" at bounding box center [327, 229] width 139 height 28
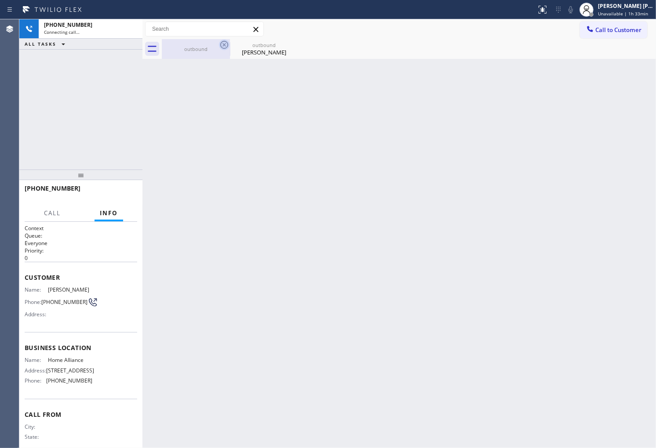
click at [225, 45] on icon at bounding box center [224, 45] width 8 height 8
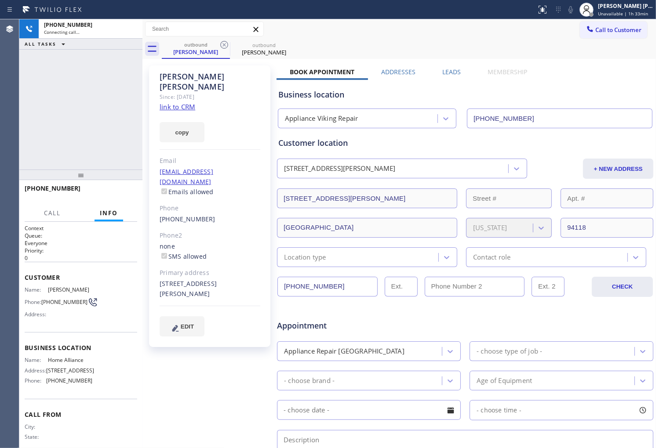
click at [225, 45] on icon at bounding box center [224, 45] width 8 height 8
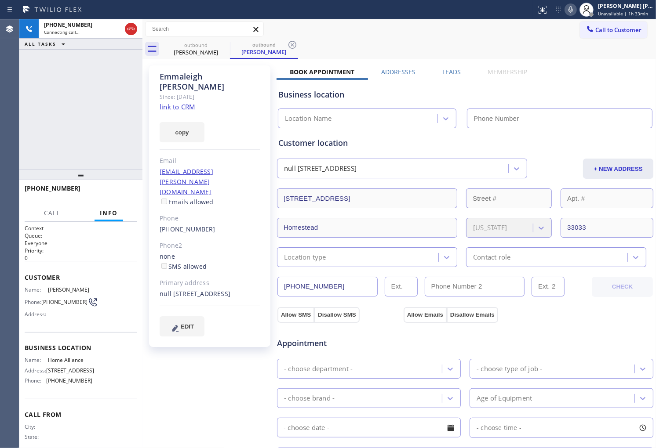
click at [187, 76] on div "[PERSON_NAME]" at bounding box center [210, 82] width 101 height 20
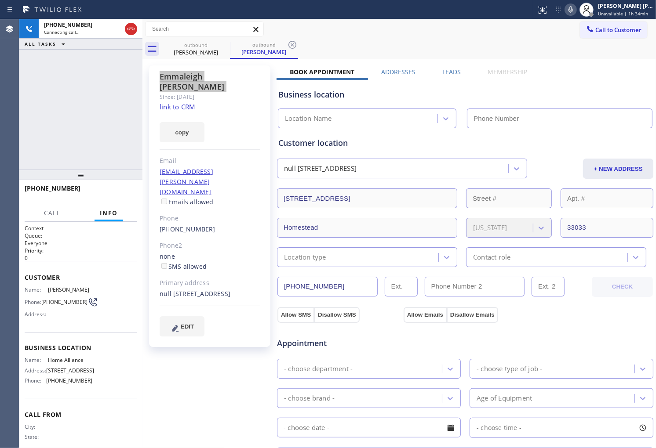
type input "[PHONE_NUMBER]"
click at [54, 190] on span "[PHONE_NUMBER]" at bounding box center [53, 188] width 56 height 8
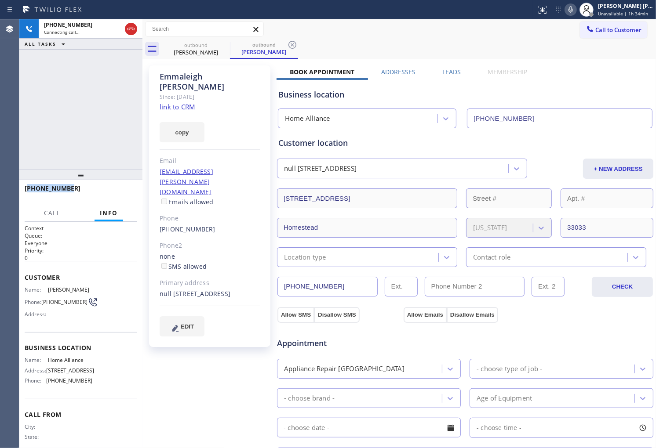
click at [54, 190] on span "[PHONE_NUMBER]" at bounding box center [53, 188] width 56 height 8
click at [178, 278] on div "Primary address null [STREET_ADDRESS]" at bounding box center [210, 288] width 101 height 21
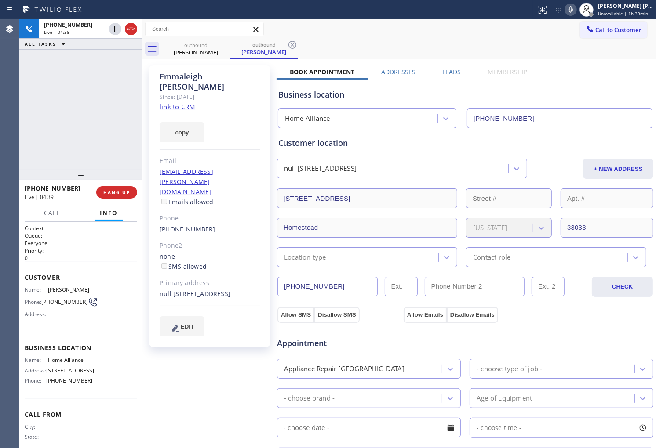
click at [24, 93] on div "[PHONE_NUMBER] Live | 04:38 ALL TASKS ALL TASKS ACTIVE TASKS TASKS IN WRAP UP" at bounding box center [80, 94] width 123 height 150
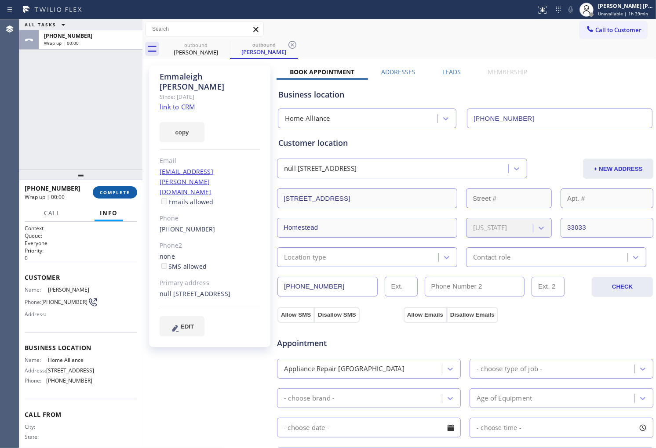
click at [111, 196] on button "COMPLETE" at bounding box center [115, 192] width 44 height 12
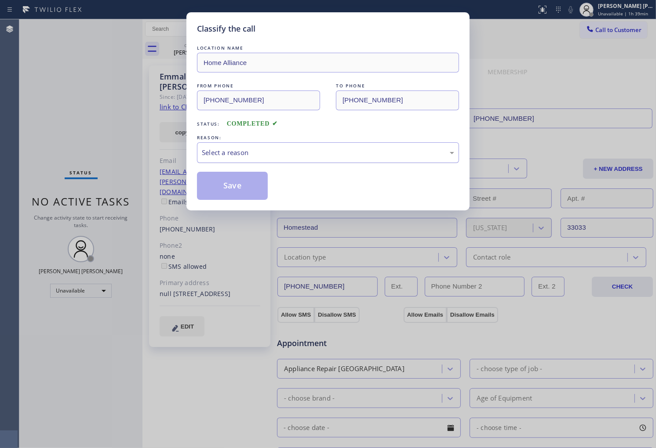
click at [255, 152] on div "Select a reason" at bounding box center [328, 153] width 252 height 10
click at [244, 186] on button "Save" at bounding box center [232, 186] width 71 height 28
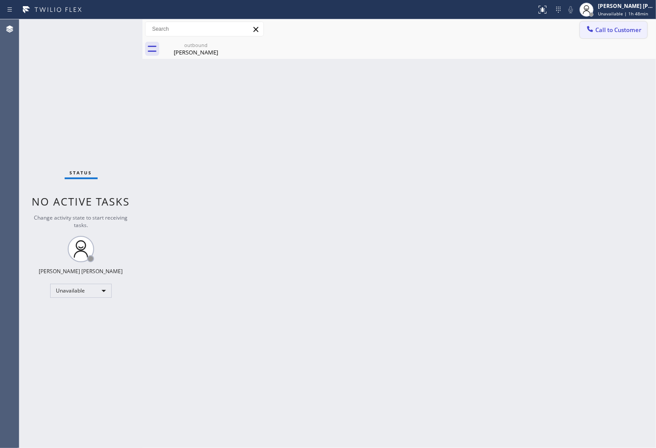
click at [629, 36] on button "Call to Customer" at bounding box center [613, 30] width 67 height 17
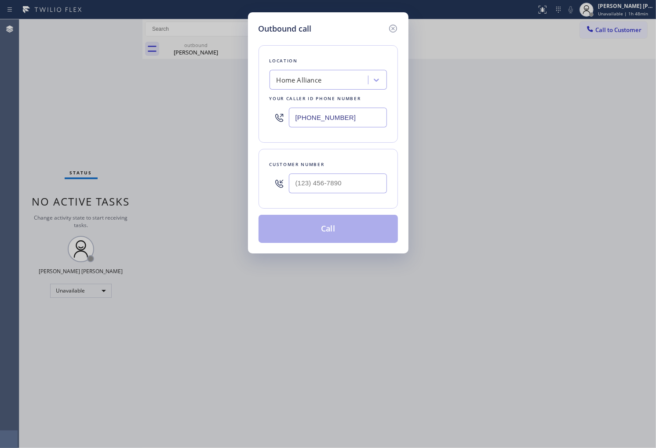
click at [337, 122] on input "[PHONE_NUMBER]" at bounding box center [338, 118] width 98 height 20
paste input "360) 205-1831"
type input "[PHONE_NUMBER]"
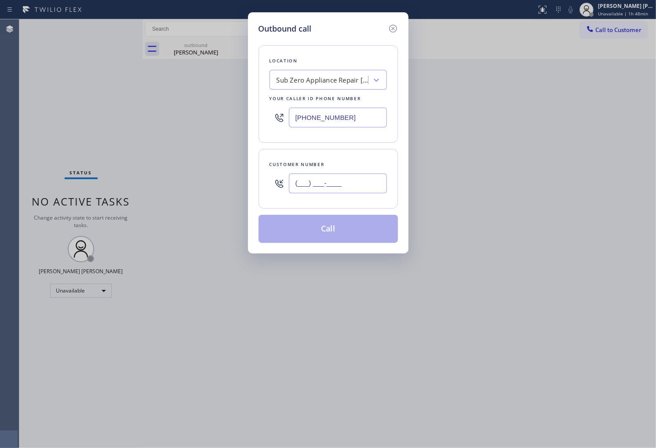
click at [358, 188] on input "(___) ___-____" at bounding box center [338, 184] width 98 height 20
paste input "360) 739-4420"
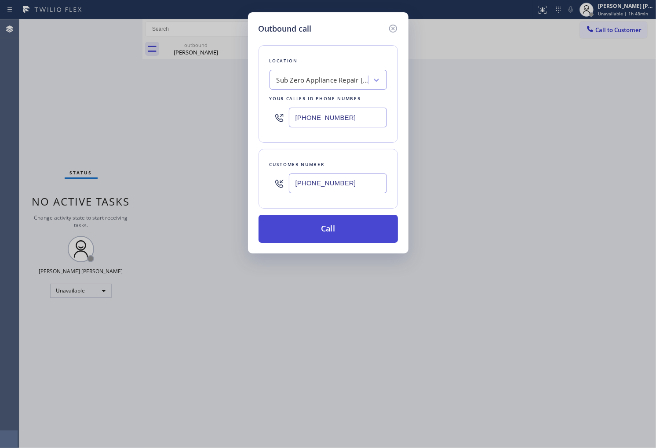
type input "[PHONE_NUMBER]"
click at [345, 229] on button "Call" at bounding box center [327, 229] width 139 height 28
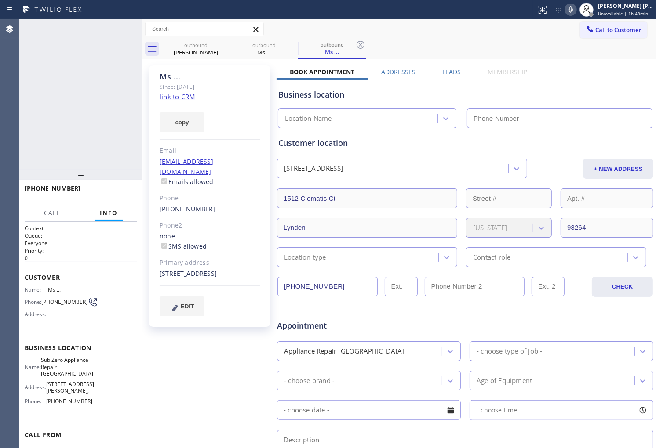
type input "[PHONE_NUMBER]"
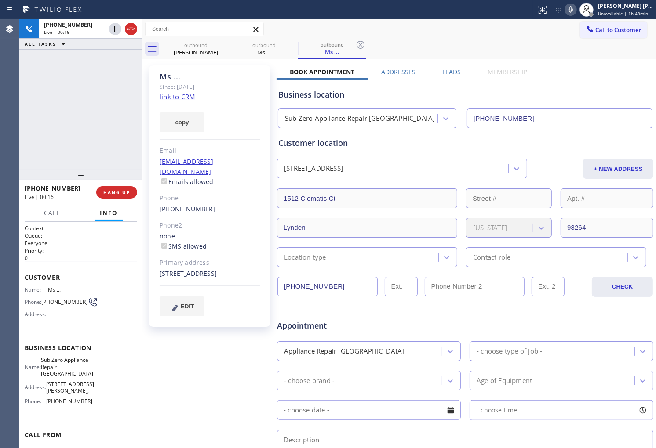
click at [572, 16] on div "Status report No issues detected If you experience an issue, please download th…" at bounding box center [594, 9] width 123 height 19
click at [573, 11] on icon at bounding box center [570, 9] width 4 height 7
click at [574, 11] on rect at bounding box center [570, 9] width 6 height 6
click at [176, 77] on div "Ms ..." at bounding box center [210, 77] width 101 height 10
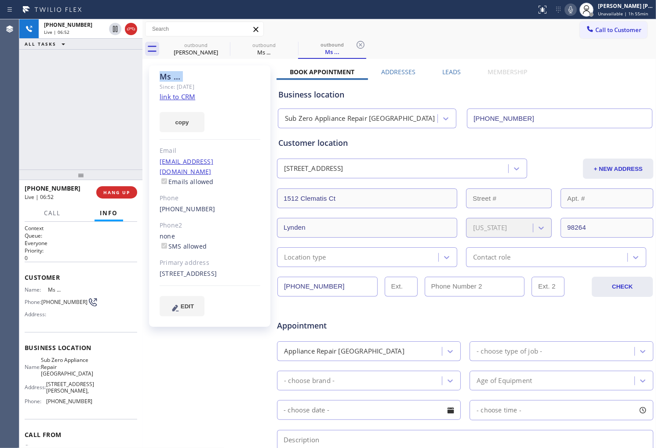
click at [176, 77] on div "Ms ..." at bounding box center [210, 77] width 101 height 10
click at [138, 94] on div "[PHONE_NUMBER] Live | 06:53 ALL TASKS ALL TASKS ACTIVE TASKS TASKS IN WRAP UP" at bounding box center [80, 94] width 123 height 150
click at [130, 190] on button "COMPLETE" at bounding box center [115, 192] width 44 height 12
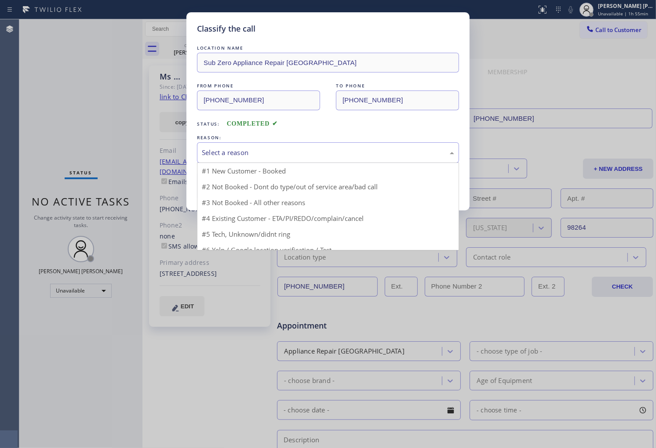
click at [225, 152] on div "Select a reason" at bounding box center [328, 153] width 252 height 10
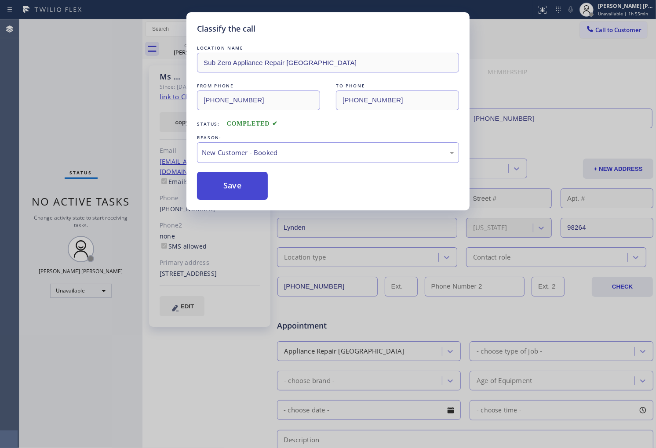
click at [238, 187] on button "Save" at bounding box center [232, 186] width 71 height 28
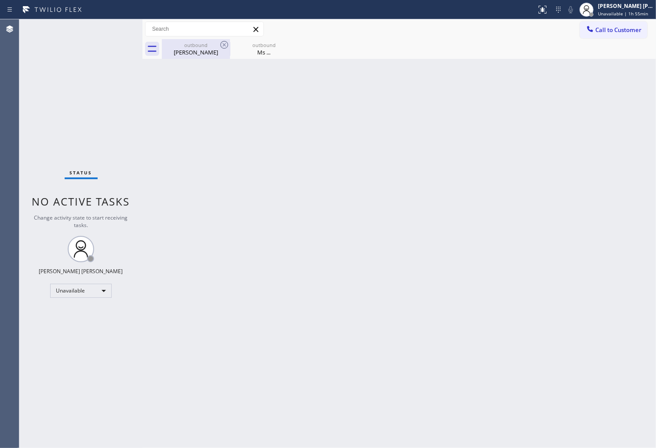
click at [221, 54] on div "[PERSON_NAME]" at bounding box center [196, 52] width 66 height 8
type input "[PHONE_NUMBER]"
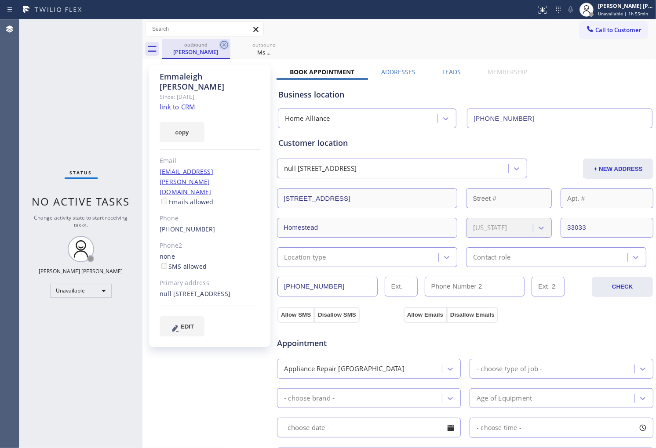
click at [223, 46] on icon at bounding box center [224, 45] width 11 height 11
type input "[PHONE_NUMBER]"
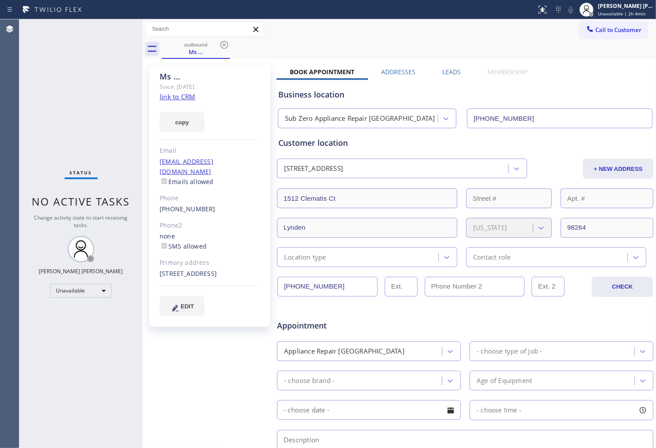
drag, startPoint x: 596, startPoint y: 33, endPoint x: 581, endPoint y: 45, distance: 19.7
click at [597, 32] on span "Call to Customer" at bounding box center [618, 30] width 46 height 8
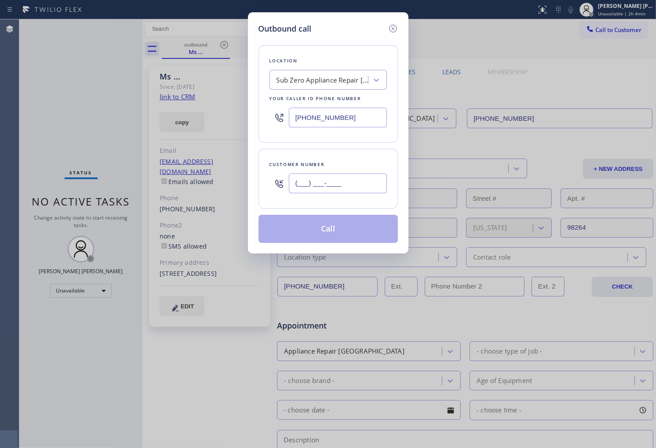
click at [331, 182] on input "(___) ___-____" at bounding box center [338, 184] width 98 height 20
paste input "646) 660-2150"
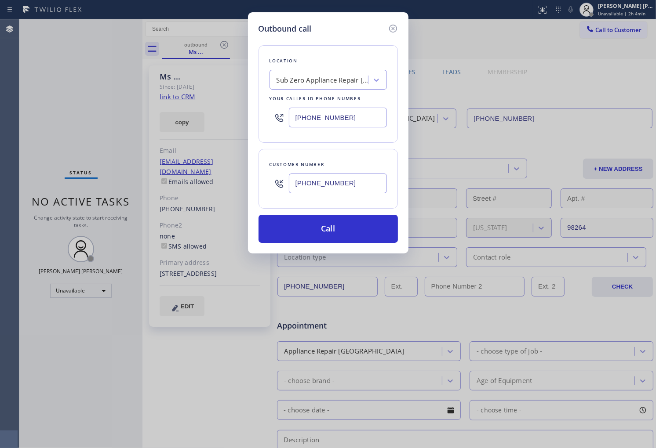
type input "[PHONE_NUMBER]"
click at [315, 119] on input "[PHONE_NUMBER]" at bounding box center [338, 118] width 98 height 20
paste input "15) 973-1147"
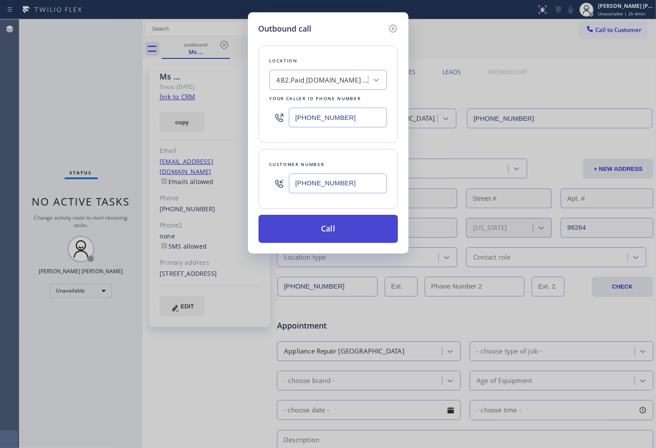
type input "[PHONE_NUMBER]"
click at [363, 227] on button "Call" at bounding box center [327, 229] width 139 height 28
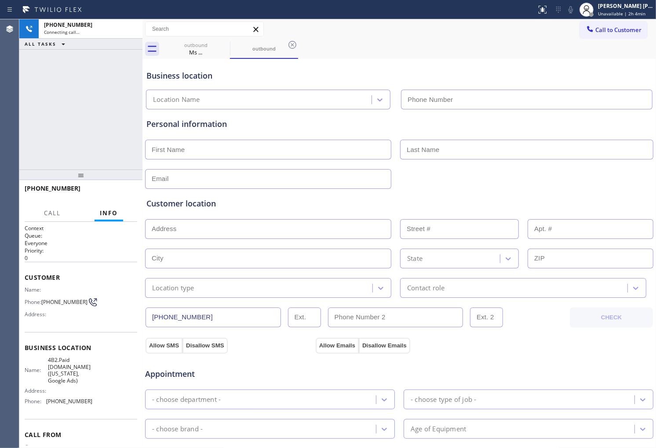
type input "[PHONE_NUMBER]"
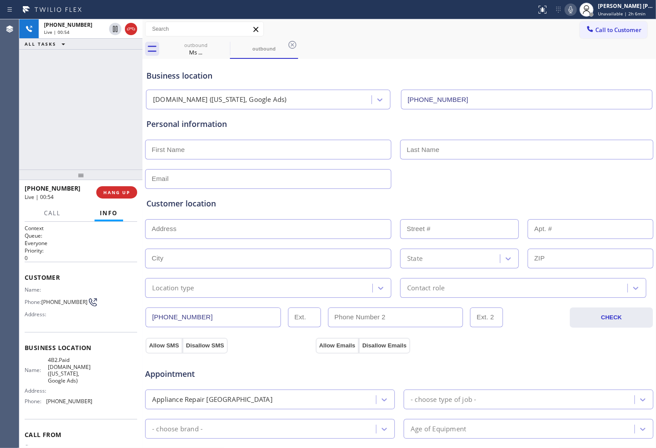
click at [15, 115] on div "Agent Desktop" at bounding box center [9, 233] width 19 height 429
click at [247, 151] on input "text" at bounding box center [268, 150] width 246 height 20
type input "Ptricia"
click at [427, 154] on input "text" at bounding box center [526, 150] width 253 height 20
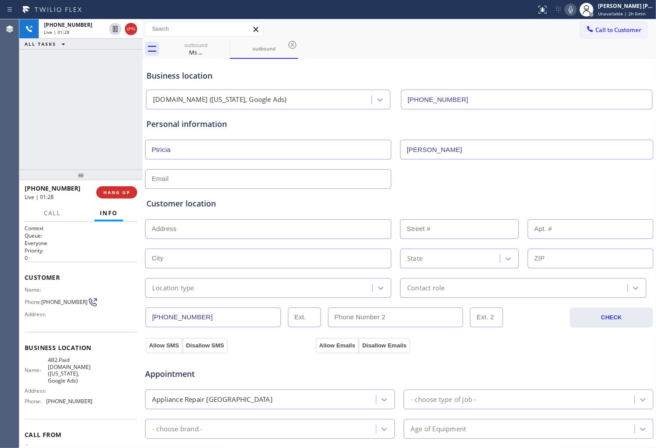
type input "[PERSON_NAME]"
click at [157, 150] on input "Ptricia" at bounding box center [268, 150] width 246 height 20
click at [154, 149] on input "Ptricia" at bounding box center [268, 150] width 246 height 20
type input "[PERSON_NAME]"
click at [575, 11] on icon at bounding box center [570, 9] width 11 height 11
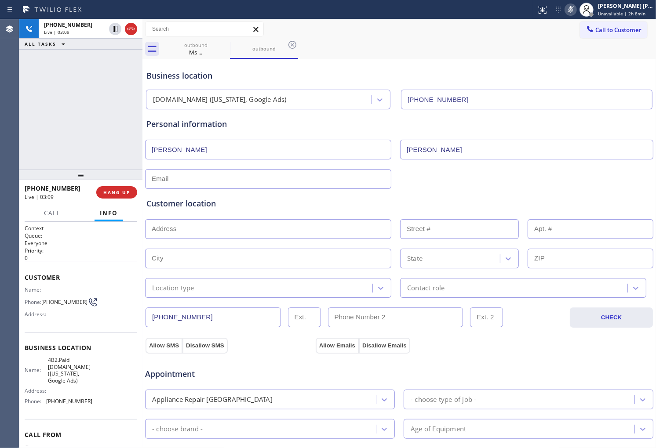
click at [576, 11] on icon at bounding box center [570, 9] width 11 height 11
click at [43, 71] on div "[PHONE_NUMBER] Live | 04:27 ALL TASKS ALL TASKS ACTIVE TASKS TASKS IN WRAP UP" at bounding box center [80, 94] width 123 height 150
click at [33, 123] on div "[PHONE_NUMBER] Live | 04:57 ALL TASKS ALL TASKS ACTIVE TASKS TASKS IN WRAP UP" at bounding box center [80, 94] width 123 height 150
click at [240, 181] on input "text" at bounding box center [268, 179] width 246 height 20
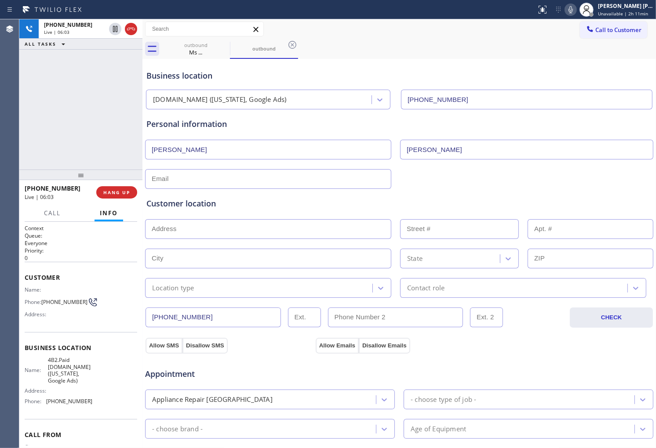
click at [576, 13] on icon at bounding box center [570, 9] width 11 height 11
click at [242, 178] on input "text" at bounding box center [268, 179] width 246 height 20
type input "[EMAIL_ADDRESS][DOMAIN_NAME]"
click at [186, 180] on input "[EMAIL_ADDRESS][DOMAIN_NAME]" at bounding box center [268, 179] width 246 height 20
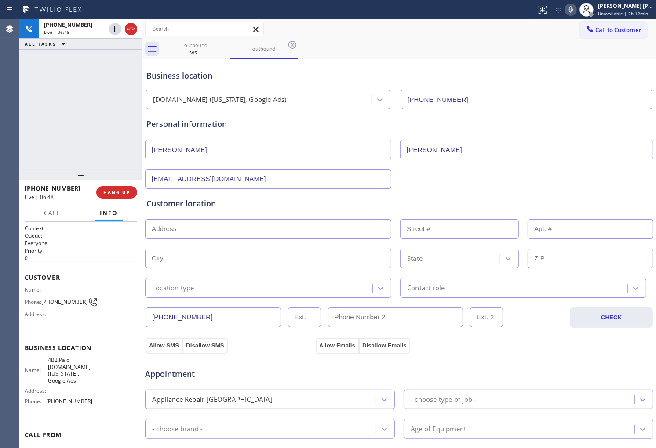
click at [333, 205] on div "Customer location" at bounding box center [399, 204] width 506 height 12
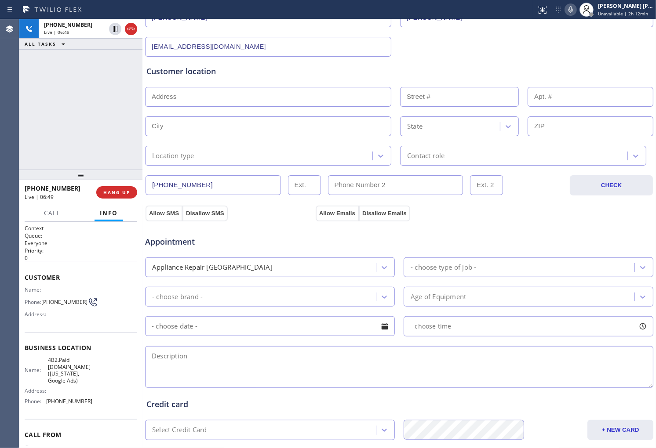
scroll to position [146, 0]
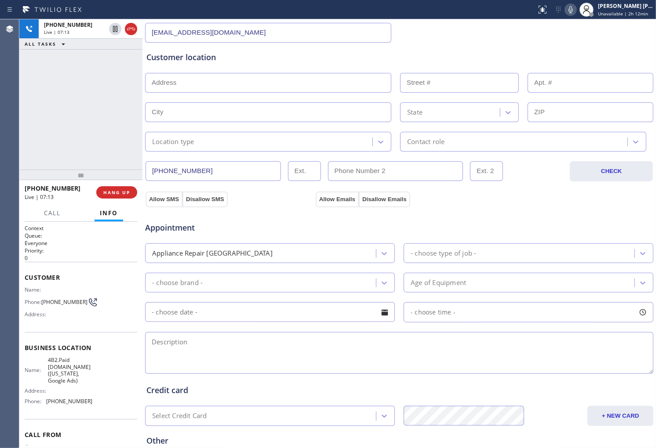
drag, startPoint x: 40, startPoint y: 115, endPoint x: 56, endPoint y: 108, distance: 17.7
click at [40, 115] on div "[PHONE_NUMBER] Live | 07:13 ALL TASKS ALL TASKS ACTIVE TASKS TASKS IN WRAP UP" at bounding box center [80, 94] width 123 height 150
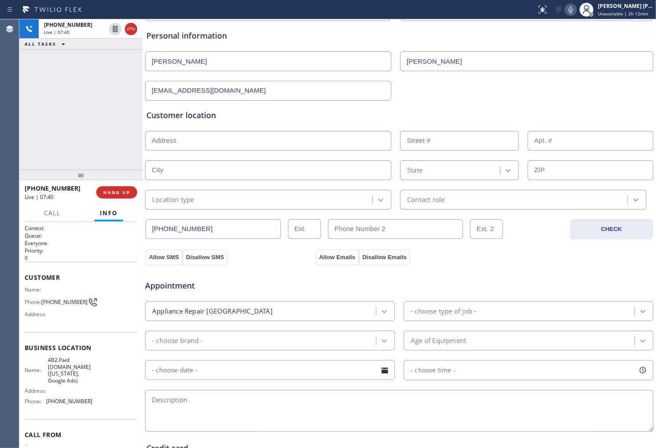
scroll to position [0, 0]
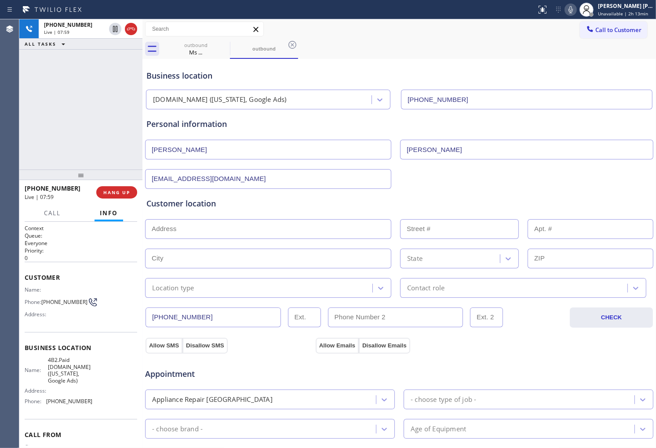
click at [24, 154] on div "[PHONE_NUMBER] Live | 07:59 ALL TASKS ALL TASKS ACTIVE TASKS TASKS IN WRAP UP" at bounding box center [80, 94] width 123 height 150
click at [203, 73] on div "Business location" at bounding box center [399, 76] width 506 height 12
click at [202, 73] on div "Business location" at bounding box center [399, 76] width 506 height 12
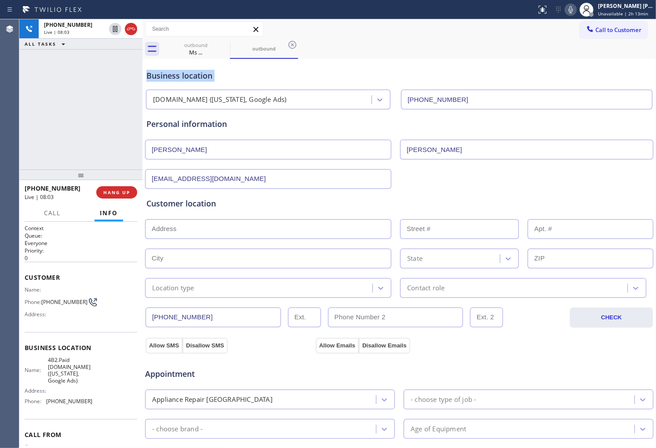
click at [573, 10] on icon at bounding box center [570, 9] width 4 height 7
click at [574, 10] on rect at bounding box center [570, 9] width 6 height 6
click at [37, 111] on div "[PHONE_NUMBER] Live | 08:39 ALL TASKS ALL TASKS ACTIVE TASKS TASKS IN WRAP UP" at bounding box center [80, 94] width 123 height 150
click at [60, 80] on div "[PHONE_NUMBER] Live | 08:44 ALL TASKS ALL TASKS ACTIVE TASKS TASKS IN WRAP UP" at bounding box center [80, 94] width 123 height 150
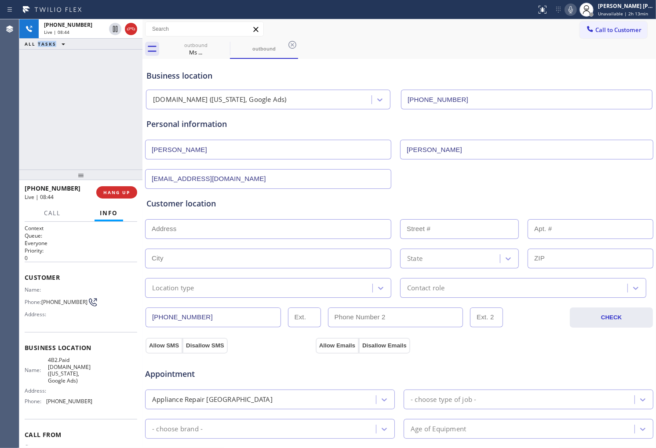
click at [60, 80] on div "[PHONE_NUMBER] Live | 08:44 ALL TASKS ALL TASKS ACTIVE TASKS TASKS IN WRAP UP" at bounding box center [80, 94] width 123 height 150
click at [225, 78] on div "Business location" at bounding box center [399, 76] width 506 height 12
drag, startPoint x: 225, startPoint y: 78, endPoint x: 166, endPoint y: 80, distance: 59.4
click at [166, 80] on div "Business location" at bounding box center [399, 76] width 506 height 12
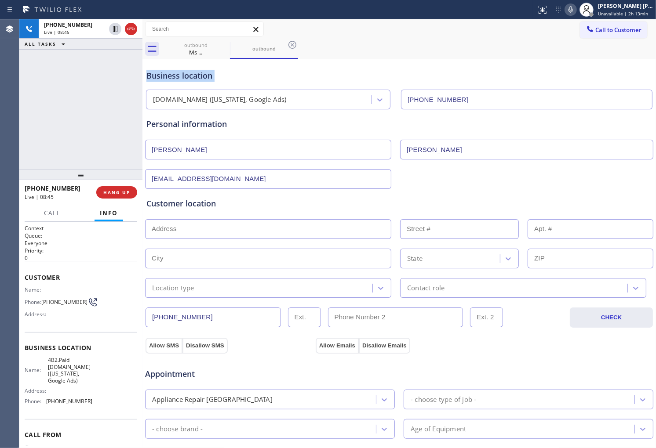
click at [196, 78] on div "Business location" at bounding box center [399, 76] width 506 height 12
click at [221, 125] on div "Personal information" at bounding box center [399, 124] width 506 height 12
click at [280, 127] on div "Personal information" at bounding box center [399, 124] width 506 height 12
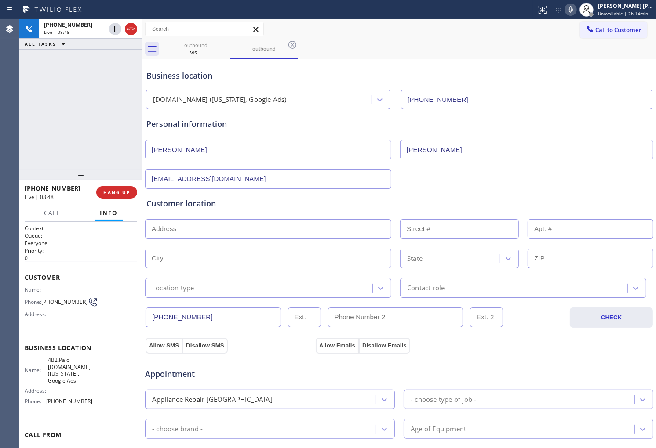
click at [173, 127] on div "Personal information" at bounding box center [399, 124] width 506 height 12
click at [214, 124] on div "Personal information" at bounding box center [399, 124] width 506 height 12
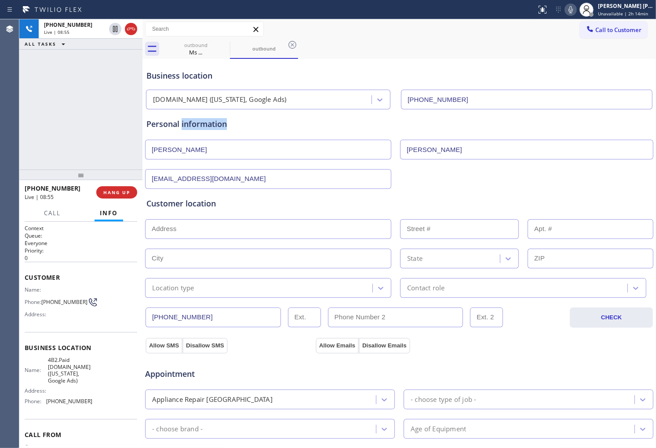
drag, startPoint x: 134, startPoint y: 29, endPoint x: 134, endPoint y: 64, distance: 35.2
click at [134, 29] on icon at bounding box center [131, 29] width 11 height 11
click at [208, 233] on input "text" at bounding box center [268, 229] width 246 height 20
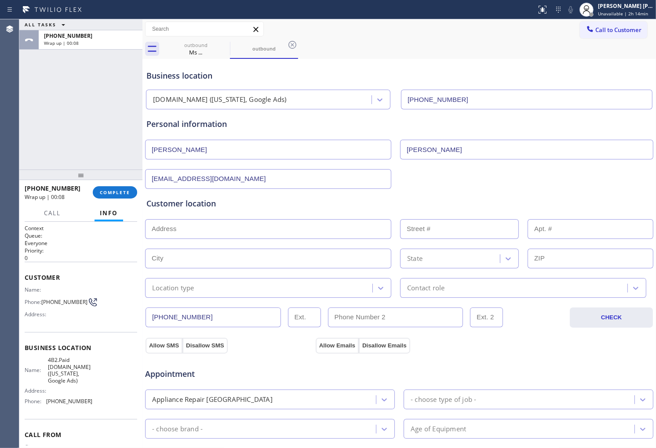
paste input "[STREET_ADDRESS]"
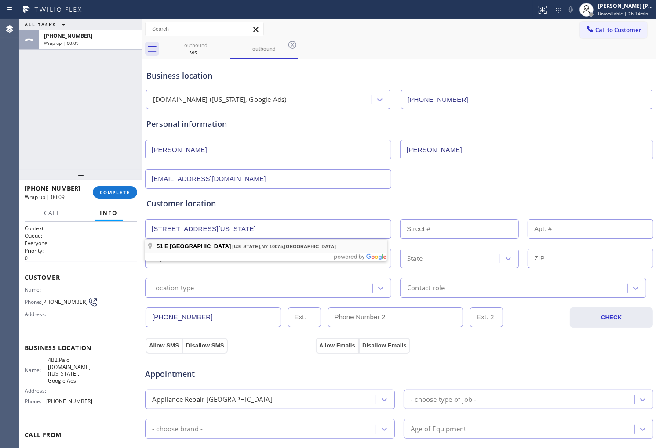
type input "[STREET_ADDRESS]"
type input "51"
type input "[US_STATE]"
type input "10075"
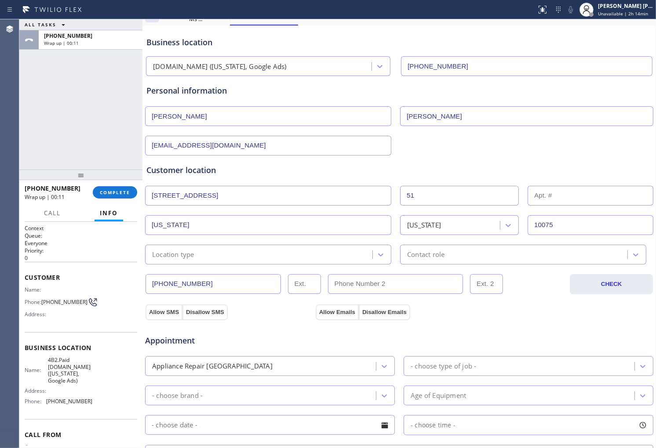
scroll to position [98, 0]
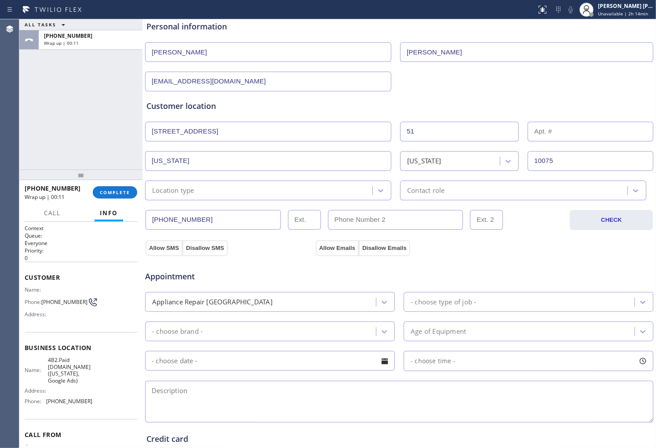
click at [218, 178] on div "Customer location >> ADD NEW ADDRESS << + NEW ADDRESS [STREET_ADDRESS][US_STATE…" at bounding box center [399, 150] width 506 height 100
click at [210, 194] on div "Location type" at bounding box center [260, 190] width 225 height 15
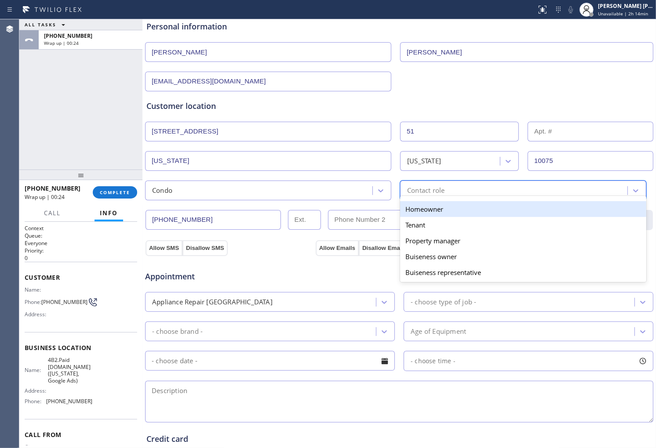
click at [419, 193] on div "Contact role" at bounding box center [425, 191] width 37 height 10
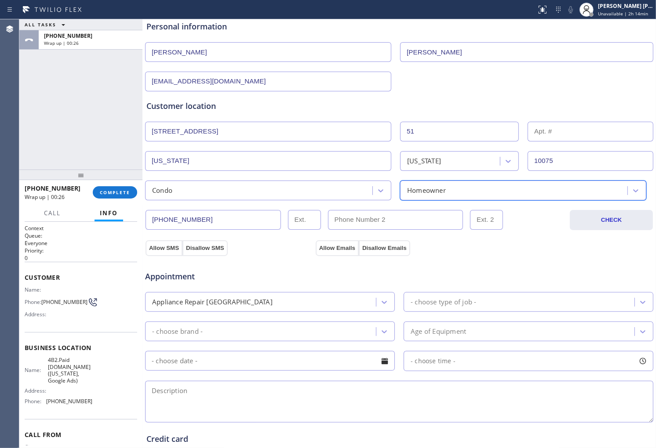
click at [147, 256] on div "Appointment Appliance Repair High End - choose type of job - - choose brand - A…" at bounding box center [399, 340] width 509 height 169
click at [158, 249] on button "Allow SMS" at bounding box center [163, 248] width 37 height 16
click at [321, 244] on button "Allow Emails" at bounding box center [337, 248] width 43 height 16
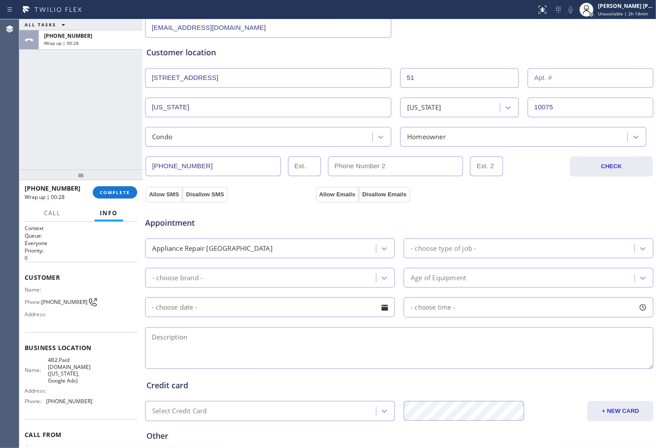
scroll to position [195, 0]
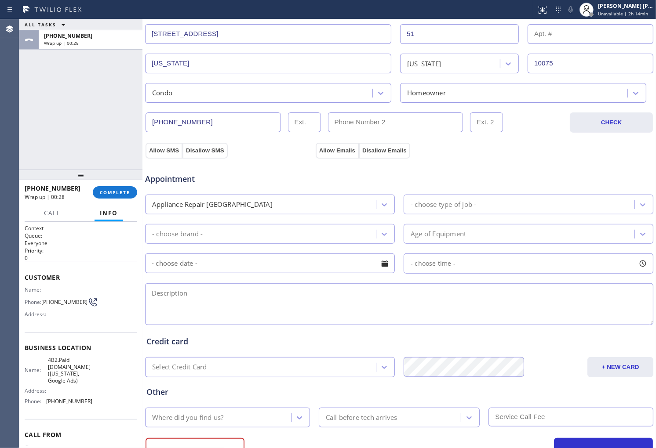
click at [486, 214] on div "- choose type of job -" at bounding box center [529, 205] width 250 height 20
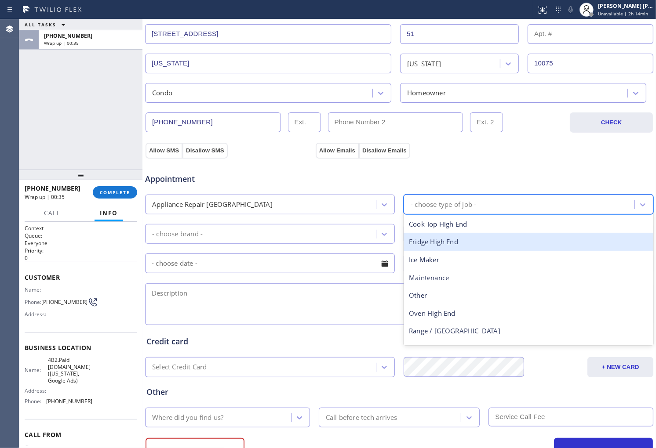
click at [444, 243] on div "Fridge High End" at bounding box center [529, 242] width 250 height 18
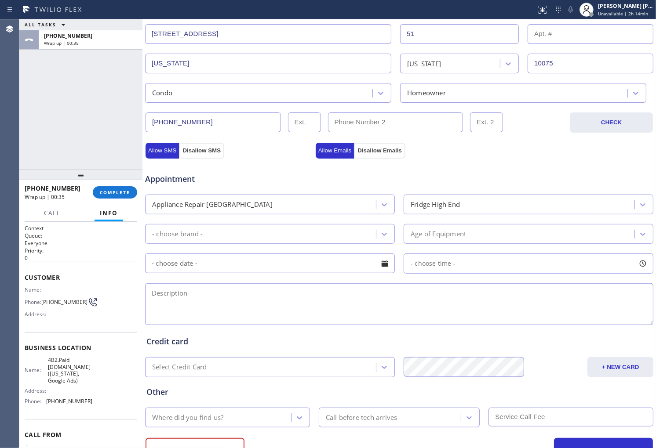
click at [310, 246] on div "Appointment Appliance Repair High End Fridge High End - choose brand - Age of E…" at bounding box center [399, 245] width 506 height 164
click at [303, 234] on div "- choose brand -" at bounding box center [262, 233] width 228 height 15
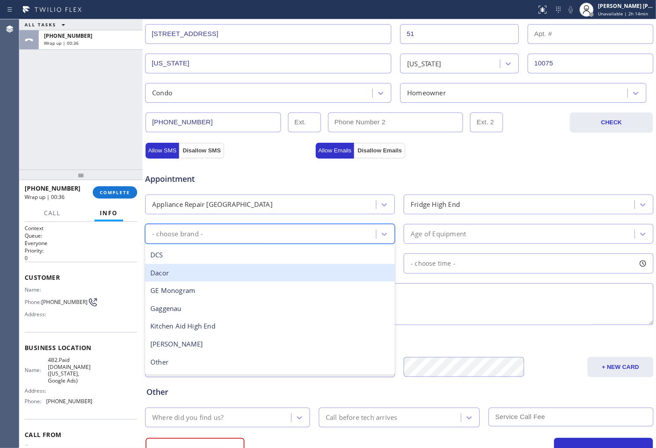
scroll to position [49, 0]
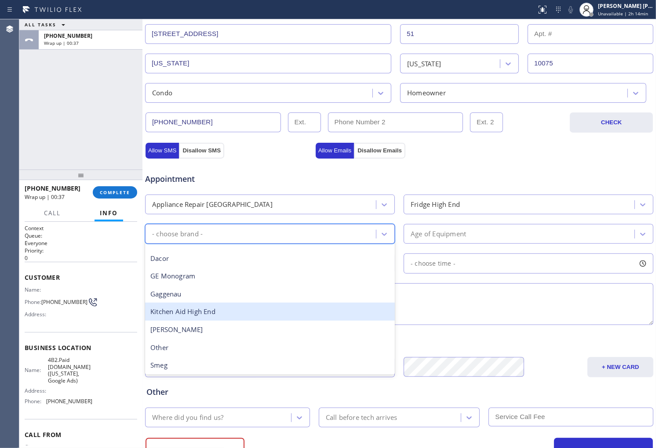
type input "s"
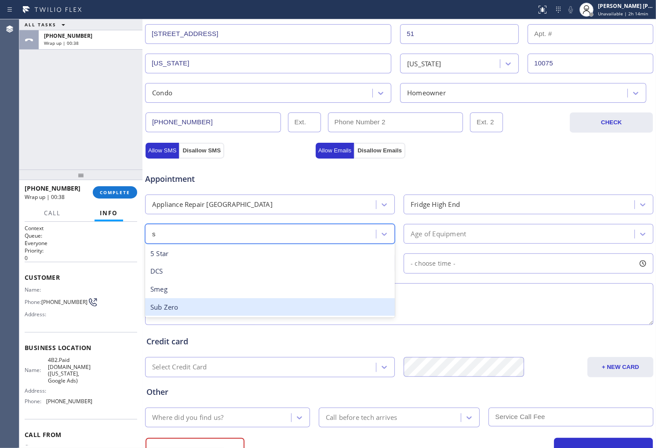
click at [191, 305] on div "Sub Zero" at bounding box center [270, 307] width 250 height 18
click at [191, 305] on textarea at bounding box center [399, 305] width 508 height 42
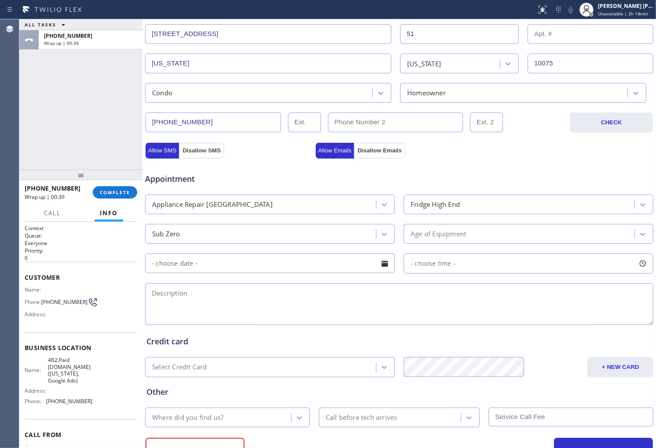
click at [440, 225] on div "Age of Equipment" at bounding box center [529, 234] width 250 height 20
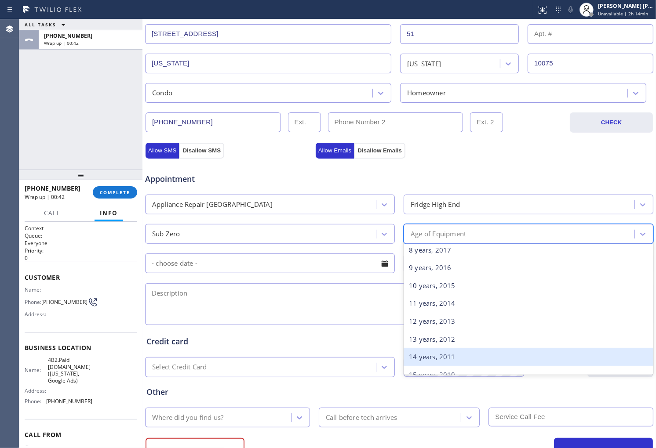
scroll to position [195, 0]
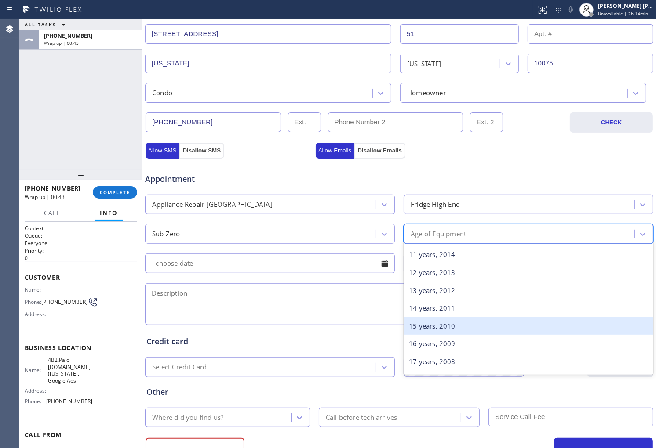
click at [426, 330] on div "15 years, 2010" at bounding box center [529, 326] width 250 height 18
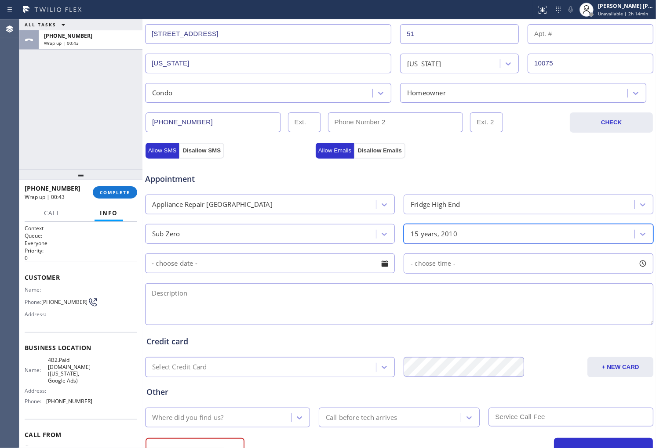
click at [378, 260] on div at bounding box center [384, 263] width 15 height 15
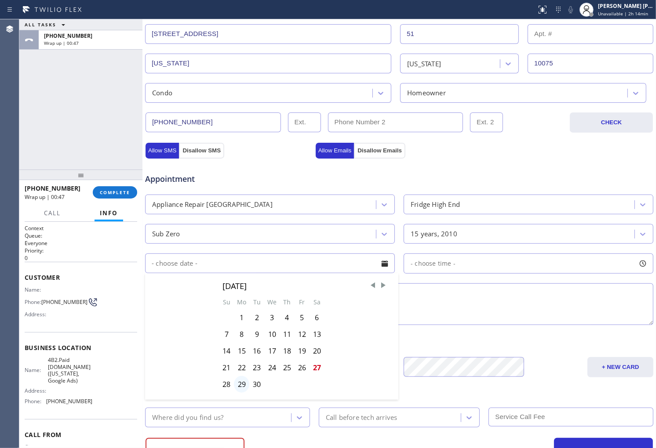
click at [240, 387] on div "29" at bounding box center [241, 384] width 15 height 17
type input "[DATE]"
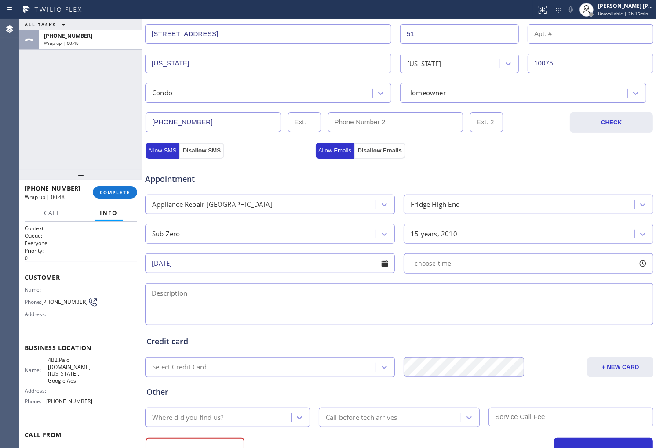
click at [548, 252] on div "[DATE] - choose time -" at bounding box center [399, 263] width 510 height 22
click at [538, 267] on div "- choose time -" at bounding box center [529, 264] width 250 height 20
click at [407, 319] on div at bounding box center [412, 317] width 11 height 18
drag, startPoint x: 410, startPoint y: 319, endPoint x: 518, endPoint y: 324, distance: 107.8
click at [518, 324] on div at bounding box center [521, 317] width 11 height 18
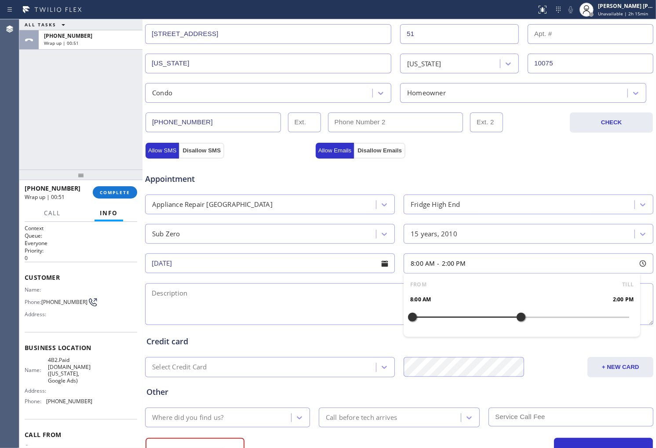
click at [433, 317] on div at bounding box center [520, 317] width 217 height 0
click at [449, 317] on div at bounding box center [520, 317] width 217 height 0
click at [458, 317] on div at bounding box center [457, 317] width 11 height 18
click at [462, 317] on div at bounding box center [520, 317] width 217 height 0
click at [262, 298] on textarea at bounding box center [399, 305] width 508 height 42
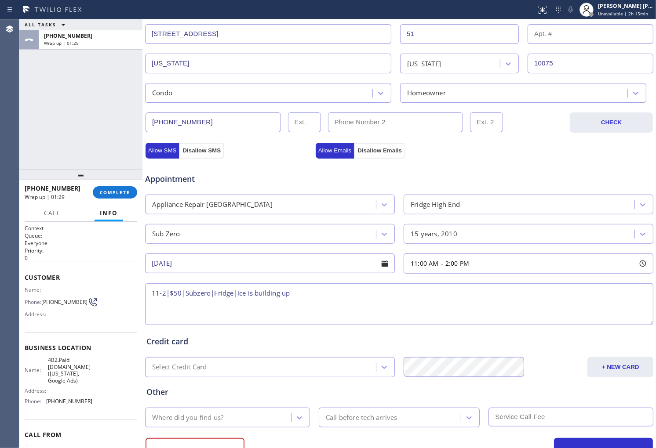
click at [236, 293] on textarea "11-2|$50|Subzero|Fridge|ice is building up" at bounding box center [399, 305] width 508 height 42
click at [360, 296] on textarea "11-2|$50|Subzero|Fridge|too much ice is building up" at bounding box center [399, 305] width 508 height 42
click at [321, 297] on textarea "11-2|$50|Subzero|Fridge|too much ice is building up|" at bounding box center [399, 305] width 508 height 42
click at [393, 295] on textarea "11-2|$50|Subzero|Fridge|too much ice is building up in the freezer|" at bounding box center [399, 305] width 508 height 42
paste textarea "[STREET_ADDRESS]"
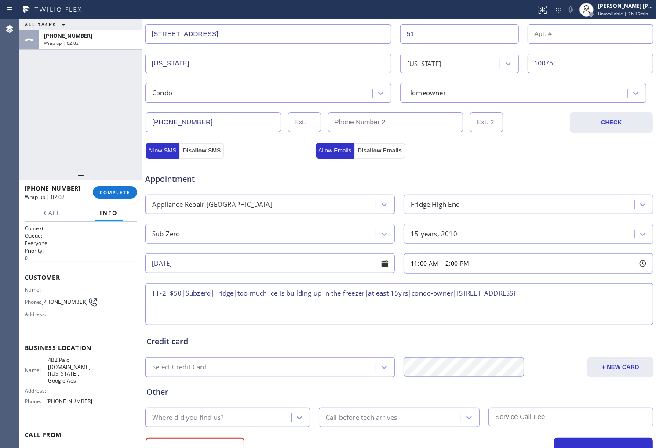
click at [589, 295] on textarea "11-2|$50|Subzero|Fridge|too much ice is building up in the freezer|atleast 15yr…" at bounding box center [399, 305] width 508 height 42
click at [50, 368] on span "4B2.Paid [DOMAIN_NAME] ([US_STATE], Google Ads)" at bounding box center [70, 370] width 44 height 27
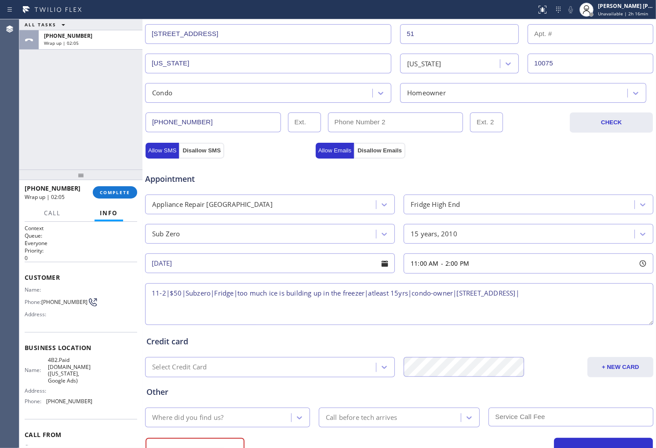
click at [578, 293] on textarea "11-2|$50|Subzero|Fridge|too much ice is building up in the freezer|atleast 15yr…" at bounding box center [399, 305] width 508 height 42
paste textarea "4B2.Paid [DOMAIN_NAME] ([US_STATE], Google Ads)"
drag, startPoint x: 594, startPoint y: 294, endPoint x: 564, endPoint y: 307, distance: 33.1
click at [564, 307] on textarea "11-2|$50|Subzero|Fridge|too much ice is building up in the freezer|atleast 15yr…" at bounding box center [399, 305] width 508 height 42
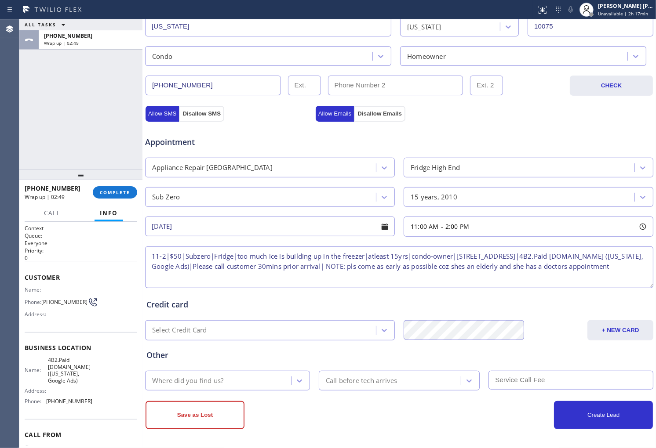
scroll to position [233, 0]
type textarea "11-2|$50|Subzero|Fridge|too much ice is building up in the freezer|atleast 15yr…"
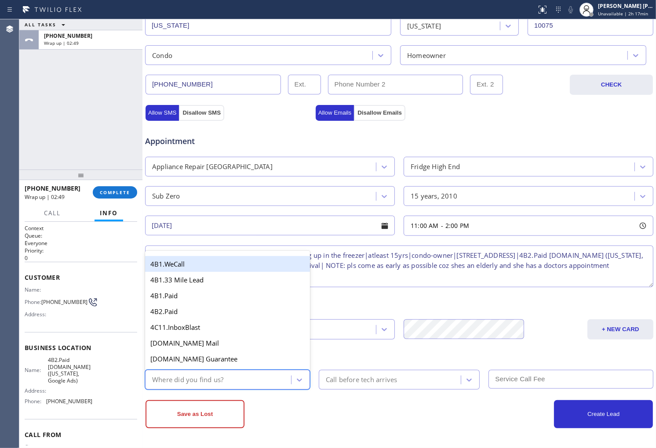
click at [245, 376] on div "Where did you find us?" at bounding box center [219, 379] width 143 height 15
type input "go"
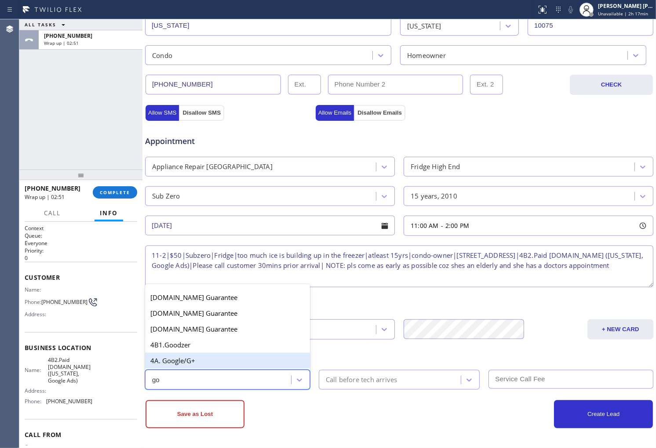
click at [239, 360] on div "4A. Google/G+" at bounding box center [227, 361] width 165 height 16
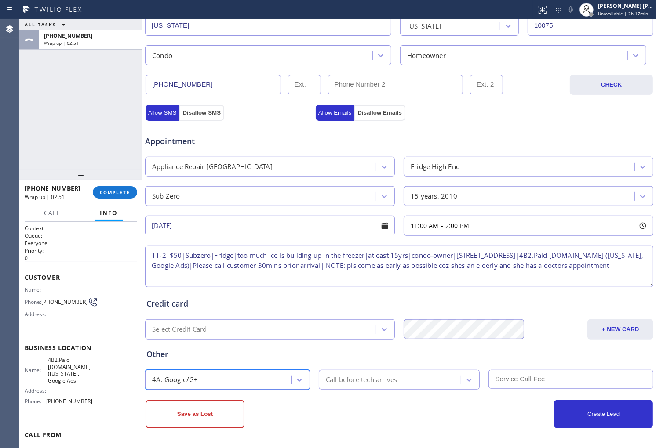
click at [415, 390] on div "Save as Lost Create Lead" at bounding box center [399, 409] width 509 height 39
click at [415, 386] on div "Call before tech arrives" at bounding box center [391, 379] width 140 height 15
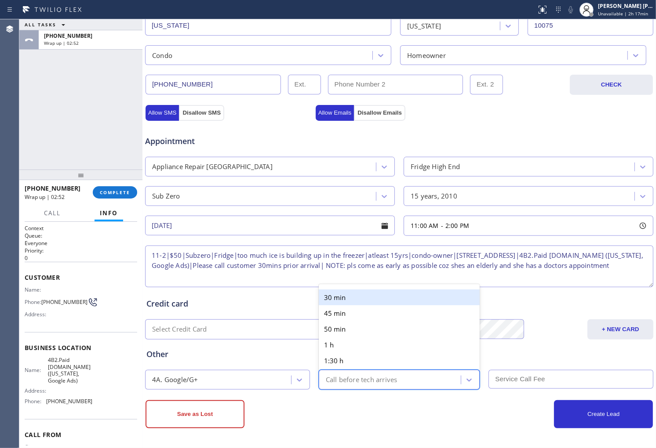
click at [359, 300] on div "30 min" at bounding box center [399, 298] width 161 height 16
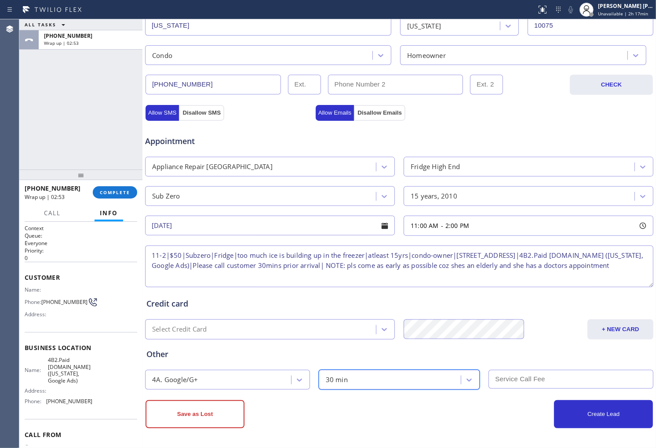
click at [510, 376] on input "text" at bounding box center [570, 379] width 165 height 19
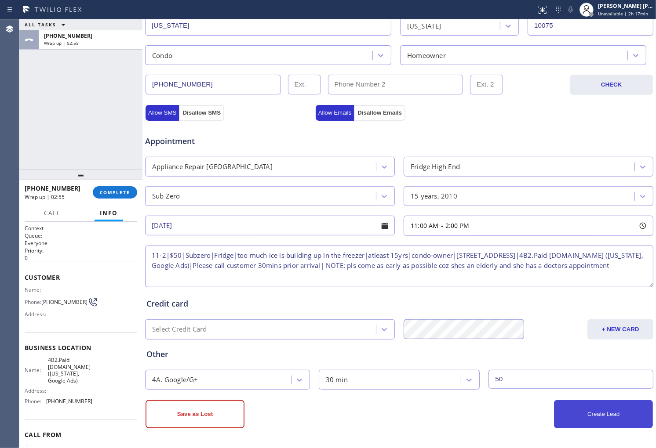
type input "50"
click at [599, 412] on button "Create Lead" at bounding box center [603, 414] width 99 height 28
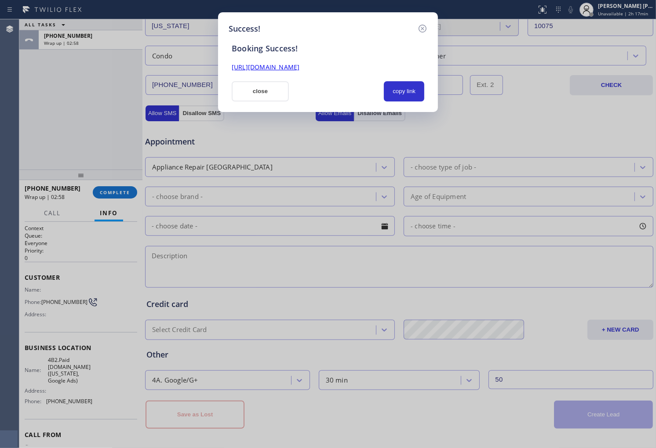
click at [269, 67] on link "[URL][DOMAIN_NAME]" at bounding box center [266, 67] width 68 height 8
click at [253, 93] on button "close" at bounding box center [260, 91] width 57 height 20
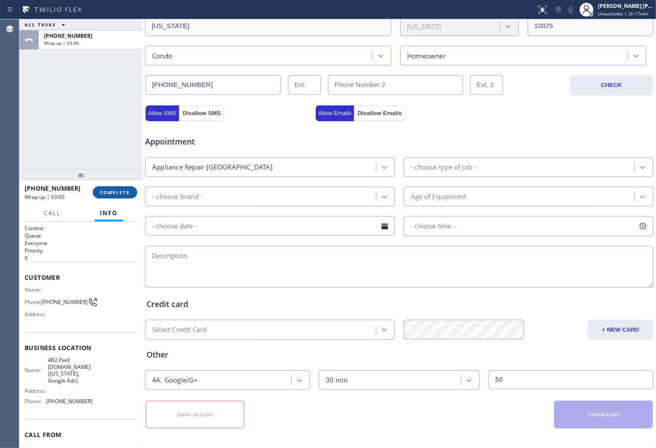
click at [113, 194] on span "COMPLETE" at bounding box center [115, 192] width 30 height 6
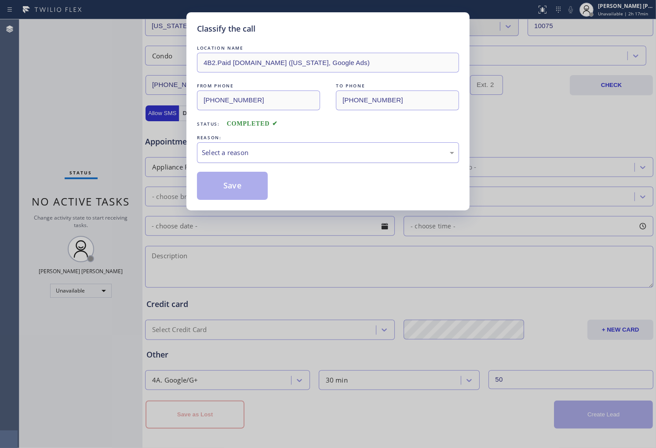
drag, startPoint x: 247, startPoint y: 157, endPoint x: 247, endPoint y: 150, distance: 7.5
click at [247, 157] on div "Select a reason" at bounding box center [328, 153] width 252 height 10
click at [225, 182] on button "Save" at bounding box center [232, 186] width 71 height 28
